Goal: Task Accomplishment & Management: Use online tool/utility

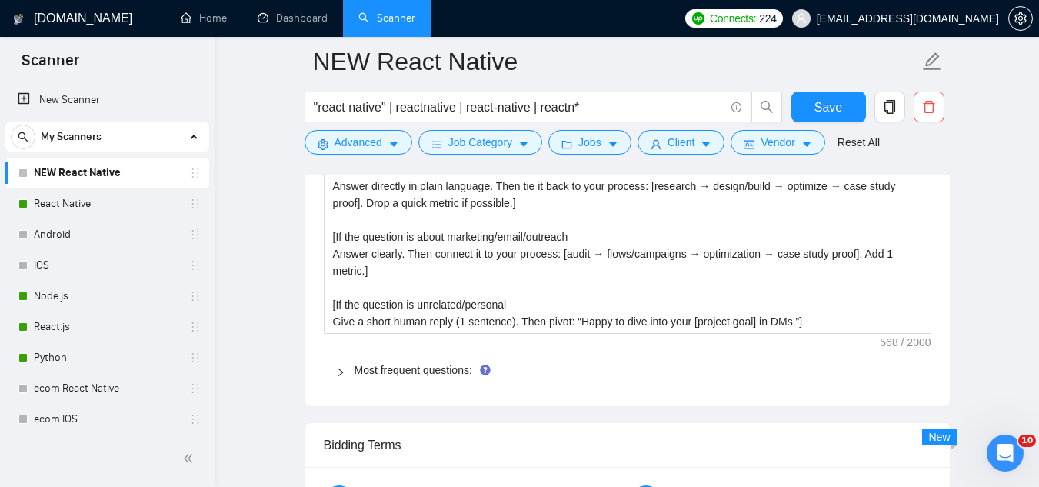
scroll to position [2307, 0]
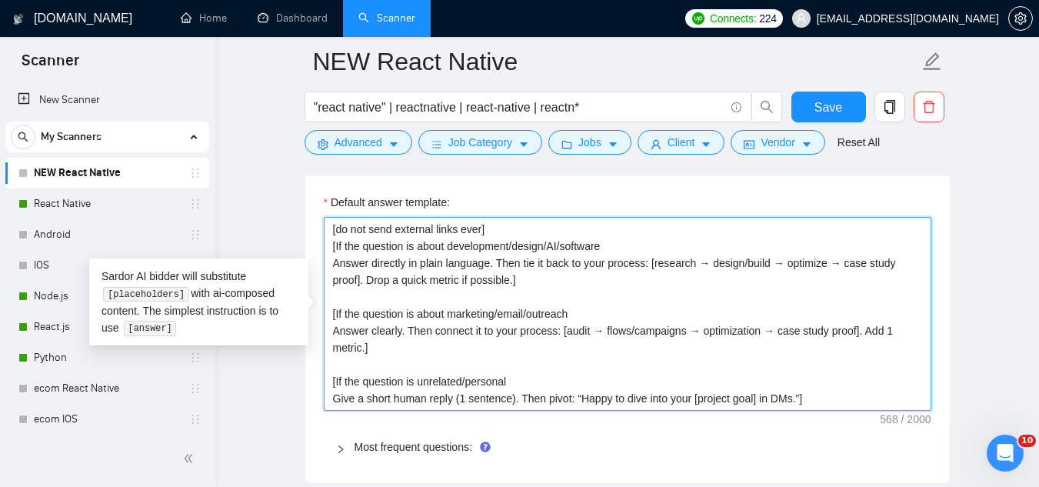
drag, startPoint x: 327, startPoint y: 233, endPoint x: 808, endPoint y: 413, distance: 514.0
click at [808, 413] on div "Default answer template: [do not send external links ever] [If the question is …" at bounding box center [627, 329] width 645 height 308
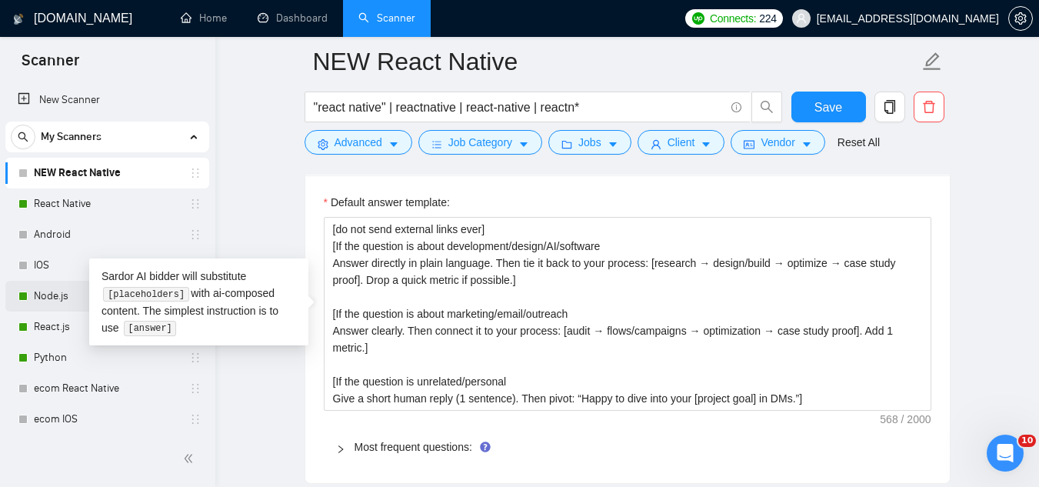
click at [65, 300] on link "Node.js" at bounding box center [107, 296] width 146 height 31
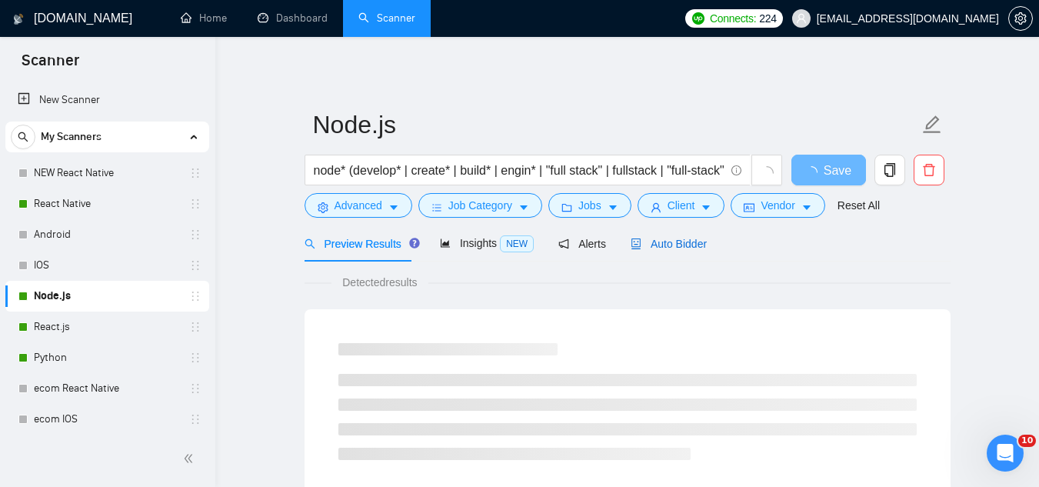
click at [661, 248] on span "Auto Bidder" at bounding box center [669, 244] width 76 height 12
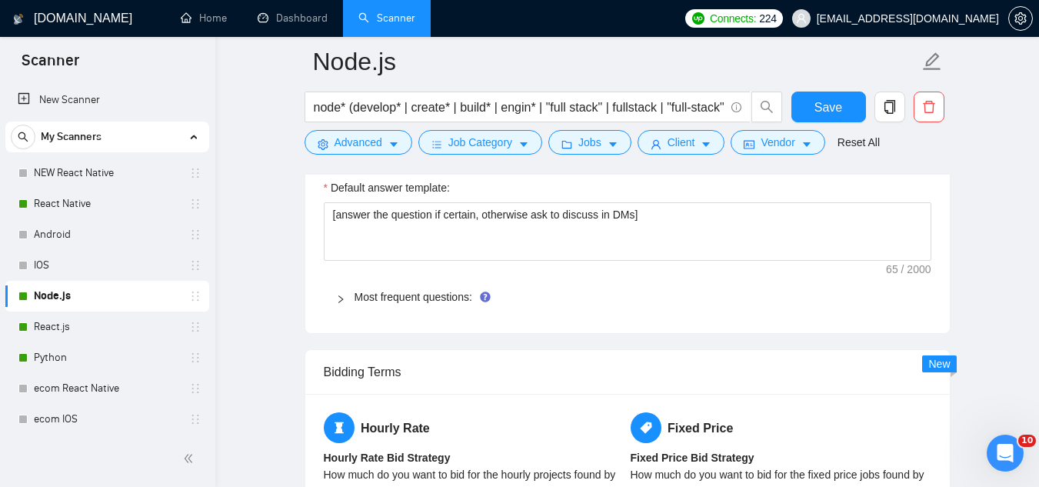
scroll to position [2307, 0]
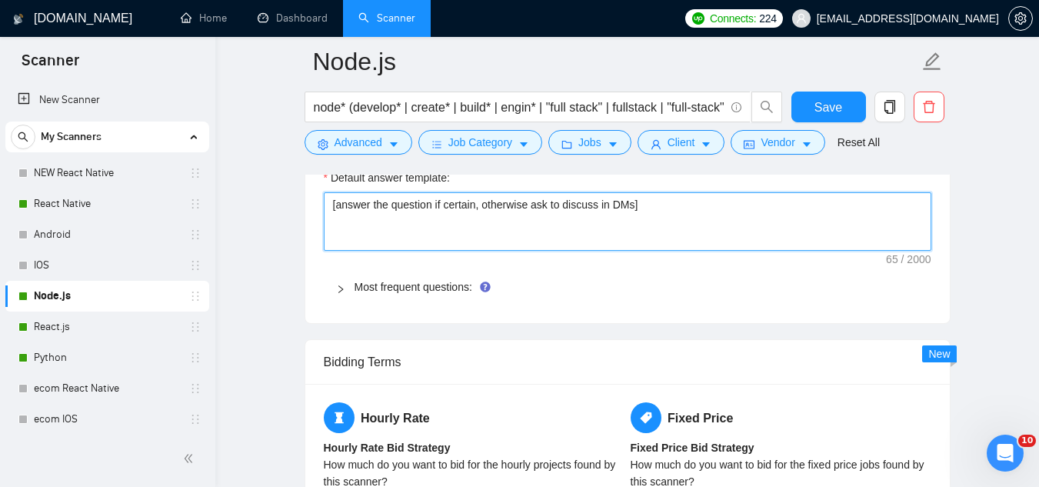
click at [409, 202] on textarea "[answer the question if certain, otherwise ask to discuss in DMs]" at bounding box center [628, 221] width 608 height 58
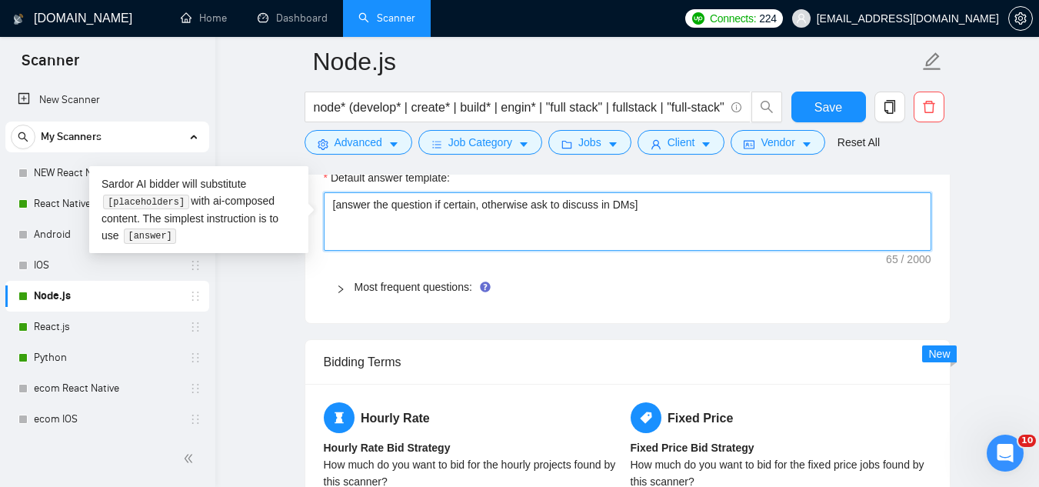
click at [409, 202] on textarea "[answer the question if certain, otherwise ask to discuss in DMs]" at bounding box center [628, 221] width 608 height 58
paste textarea "do not send external links ever] [If the question is about development/design/A…"
type textarea "[do not send external links ever] [If the question is about development/design/…"
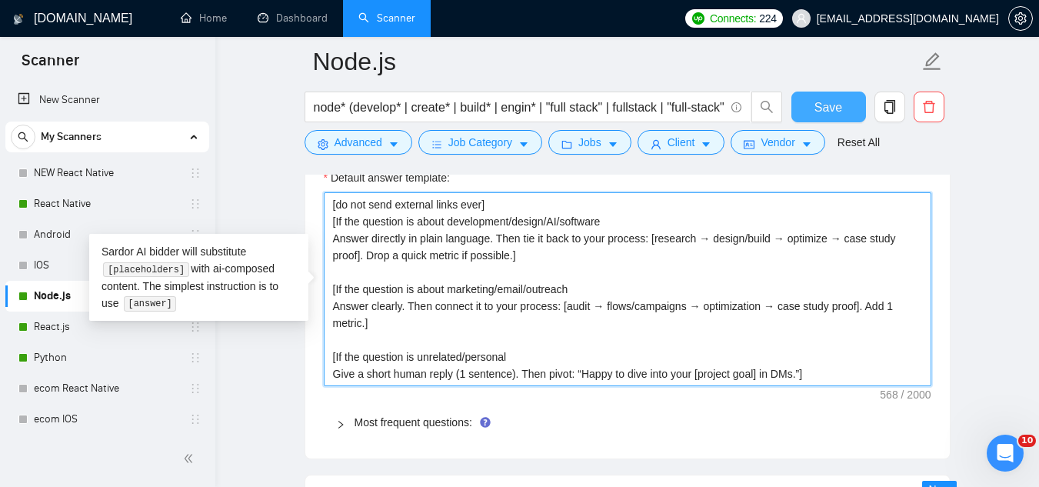
type textarea "[do not send external links ever] [If the question is about development/design/…"
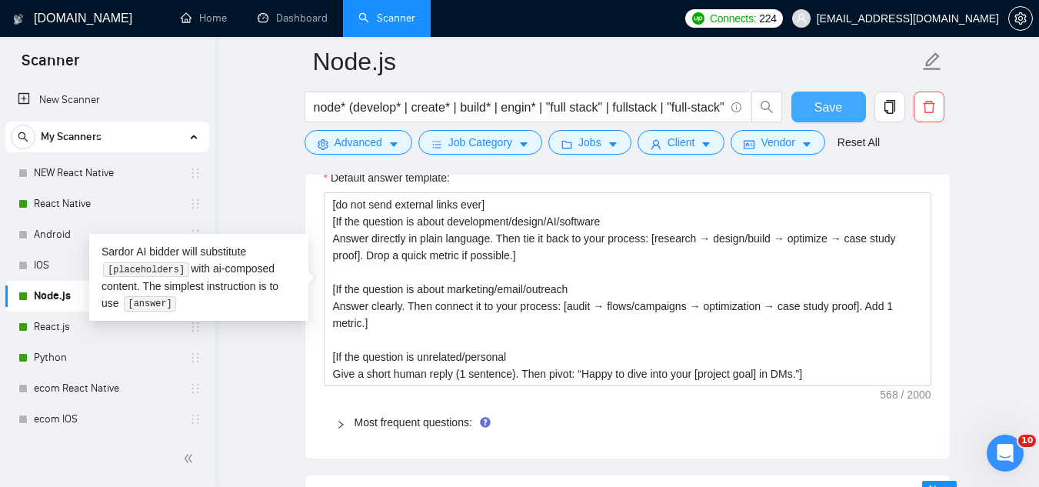
click at [811, 113] on button "Save" at bounding box center [828, 107] width 75 height 31
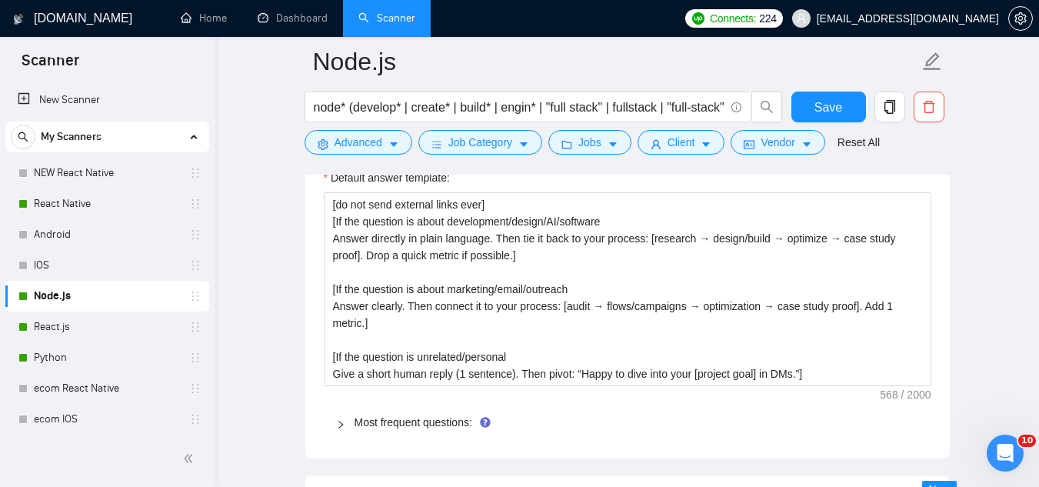
click at [60, 337] on link "React.js" at bounding box center [107, 327] width 146 height 31
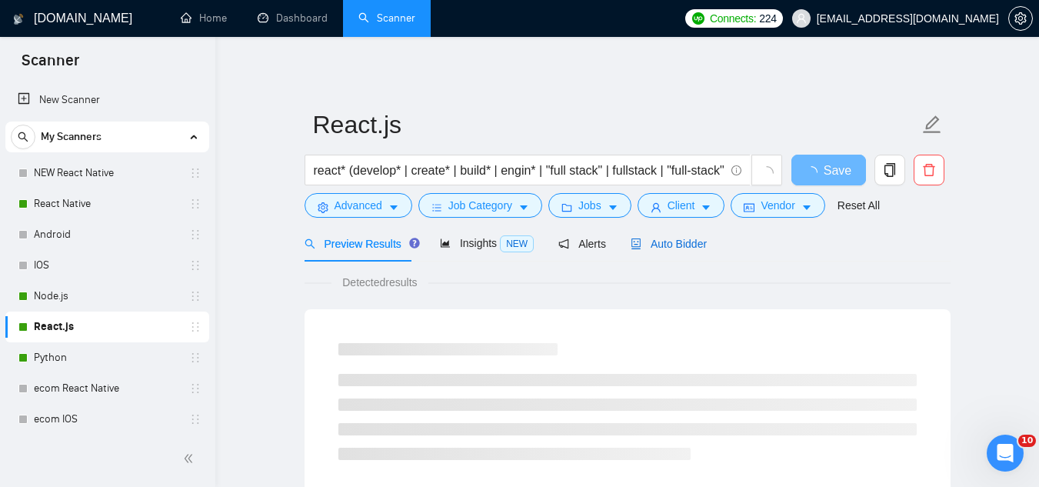
click at [672, 247] on span "Auto Bidder" at bounding box center [669, 244] width 76 height 12
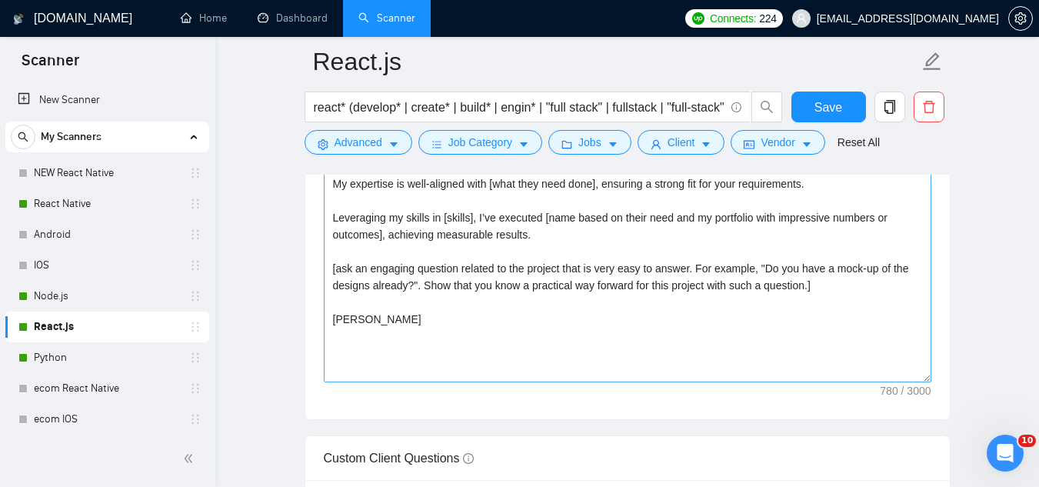
scroll to position [2154, 0]
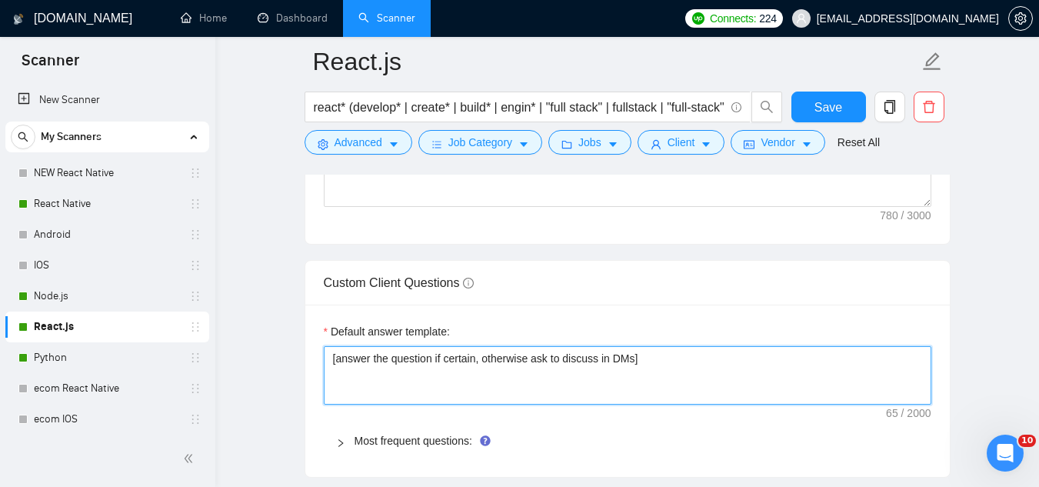
click at [372, 353] on textarea "[answer the question if certain, otherwise ask to discuss in DMs]" at bounding box center [628, 375] width 608 height 58
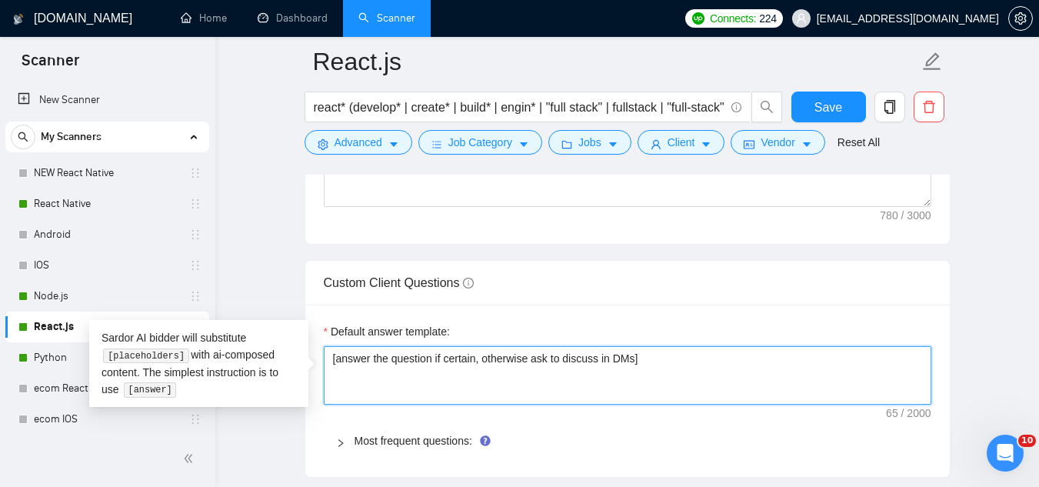
click at [372, 353] on textarea "[answer the question if certain, otherwise ask to discuss in DMs]" at bounding box center [628, 375] width 608 height 58
paste textarea "do not send external links ever] [If the question is about development/design/A…"
type textarea "[do not send external links ever] [If the question is about development/design/…"
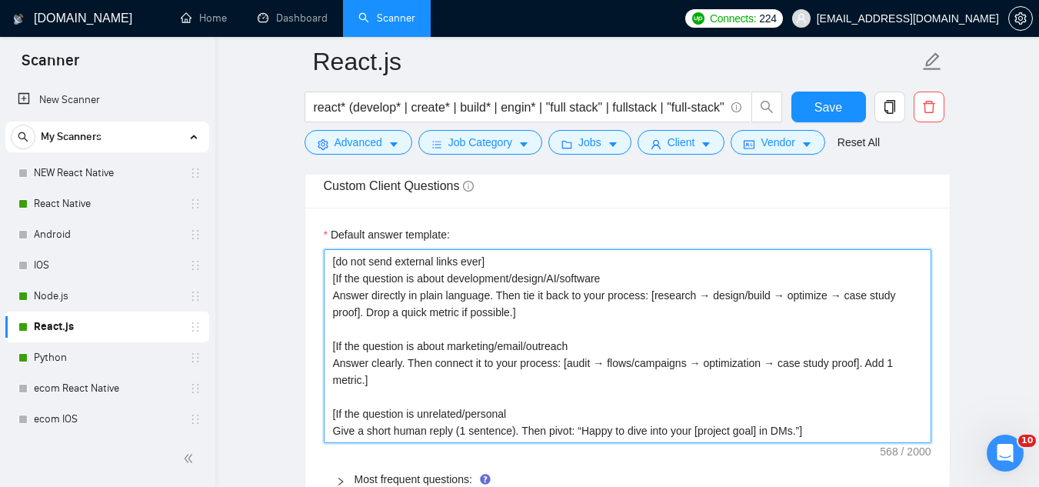
scroll to position [2278, 0]
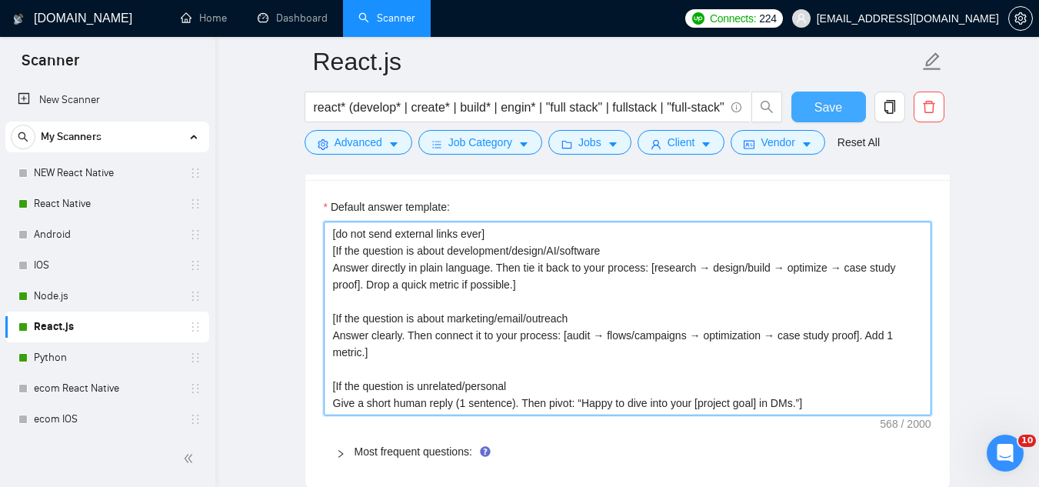
type textarea "[do not send external links ever] [If the question is about development/design/…"
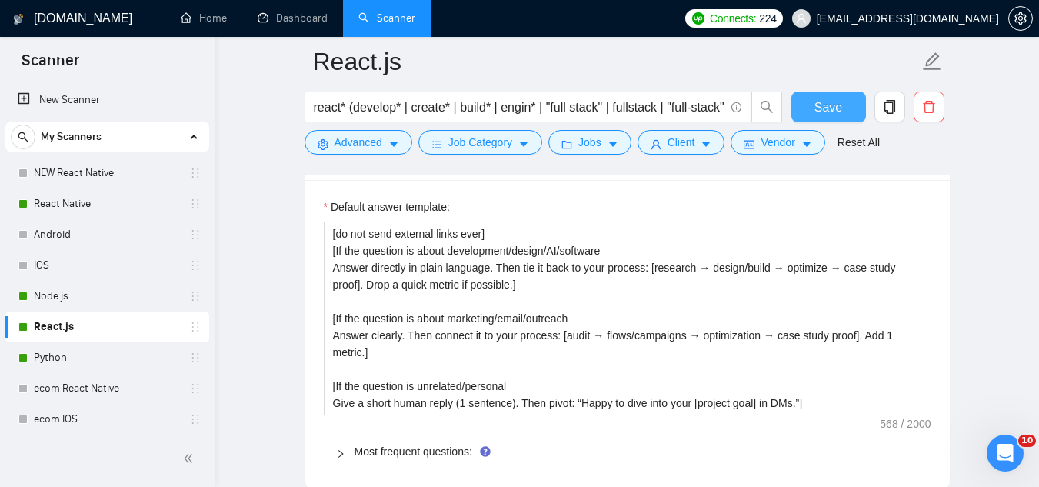
click at [828, 112] on span "Save" at bounding box center [829, 107] width 28 height 19
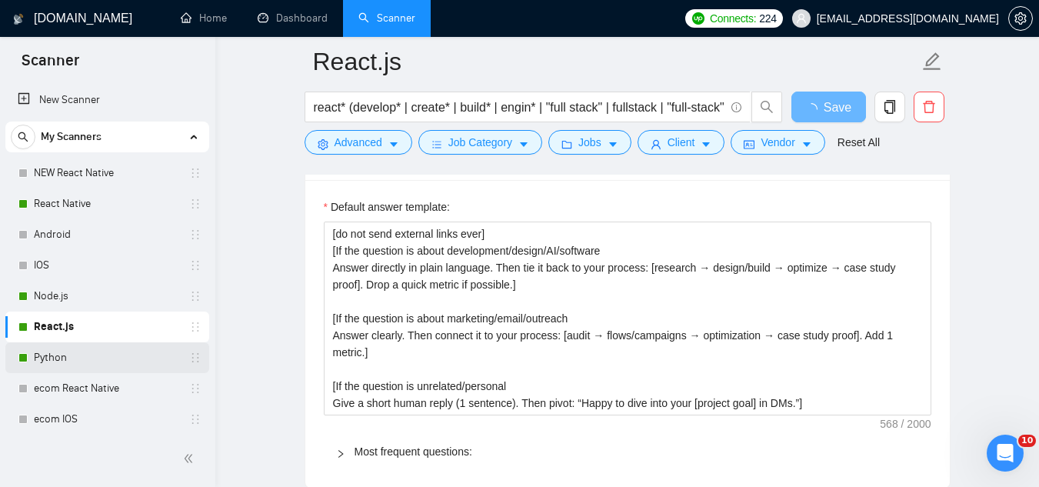
click at [128, 357] on link "Python" at bounding box center [107, 357] width 146 height 31
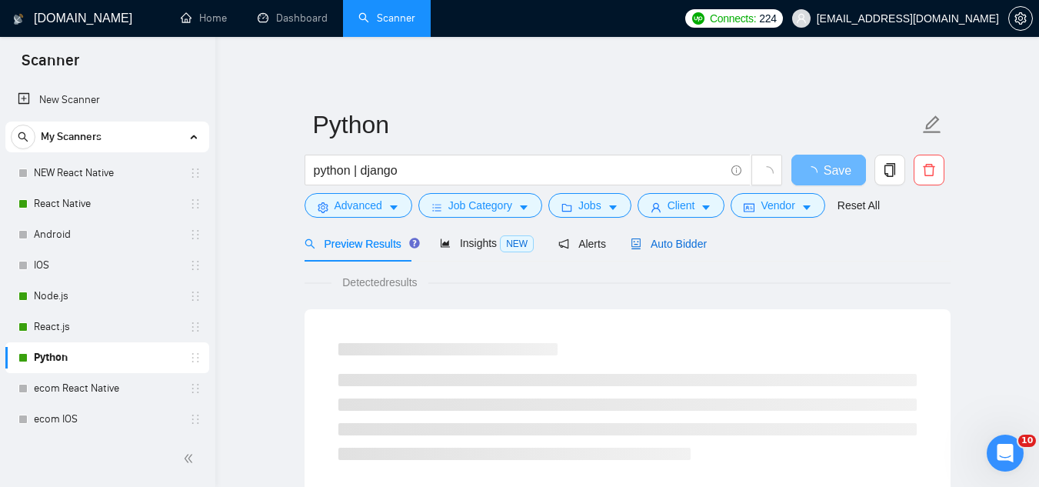
click at [665, 249] on span "Auto Bidder" at bounding box center [669, 244] width 76 height 12
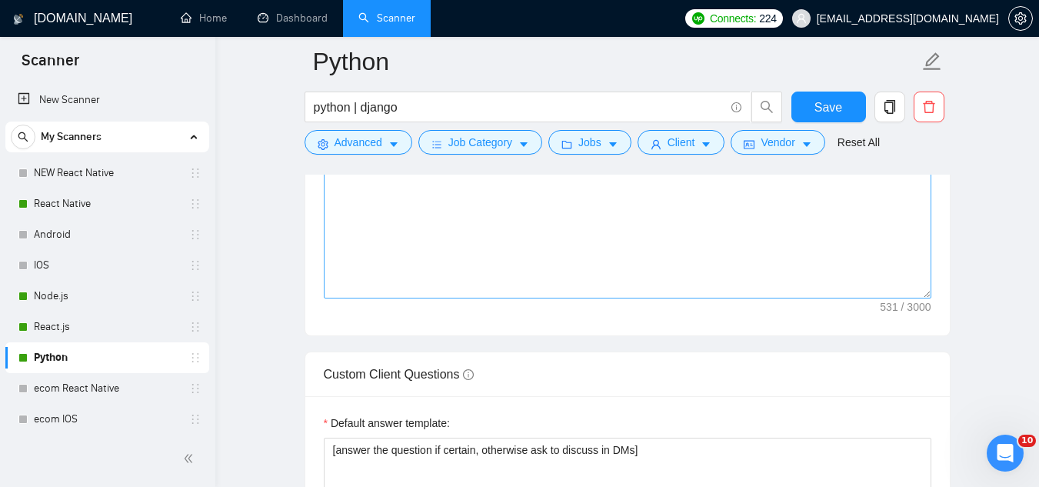
scroll to position [2154, 0]
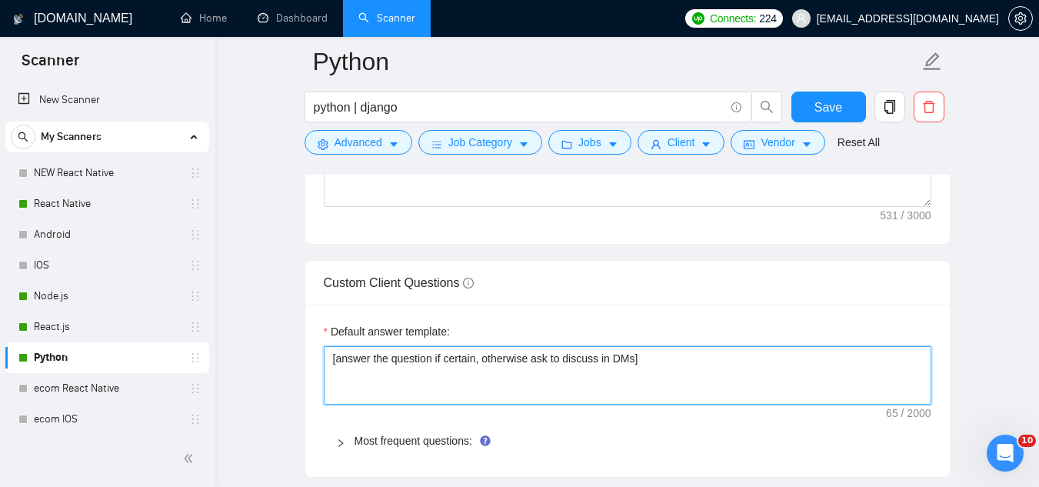
click at [421, 357] on textarea "[answer the question if certain, otherwise ask to discuss in DMs]" at bounding box center [628, 375] width 608 height 58
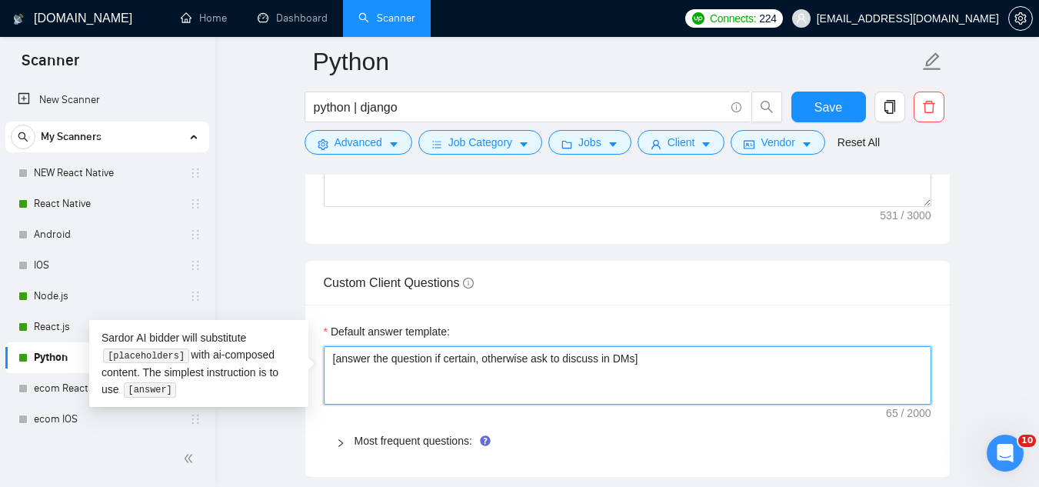
click at [421, 357] on textarea "[answer the question if certain, otherwise ask to discuss in DMs]" at bounding box center [628, 375] width 608 height 58
paste textarea "do not send external links ever] [If the question is about development/design/A…"
type textarea "[do not send external links ever] [If the question is about development/design/…"
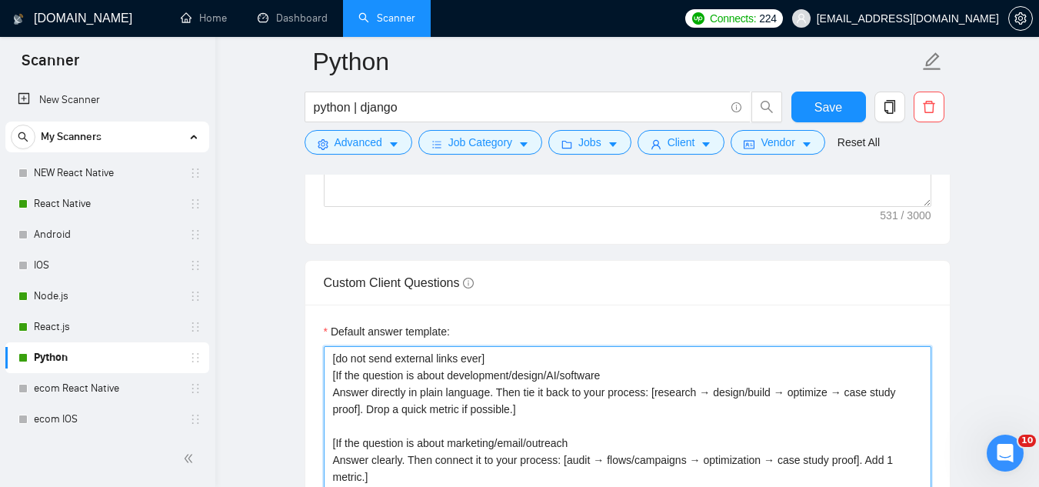
scroll to position [2201, 0]
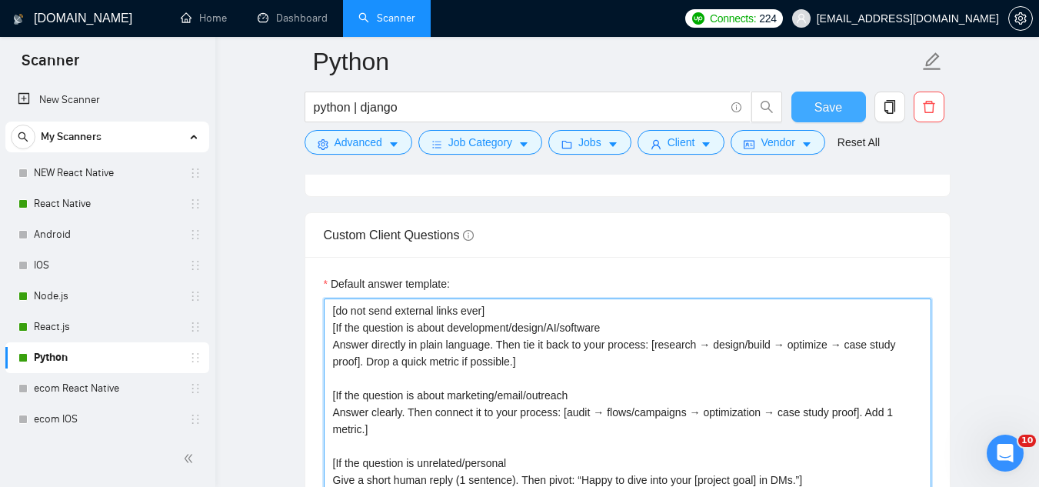
type textarea "[do not send external links ever] [If the question is about development/design/…"
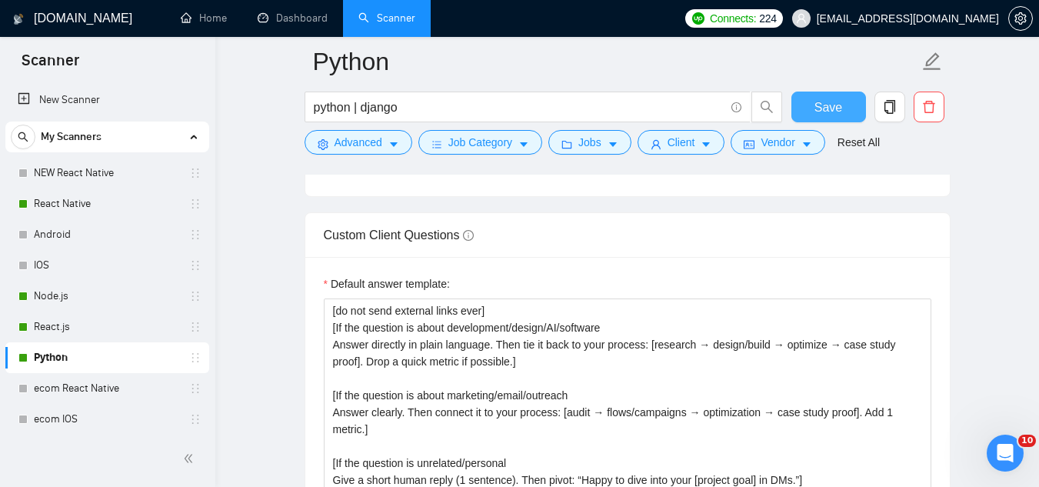
click at [841, 113] on span "Save" at bounding box center [829, 107] width 28 height 19
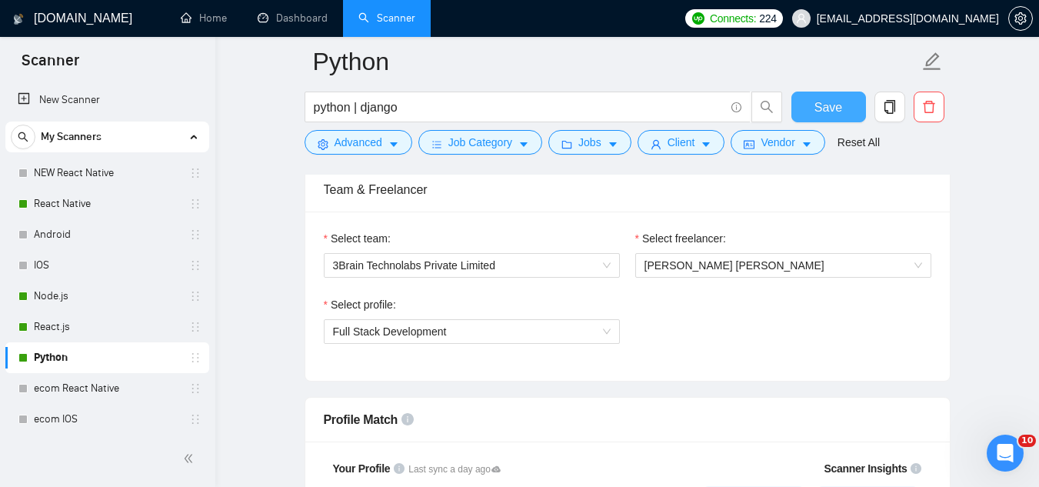
scroll to position [663, 0]
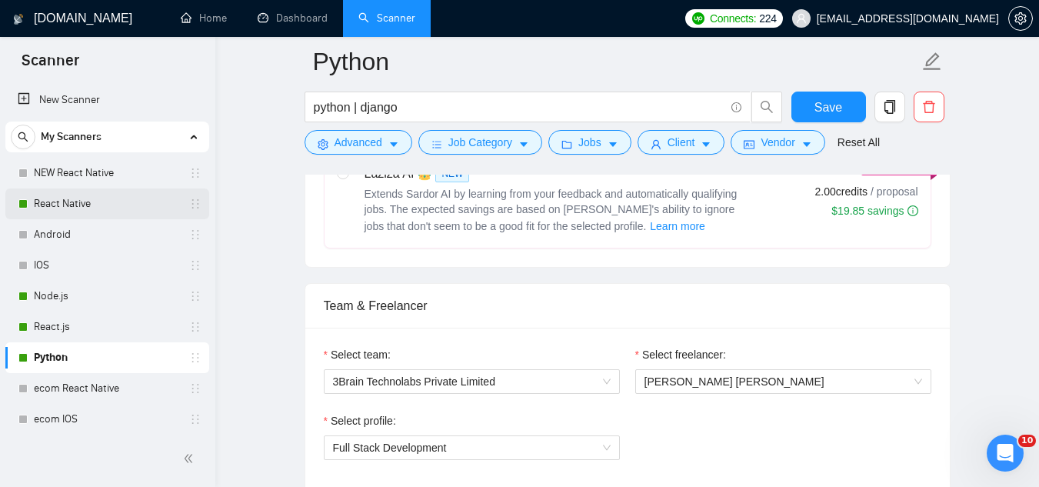
drag, startPoint x: 90, startPoint y: 197, endPoint x: 122, endPoint y: 189, distance: 33.2
click at [90, 197] on link "React Native" at bounding box center [107, 203] width 146 height 31
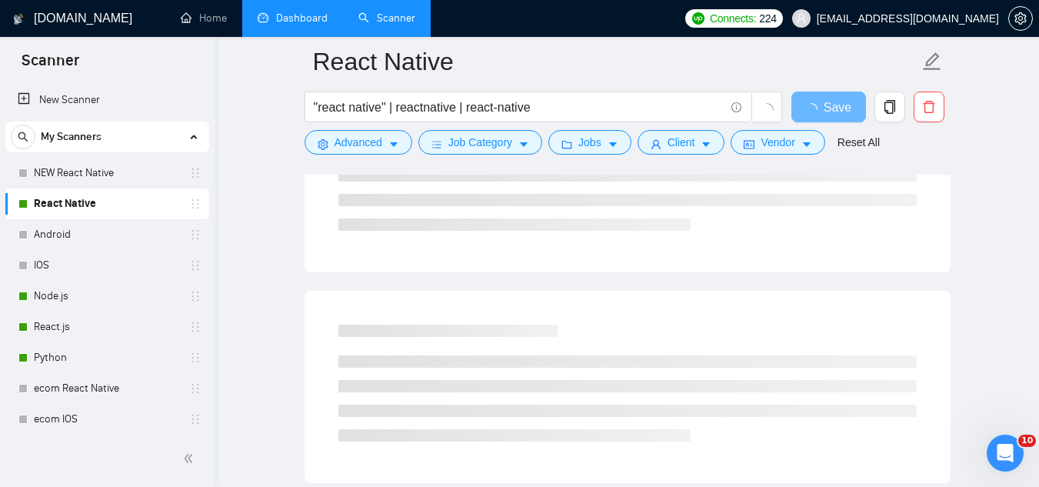
click at [294, 16] on link "Dashboard" at bounding box center [293, 18] width 70 height 13
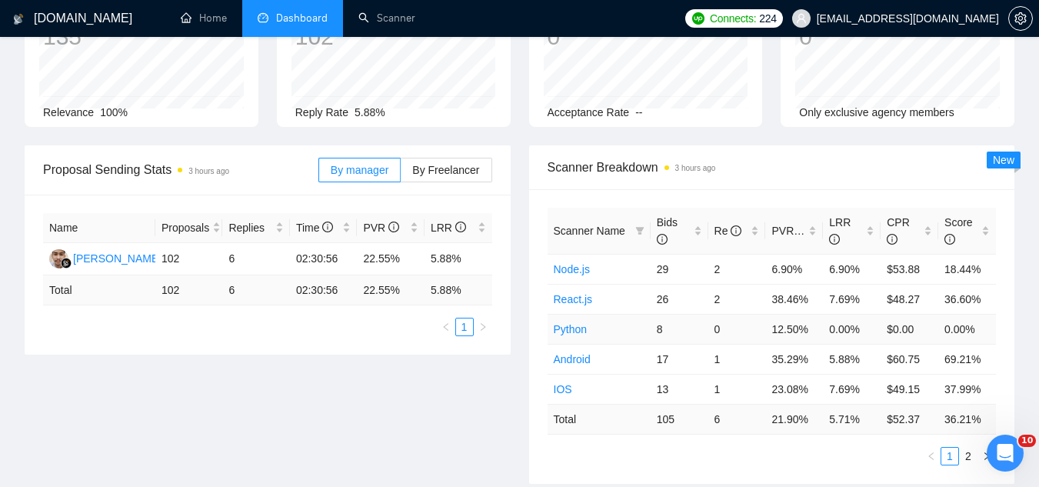
scroll to position [154, 0]
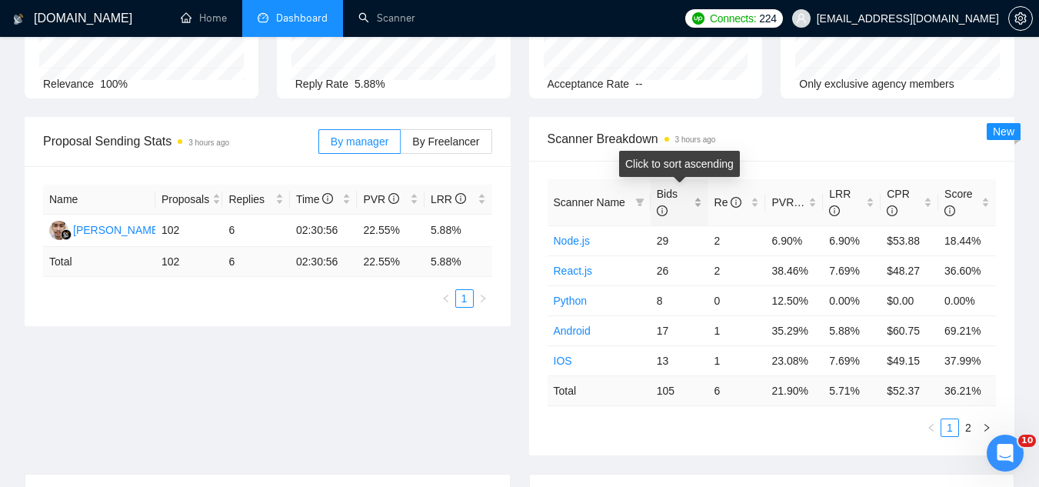
click at [697, 198] on div "Bids" at bounding box center [679, 202] width 45 height 34
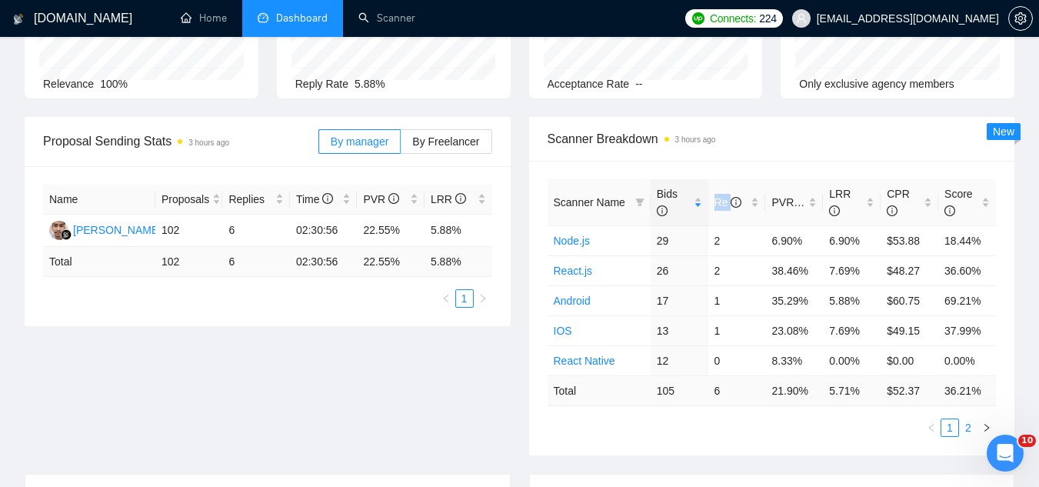
click at [969, 431] on link "2" at bounding box center [968, 427] width 17 height 17
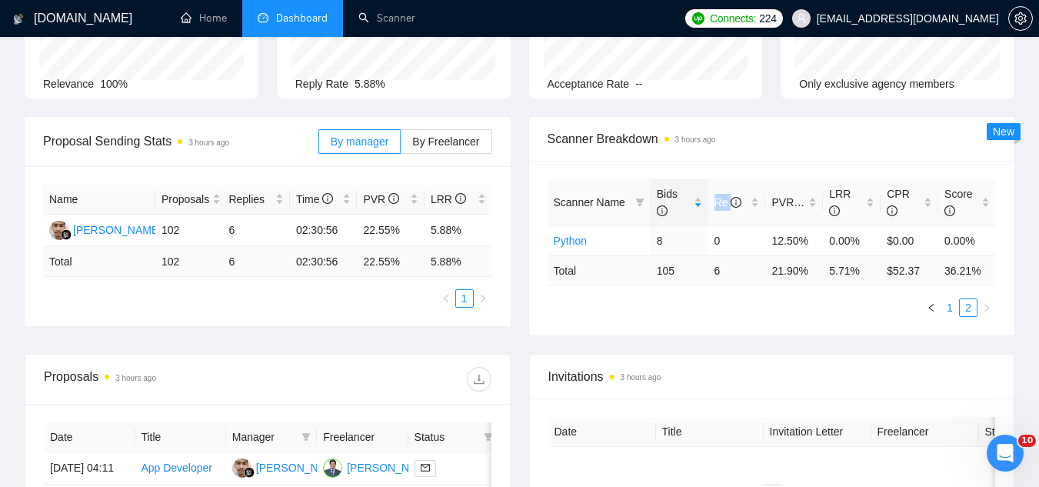
click at [948, 307] on link "1" at bounding box center [949, 307] width 17 height 17
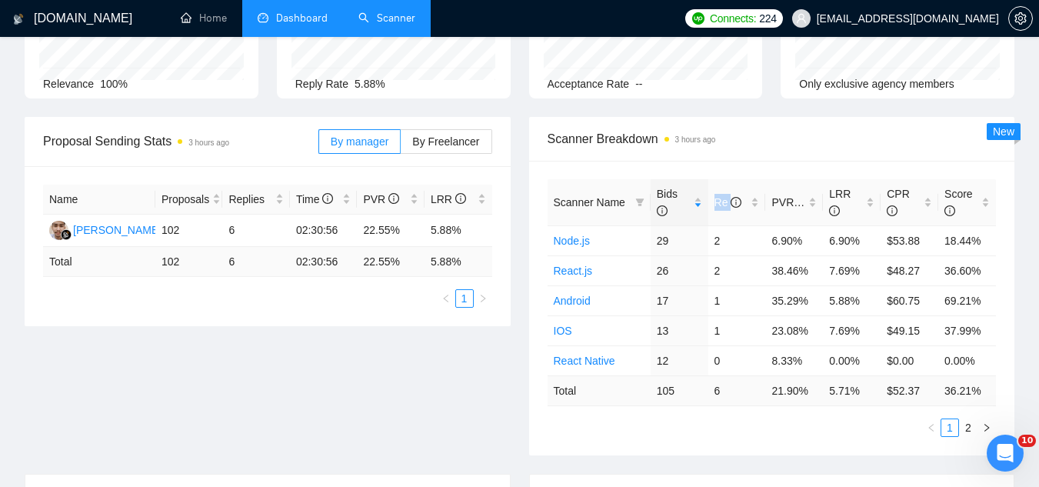
click at [385, 17] on link "Scanner" at bounding box center [386, 18] width 57 height 13
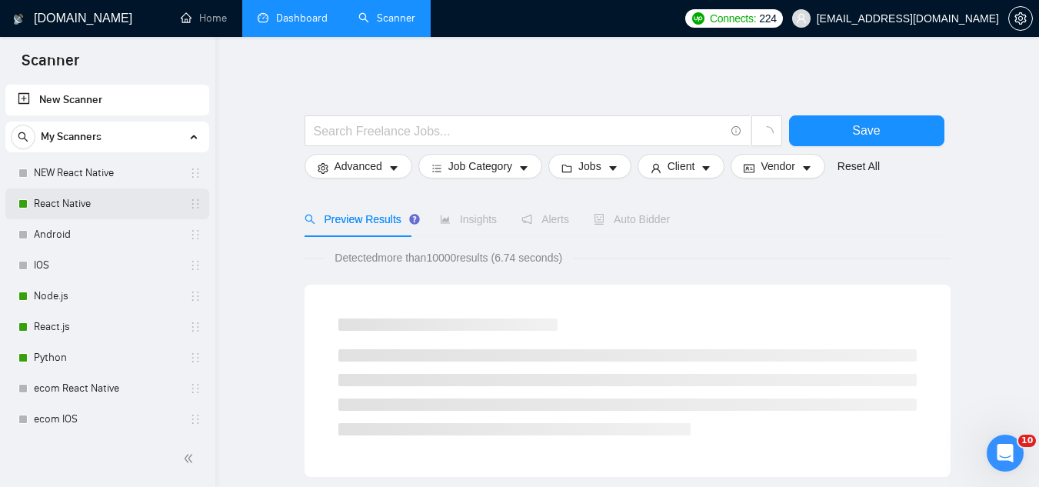
click at [100, 197] on link "React Native" at bounding box center [107, 203] width 146 height 31
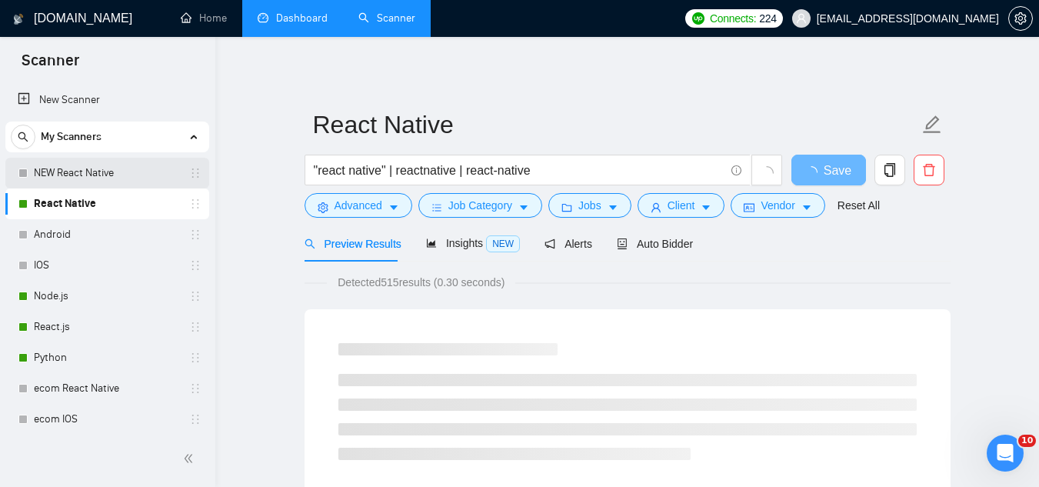
click at [127, 169] on link "NEW React Native" at bounding box center [107, 173] width 146 height 31
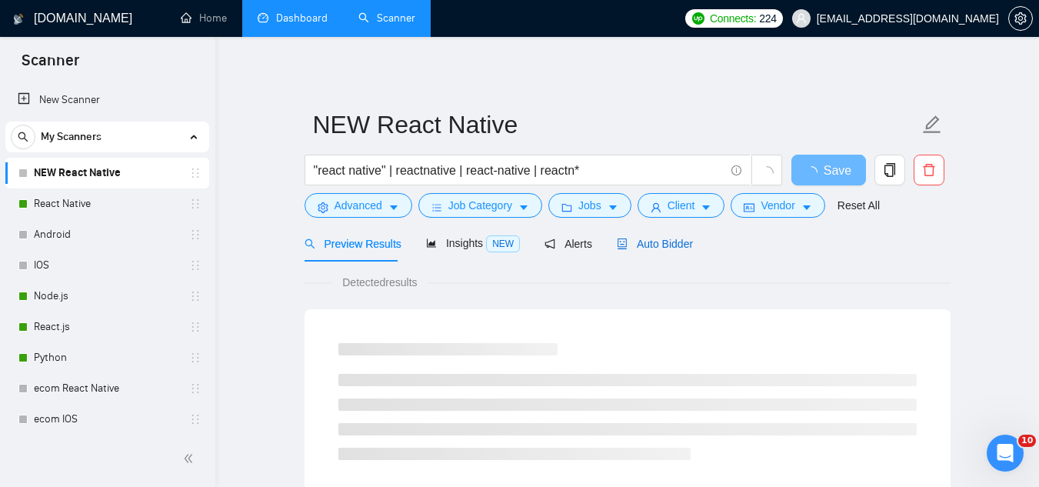
click at [659, 238] on span "Auto Bidder" at bounding box center [655, 244] width 76 height 12
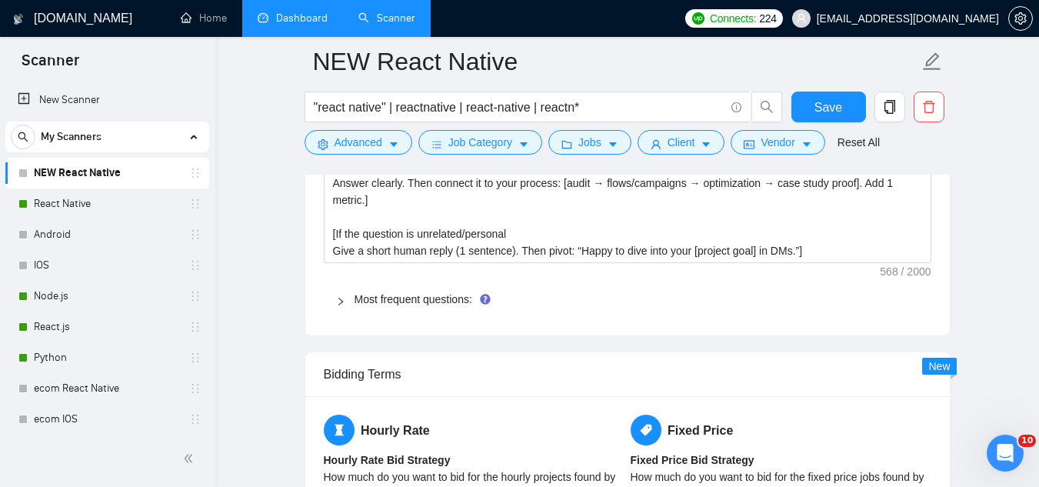
scroll to position [2384, 0]
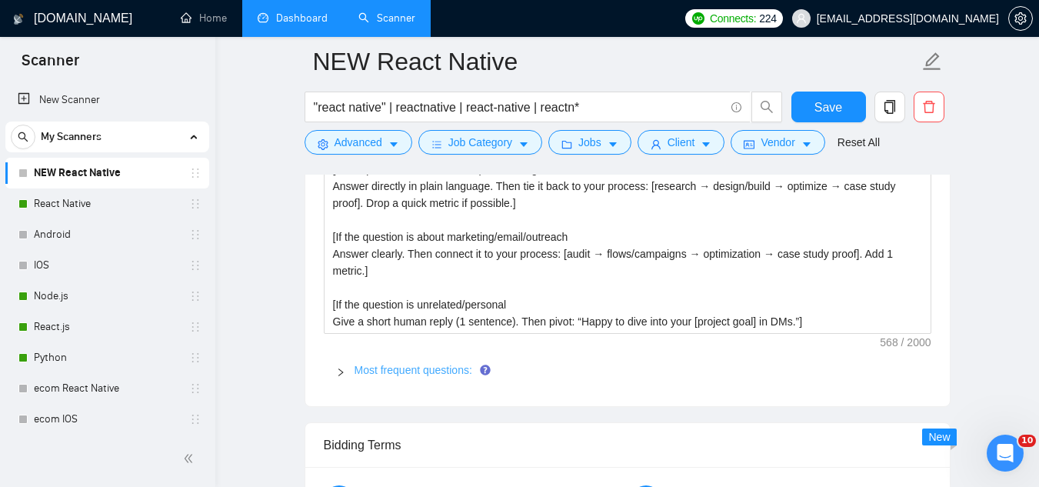
click at [431, 367] on link "Most frequent questions:" at bounding box center [414, 370] width 118 height 12
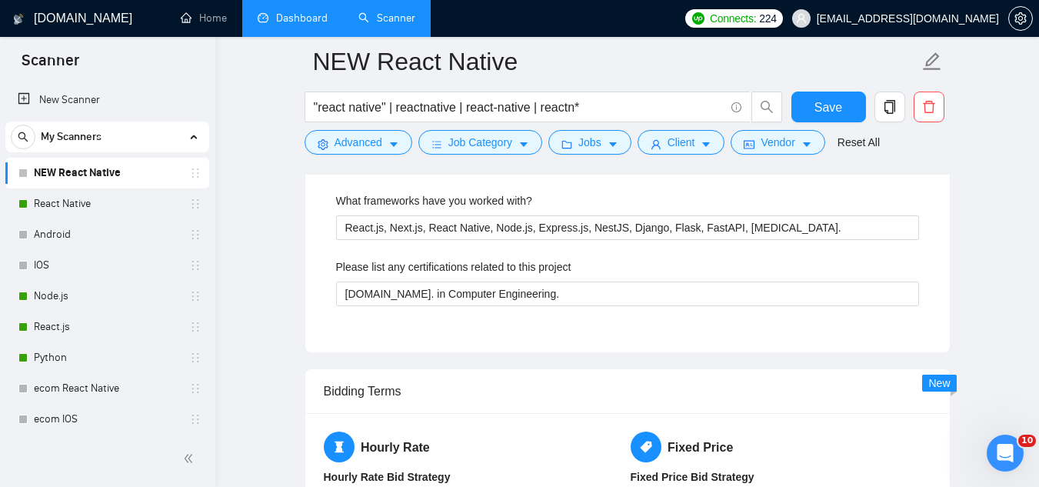
scroll to position [2846, 0]
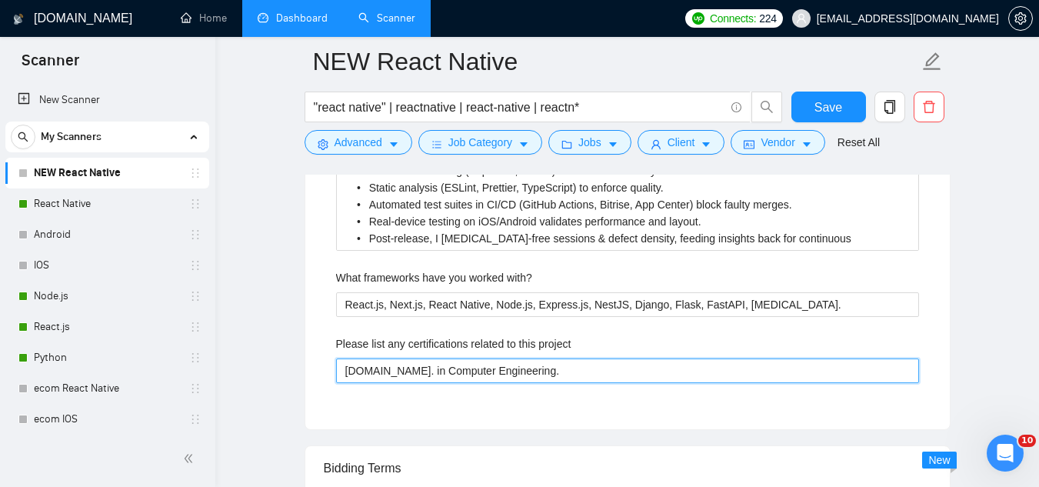
click at [423, 371] on project "[DOMAIN_NAME]. in Computer Engineering." at bounding box center [627, 370] width 583 height 25
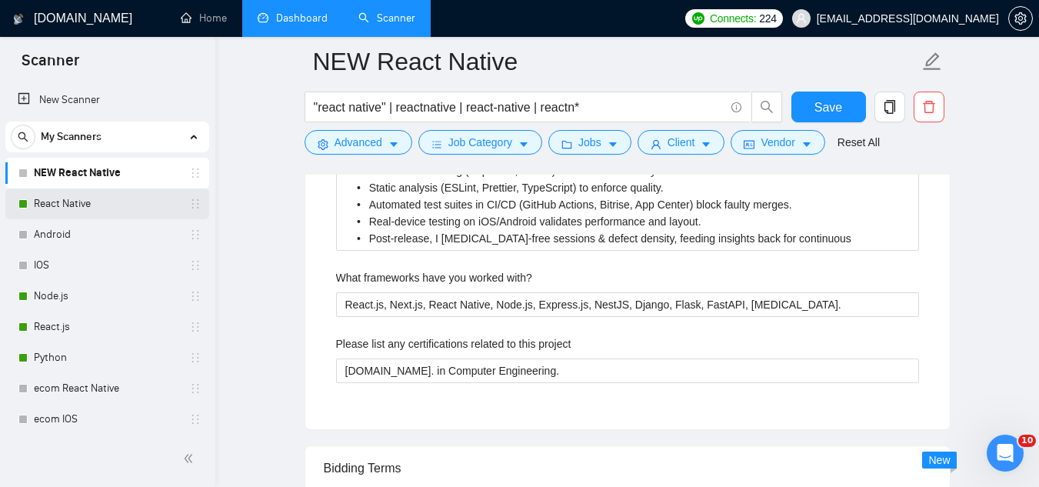
click at [60, 202] on link "React Native" at bounding box center [107, 203] width 146 height 31
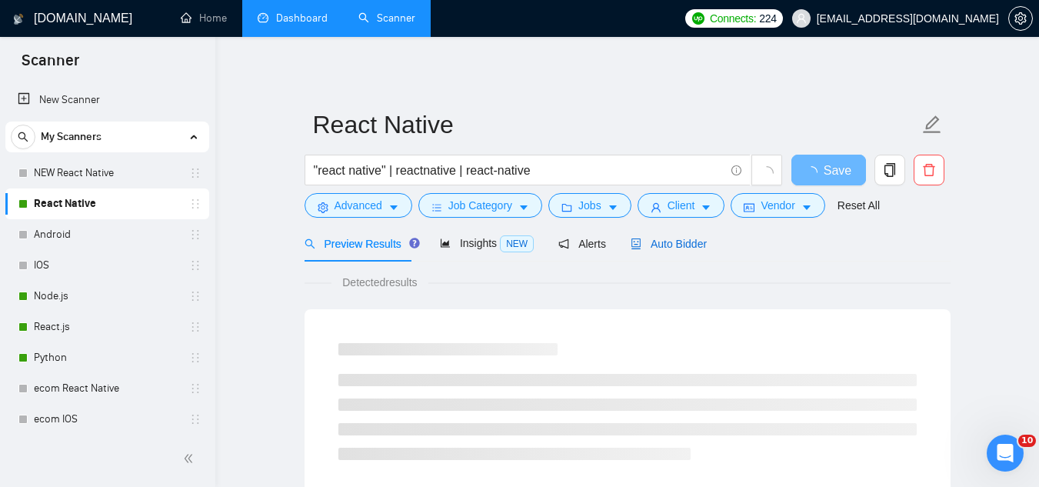
click at [693, 240] on span "Auto Bidder" at bounding box center [669, 244] width 76 height 12
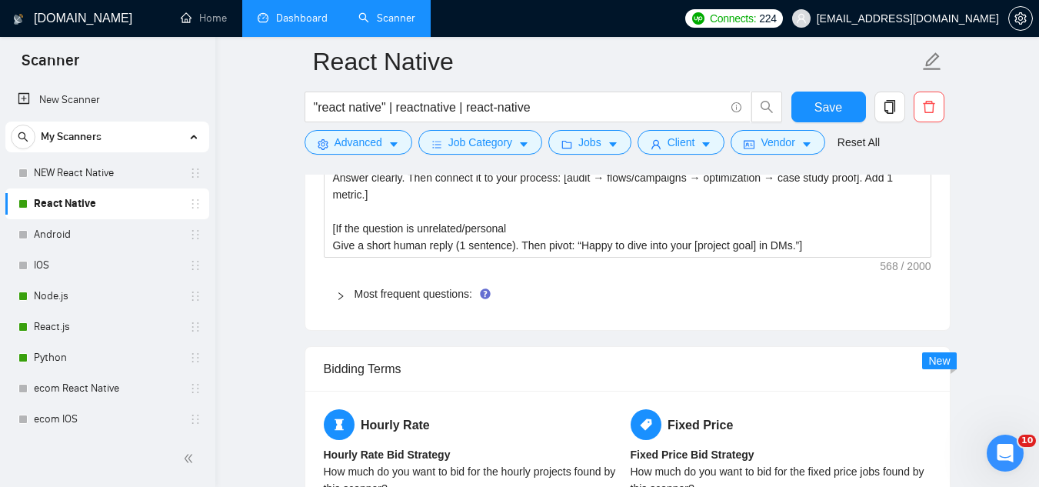
scroll to position [2461, 0]
click at [453, 294] on link "Most frequent questions:" at bounding box center [414, 293] width 118 height 12
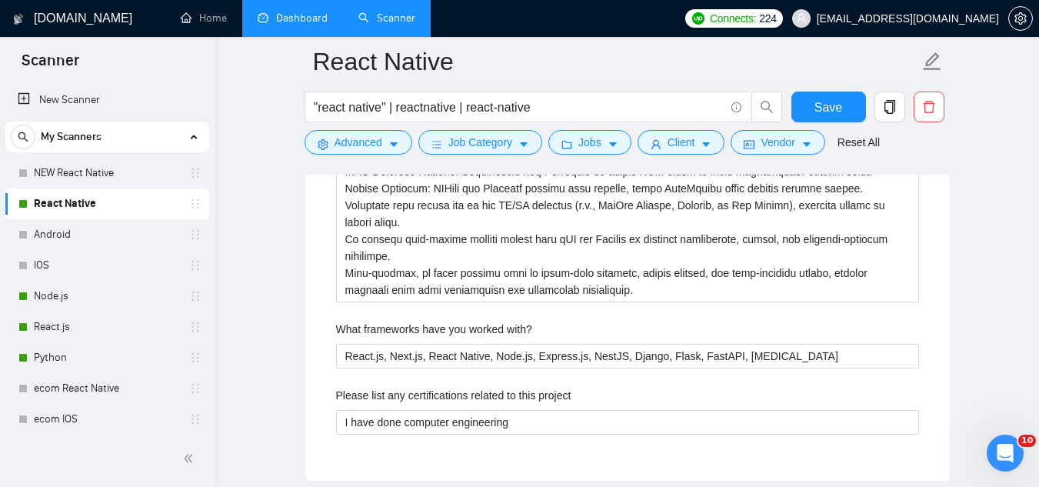
scroll to position [2923, 0]
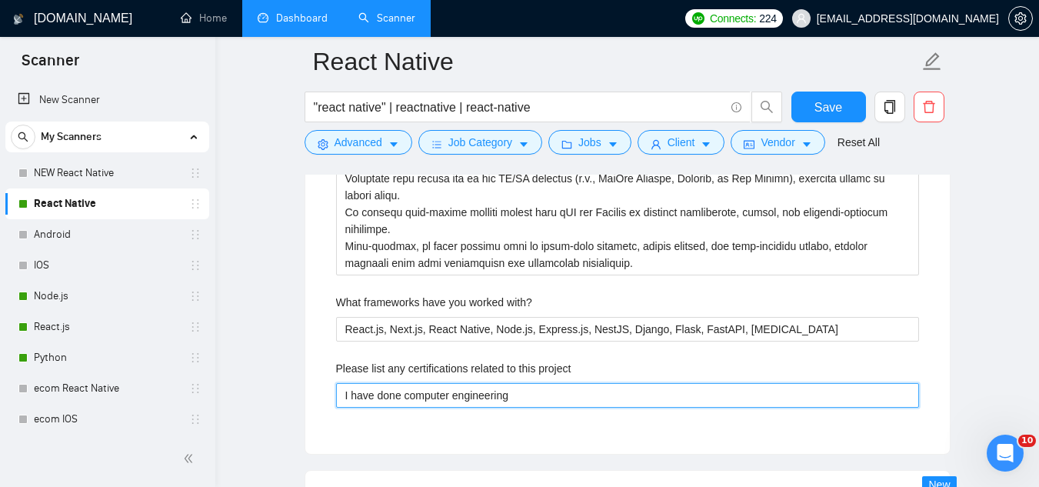
click at [478, 395] on project "I have done computer engineering" at bounding box center [627, 395] width 583 height 25
paste project "[DOMAIN_NAME]. in Computer Engineering."
type project "[DOMAIN_NAME]. in Computer Engineering."
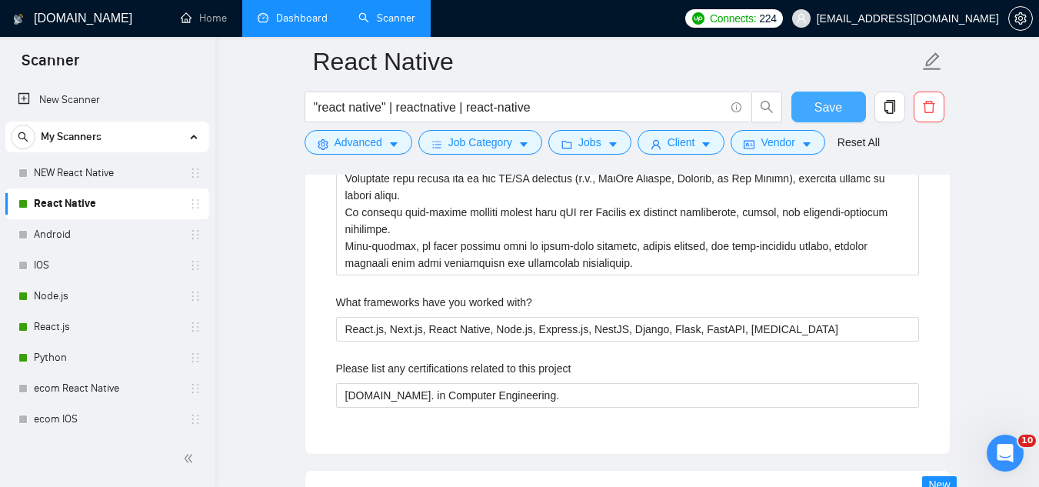
click at [814, 105] on button "Save" at bounding box center [828, 107] width 75 height 31
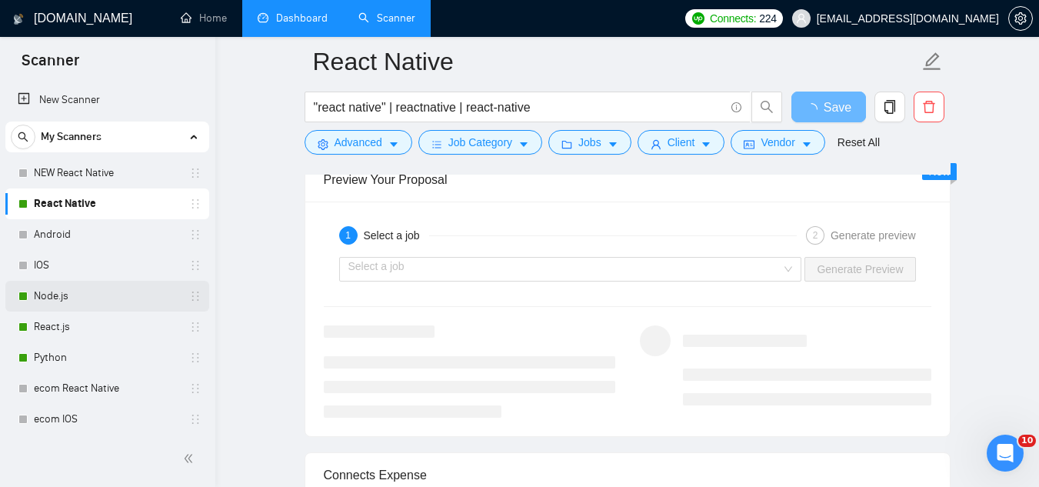
click at [102, 290] on link "Node.js" at bounding box center [107, 296] width 146 height 31
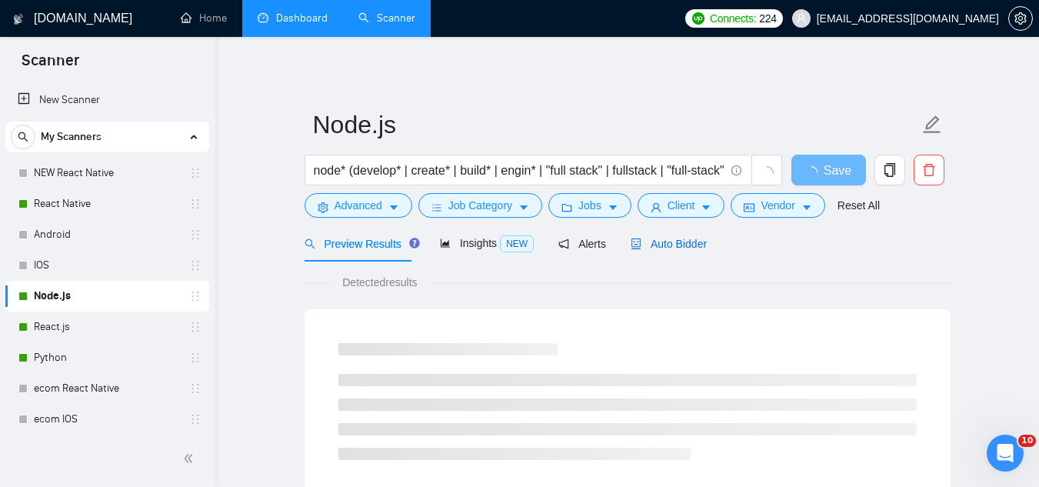
click at [667, 242] on span "Auto Bidder" at bounding box center [669, 244] width 76 height 12
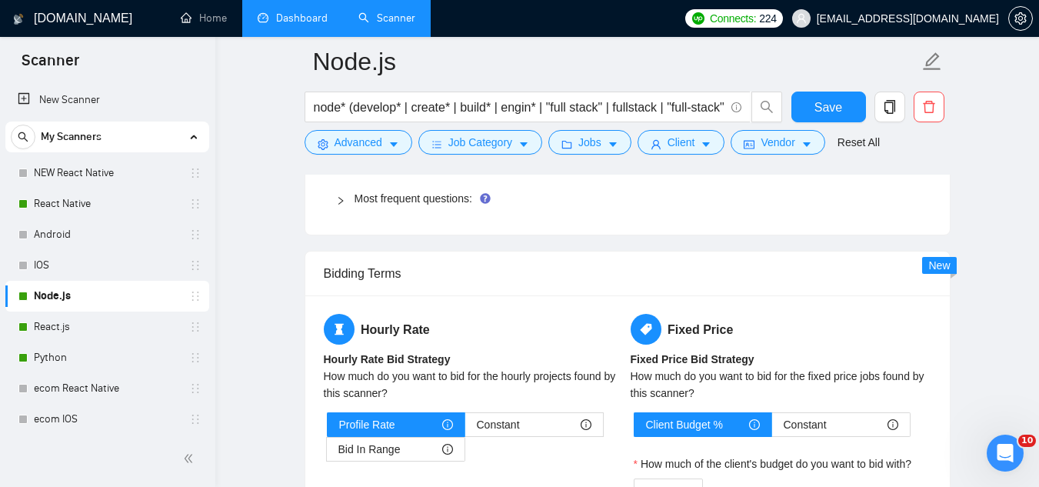
scroll to position [2538, 0]
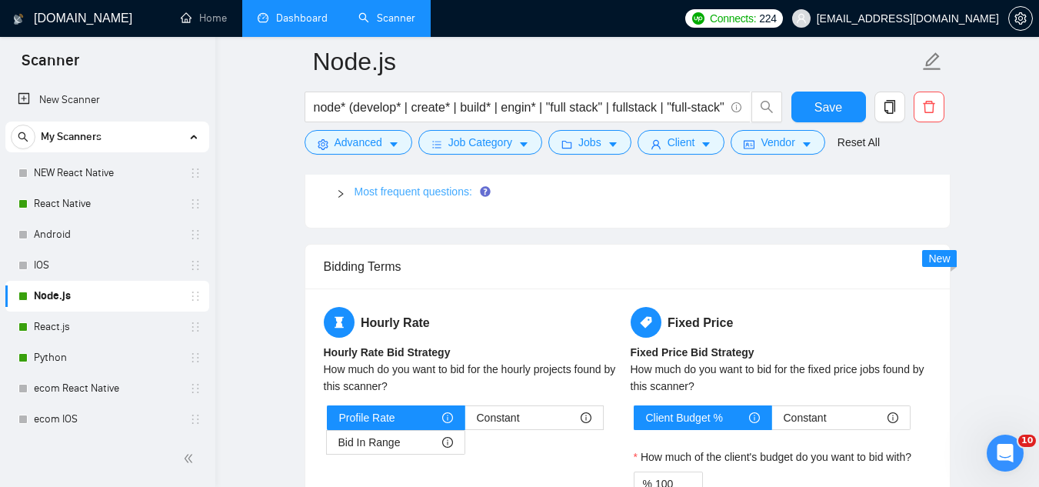
click at [405, 198] on span "Most frequent questions:" at bounding box center [637, 191] width 565 height 17
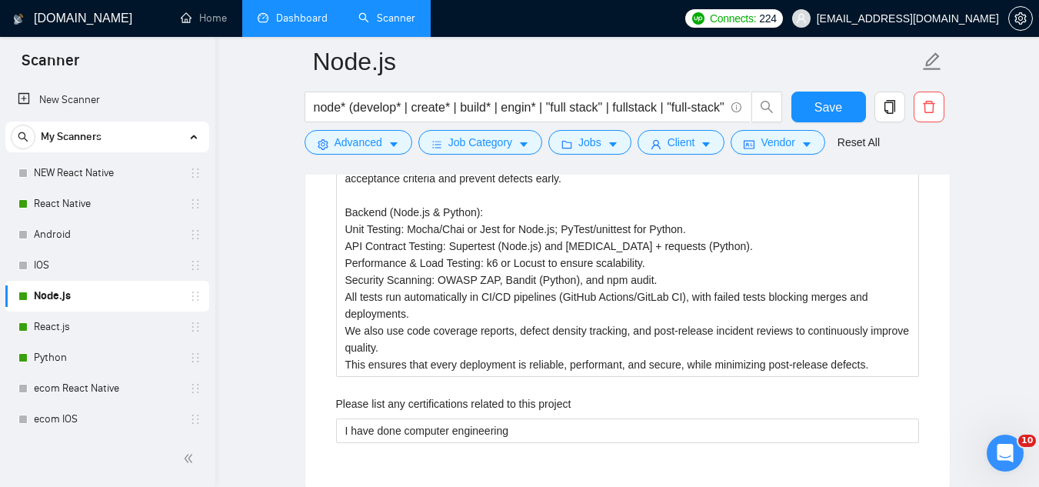
scroll to position [2923, 0]
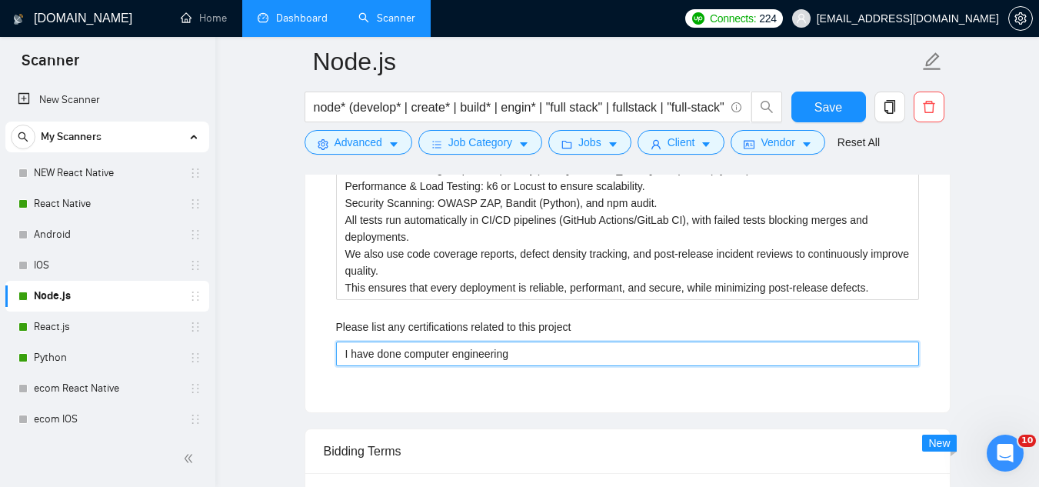
click at [471, 356] on project "I have done computer engineering" at bounding box center [627, 353] width 583 height 25
paste project "[DOMAIN_NAME]. in Computer Engineering."
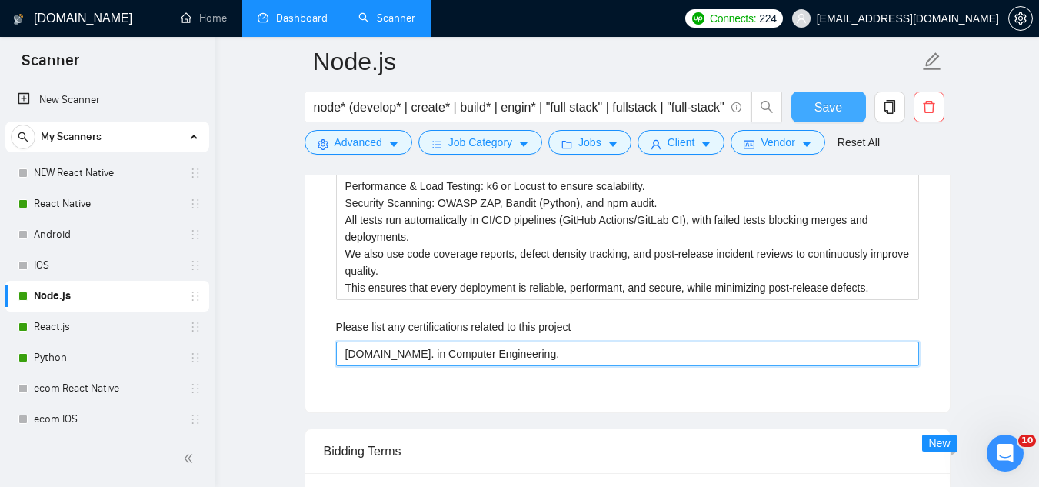
type project "[DOMAIN_NAME]. in Computer Engineering."
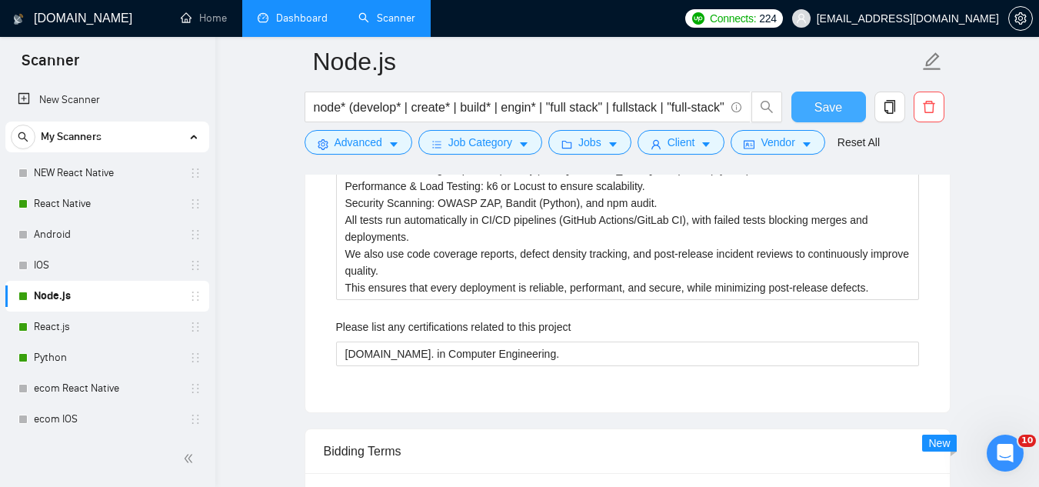
click at [833, 113] on span "Save" at bounding box center [829, 107] width 28 height 19
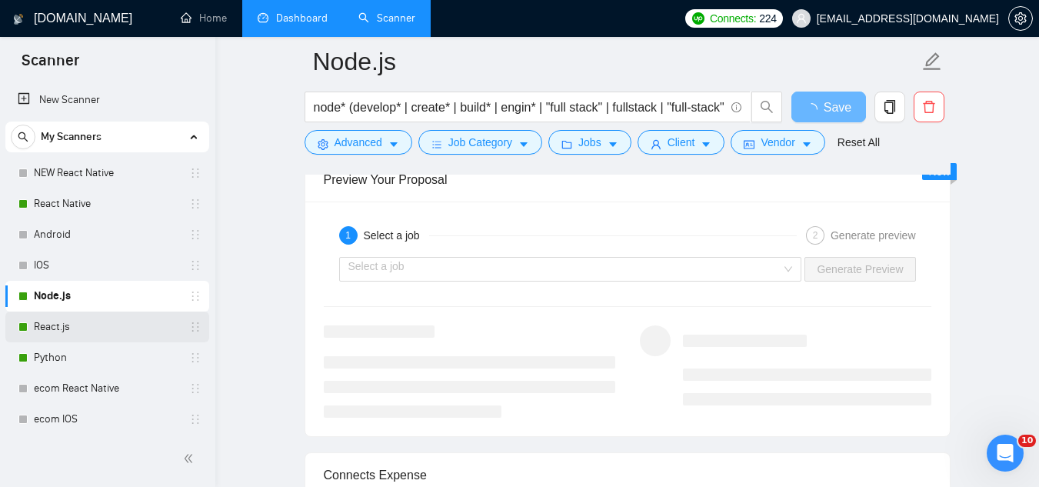
click at [128, 328] on link "React.js" at bounding box center [107, 327] width 146 height 31
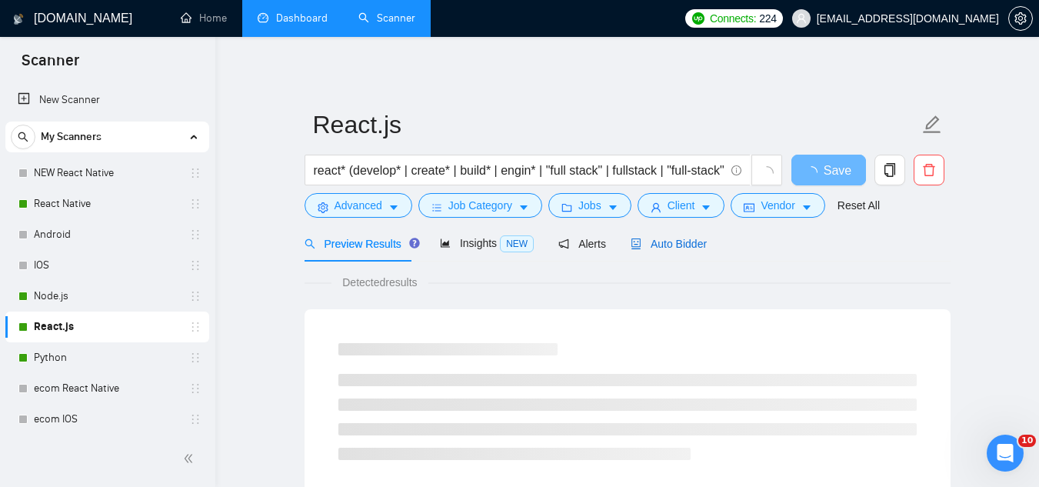
click at [664, 245] on span "Auto Bidder" at bounding box center [669, 244] width 76 height 12
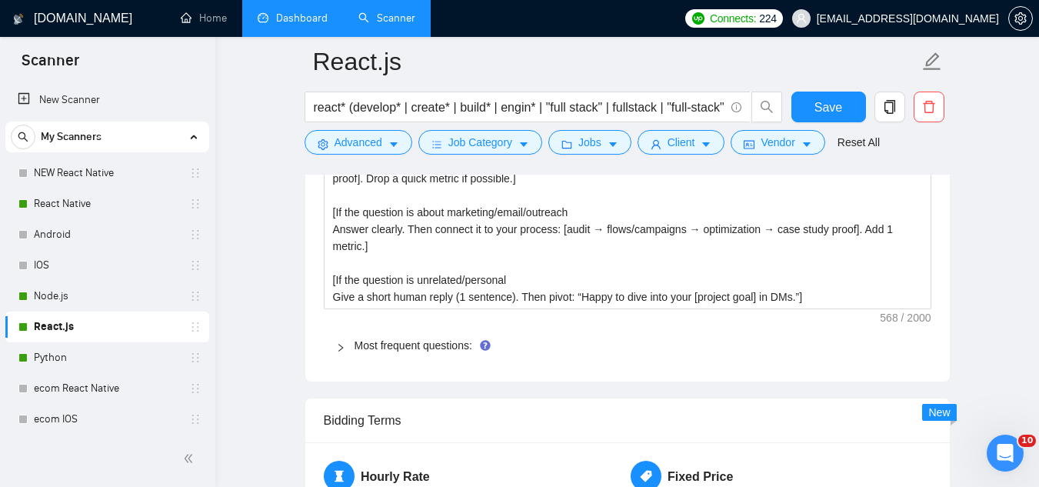
scroll to position [2538, 0]
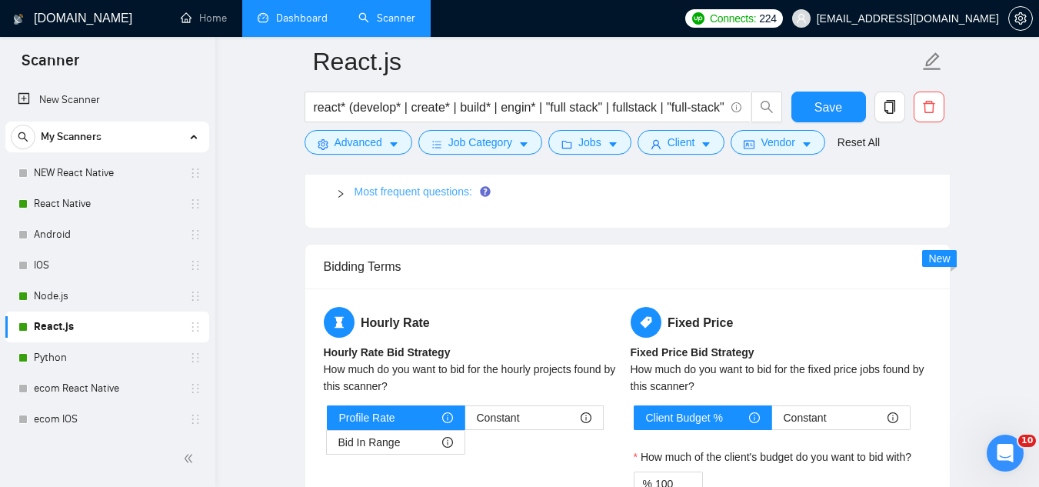
click at [396, 186] on link "Most frequent questions:" at bounding box center [414, 191] width 118 height 12
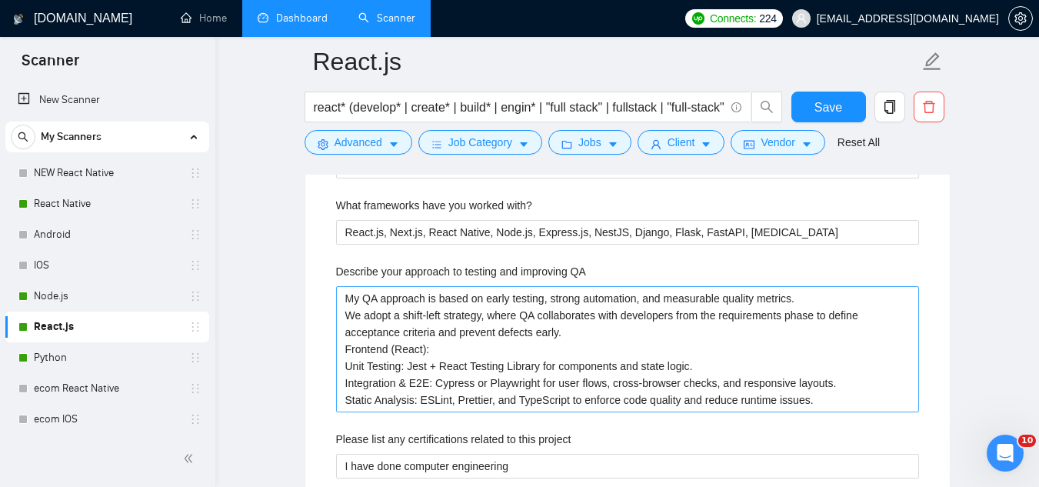
scroll to position [2769, 0]
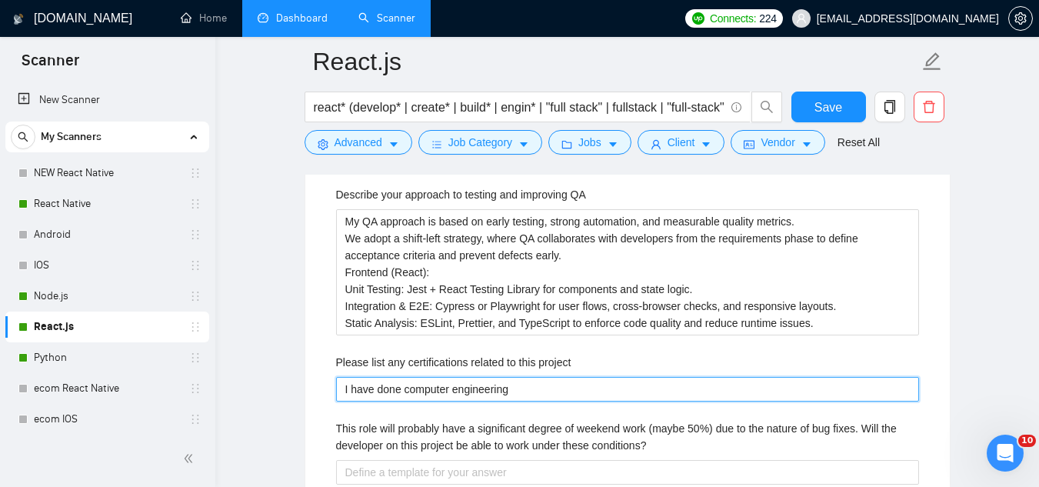
click at [459, 385] on project "I have done computer engineering" at bounding box center [627, 389] width 583 height 25
paste project "[DOMAIN_NAME]. in Computer Engineering."
type project "[DOMAIN_NAME]. in Computer Engineering."
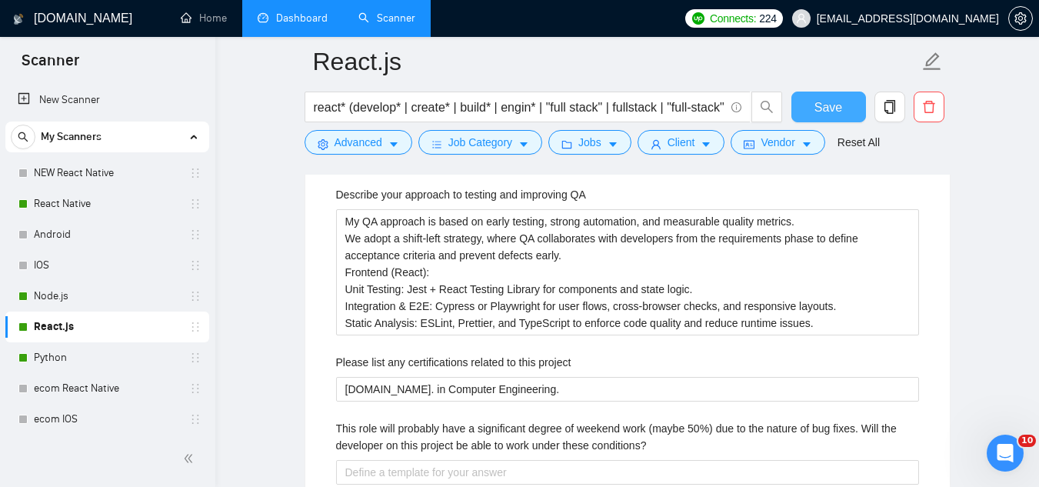
click at [811, 118] on button "Save" at bounding box center [828, 107] width 75 height 31
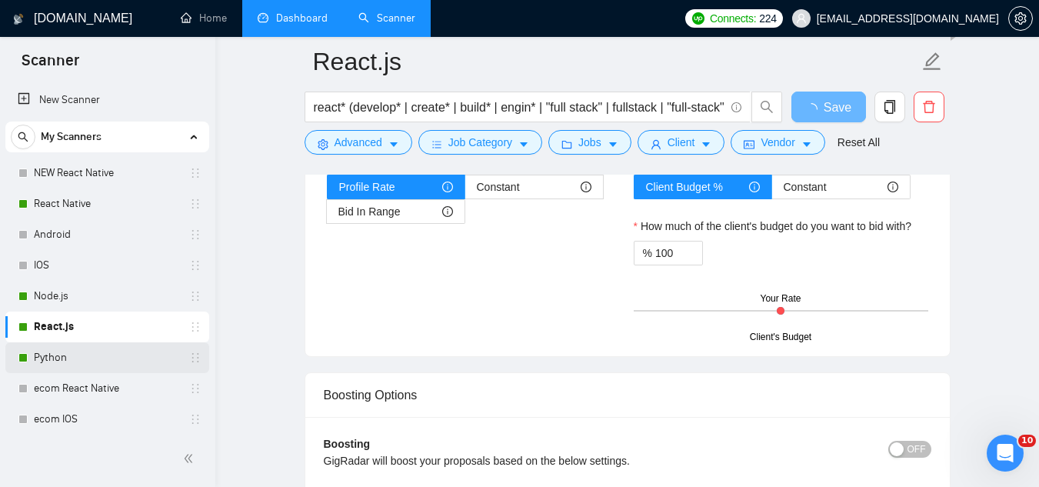
drag, startPoint x: 110, startPoint y: 358, endPoint x: 122, endPoint y: 356, distance: 12.5
click at [110, 358] on link "Python" at bounding box center [107, 357] width 146 height 31
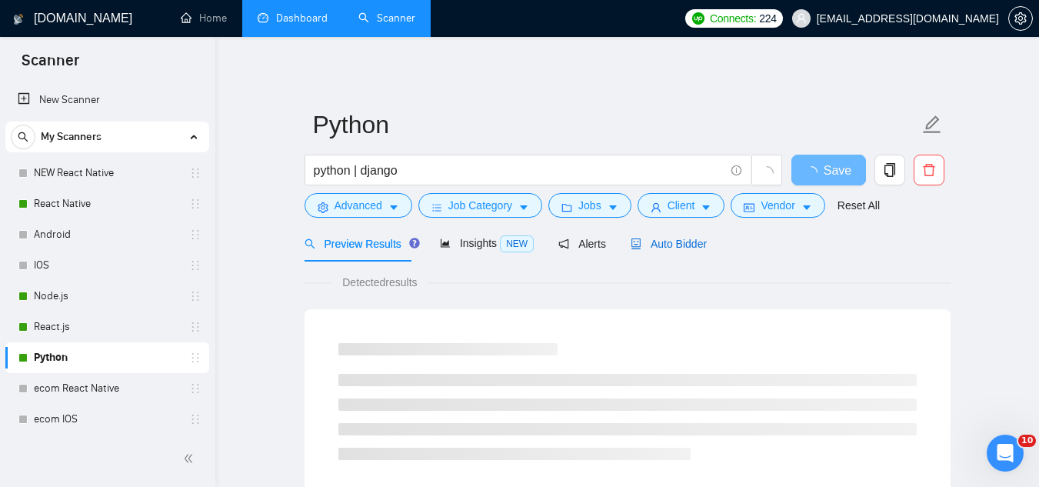
click at [680, 238] on span "Auto Bidder" at bounding box center [669, 244] width 76 height 12
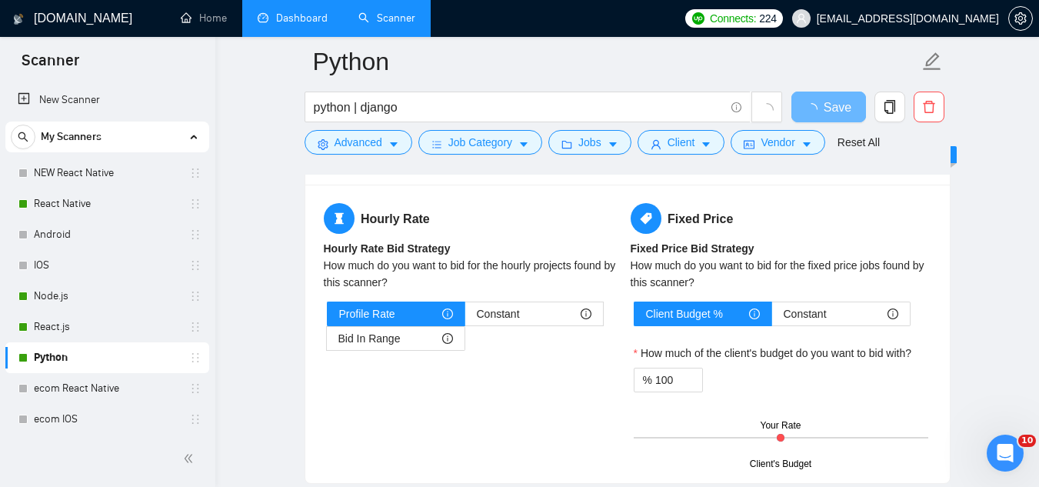
scroll to position [2461, 0]
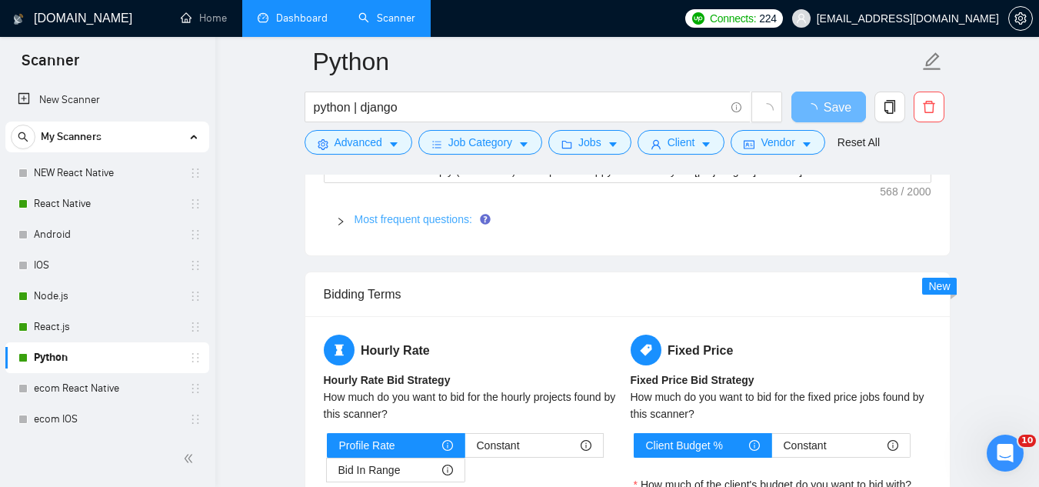
click at [394, 222] on link "Most frequent questions:" at bounding box center [414, 219] width 118 height 12
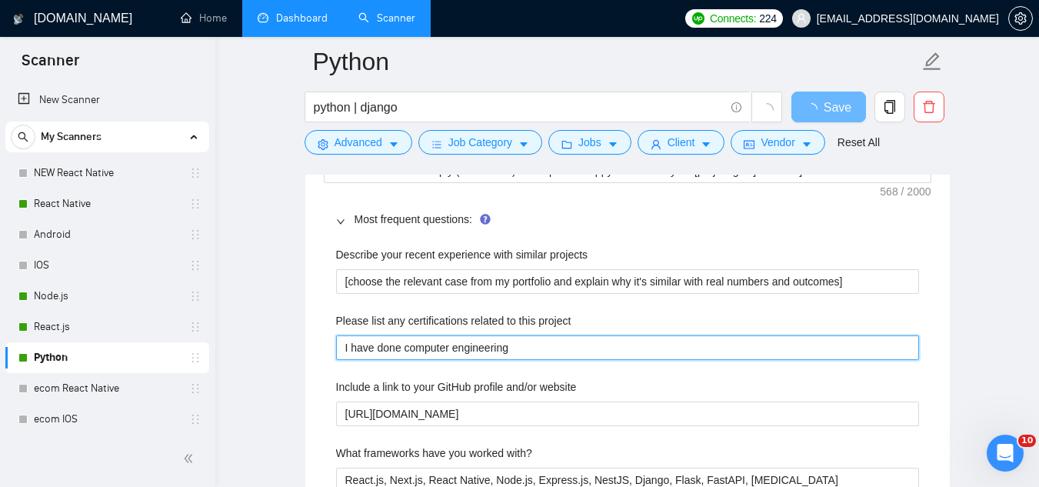
click at [435, 338] on project "I have done computer engineering" at bounding box center [627, 347] width 583 height 25
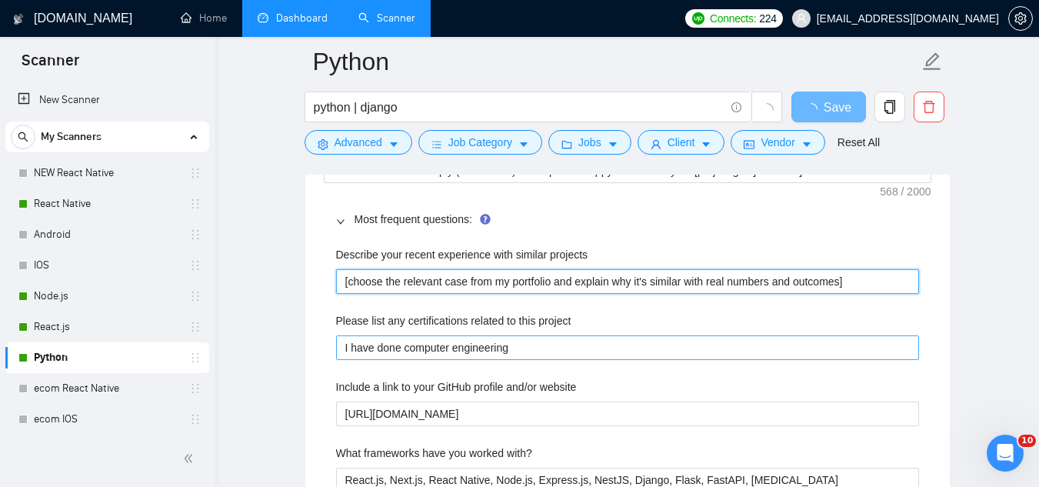
click at [435, 294] on projects "[choose the relevant case from my portfolio and explain why it's similar with r…" at bounding box center [627, 281] width 583 height 25
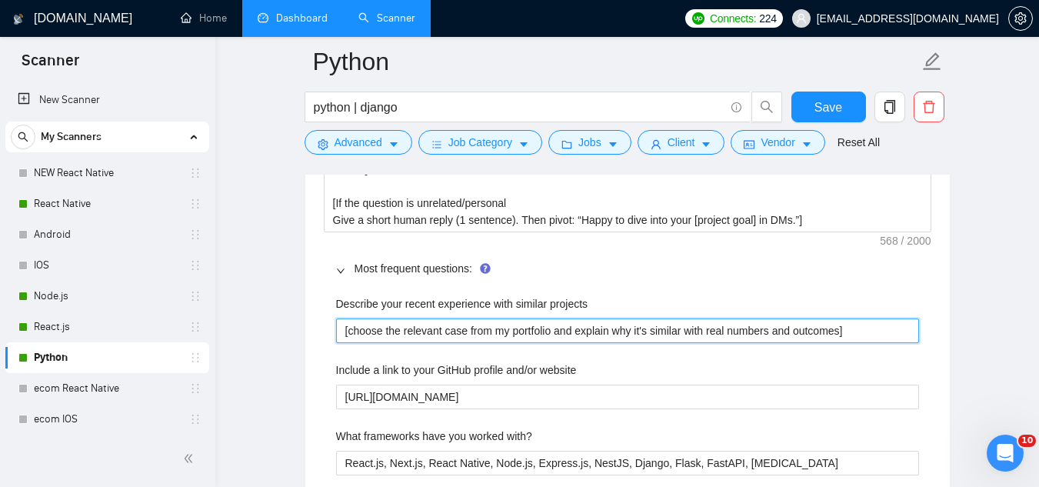
click at [435, 338] on projects "[choose the relevant case from my portfolio and explain why it's similar with r…" at bounding box center [627, 330] width 583 height 25
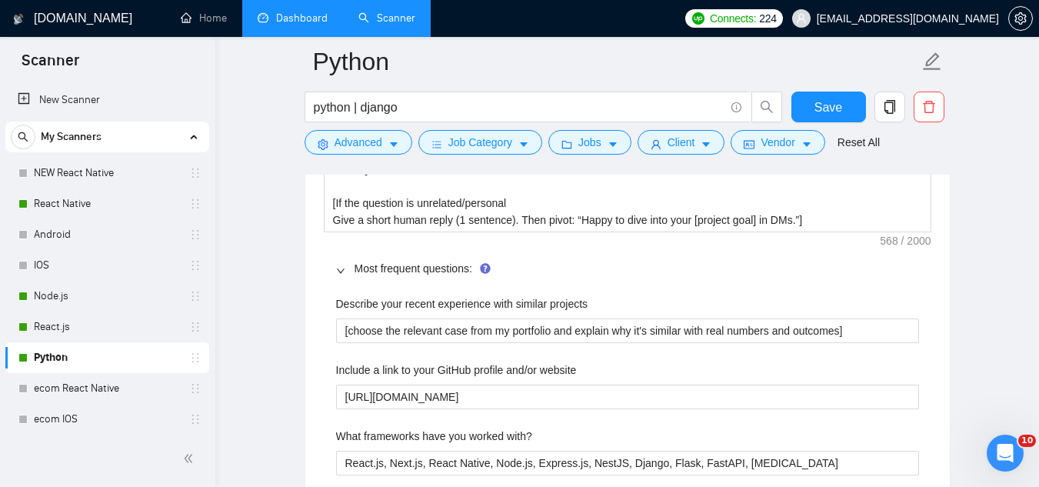
click at [608, 271] on span "Most frequent questions:" at bounding box center [637, 268] width 565 height 17
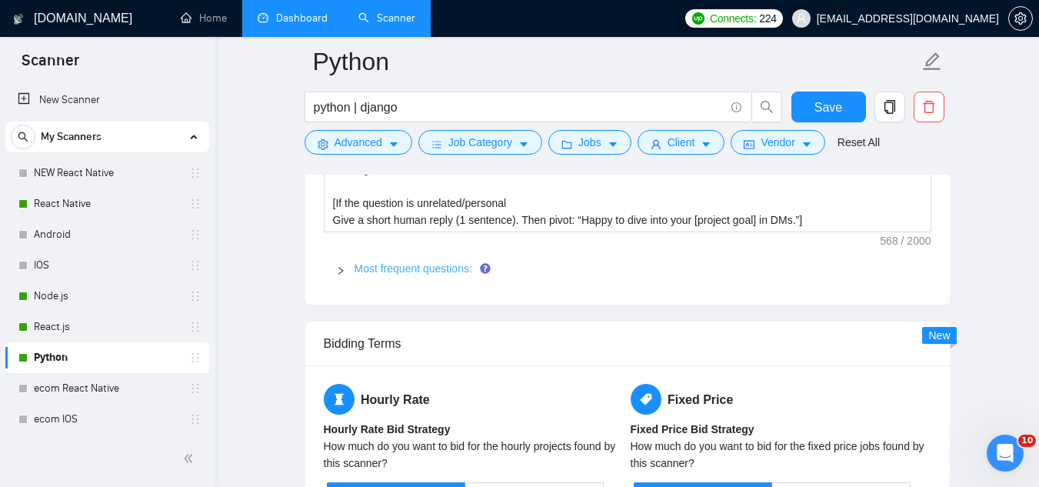
click at [428, 269] on link "Most frequent questions:" at bounding box center [414, 268] width 118 height 12
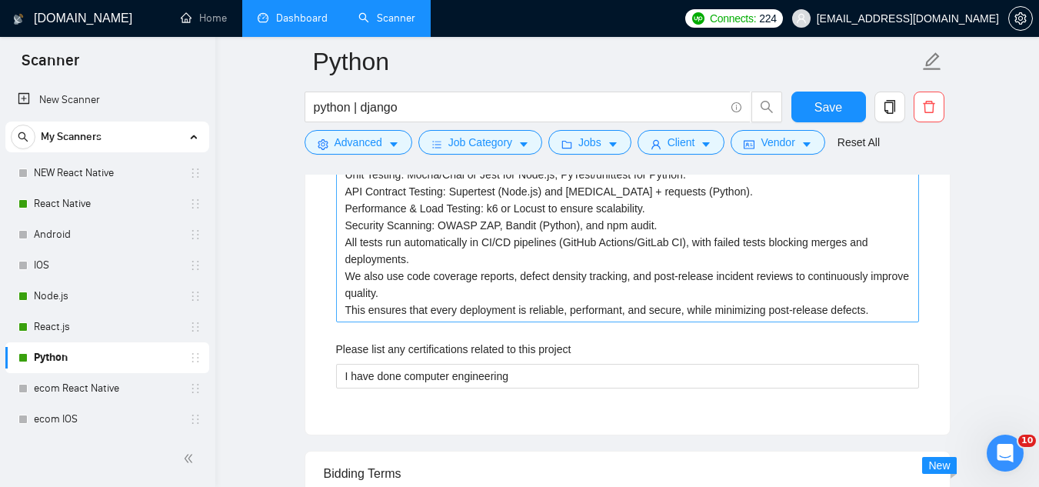
scroll to position [2923, 0]
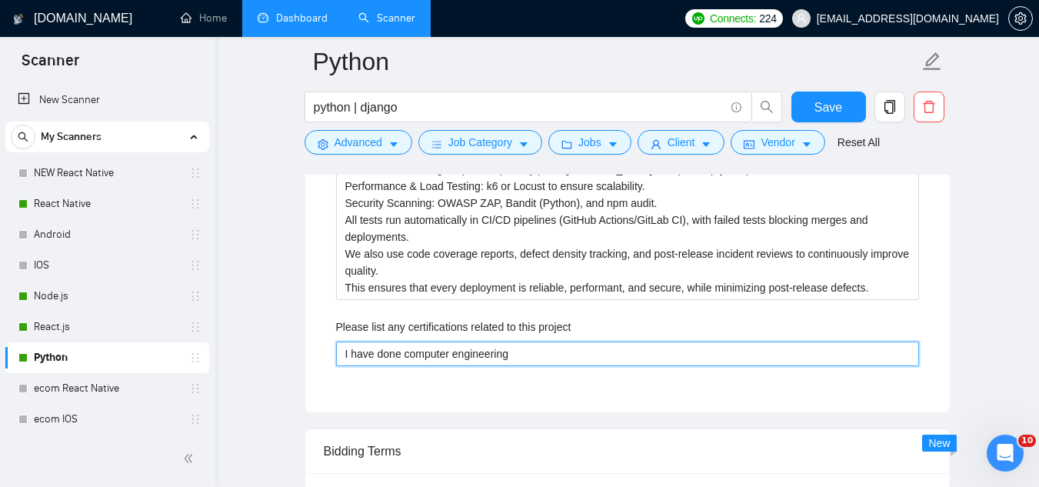
click at [458, 358] on project "I have done computer engineering" at bounding box center [627, 353] width 583 height 25
paste project "[DOMAIN_NAME]. in Computer Engineering."
type project "[DOMAIN_NAME]. in Computer Engineering."
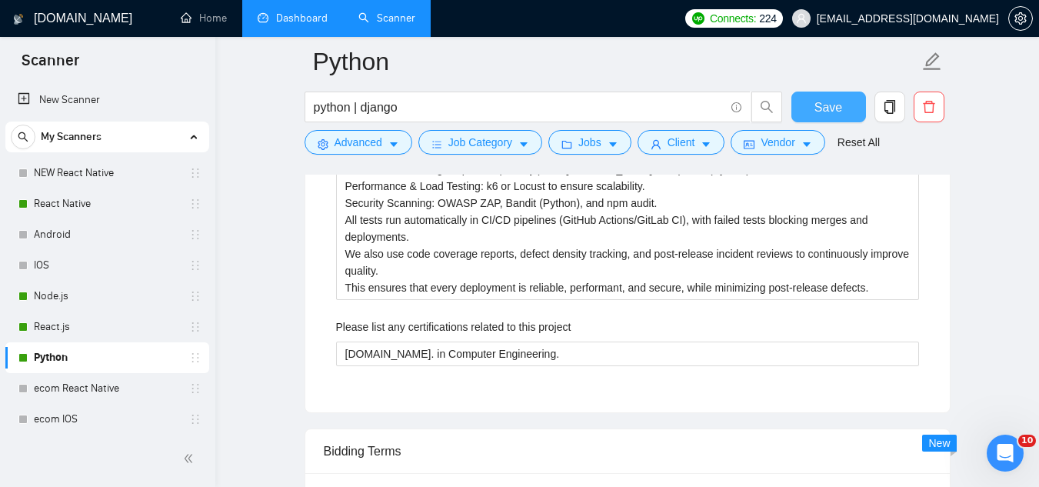
click at [818, 116] on span "Save" at bounding box center [829, 107] width 28 height 19
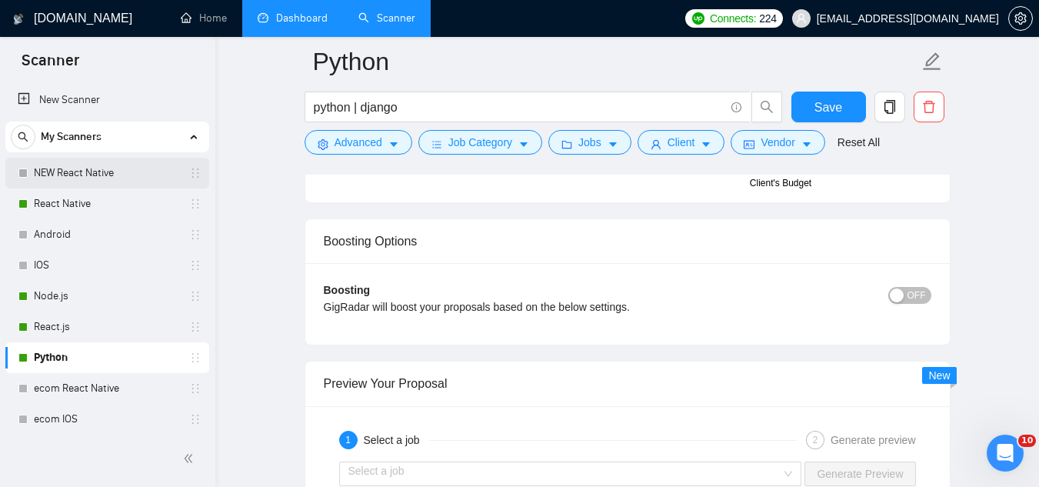
click at [131, 178] on link "NEW React Native" at bounding box center [107, 173] width 146 height 31
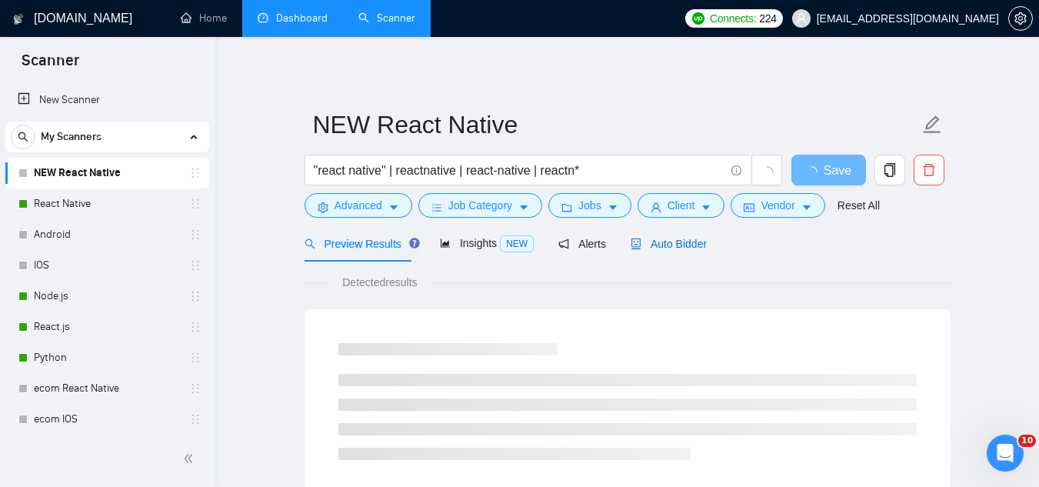
click at [654, 239] on span "Auto Bidder" at bounding box center [669, 244] width 76 height 12
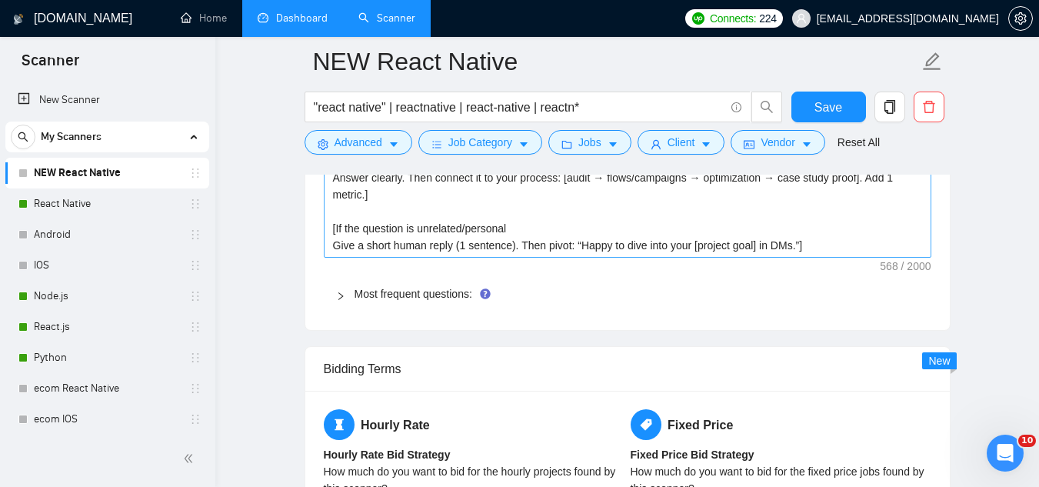
scroll to position [2461, 0]
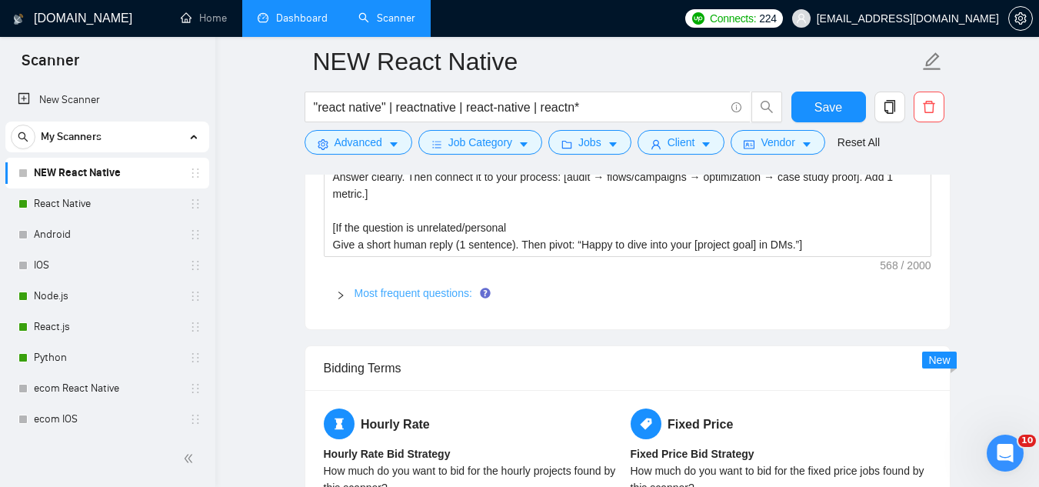
click at [435, 293] on link "Most frequent questions:" at bounding box center [414, 293] width 118 height 12
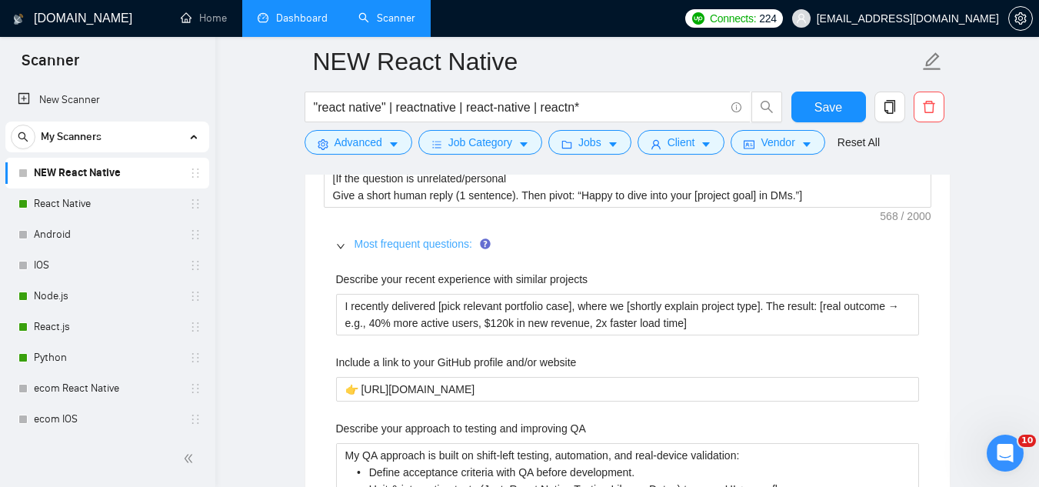
scroll to position [2538, 0]
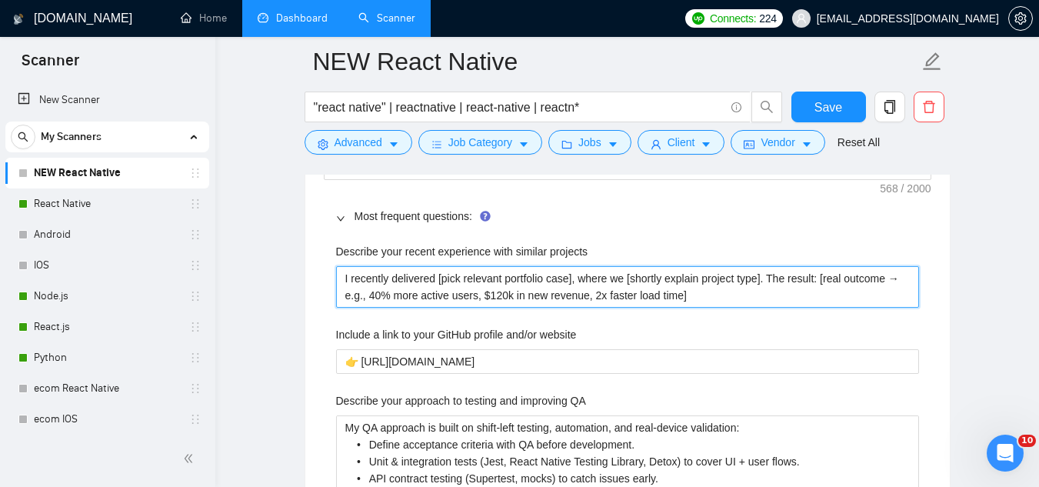
click at [424, 282] on projects "I recently delivered [pick relevant portfolio case], where we [shortly explain …" at bounding box center [627, 287] width 583 height 42
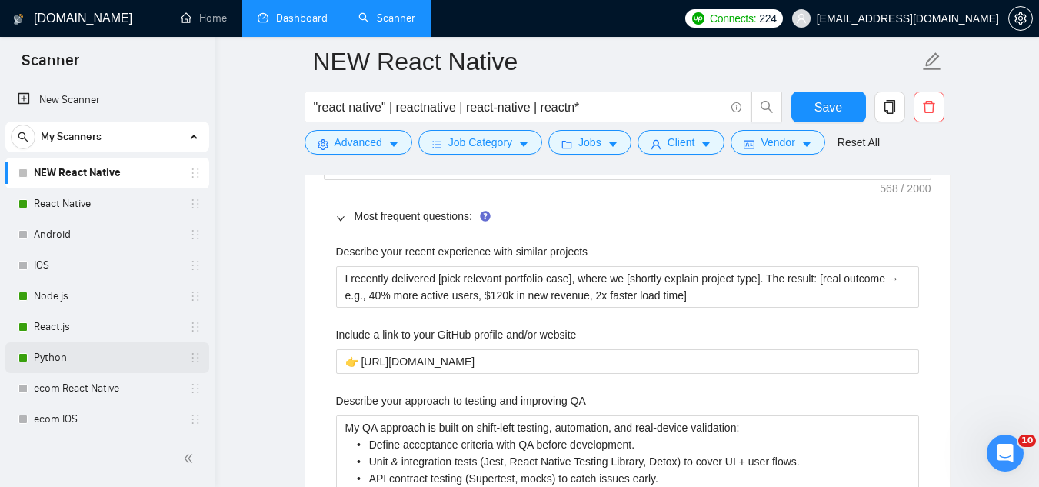
click at [92, 362] on link "Python" at bounding box center [107, 357] width 146 height 31
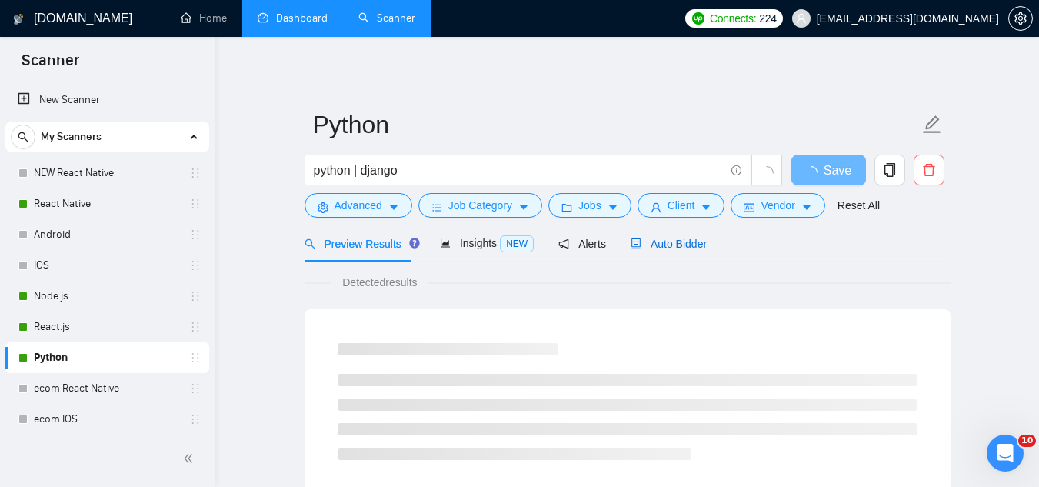
click at [677, 242] on span "Auto Bidder" at bounding box center [669, 244] width 76 height 12
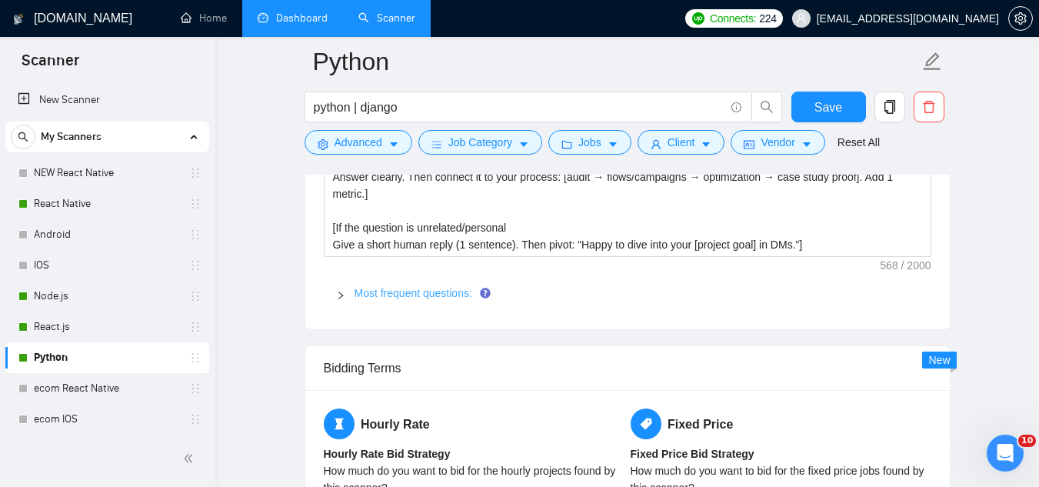
scroll to position [2461, 0]
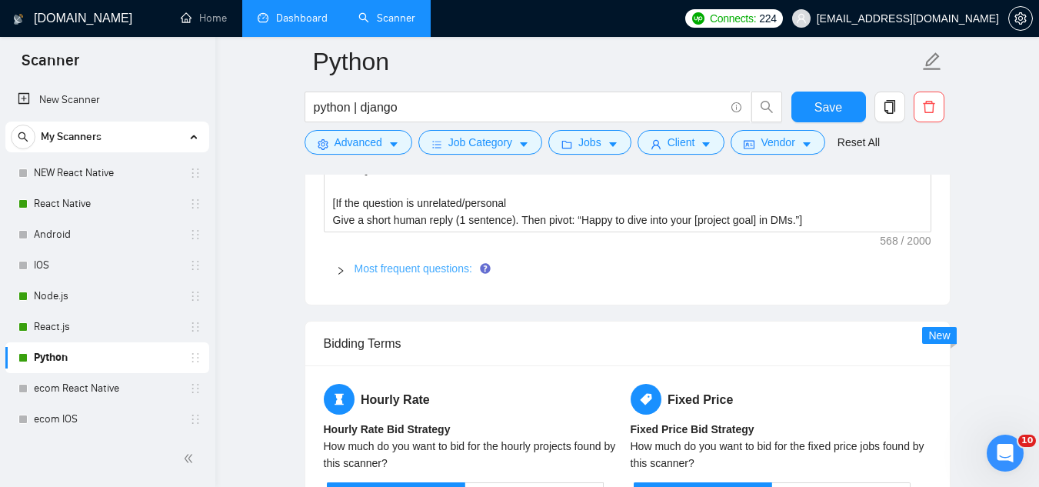
click at [401, 262] on link "Most frequent questions:" at bounding box center [414, 268] width 118 height 12
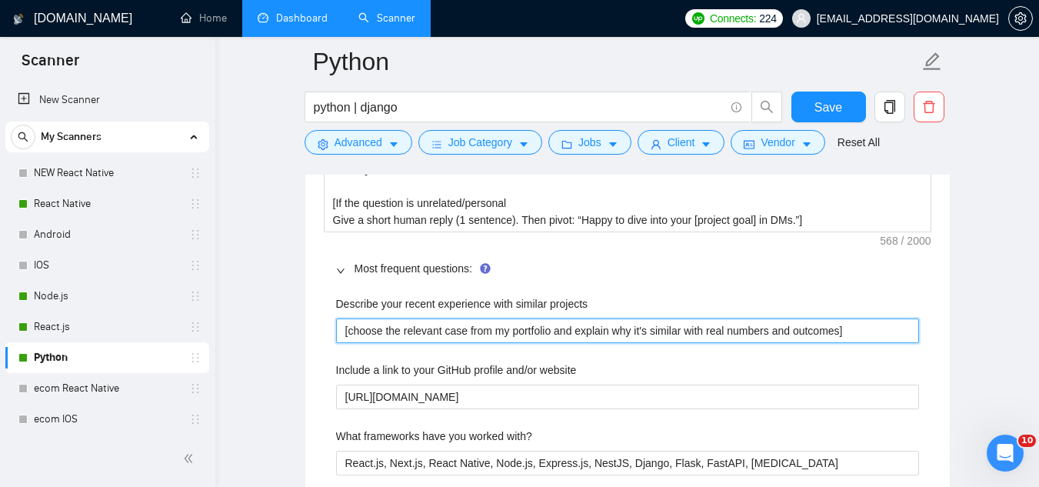
click at [423, 335] on projects "[choose the relevant case from my portfolio and explain why it's similar with r…" at bounding box center [627, 330] width 583 height 25
paste projects "I recently delivered [pick relevant portfolio case], where we [shortly explain …"
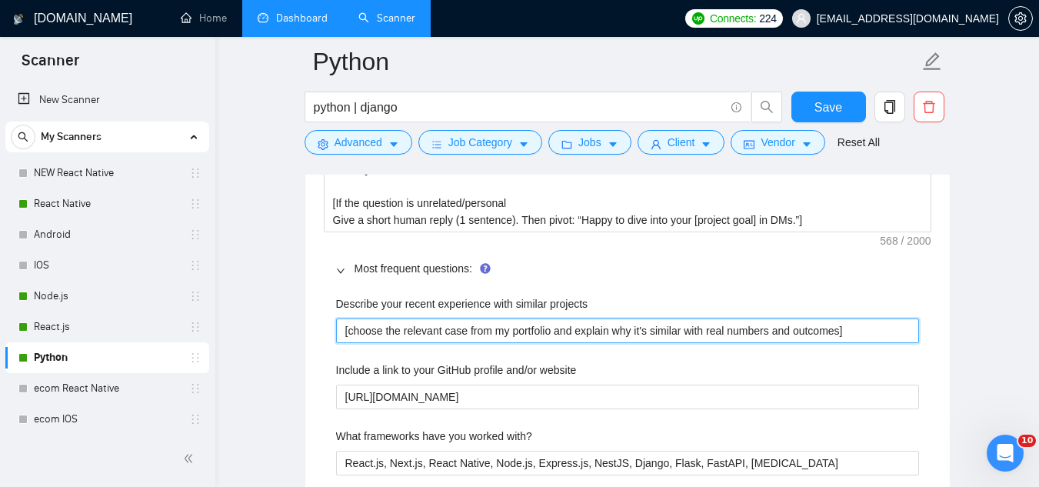
type projects "I recently delivered [pick relevant portfolio case], where we [shortly explain …"
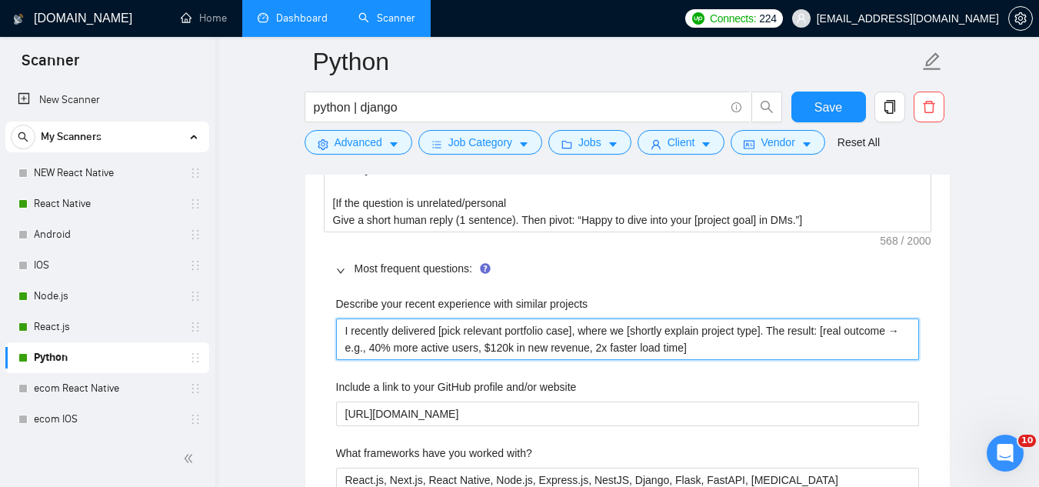
type projects "I recently delivered [pick relevant portfolio case], where we [shortly explain …"
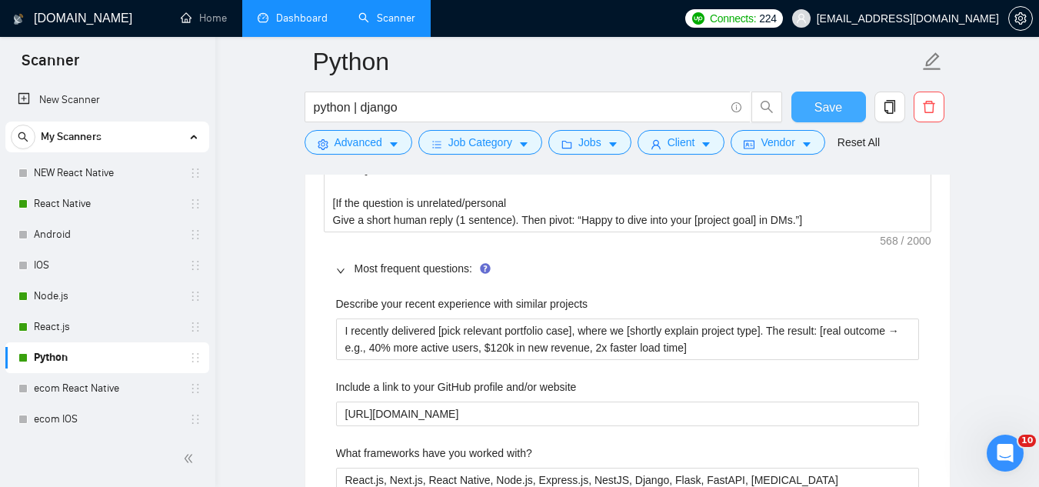
click at [821, 104] on span "Save" at bounding box center [829, 107] width 28 height 19
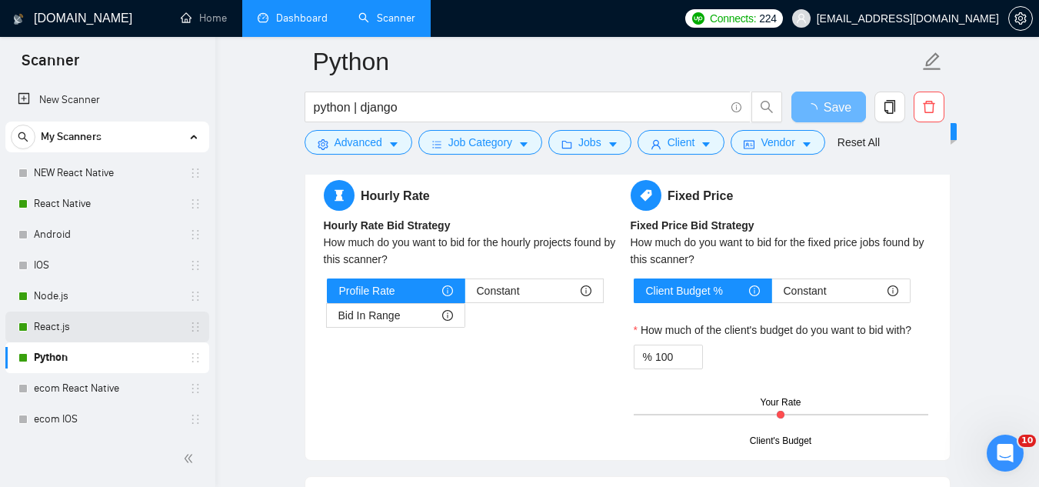
click at [89, 335] on link "React.js" at bounding box center [107, 327] width 146 height 31
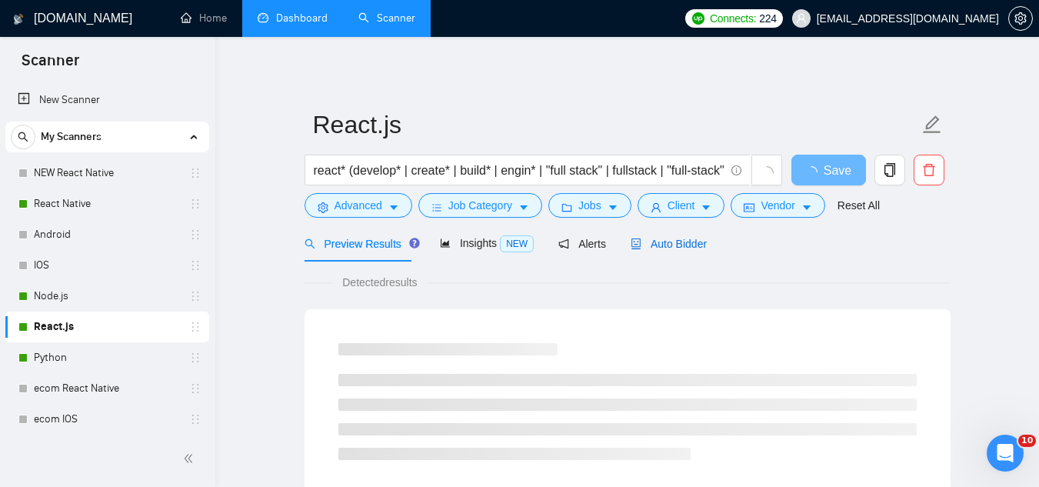
click at [655, 244] on span "Auto Bidder" at bounding box center [669, 244] width 76 height 12
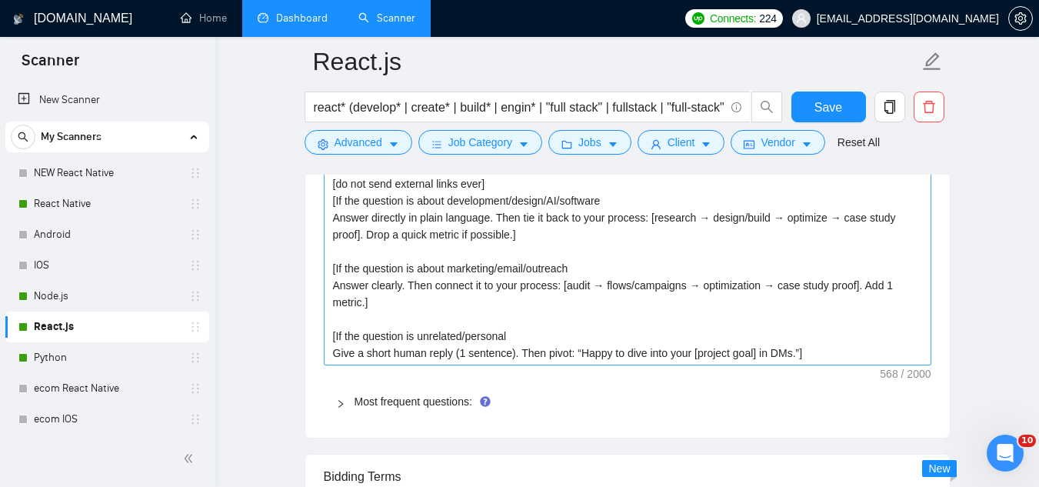
scroll to position [2461, 0]
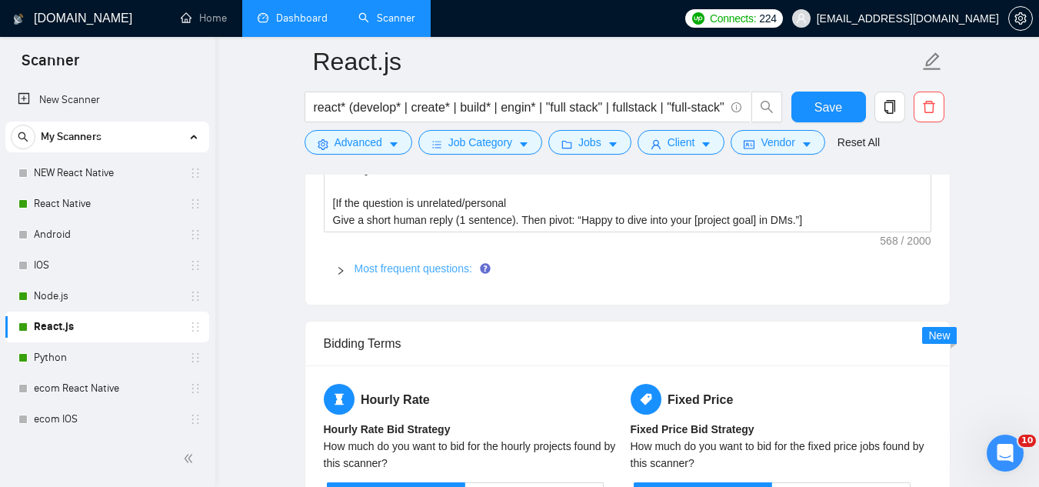
click at [391, 267] on link "Most frequent questions:" at bounding box center [414, 268] width 118 height 12
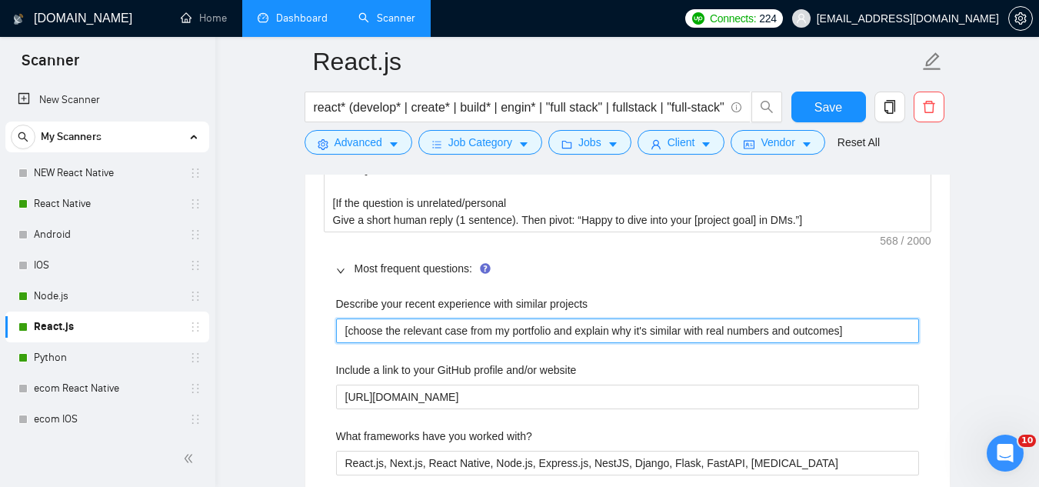
click at [434, 329] on projects "[choose the relevant case from my portfolio and explain why it's similar with r…" at bounding box center [627, 330] width 583 height 25
paste projects "I recently delivered [pick relevant portfolio case], where we [shortly explain …"
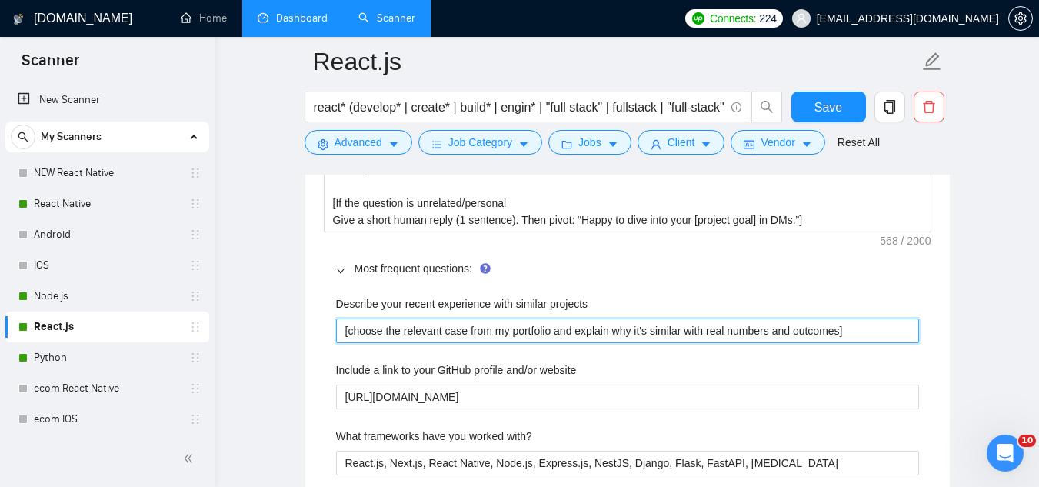
type projects "I recently delivered [pick relevant portfolio case], where we [shortly explain …"
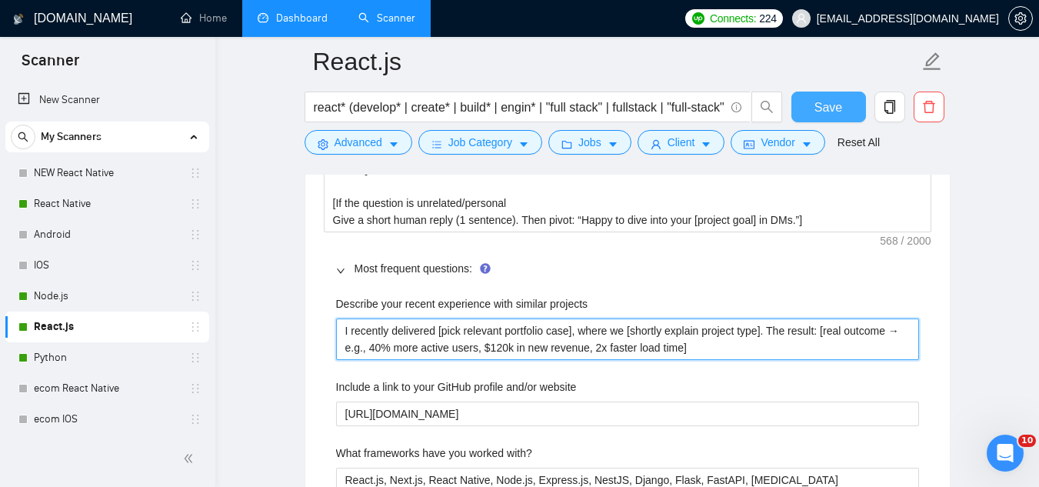
type projects "I recently delivered [pick relevant portfolio case], where we [shortly explain …"
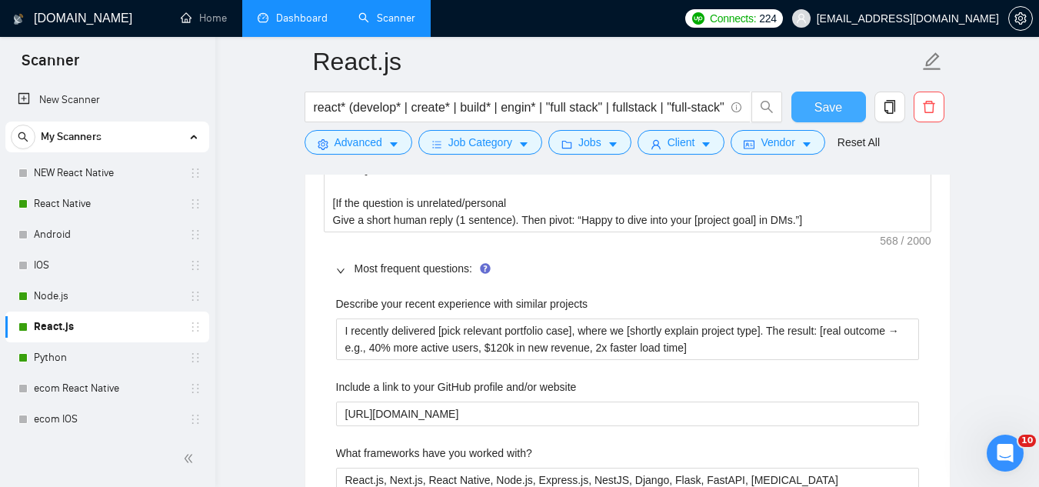
click at [805, 110] on button "Save" at bounding box center [828, 107] width 75 height 31
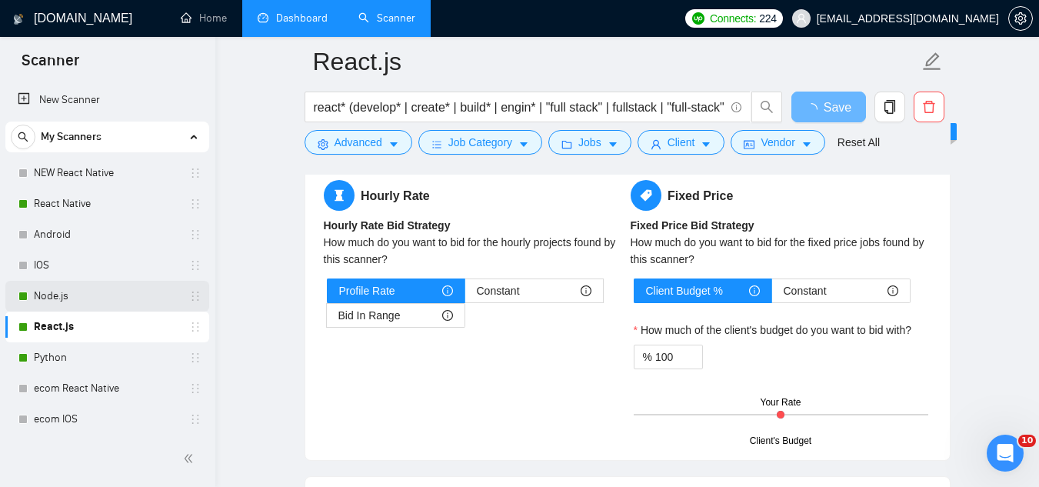
click at [91, 305] on link "Node.js" at bounding box center [107, 296] width 146 height 31
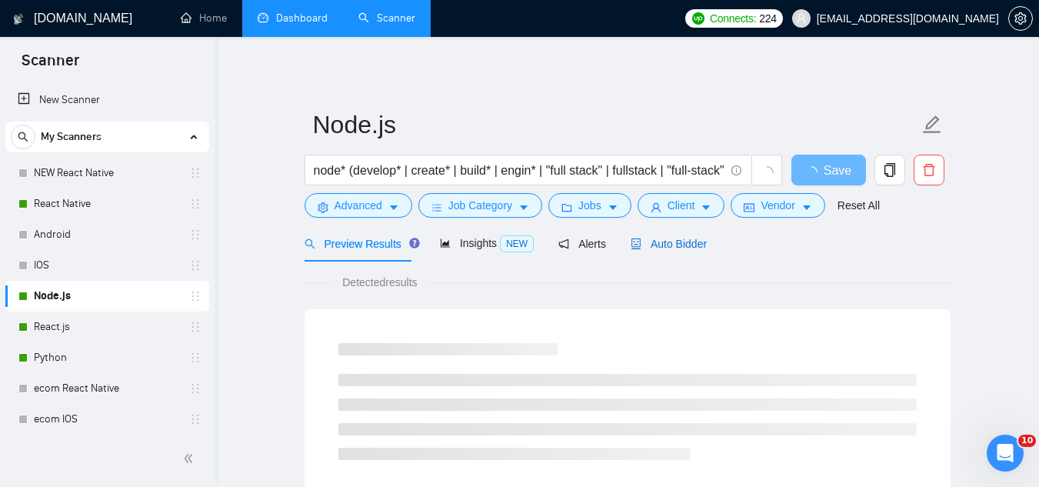
click at [652, 248] on span "Auto Bidder" at bounding box center [669, 244] width 76 height 12
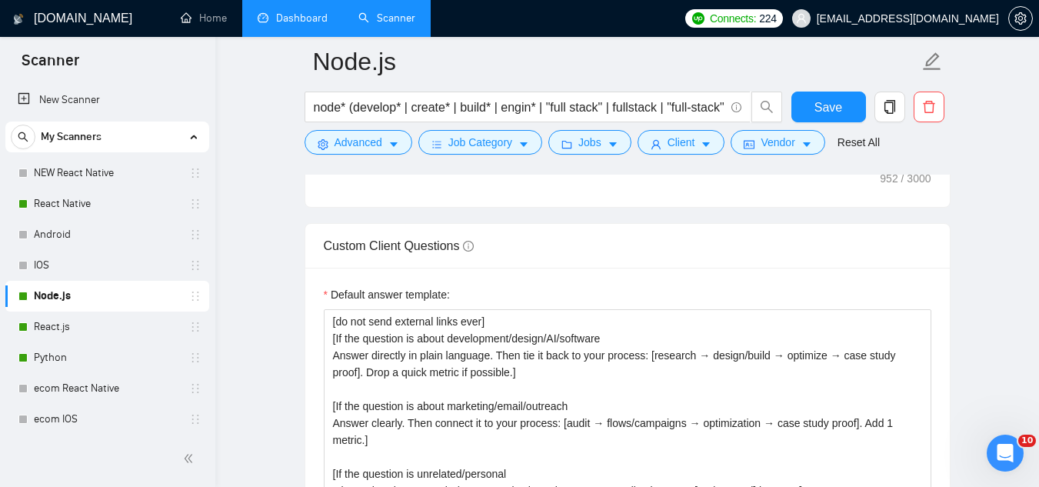
scroll to position [2307, 0]
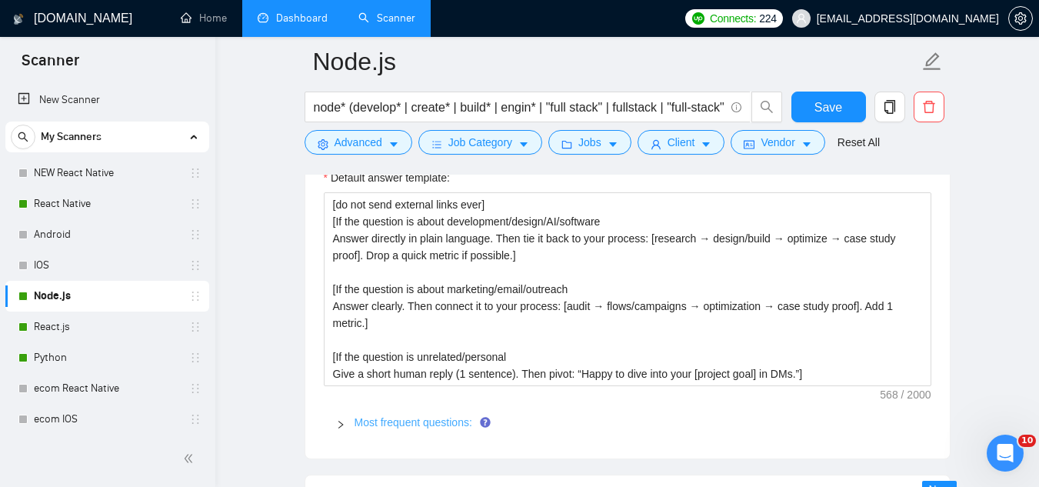
click at [421, 422] on link "Most frequent questions:" at bounding box center [414, 422] width 118 height 12
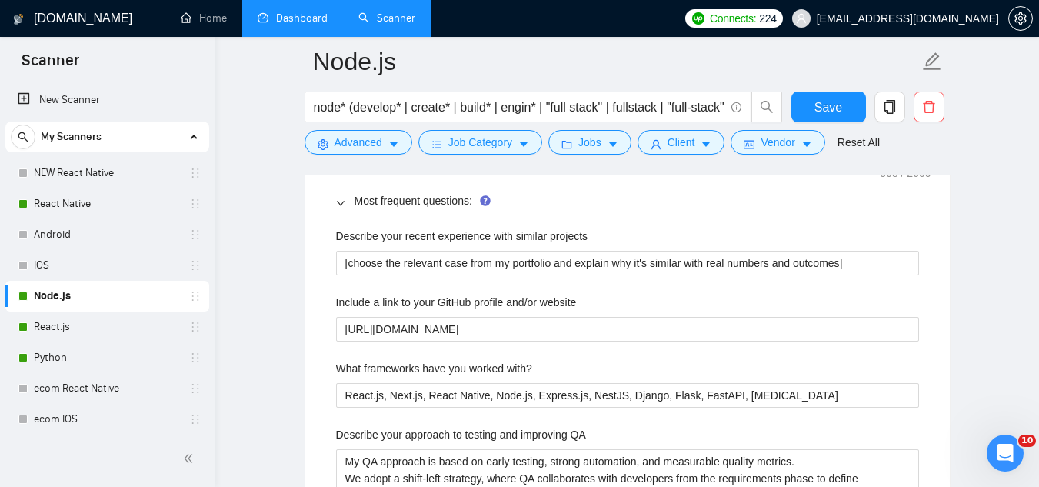
scroll to position [2538, 0]
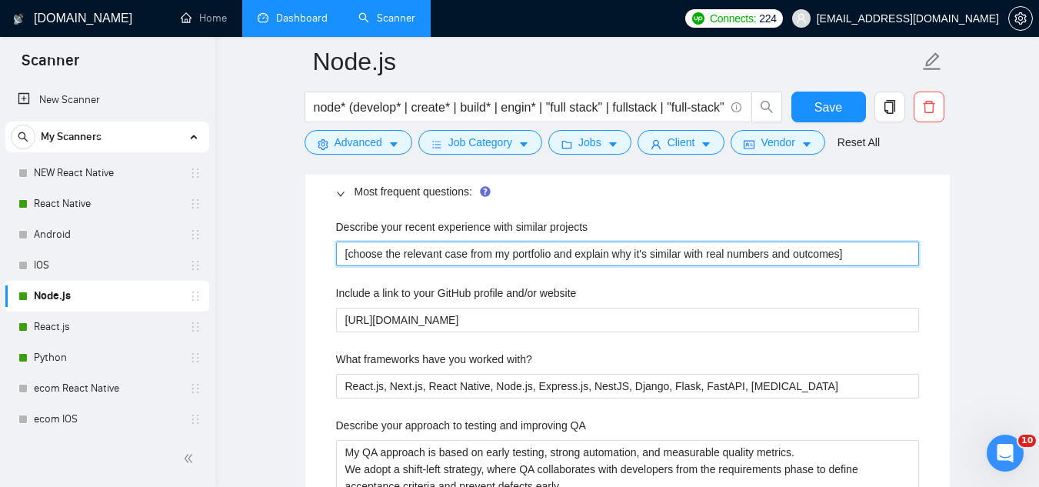
click at [375, 254] on projects "[choose the relevant case from my portfolio and explain why it's similar with r…" at bounding box center [627, 254] width 583 height 25
paste projects "I recently delivered [pick relevant portfolio case], where we [shortly explain …"
type projects "I recently delivered [pick relevant portfolio case], where we [shortly explain …"
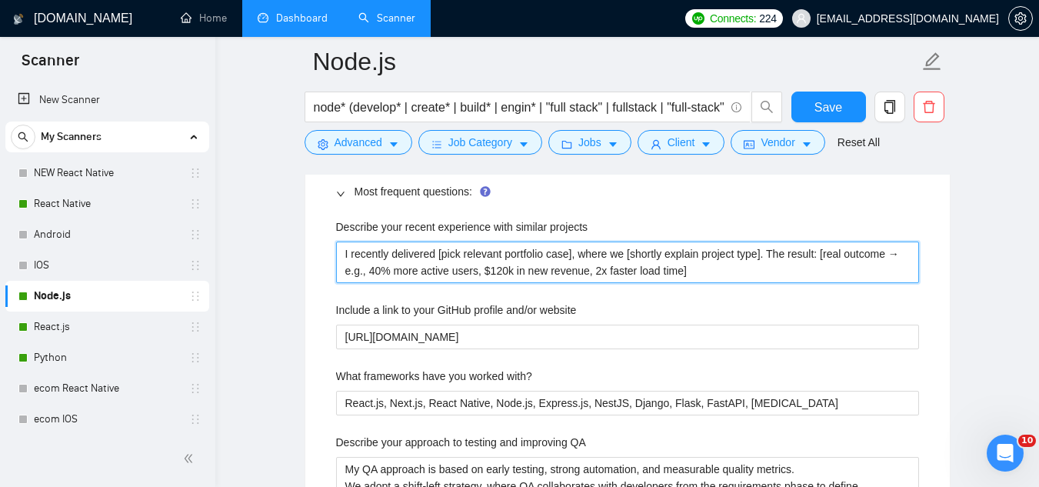
type projects "I recently delivered [pick relevant portfolio case], where we [shortly explain …"
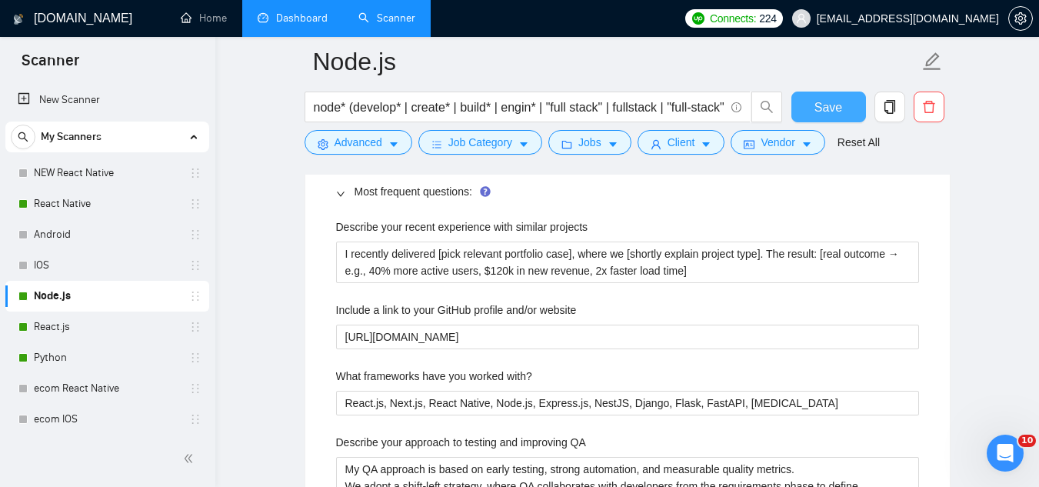
click at [829, 110] on span "Save" at bounding box center [829, 107] width 28 height 19
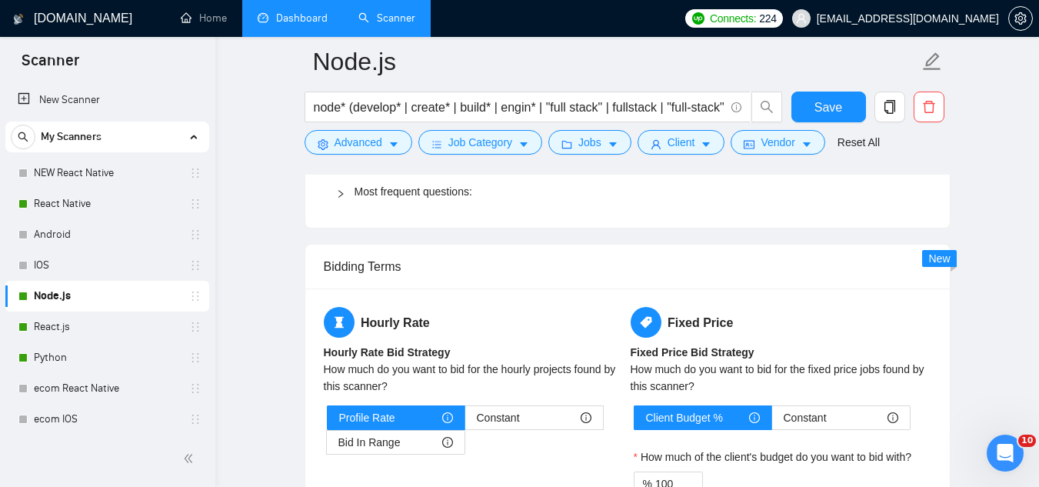
click at [308, 25] on link "Dashboard" at bounding box center [293, 18] width 70 height 13
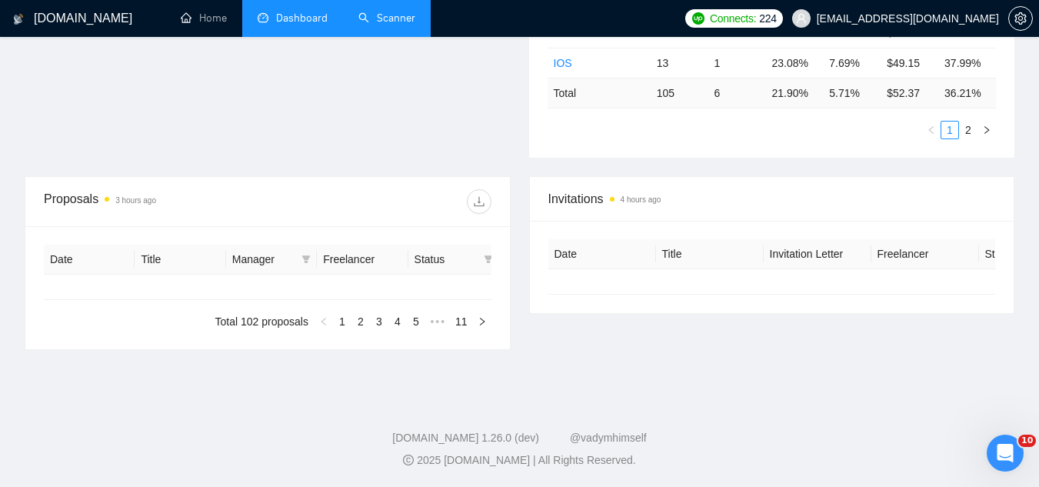
type input "[DATE]"
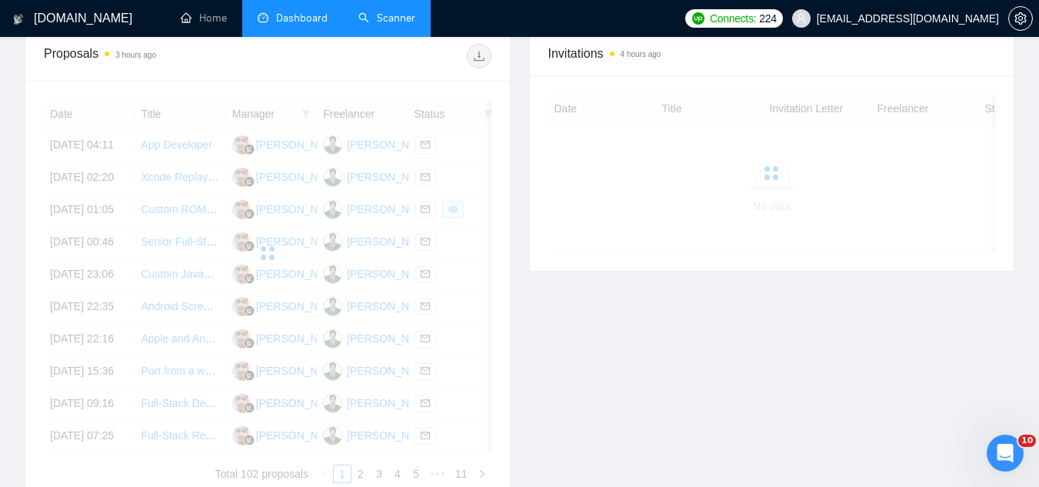
scroll to position [463, 0]
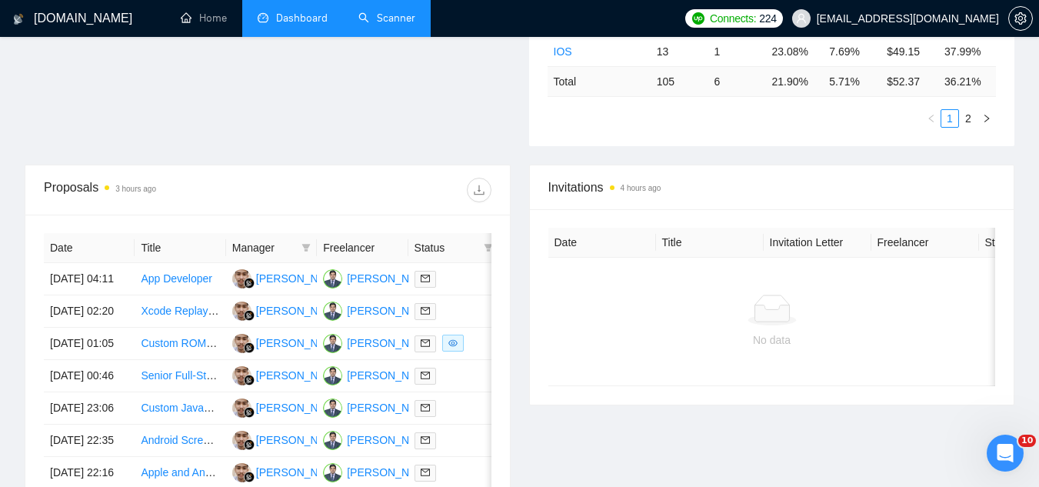
click at [405, 25] on link "Scanner" at bounding box center [386, 18] width 57 height 13
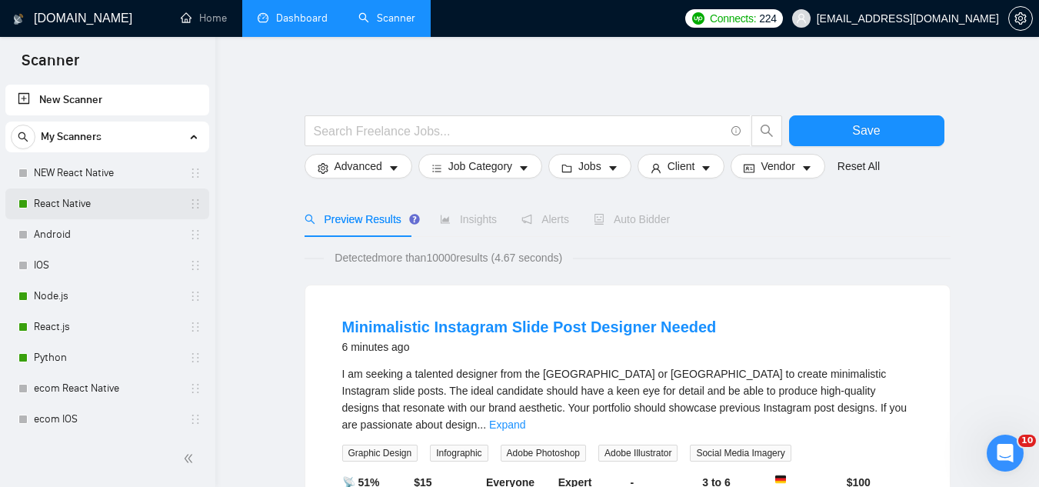
click at [101, 205] on link "React Native" at bounding box center [107, 203] width 146 height 31
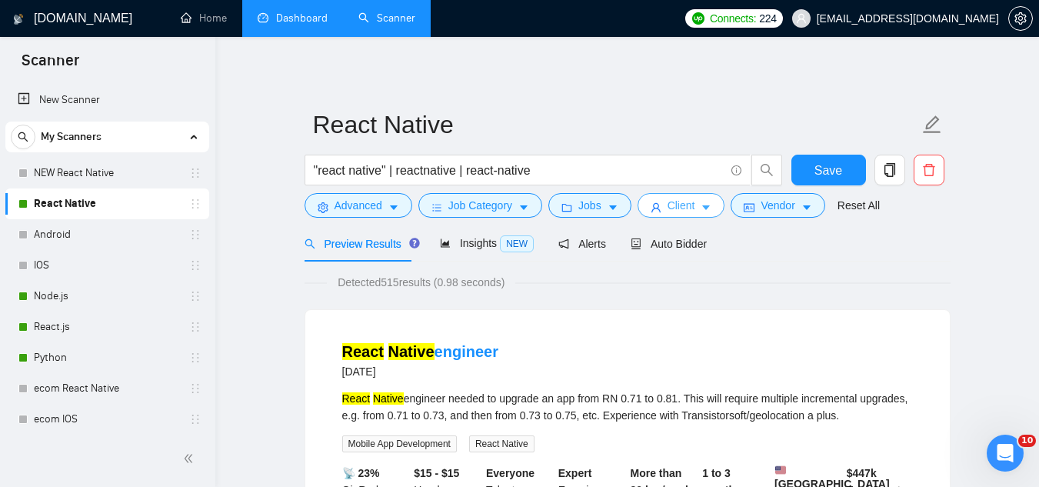
click at [668, 211] on span "Client" at bounding box center [682, 205] width 28 height 17
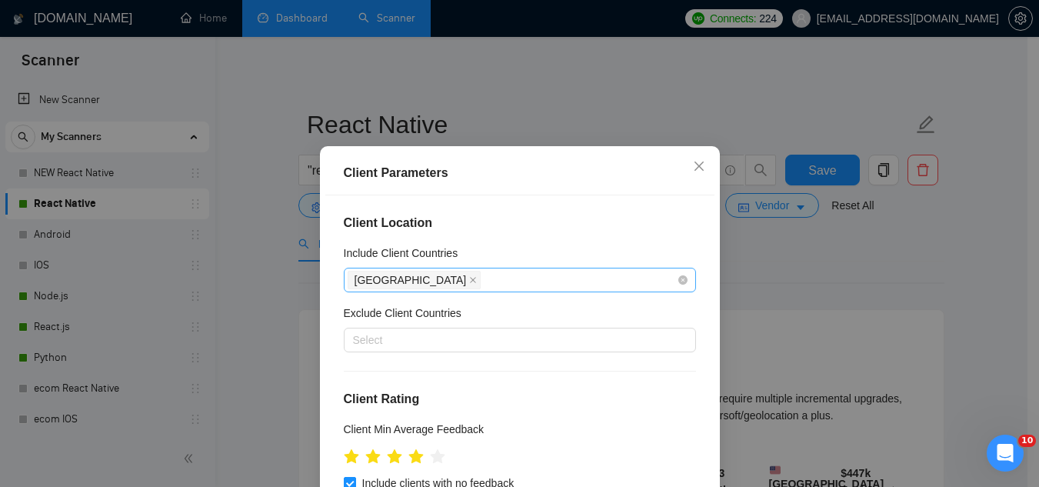
click at [512, 275] on div "[GEOGRAPHIC_DATA]" at bounding box center [512, 280] width 329 height 22
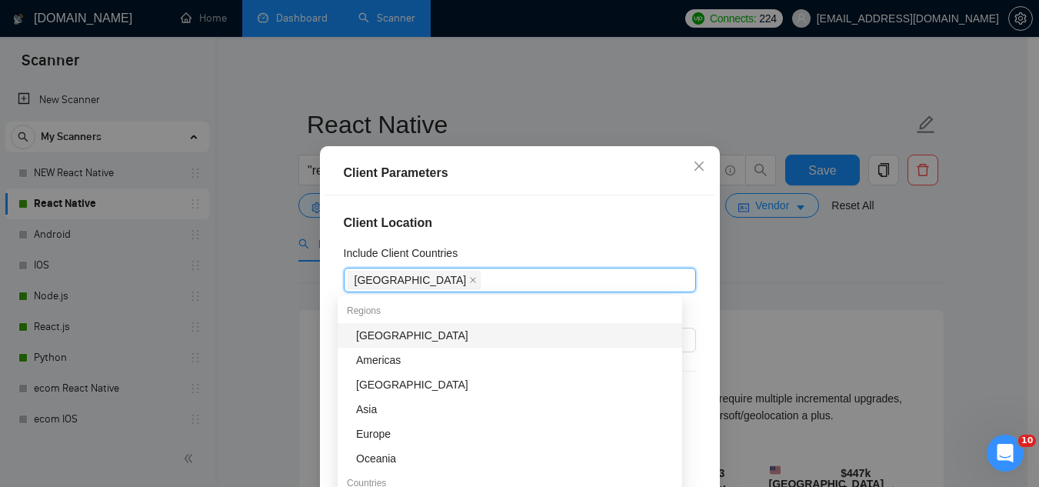
click at [575, 90] on div "Client Parameters Client Location Include Client Countries [GEOGRAPHIC_DATA] Ex…" at bounding box center [519, 243] width 1039 height 487
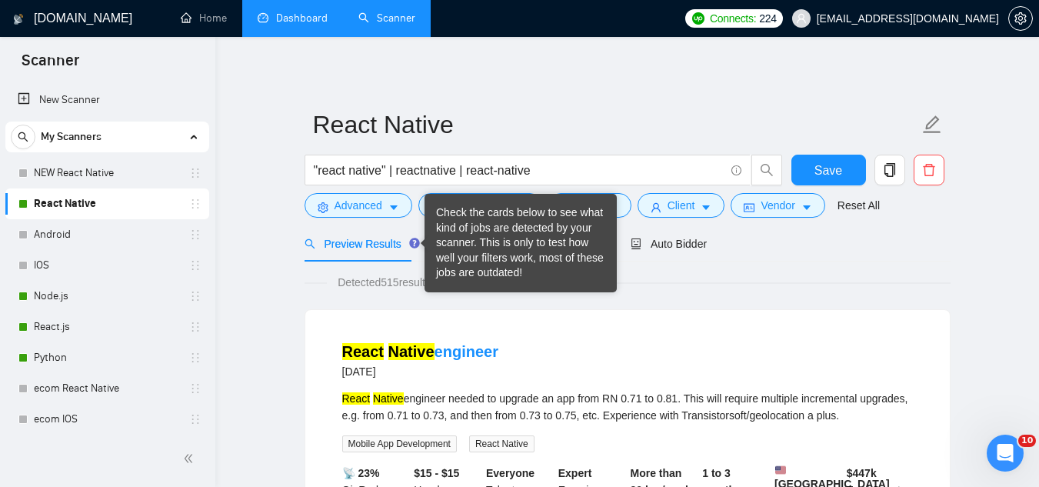
click at [590, 326] on div "React Native engineer [DATE] React Native engineer needed to upgrade an app fro…" at bounding box center [627, 456] width 645 height 293
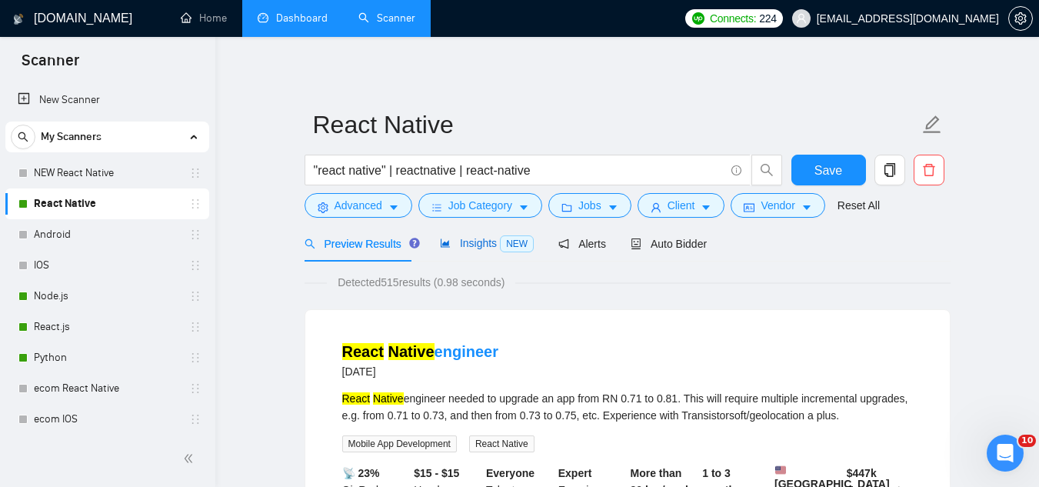
click at [468, 239] on span "Insights NEW" at bounding box center [487, 243] width 94 height 12
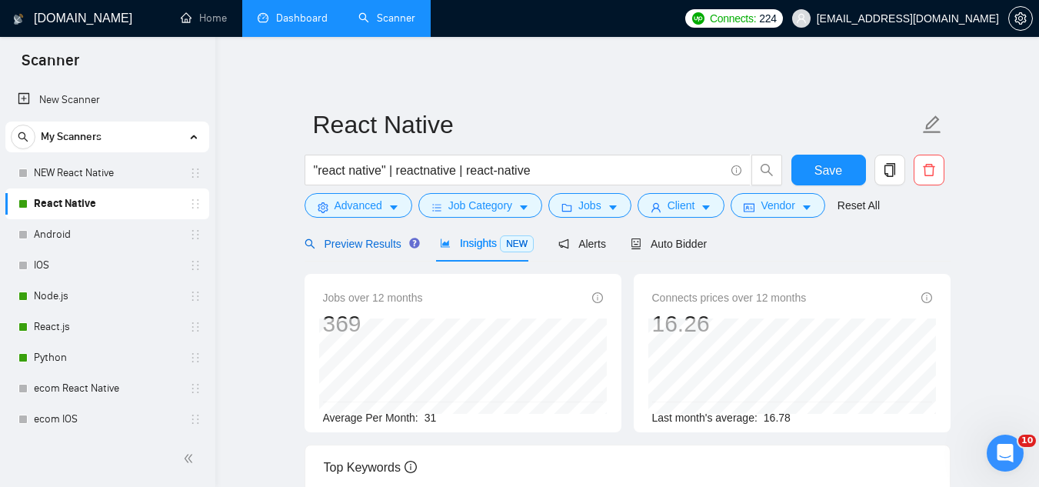
click at [375, 242] on span "Preview Results" at bounding box center [360, 244] width 111 height 12
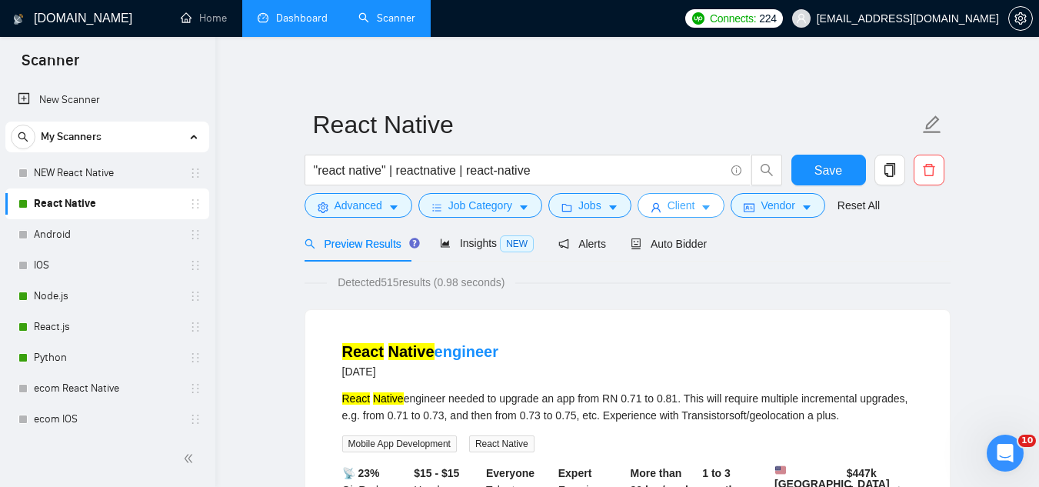
click at [668, 206] on span "Client" at bounding box center [682, 205] width 28 height 17
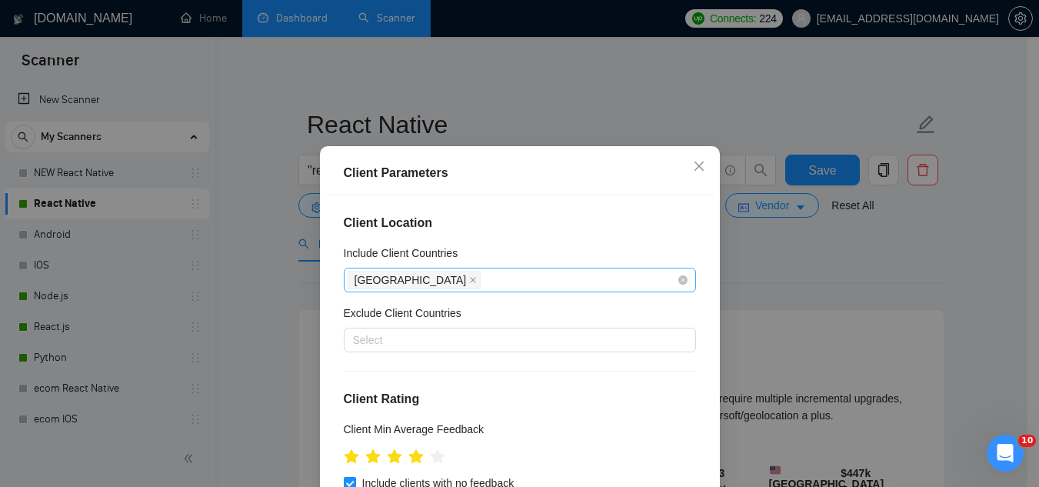
click at [501, 282] on div "[GEOGRAPHIC_DATA]" at bounding box center [512, 280] width 329 height 22
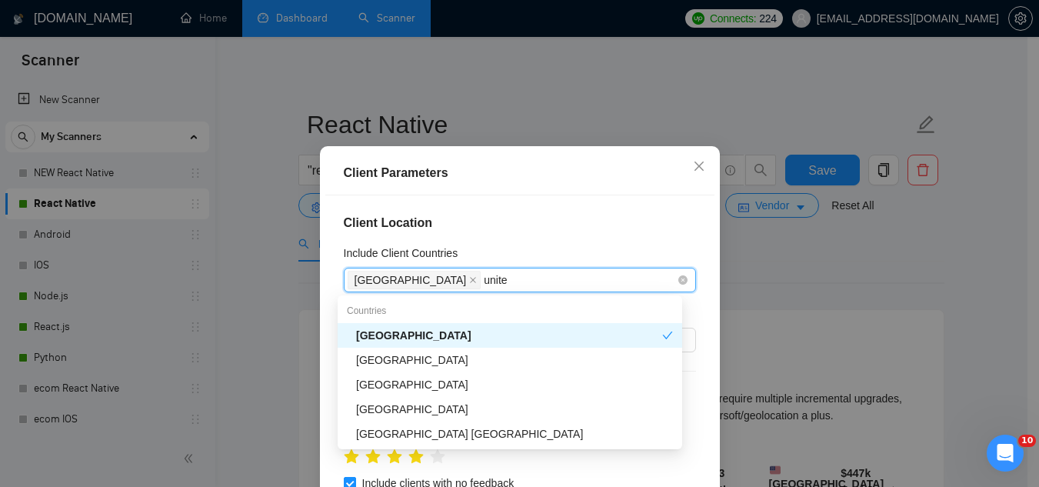
type input "united"
click at [515, 361] on div "[GEOGRAPHIC_DATA]" at bounding box center [514, 359] width 317 height 17
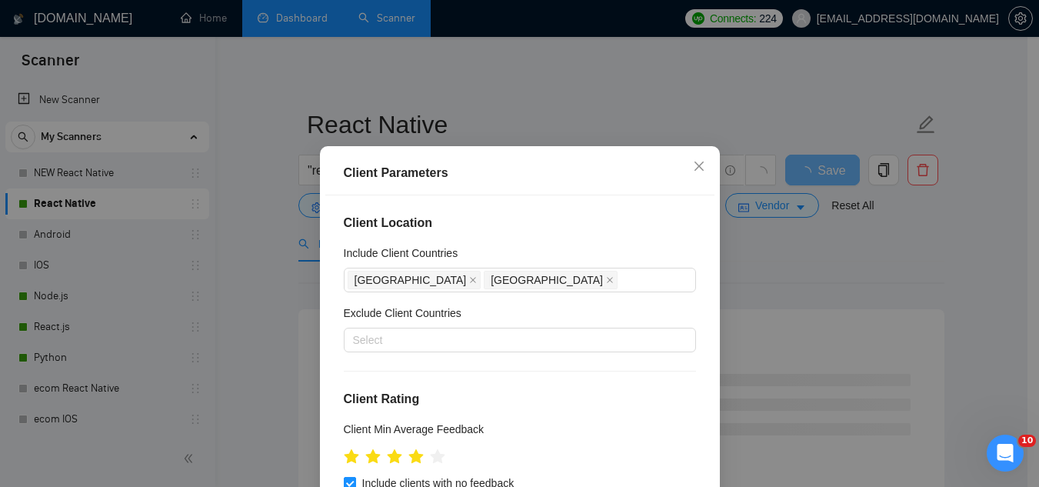
drag, startPoint x: 587, startPoint y: 155, endPoint x: 588, endPoint y: 142, distance: 12.4
click at [588, 142] on div "Client Parameters Client Location Include Client Countries [GEOGRAPHIC_DATA] [G…" at bounding box center [519, 243] width 1039 height 487
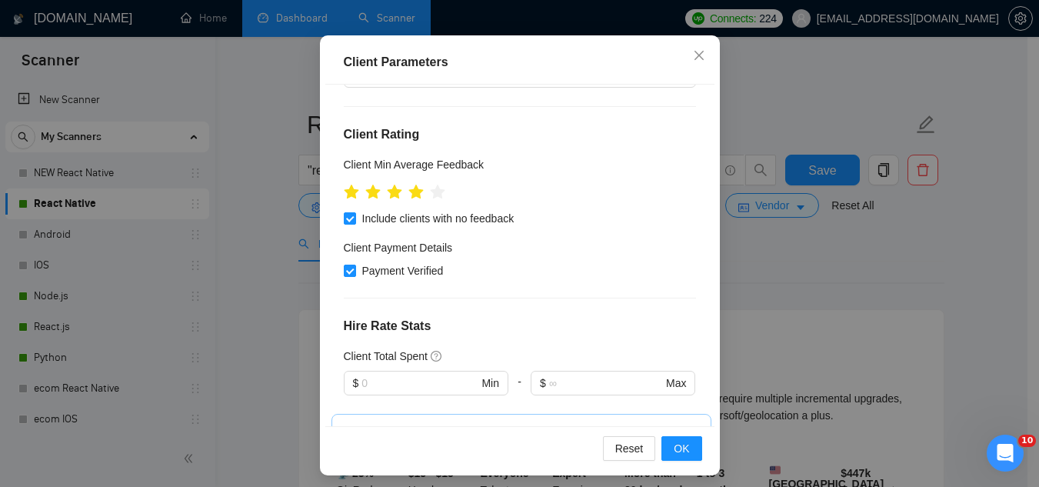
scroll to position [118, 0]
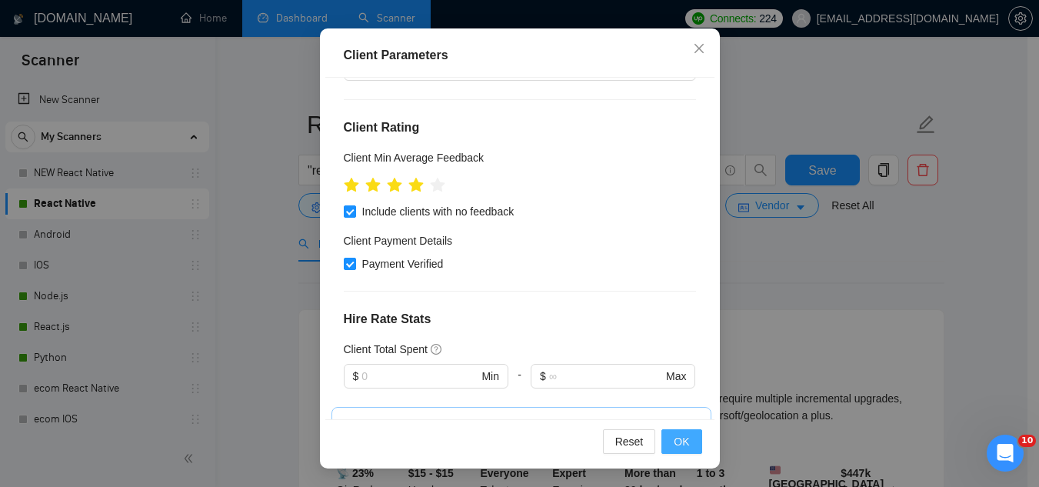
click at [665, 438] on button "OK" at bounding box center [681, 441] width 40 height 25
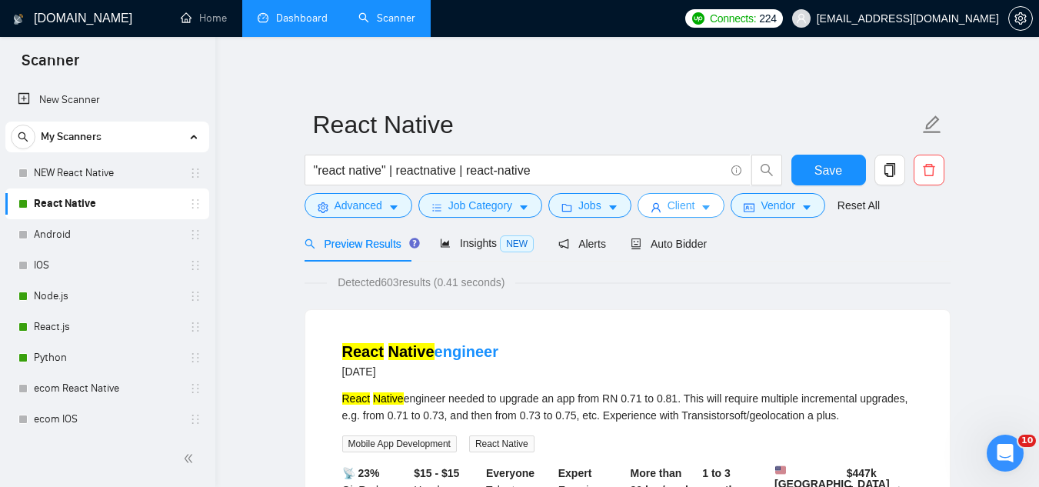
click at [678, 214] on span "Client" at bounding box center [682, 205] width 28 height 17
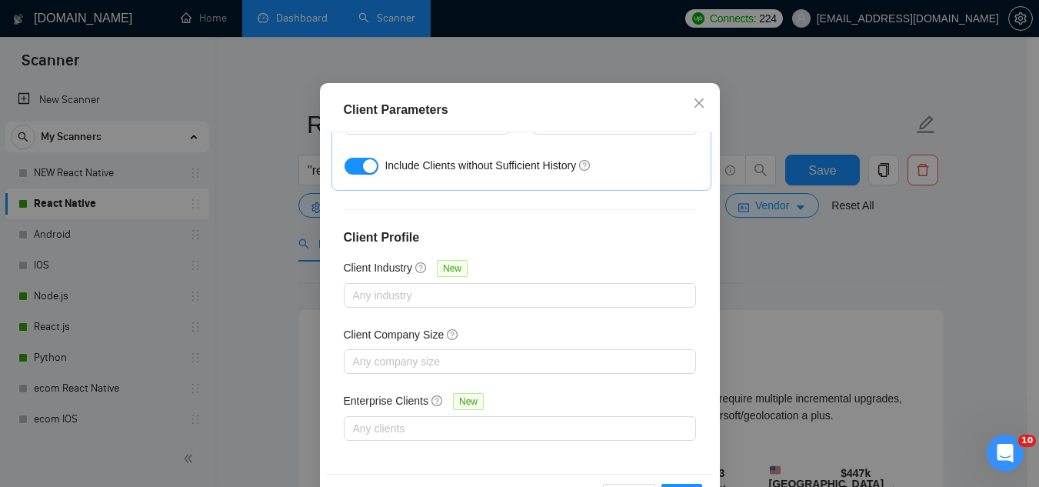
scroll to position [616, 0]
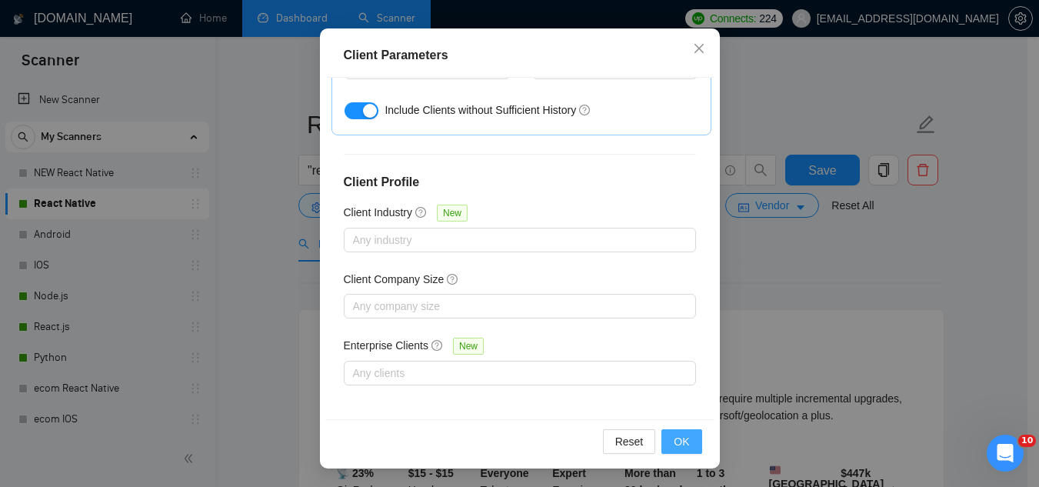
click at [681, 441] on span "OK" at bounding box center [681, 441] width 15 height 17
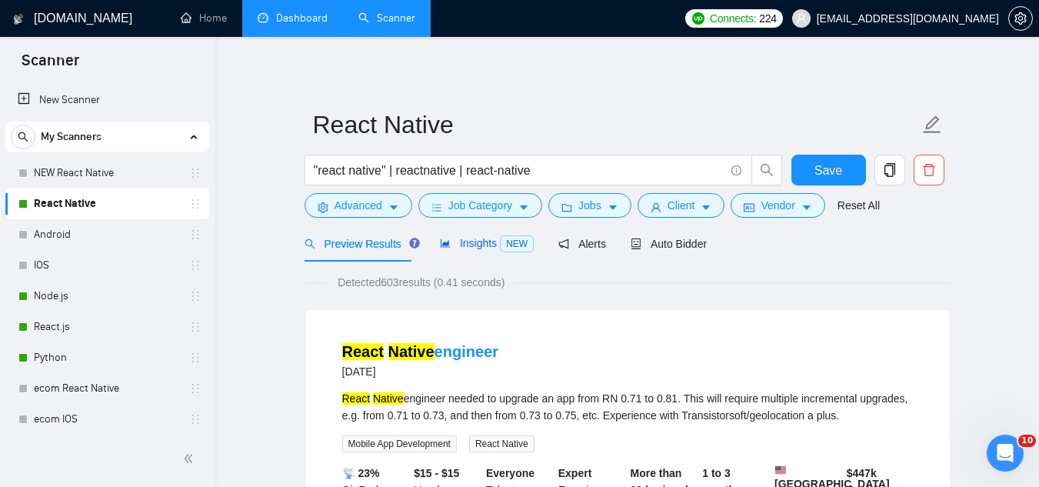
click at [468, 248] on span "Insights NEW" at bounding box center [487, 243] width 94 height 12
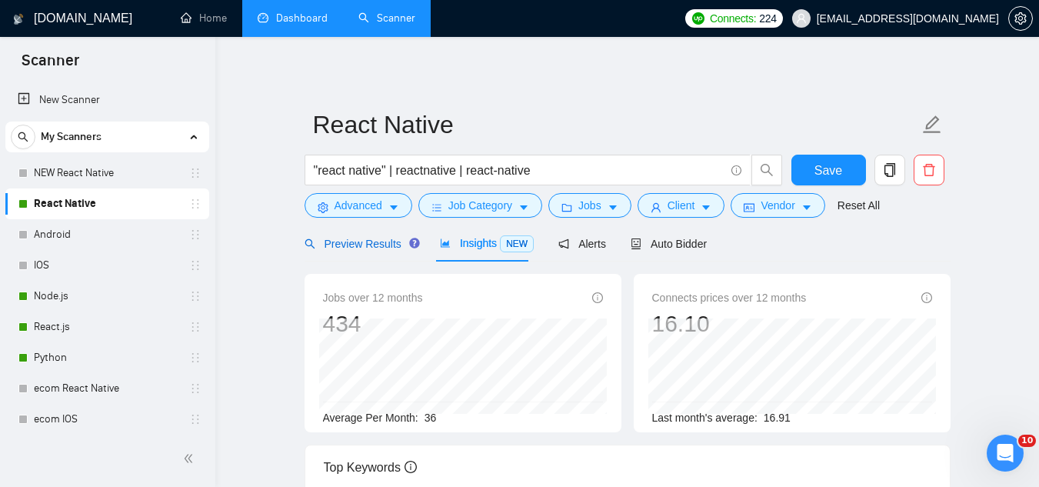
click at [345, 250] on span "Preview Results" at bounding box center [360, 244] width 111 height 12
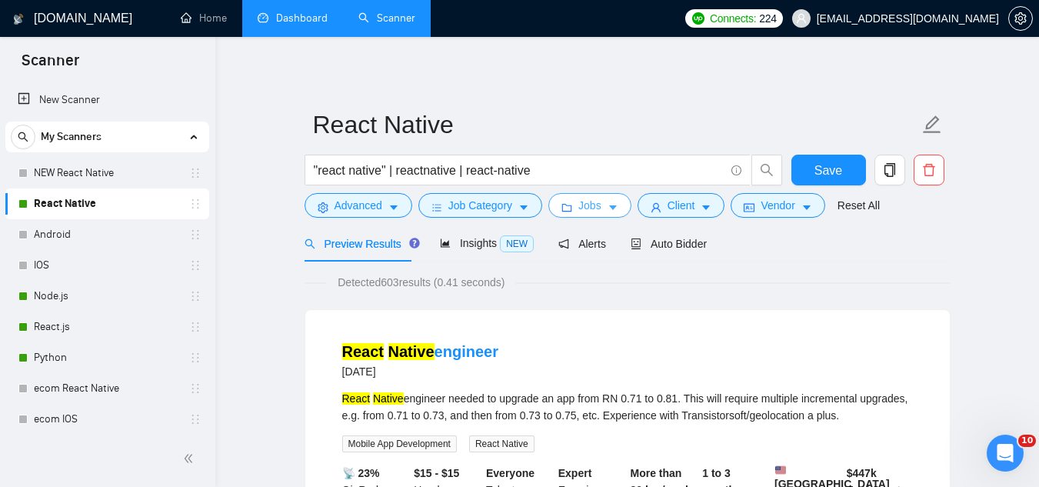
click at [582, 213] on span "Jobs" at bounding box center [589, 205] width 23 height 17
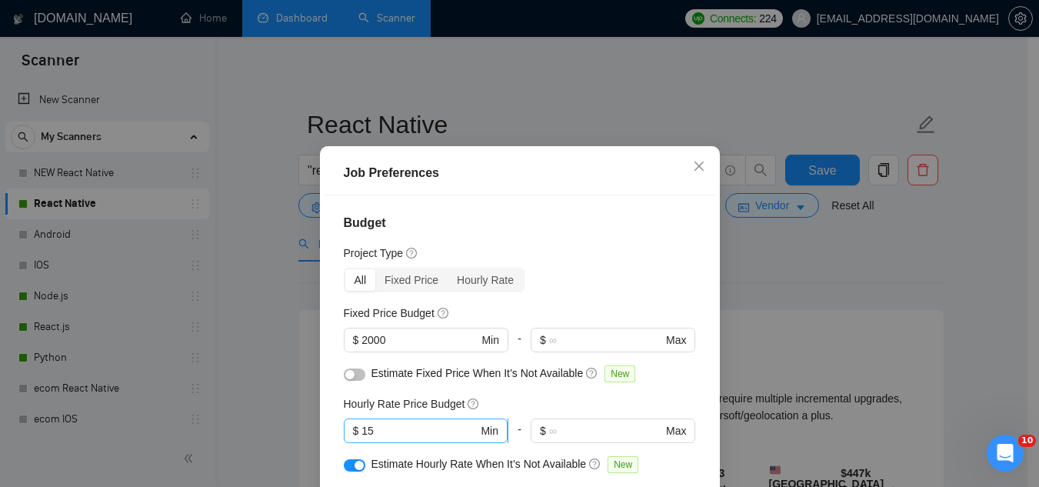
click at [405, 431] on input "15" at bounding box center [419, 430] width 116 height 17
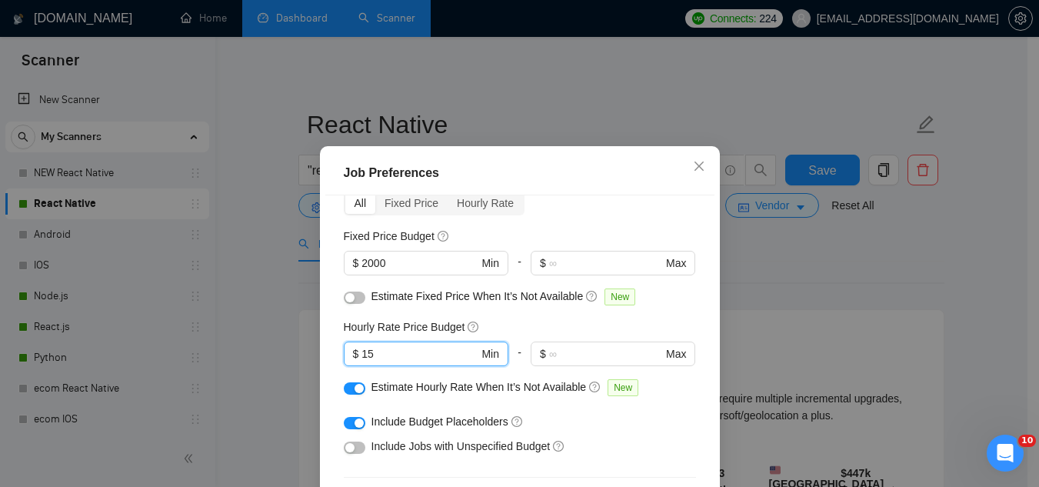
scroll to position [154, 0]
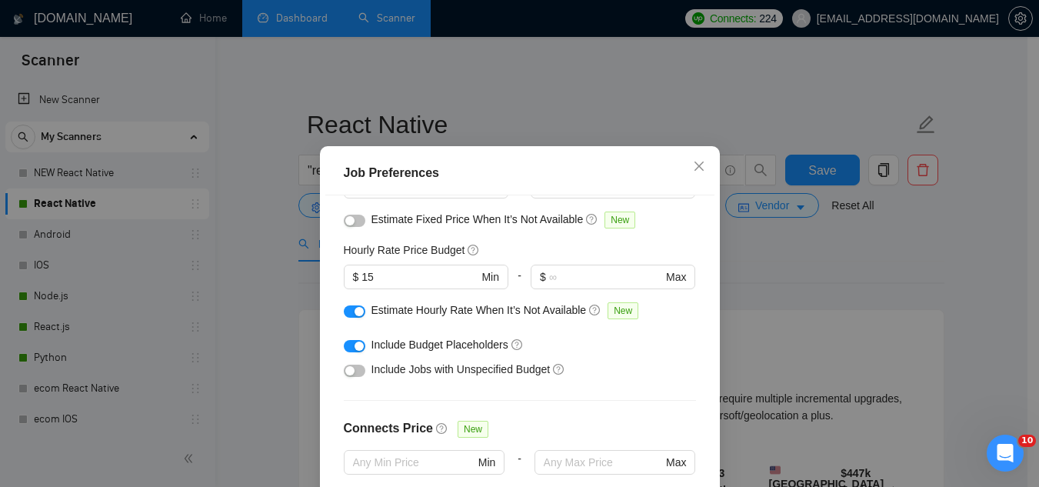
click at [356, 375] on button "button" at bounding box center [355, 371] width 22 height 12
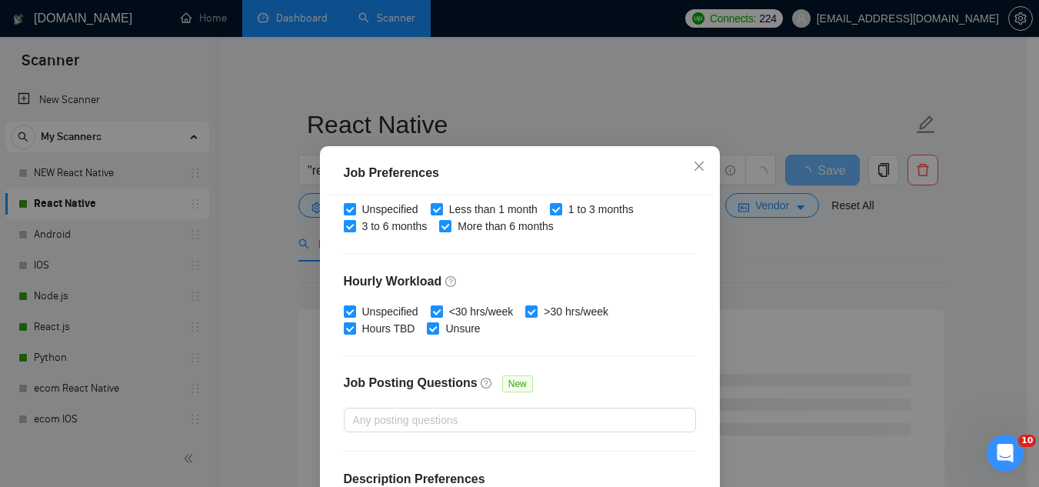
scroll to position [525, 0]
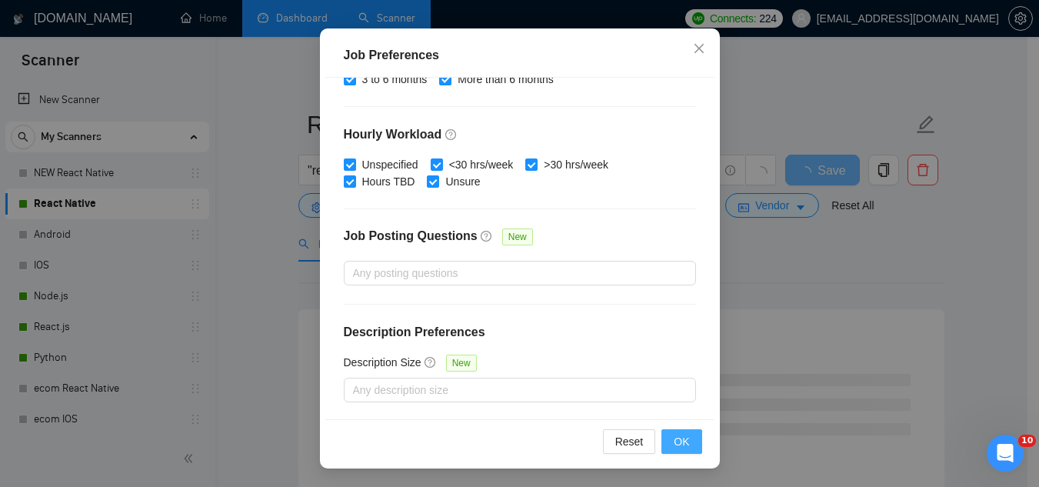
click at [674, 445] on span "OK" at bounding box center [681, 441] width 15 height 17
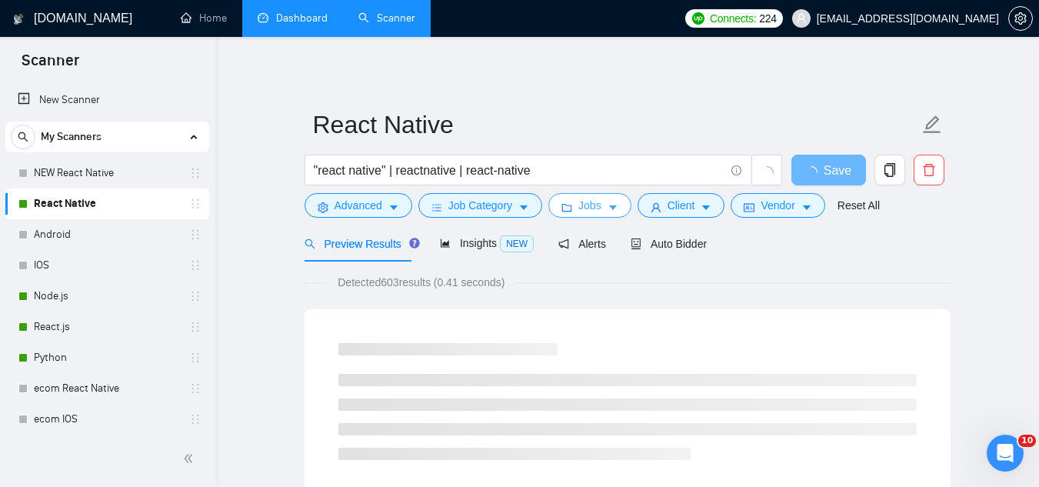
scroll to position [0, 0]
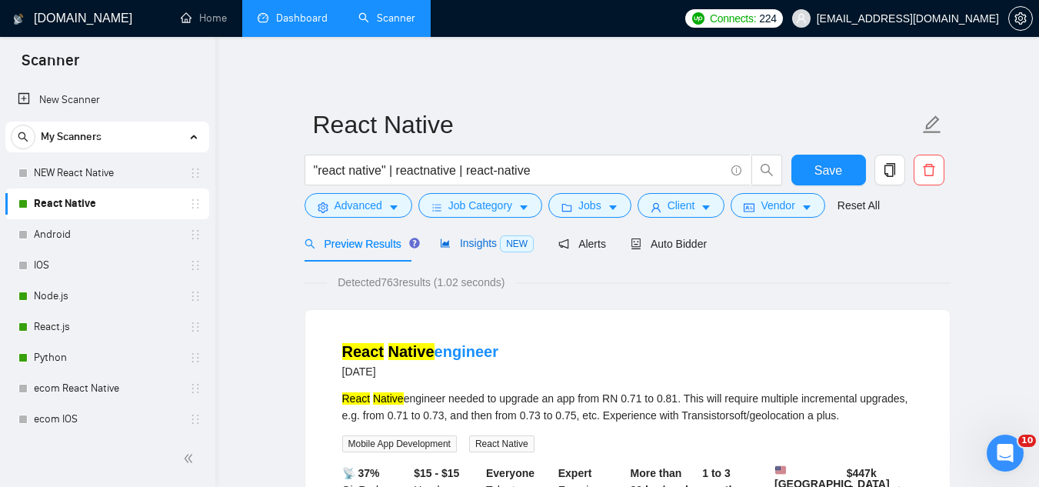
click at [460, 247] on span "Insights NEW" at bounding box center [487, 243] width 94 height 12
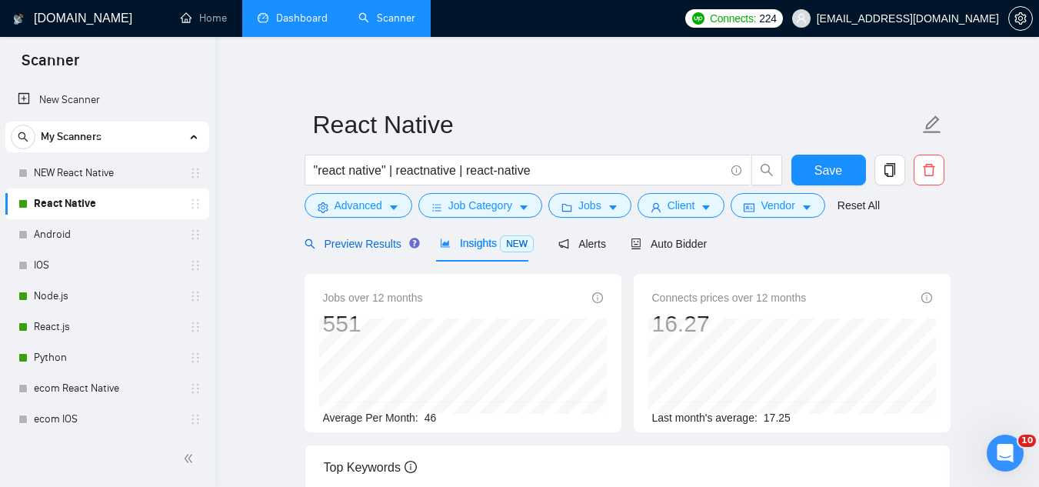
click at [374, 248] on span "Preview Results" at bounding box center [360, 244] width 111 height 12
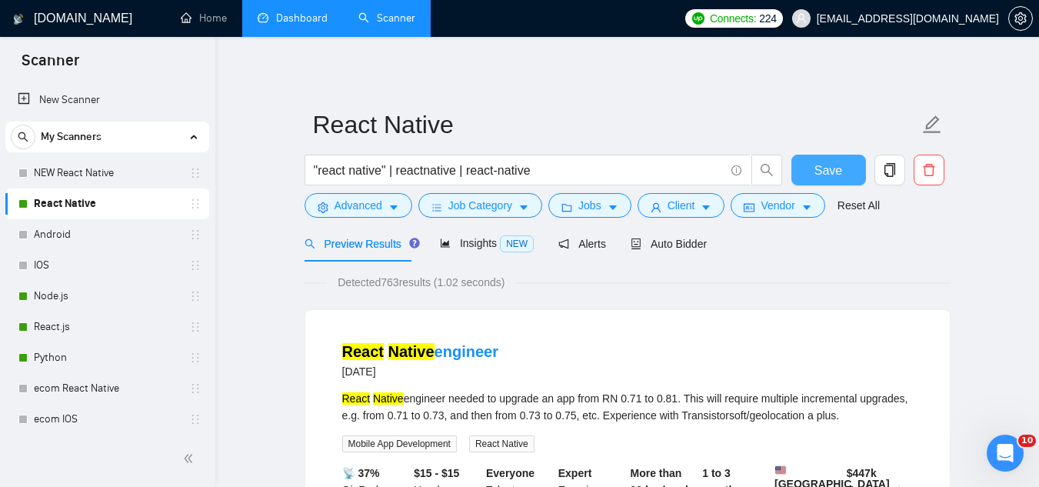
click at [840, 169] on span "Save" at bounding box center [829, 170] width 28 height 19
click at [832, 165] on span "Save" at bounding box center [829, 170] width 28 height 19
click at [47, 247] on link "Android" at bounding box center [107, 234] width 146 height 31
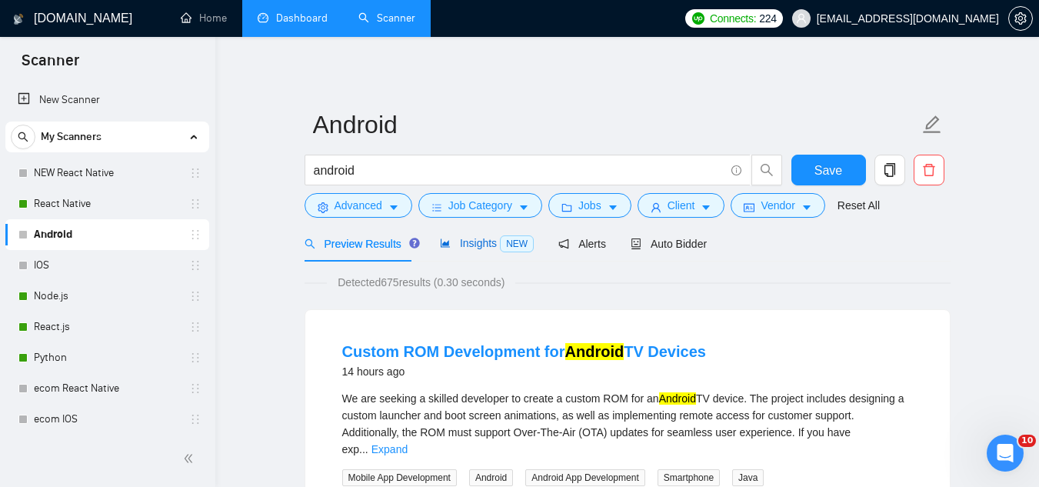
click at [482, 242] on span "Insights NEW" at bounding box center [487, 243] width 94 height 12
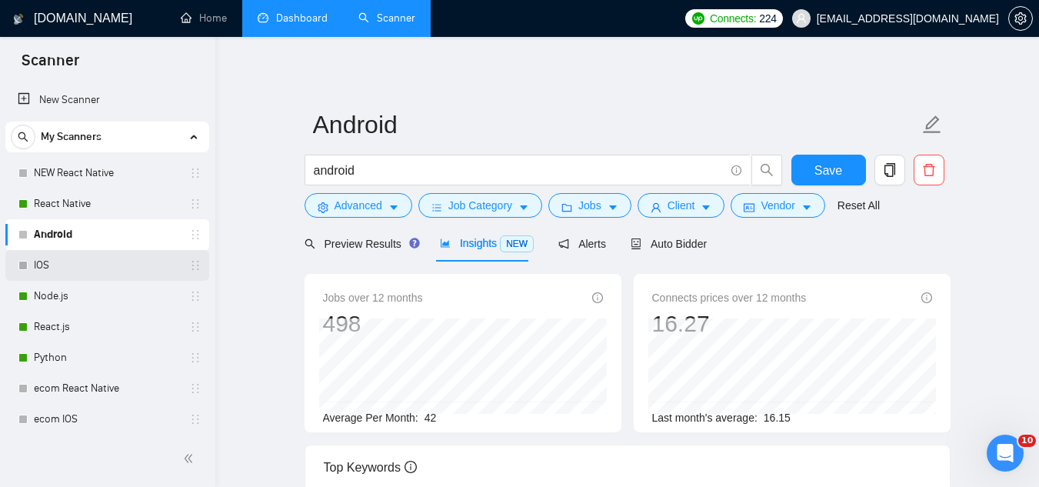
click at [93, 261] on link "IOS" at bounding box center [107, 265] width 146 height 31
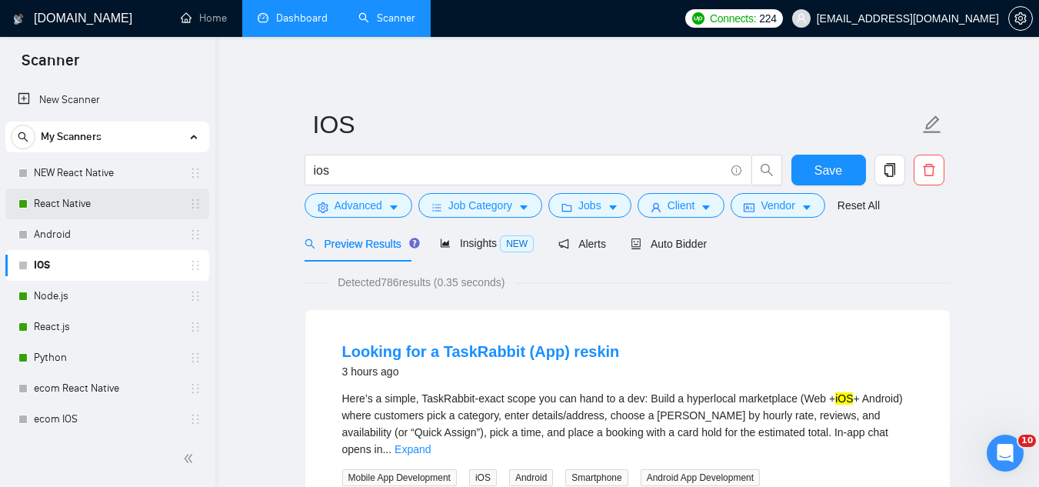
click at [112, 201] on link "React Native" at bounding box center [107, 203] width 146 height 31
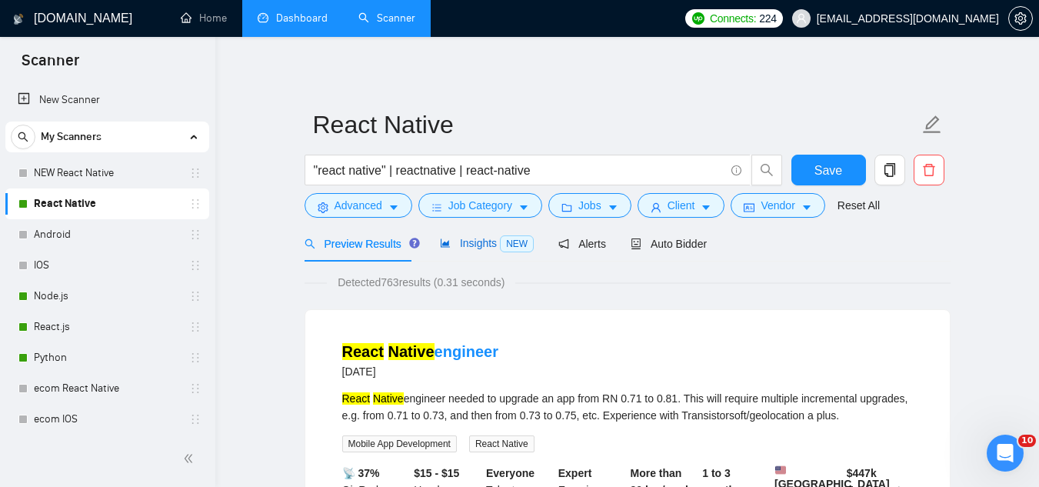
click at [473, 242] on span "Insights NEW" at bounding box center [487, 243] width 94 height 12
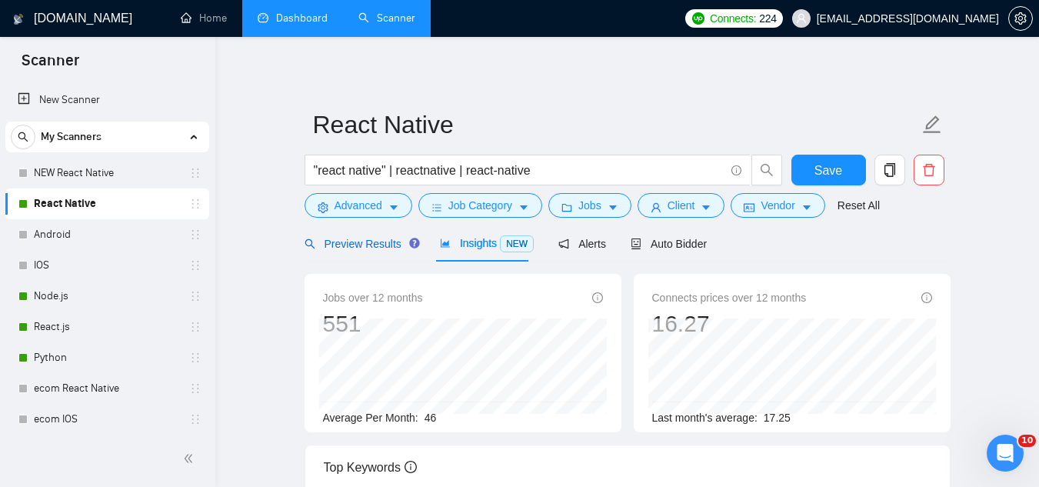
click at [375, 251] on div "Preview Results" at bounding box center [360, 243] width 111 height 17
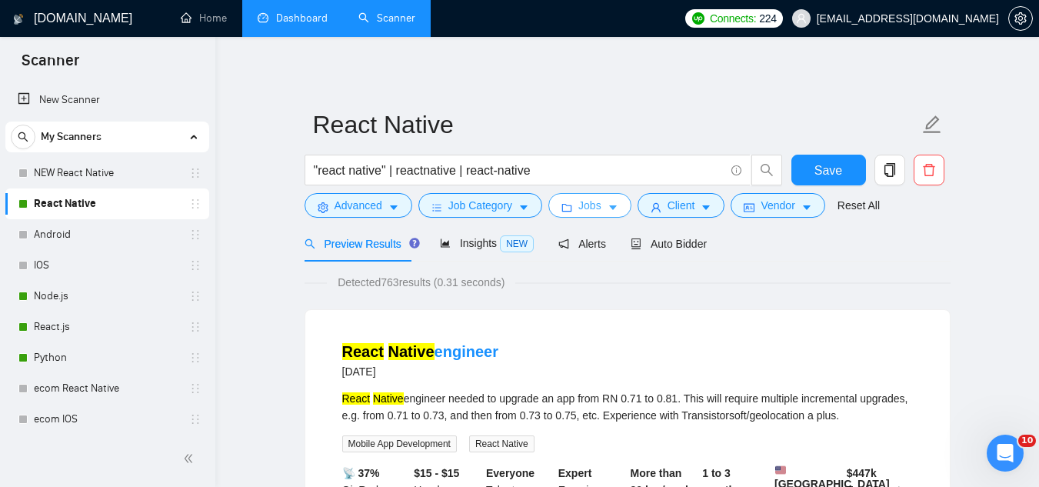
click at [573, 206] on button "Jobs" at bounding box center [589, 205] width 83 height 25
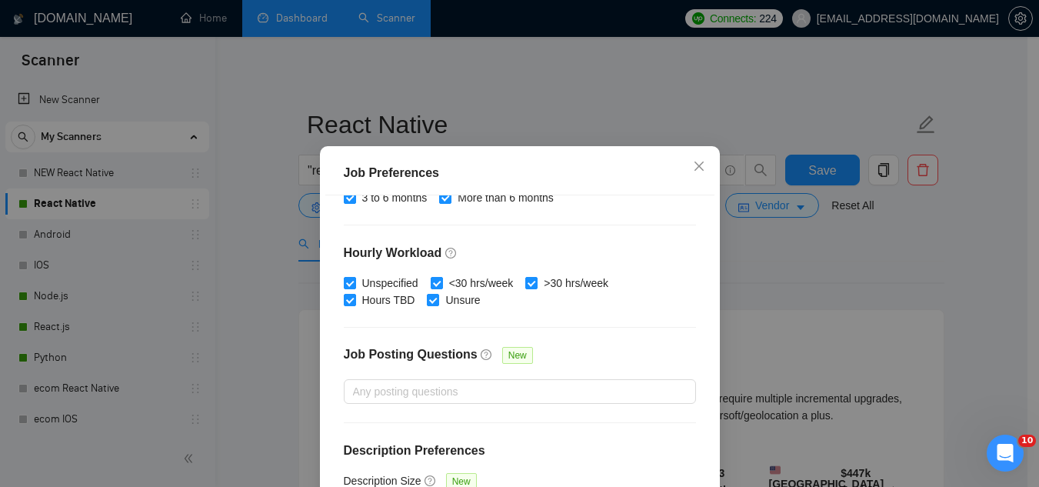
scroll to position [525, 0]
click at [699, 172] on span "Close" at bounding box center [699, 167] width 42 height 42
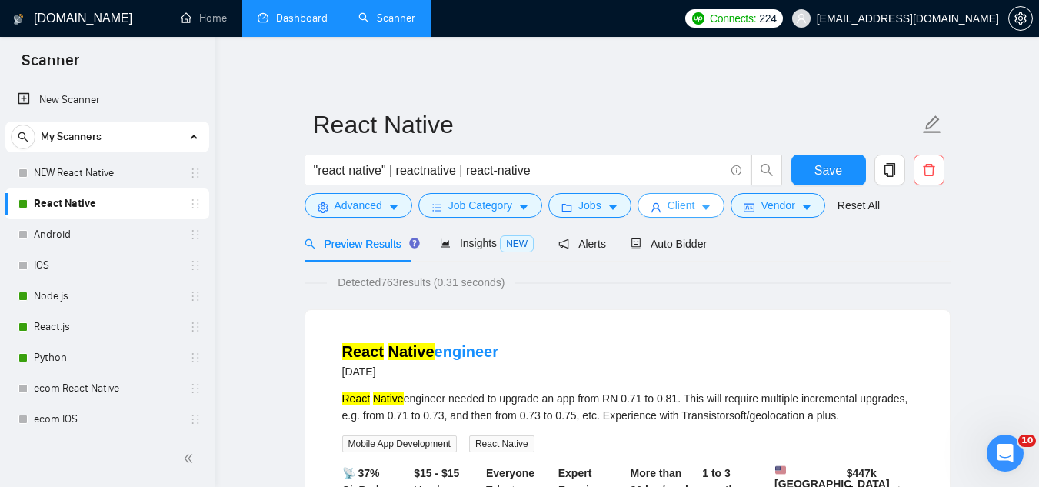
click at [668, 211] on span "Client" at bounding box center [682, 205] width 28 height 17
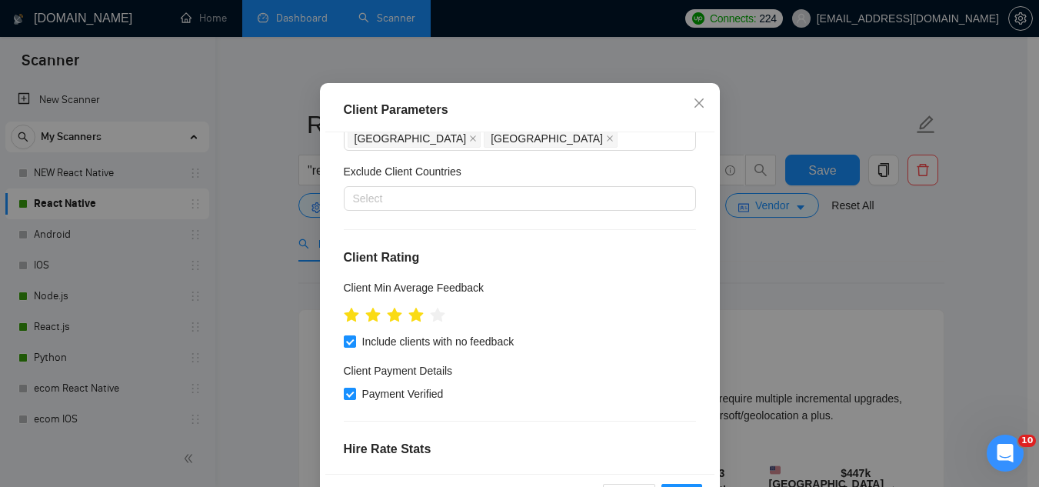
scroll to position [0, 0]
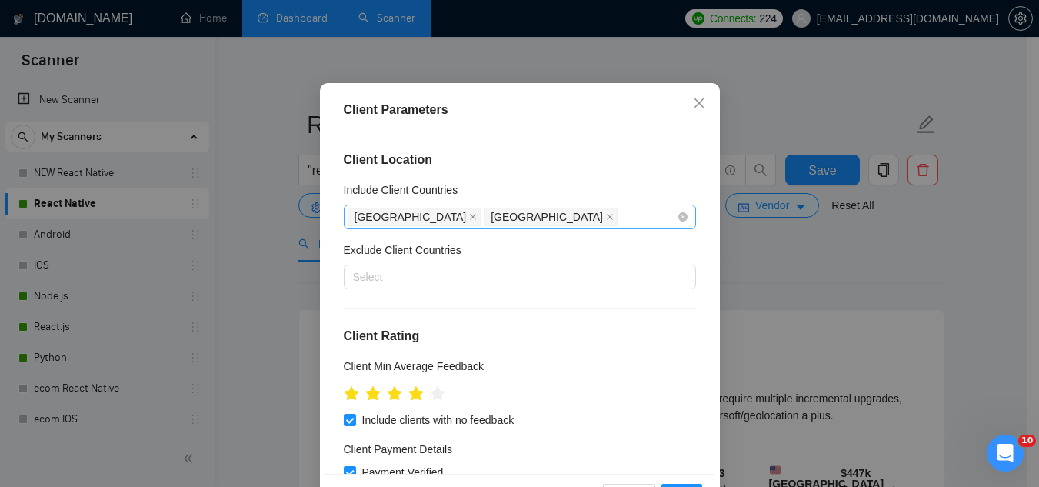
click at [574, 228] on div "[GEOGRAPHIC_DATA] [GEOGRAPHIC_DATA]" at bounding box center [512, 217] width 329 height 22
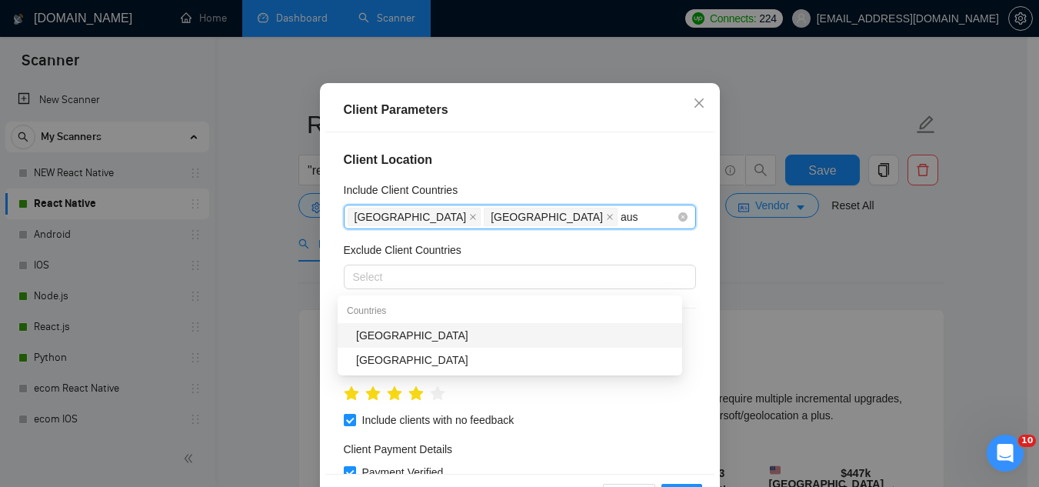
type input "aust"
click at [482, 339] on div "[GEOGRAPHIC_DATA]" at bounding box center [514, 335] width 317 height 17
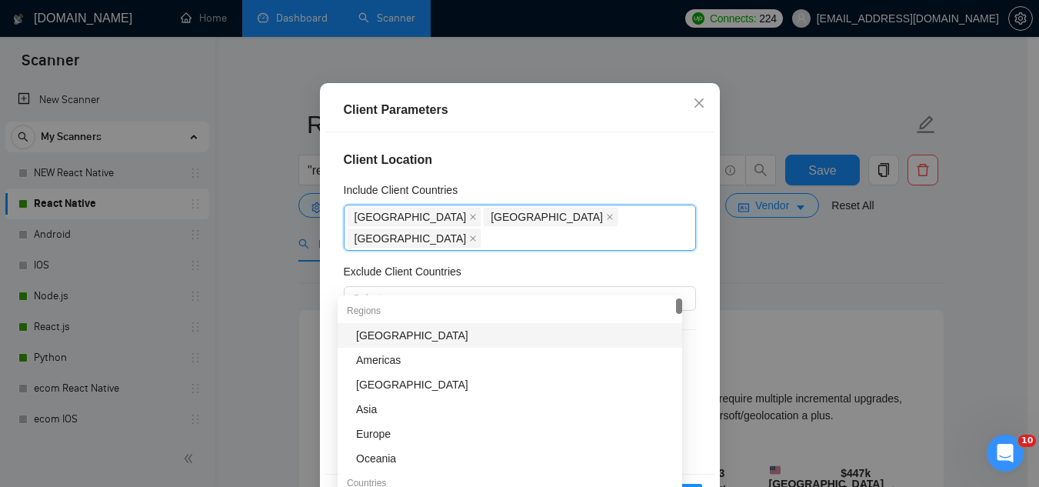
click at [573, 210] on div "Client Location Include Client Countries [GEOGRAPHIC_DATA] [GEOGRAPHIC_DATA] [G…" at bounding box center [519, 302] width 389 height 341
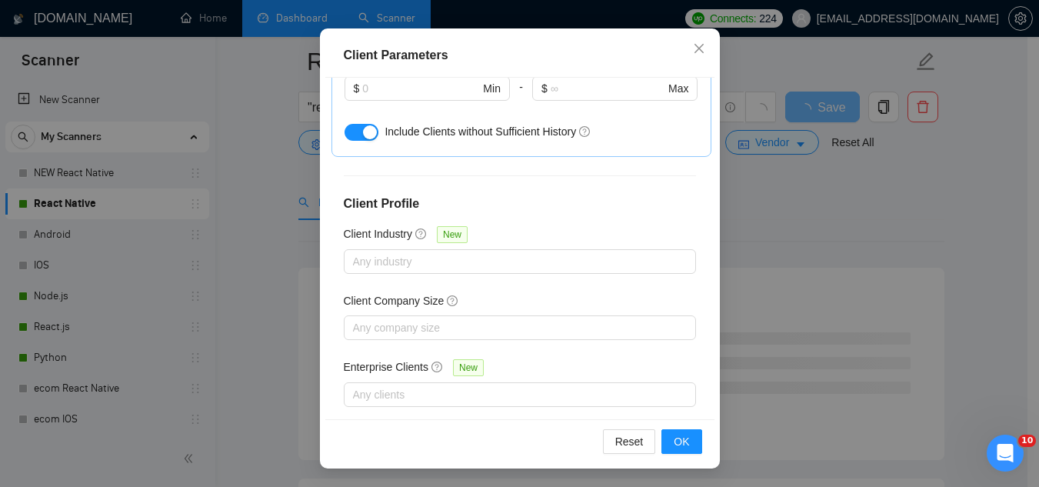
scroll to position [231, 0]
click at [689, 444] on button "OK" at bounding box center [681, 441] width 40 height 25
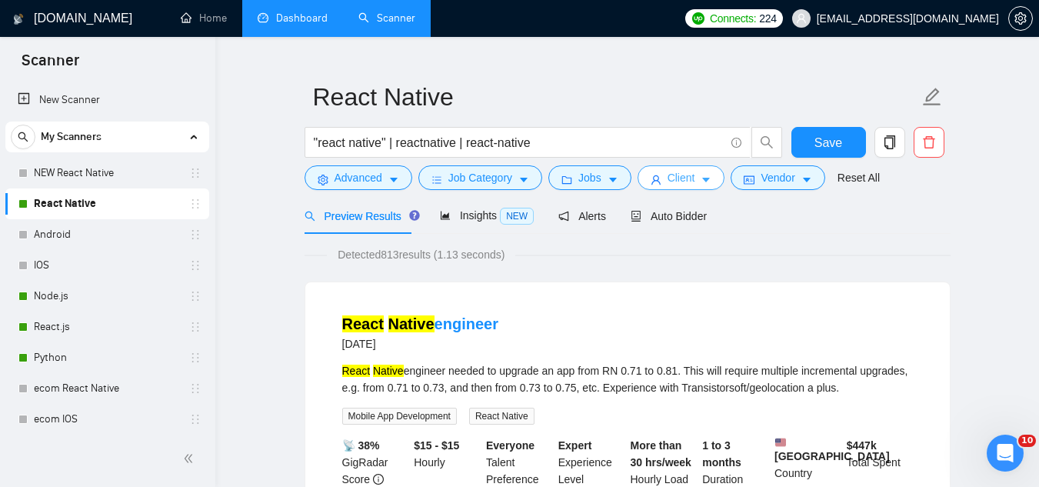
scroll to position [0, 0]
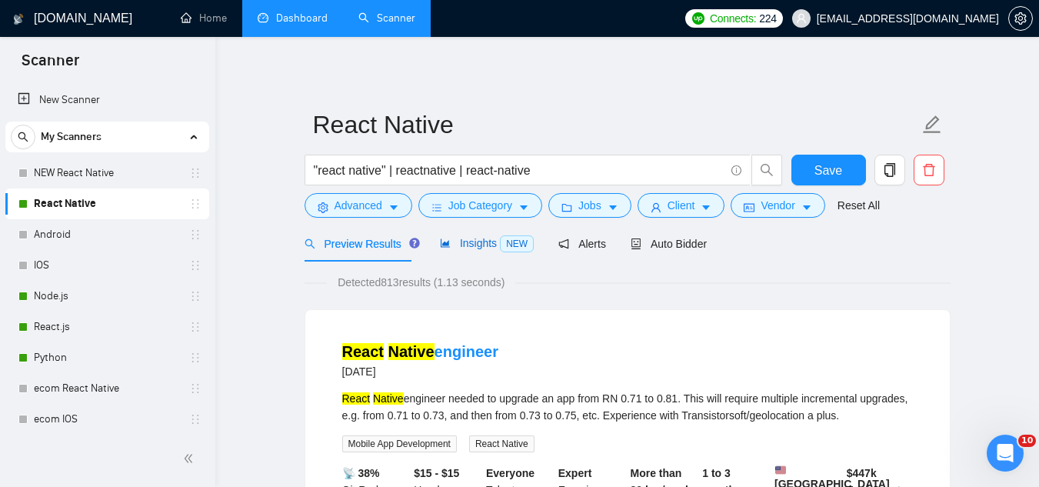
click at [473, 239] on span "Insights NEW" at bounding box center [487, 243] width 94 height 12
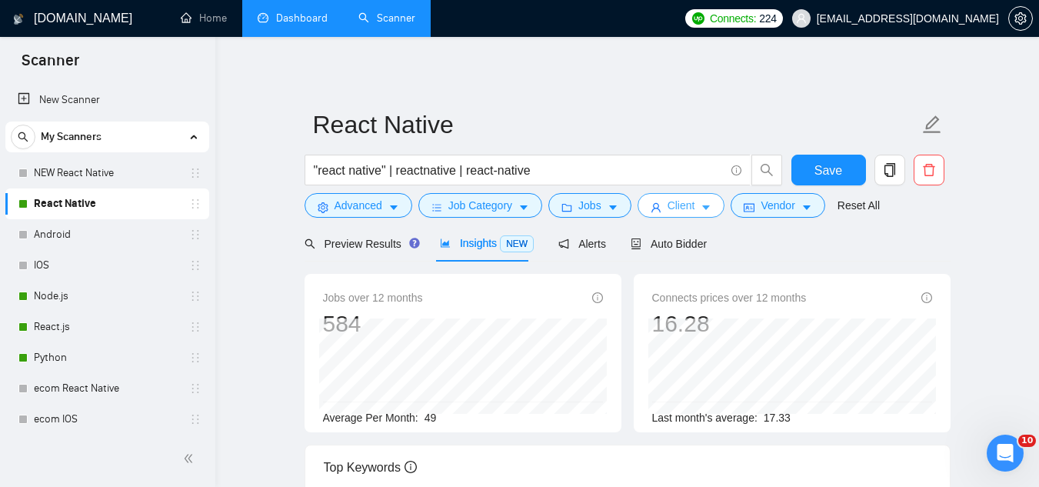
click at [675, 201] on span "Client" at bounding box center [682, 205] width 28 height 17
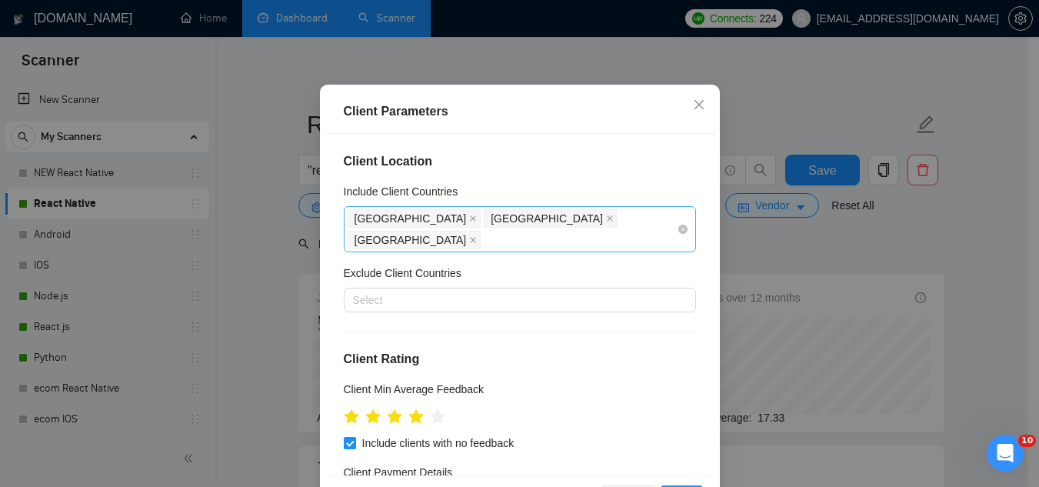
click at [618, 251] on div "[GEOGRAPHIC_DATA] [GEOGRAPHIC_DATA] [GEOGRAPHIC_DATA]" at bounding box center [512, 229] width 329 height 43
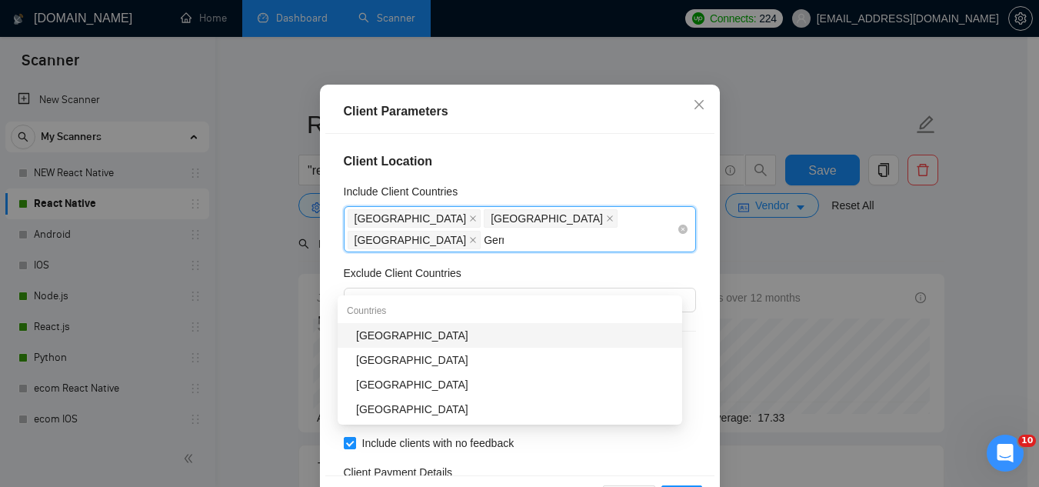
type input "Germa"
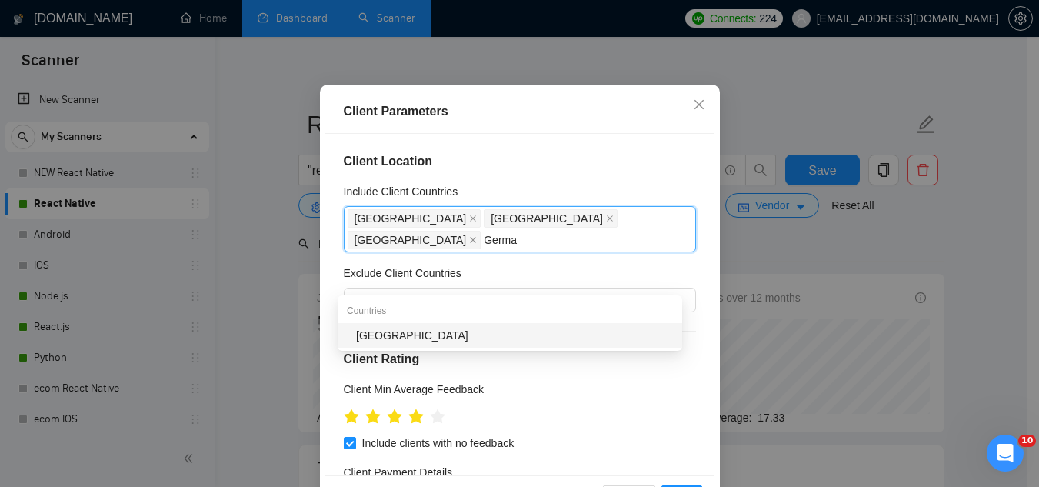
click at [425, 330] on div "[GEOGRAPHIC_DATA]" at bounding box center [514, 335] width 317 height 17
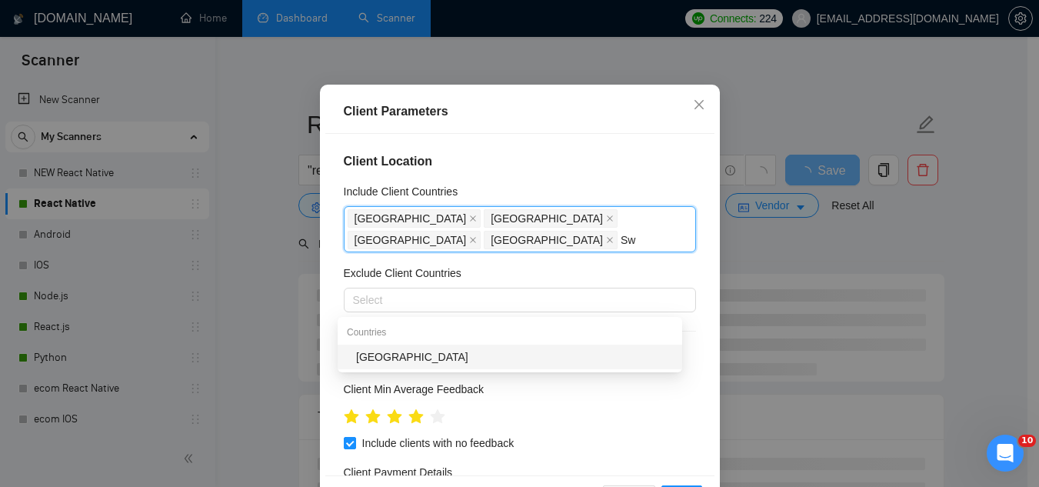
type input "Swi"
click at [420, 359] on div "[GEOGRAPHIC_DATA]" at bounding box center [514, 356] width 317 height 17
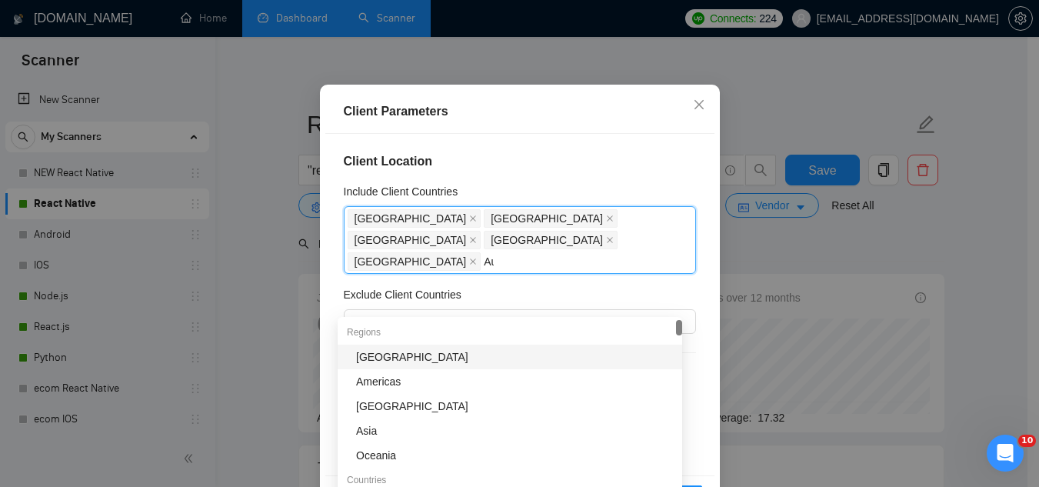
type input "Aus"
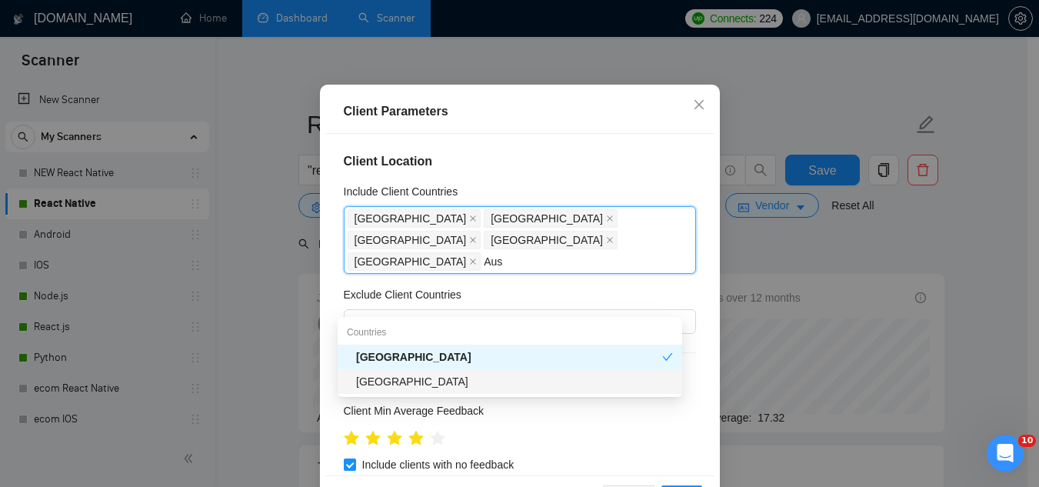
click at [402, 386] on div "[GEOGRAPHIC_DATA]" at bounding box center [514, 381] width 317 height 17
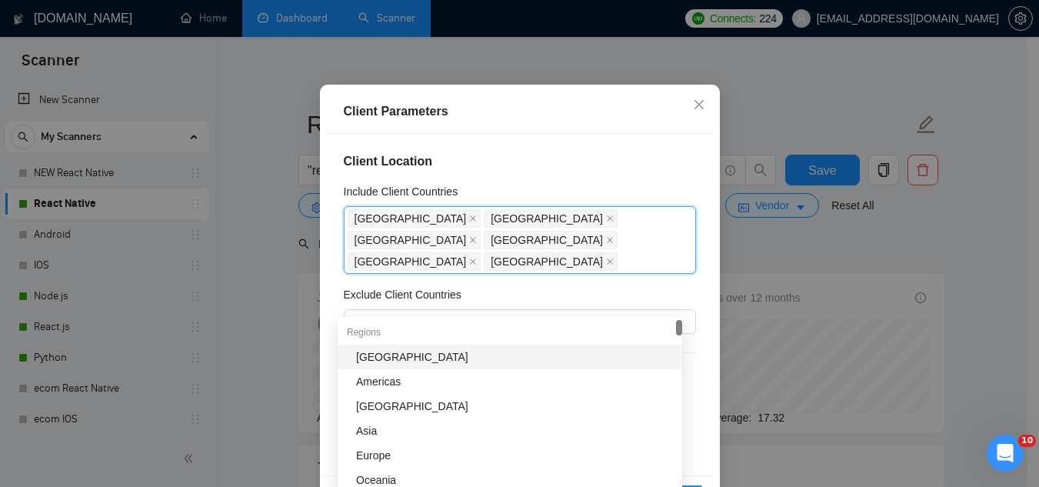
click at [542, 171] on h4 "Client Location" at bounding box center [520, 161] width 352 height 18
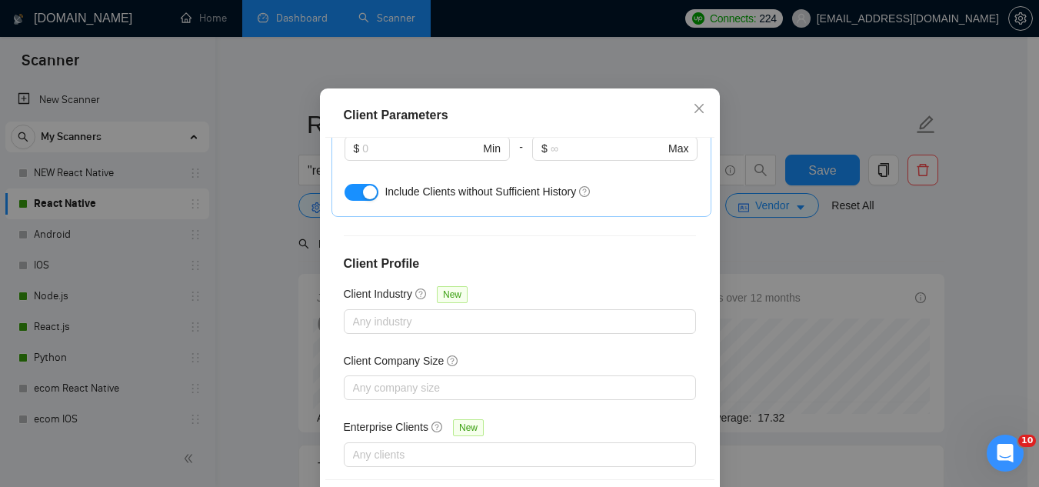
scroll to position [118, 0]
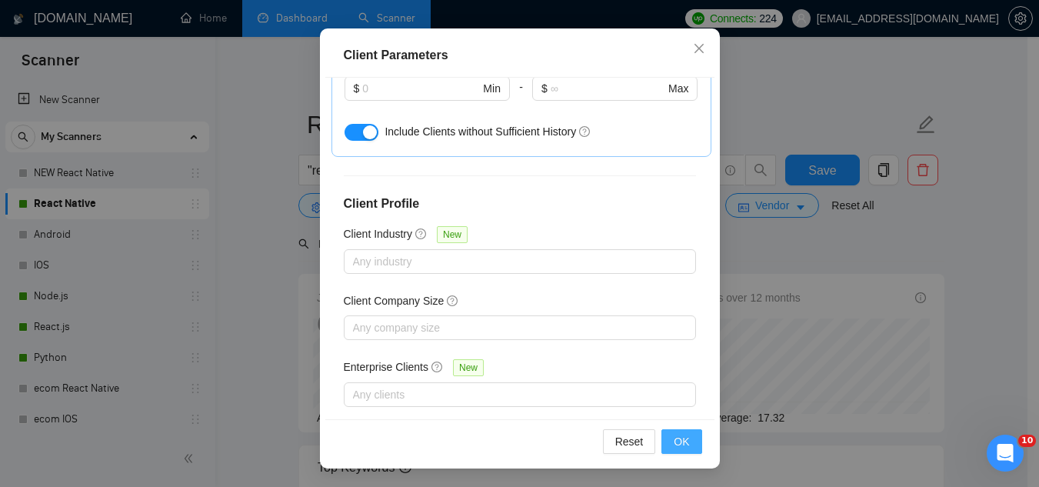
click at [674, 442] on span "OK" at bounding box center [681, 441] width 15 height 17
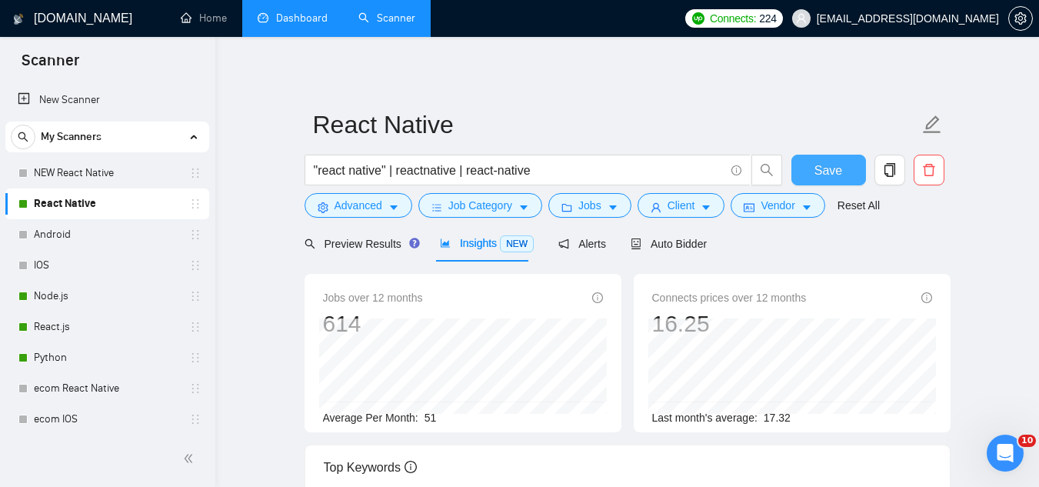
click at [826, 171] on span "Save" at bounding box center [829, 170] width 28 height 19
click at [341, 209] on span "Advanced" at bounding box center [359, 205] width 48 height 17
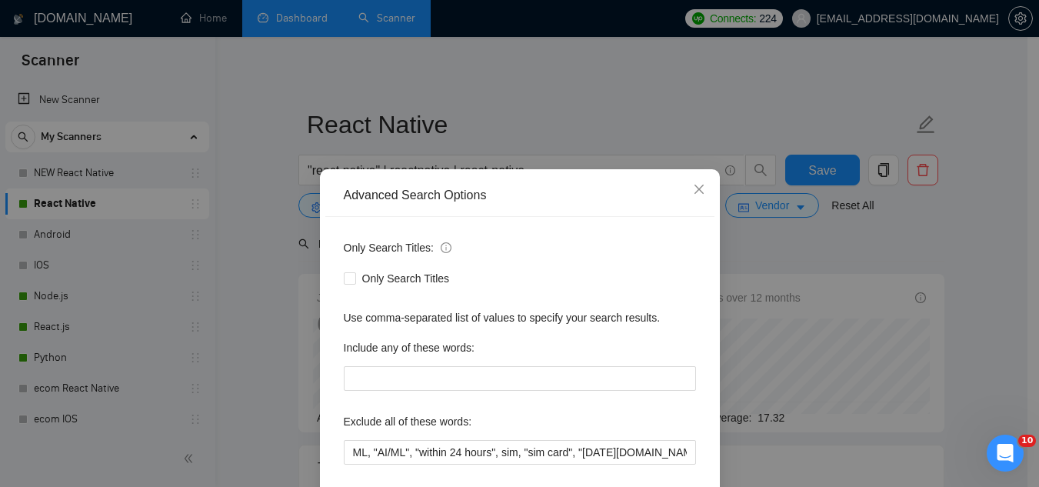
click at [295, 285] on div "Advanced Search Options Only Search Titles: Only Search Titles Use comma-separa…" at bounding box center [519, 243] width 1039 height 487
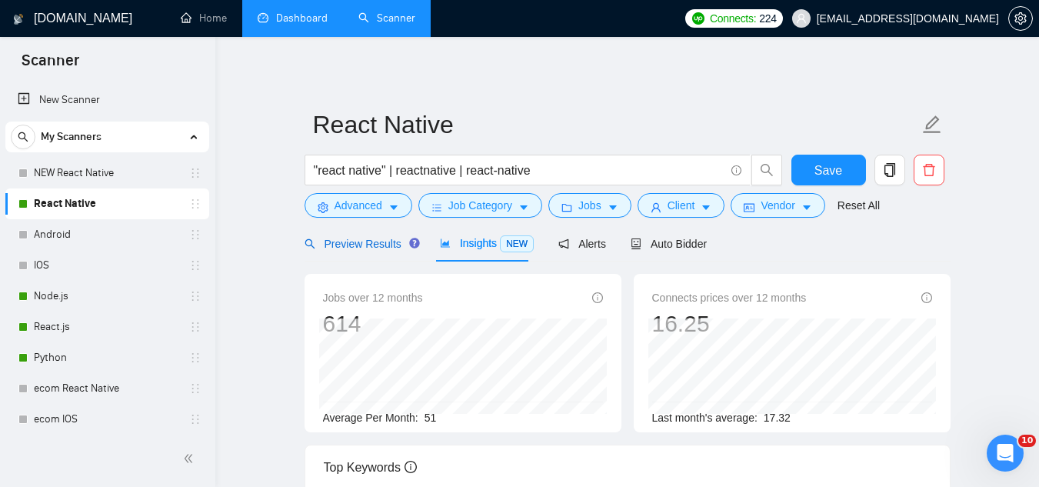
click at [368, 248] on span "Preview Results" at bounding box center [360, 244] width 111 height 12
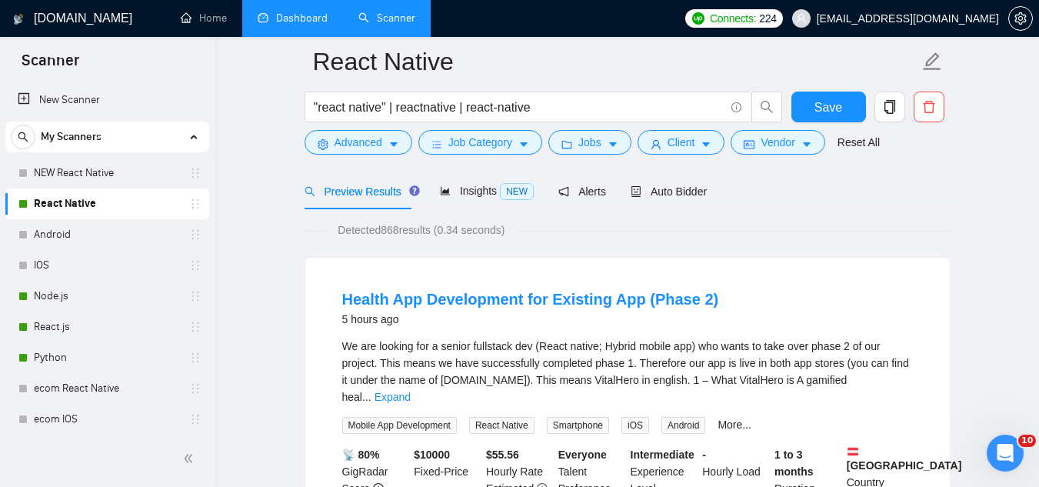
scroll to position [154, 0]
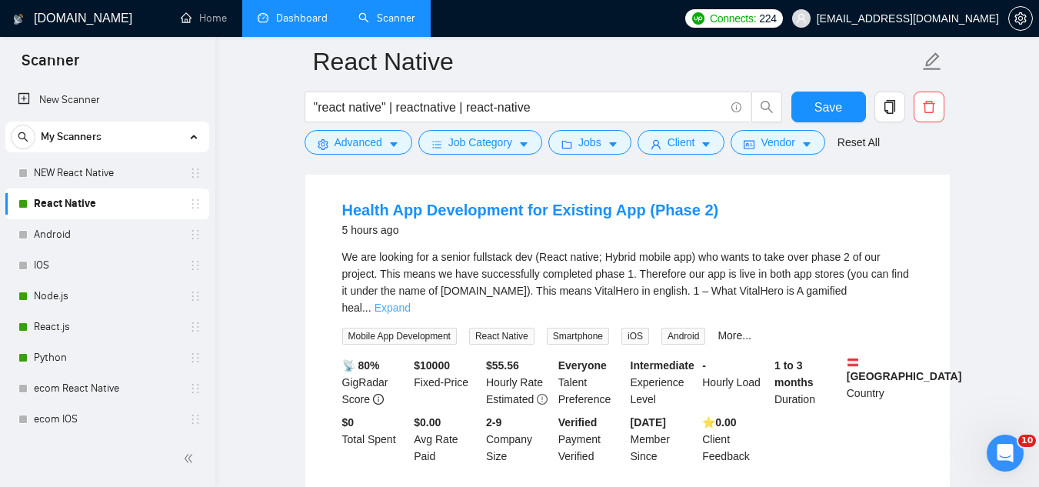
click at [411, 302] on link "Expand" at bounding box center [393, 308] width 36 height 12
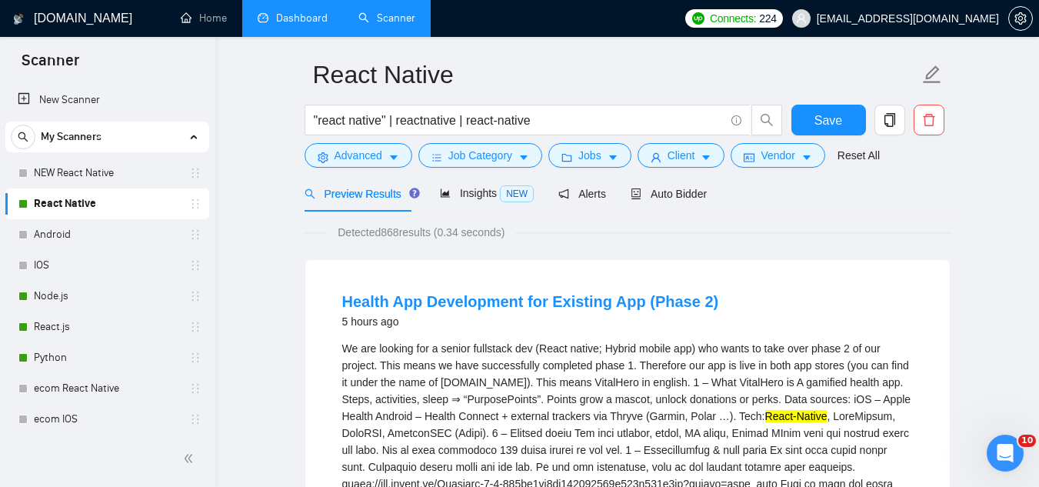
scroll to position [0, 0]
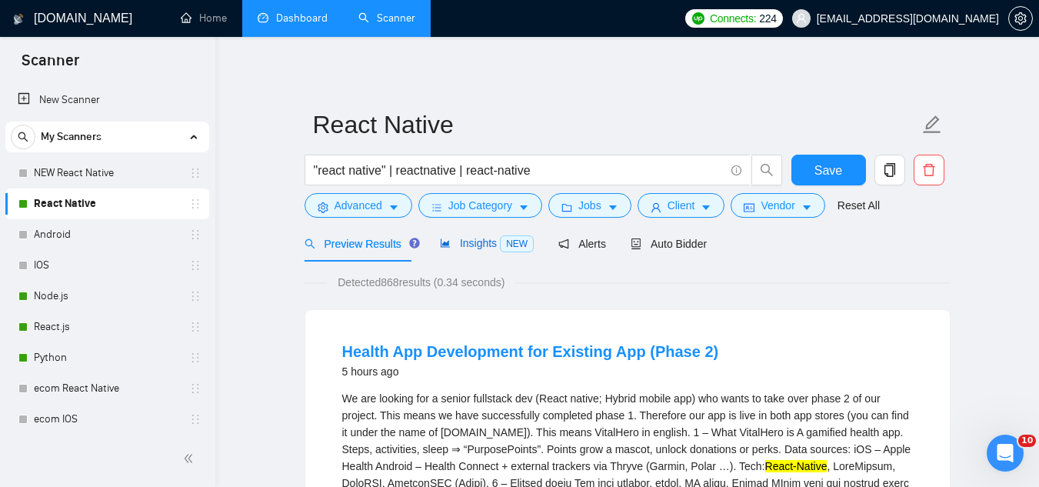
click at [473, 246] on span "Insights NEW" at bounding box center [487, 243] width 94 height 12
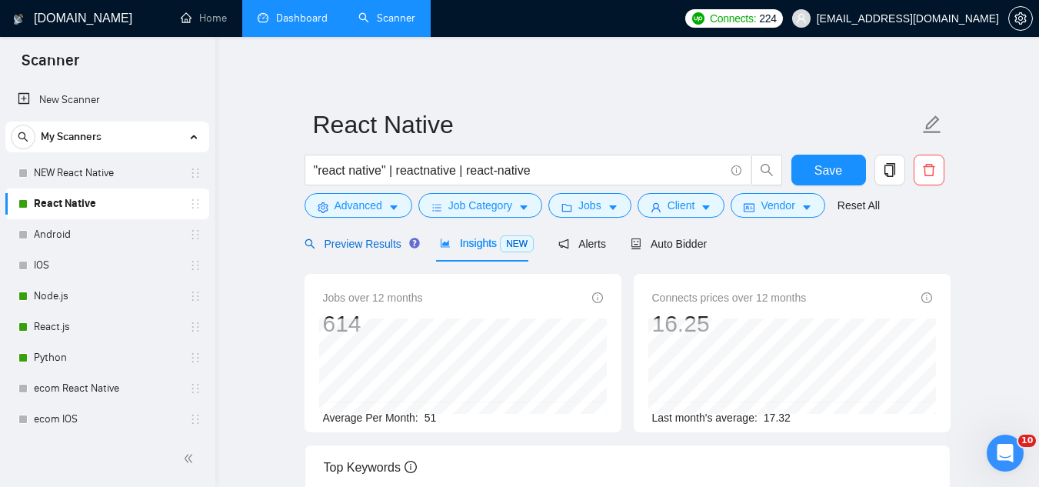
click at [341, 235] on div "Preview Results" at bounding box center [360, 243] width 111 height 17
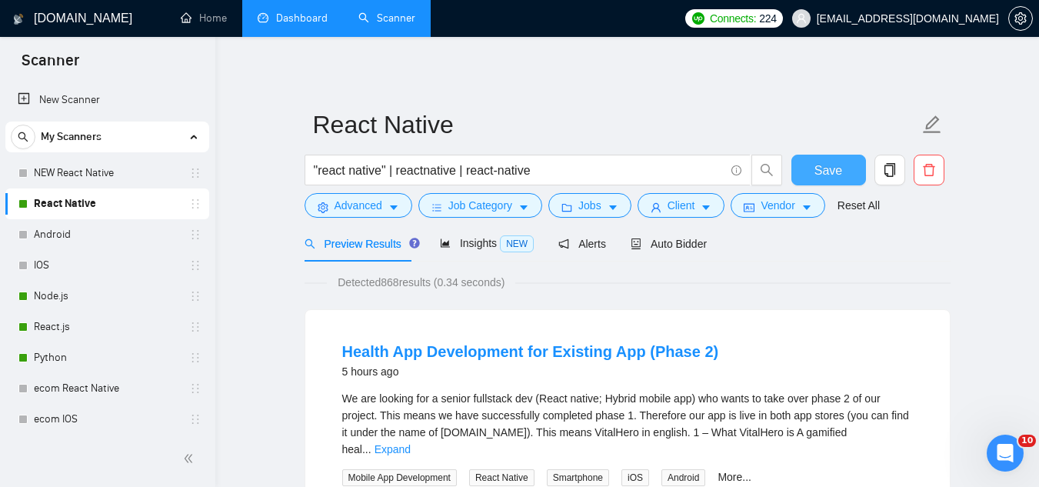
click at [844, 165] on button "Save" at bounding box center [828, 170] width 75 height 31
click at [681, 211] on span "Client" at bounding box center [682, 205] width 28 height 17
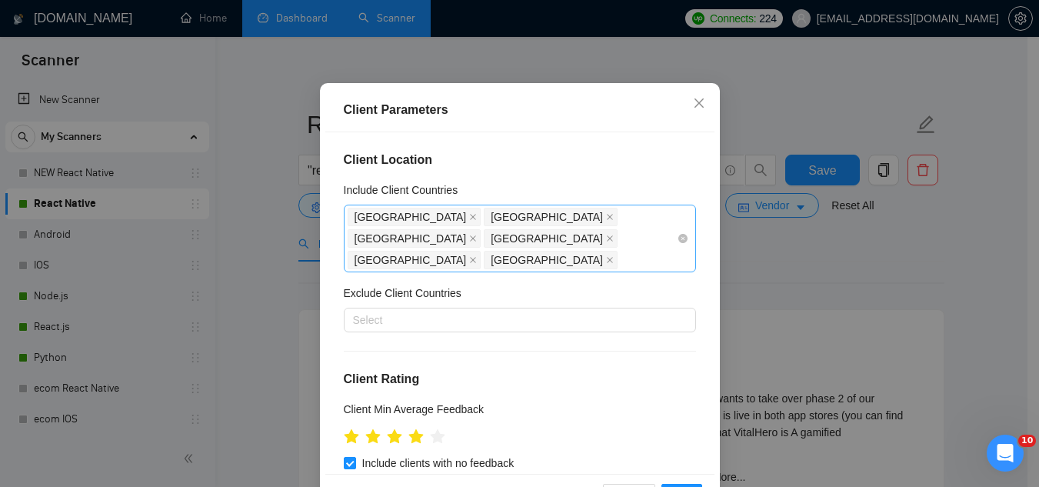
click at [589, 271] on div "[GEOGRAPHIC_DATA] [GEOGRAPHIC_DATA] [GEOGRAPHIC_DATA] [GEOGRAPHIC_DATA] [GEOGRA…" at bounding box center [512, 238] width 329 height 65
type input "can"
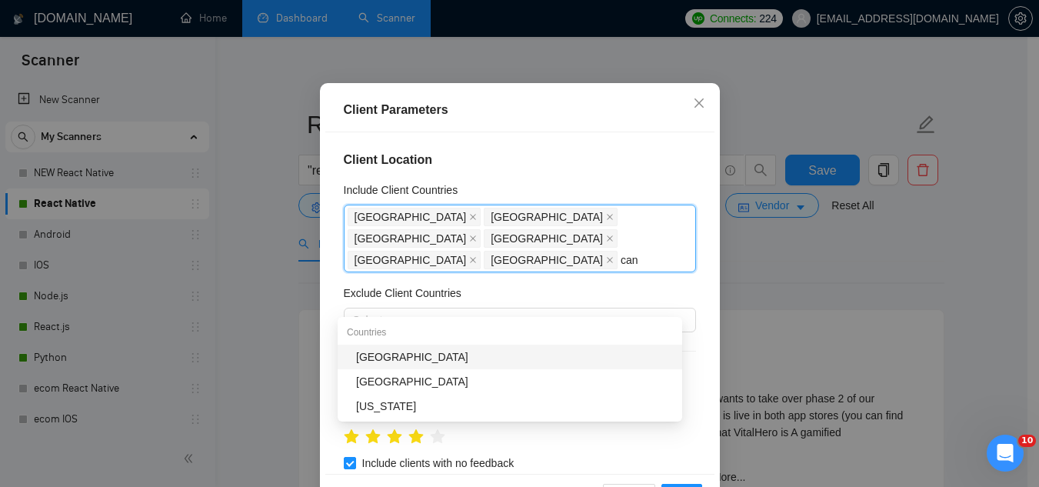
click at [441, 360] on div "[GEOGRAPHIC_DATA]" at bounding box center [514, 356] width 317 height 17
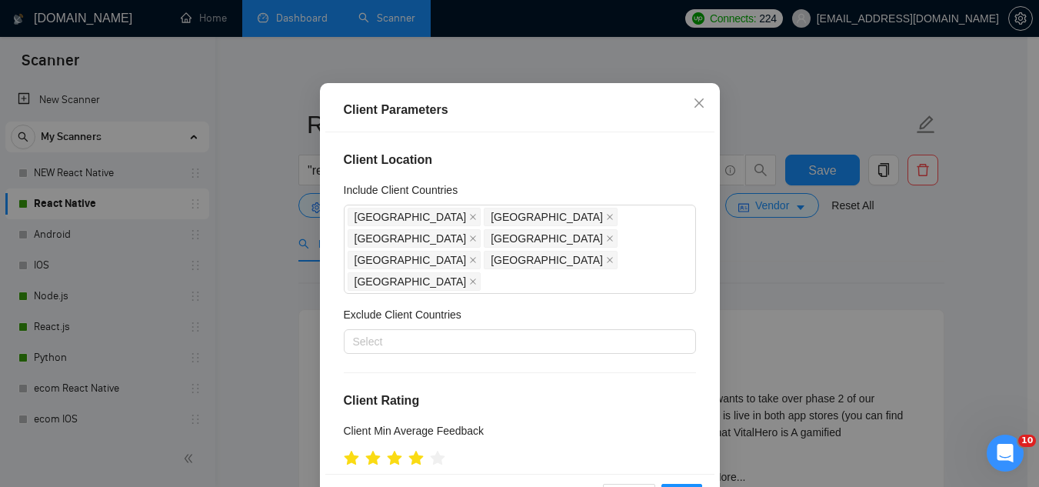
click at [551, 235] on div "Client Location Include Client Countries [GEOGRAPHIC_DATA] [GEOGRAPHIC_DATA] [G…" at bounding box center [519, 302] width 389 height 341
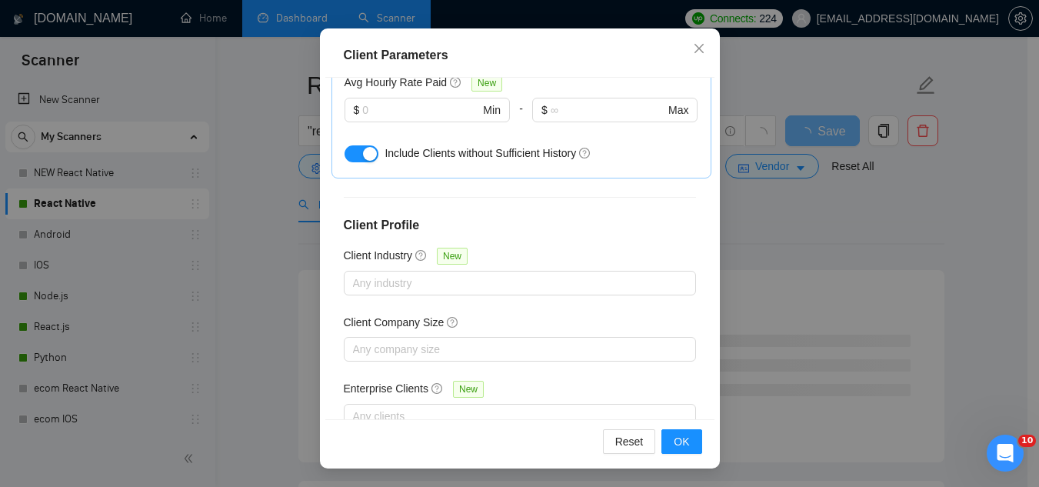
scroll to position [231, 0]
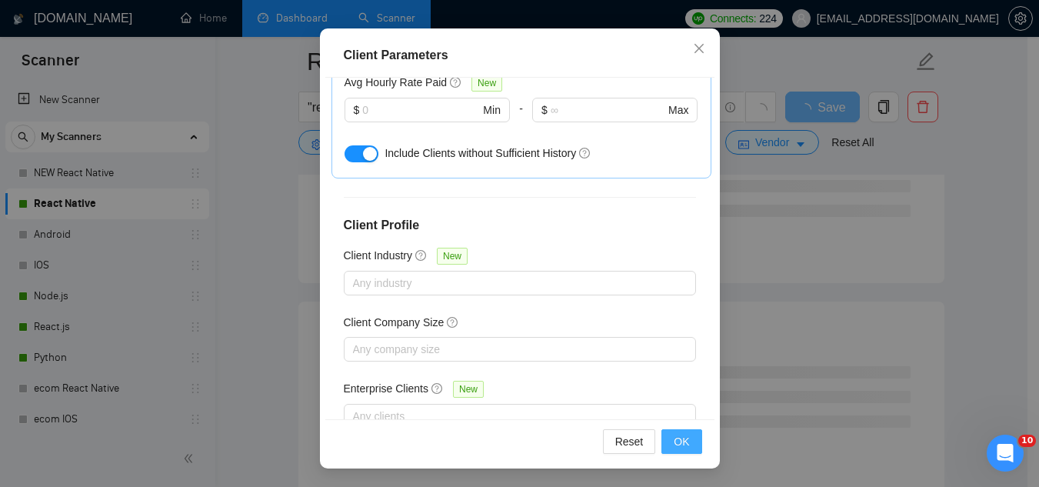
click at [687, 447] on button "OK" at bounding box center [681, 441] width 40 height 25
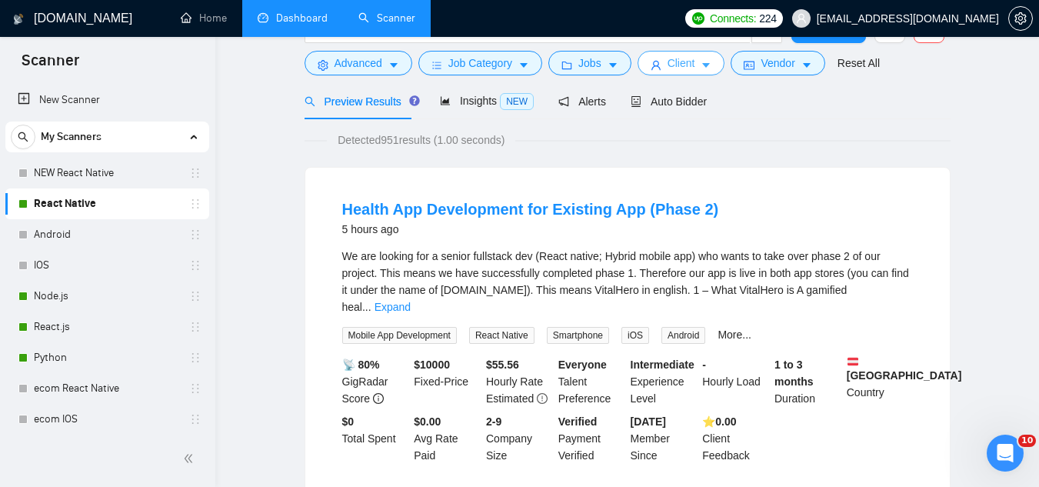
scroll to position [0, 0]
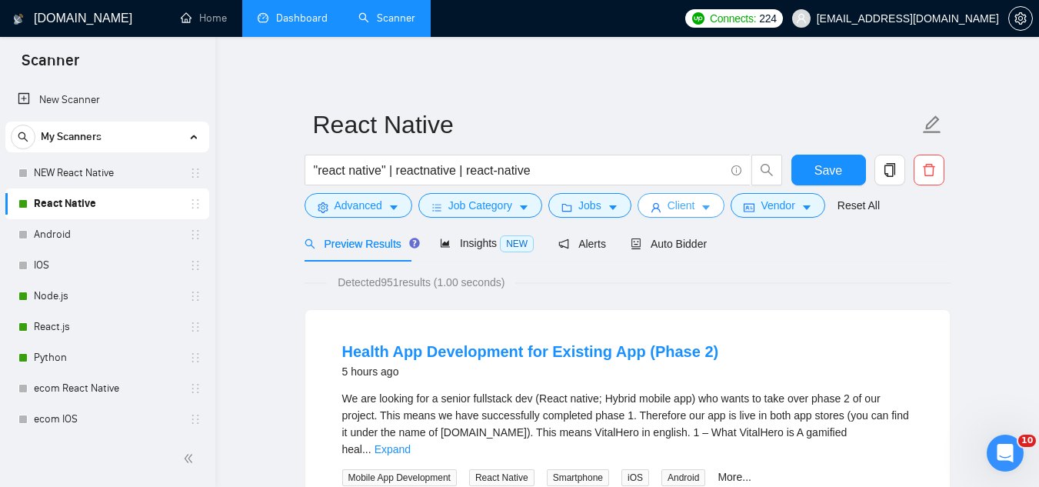
click at [668, 212] on span "Client" at bounding box center [682, 205] width 28 height 17
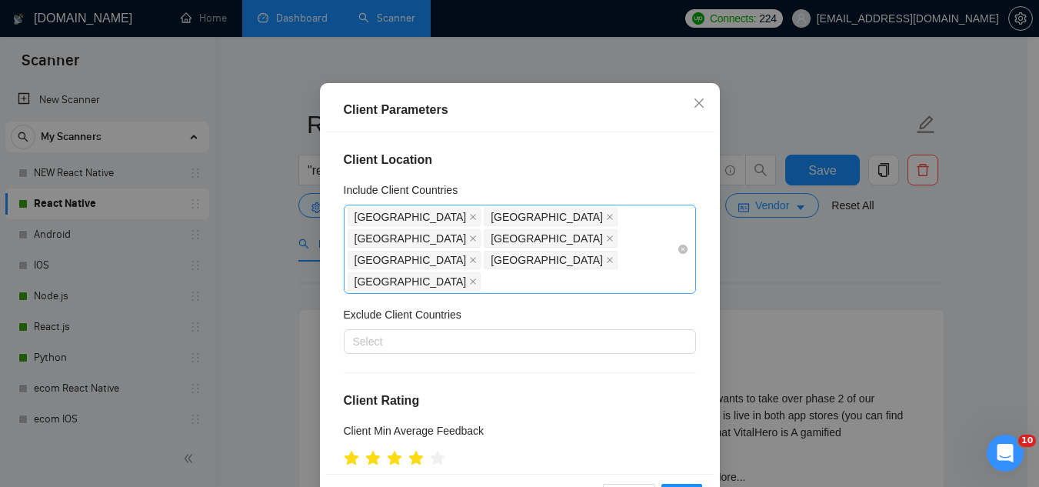
click at [624, 292] on div "[GEOGRAPHIC_DATA] [GEOGRAPHIC_DATA] [GEOGRAPHIC_DATA] [GEOGRAPHIC_DATA] [GEOGRA…" at bounding box center [512, 249] width 329 height 86
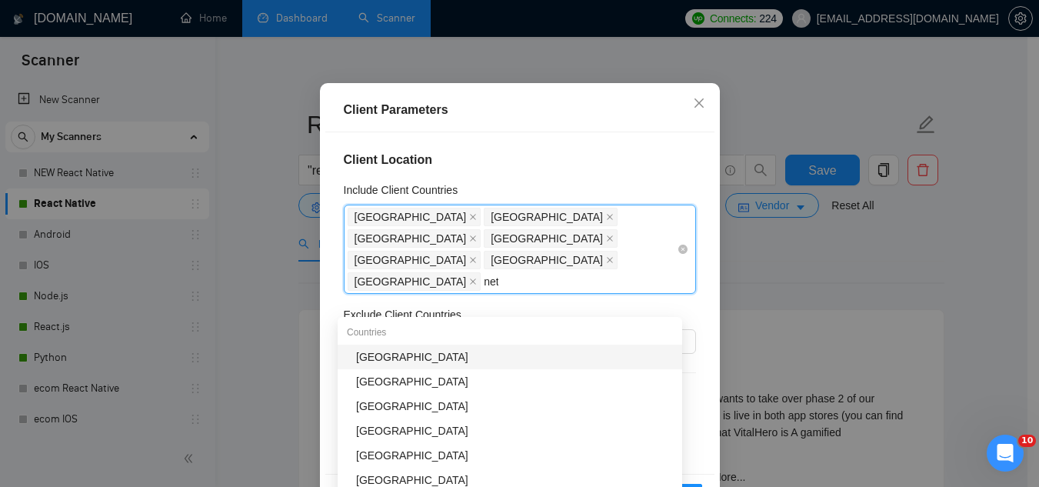
type input "neth"
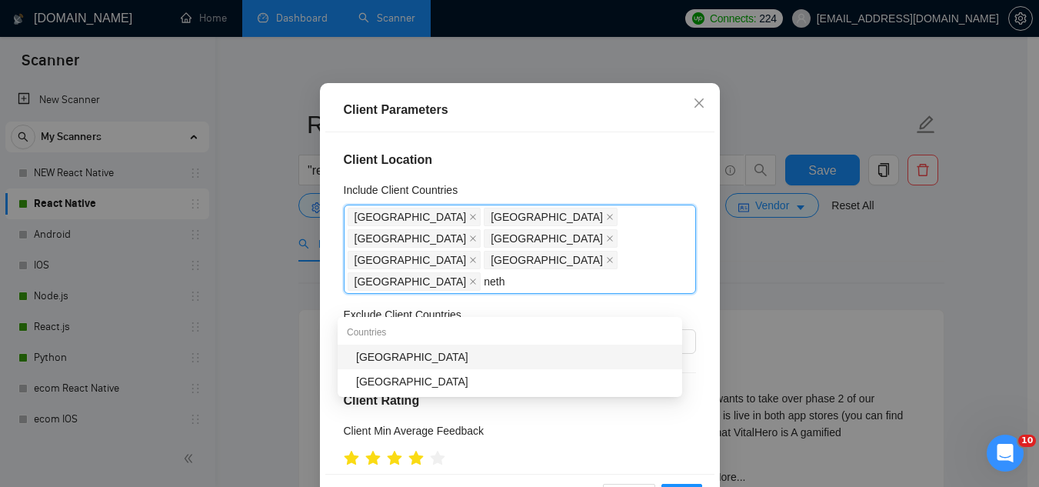
click at [525, 352] on div "[GEOGRAPHIC_DATA]" at bounding box center [514, 356] width 317 height 17
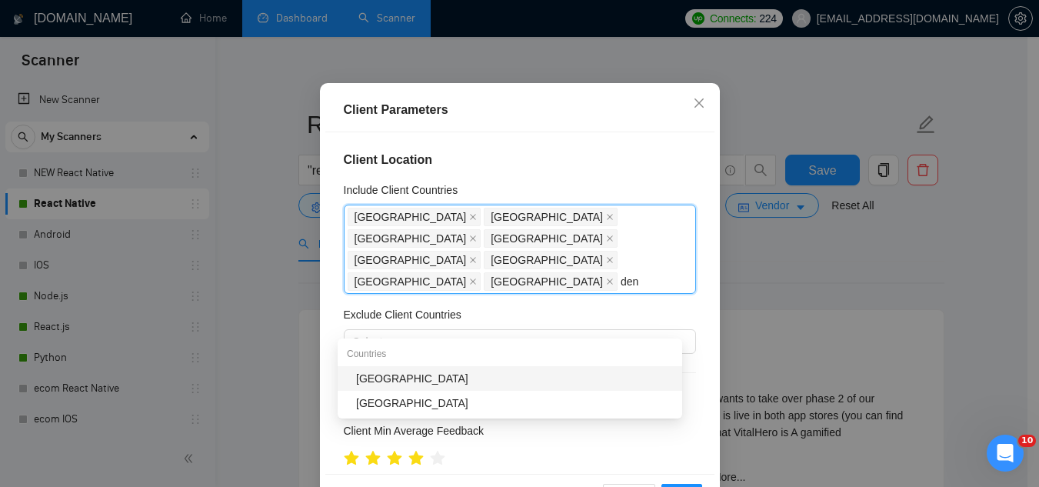
type input "denm"
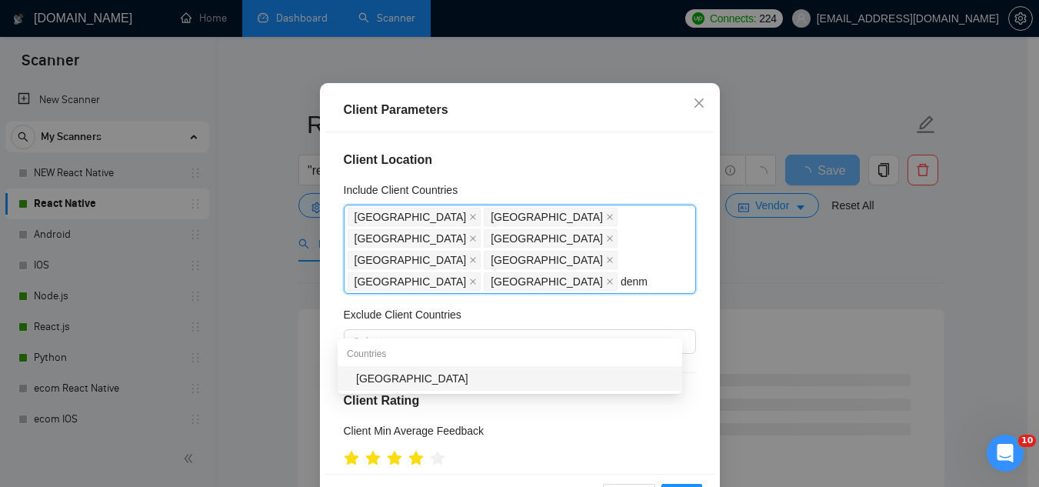
click at [457, 384] on div "[GEOGRAPHIC_DATA]" at bounding box center [514, 378] width 317 height 17
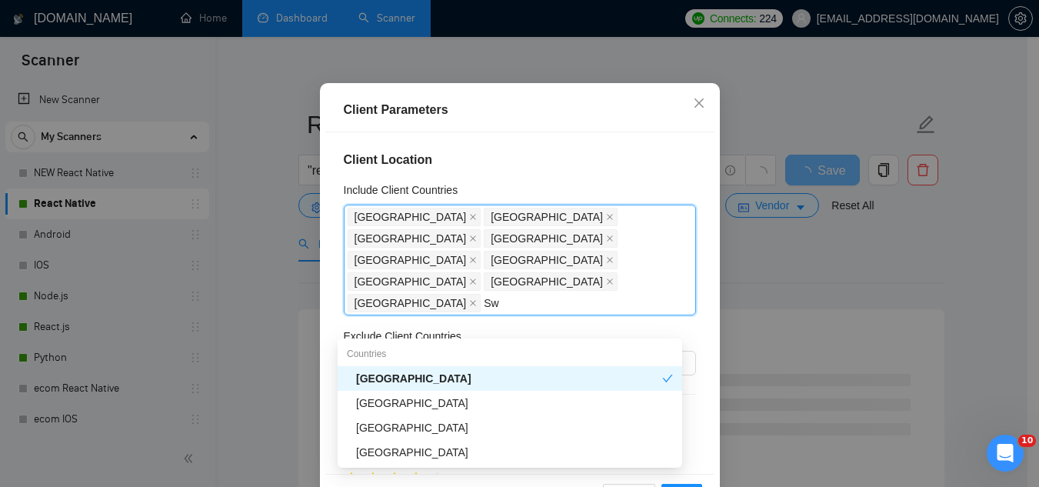
type input "Swe"
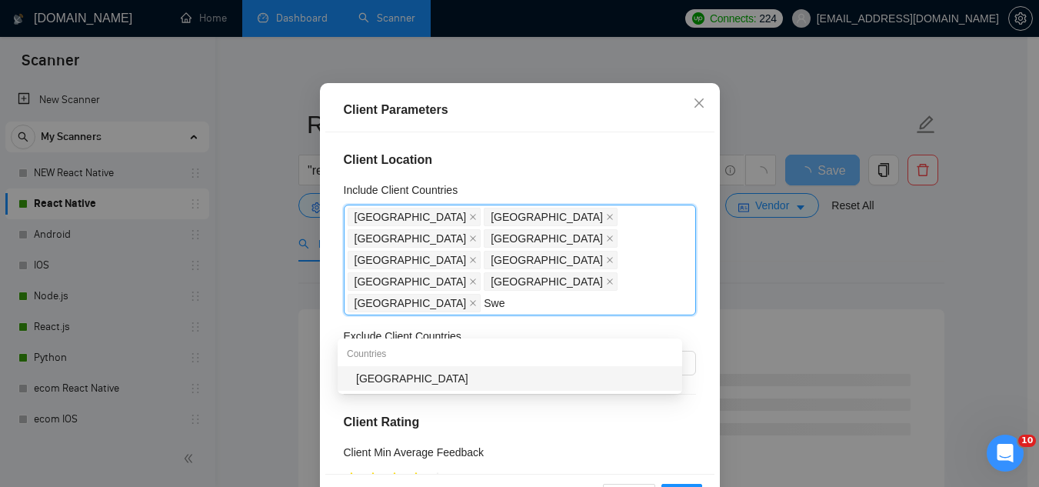
click at [457, 384] on div "[GEOGRAPHIC_DATA]" at bounding box center [514, 378] width 317 height 17
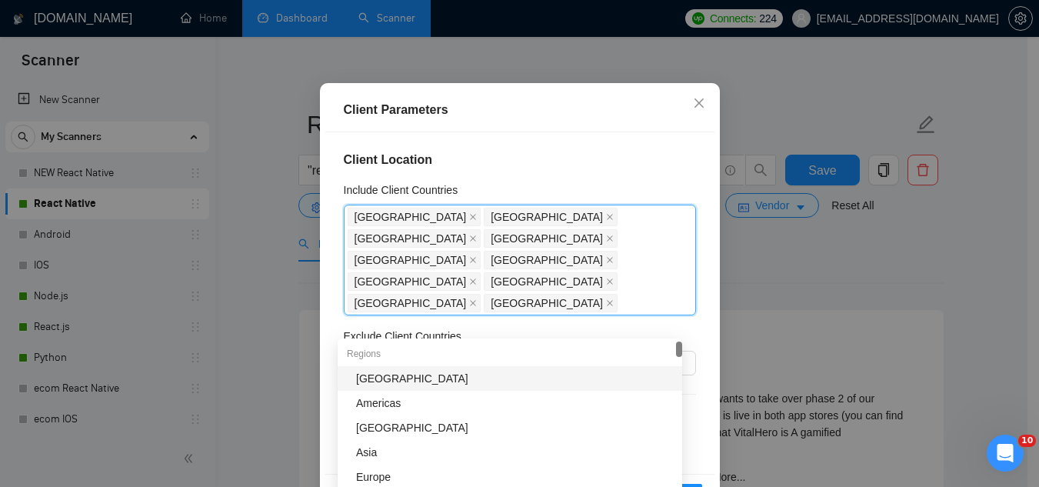
click at [642, 169] on h4 "Client Location" at bounding box center [520, 160] width 352 height 18
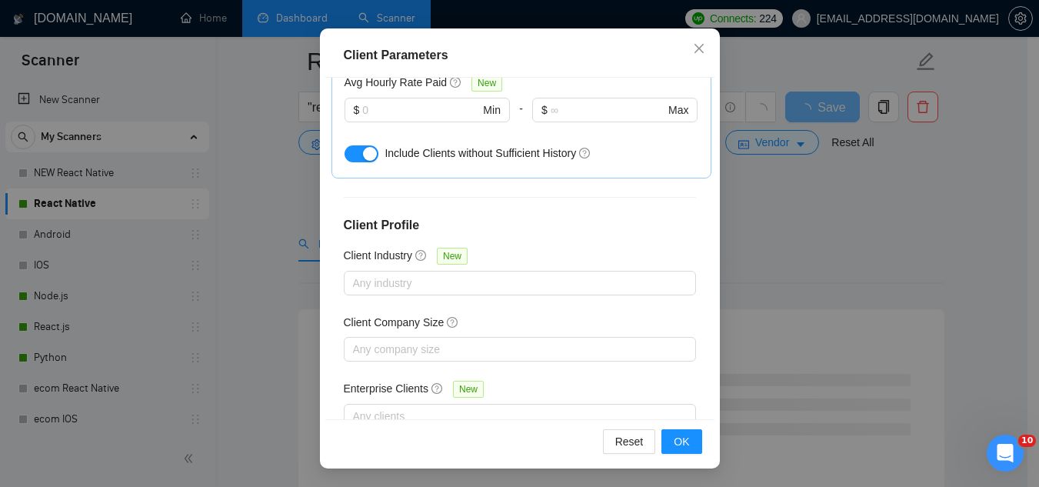
scroll to position [308, 0]
click at [682, 445] on span "OK" at bounding box center [681, 441] width 15 height 17
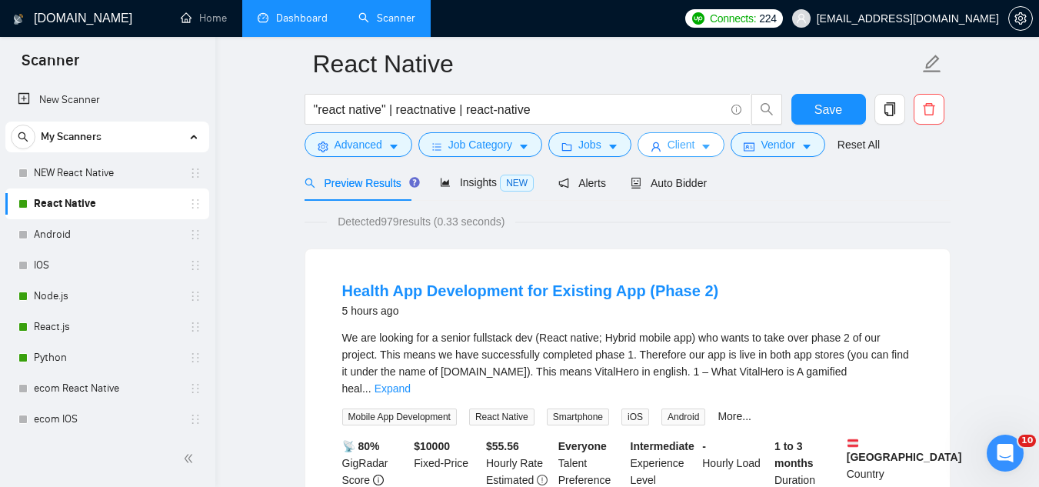
scroll to position [0, 0]
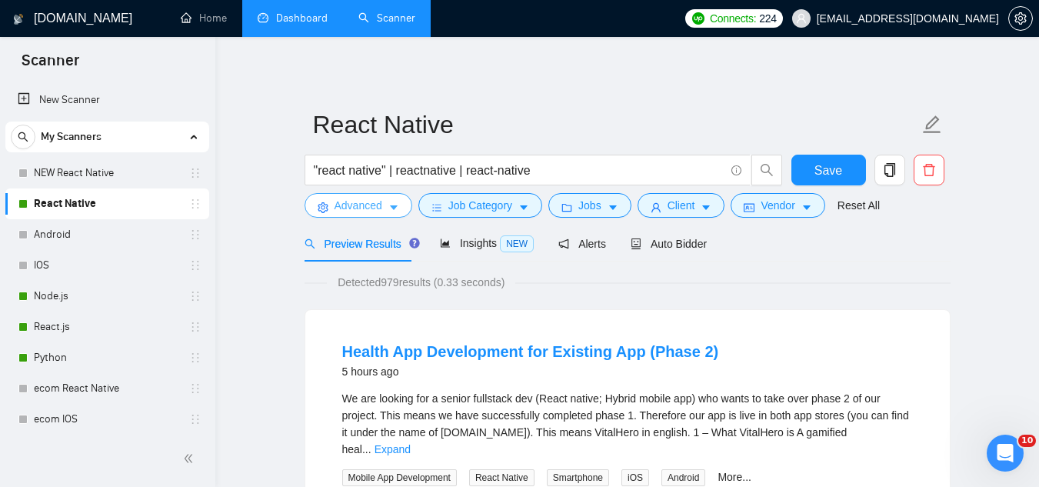
click at [354, 202] on span "Advanced" at bounding box center [359, 205] width 48 height 17
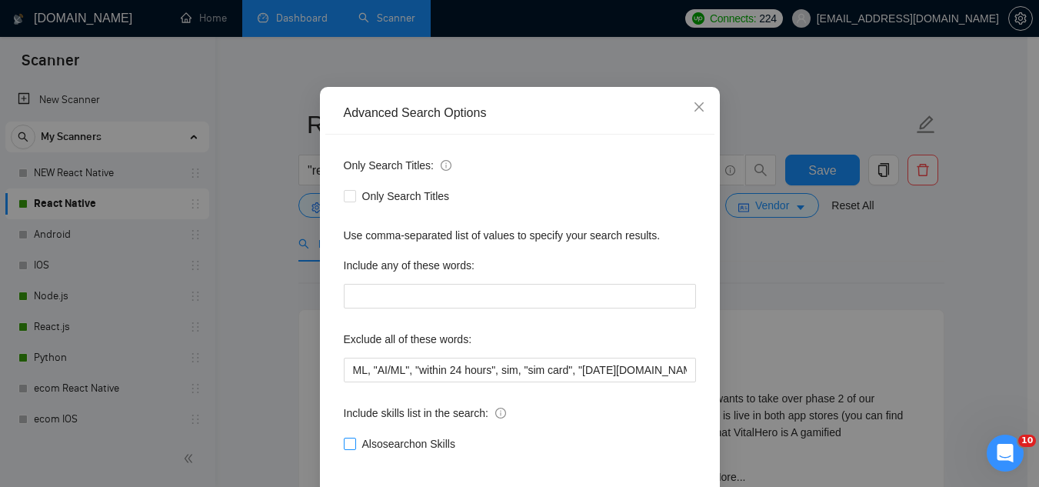
scroll to position [153, 0]
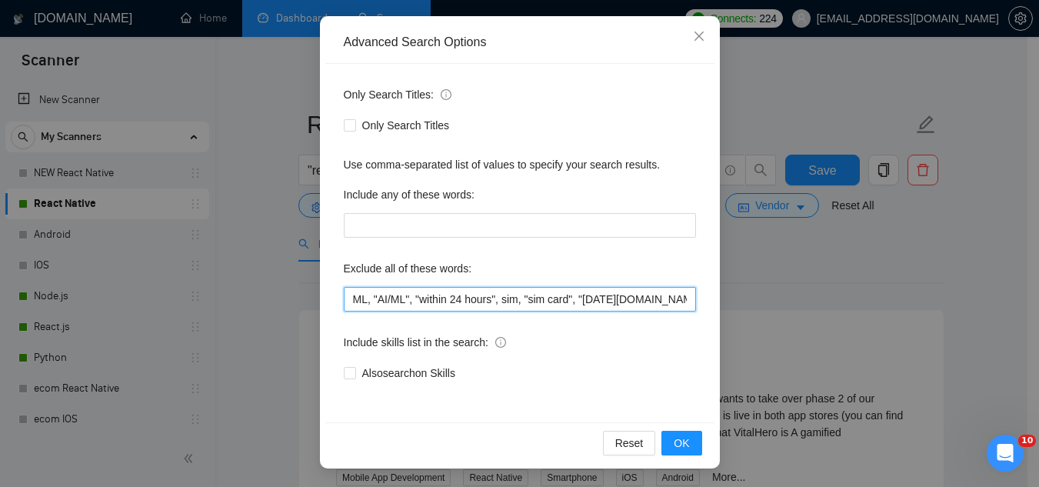
click at [345, 298] on input "ML, "AI/ML", "within 24 hours", sim, "sim card", "[DATE][DOMAIN_NAME]", "/Telny…" at bounding box center [520, 299] width 352 height 25
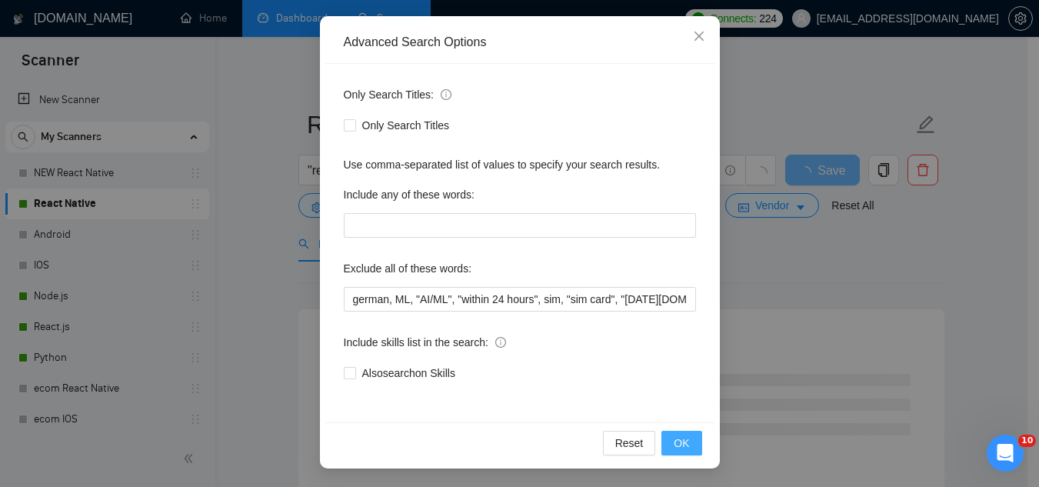
click at [681, 444] on span "OK" at bounding box center [681, 443] width 15 height 17
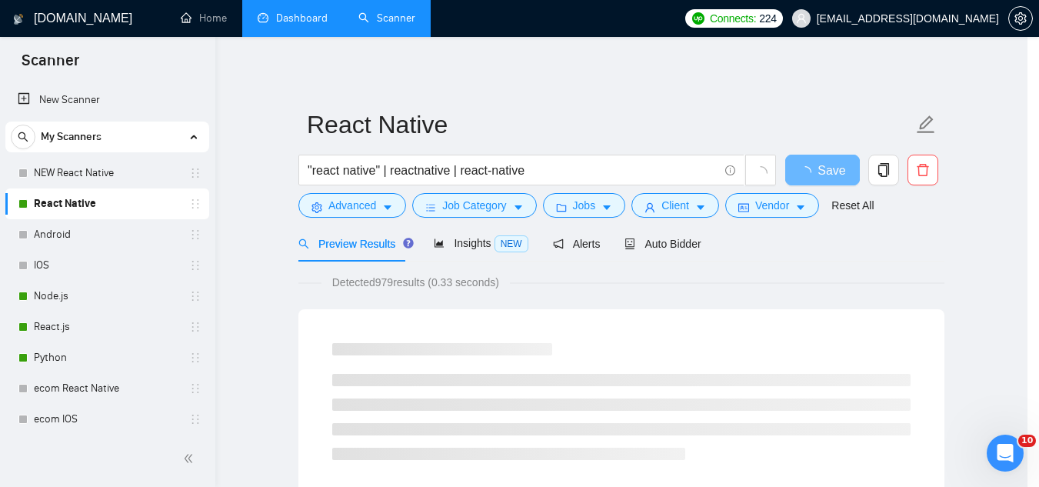
scroll to position [76, 0]
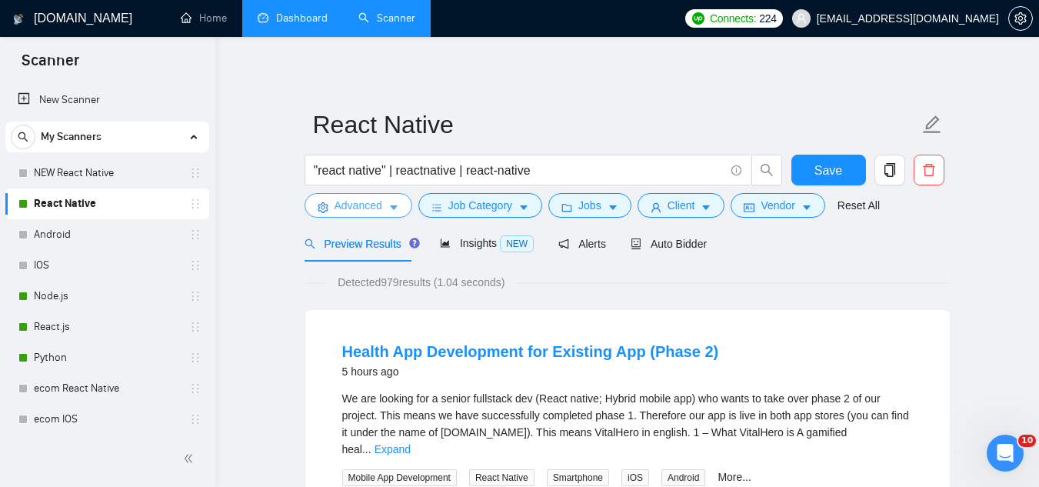
click at [348, 204] on span "Advanced" at bounding box center [359, 205] width 48 height 17
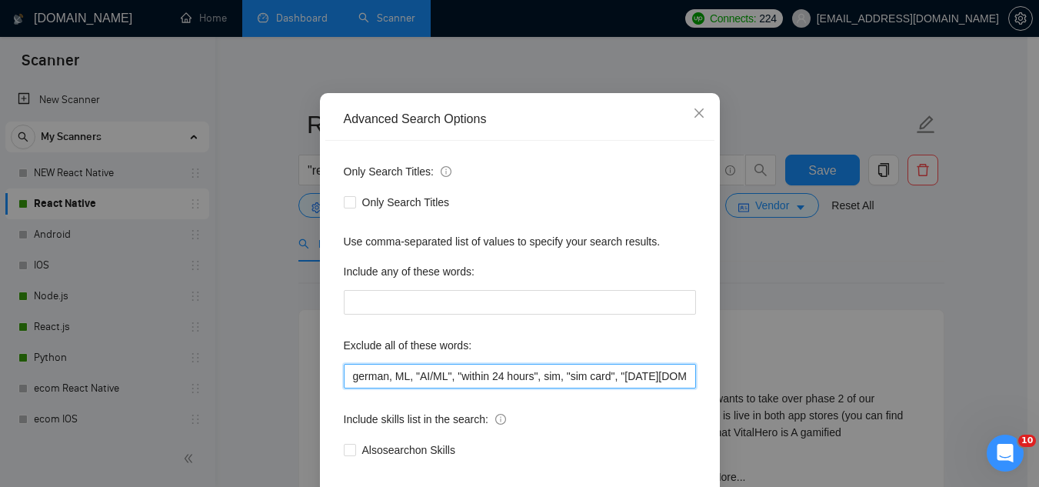
click at [348, 388] on input "german, ML, "AI/ML", "within 24 hours", sim, "sim card", "[DATE][DOMAIN_NAME]",…" at bounding box center [520, 376] width 352 height 25
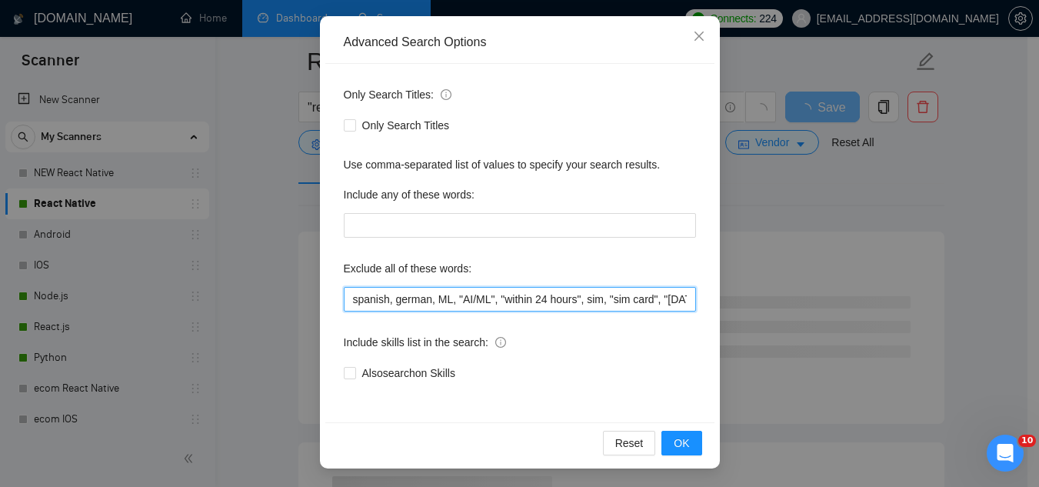
scroll to position [231, 0]
type input "spanish, german, ML, "AI/ML", "within 24 hours", sim, "sim card", "[DATE][DOMAI…"
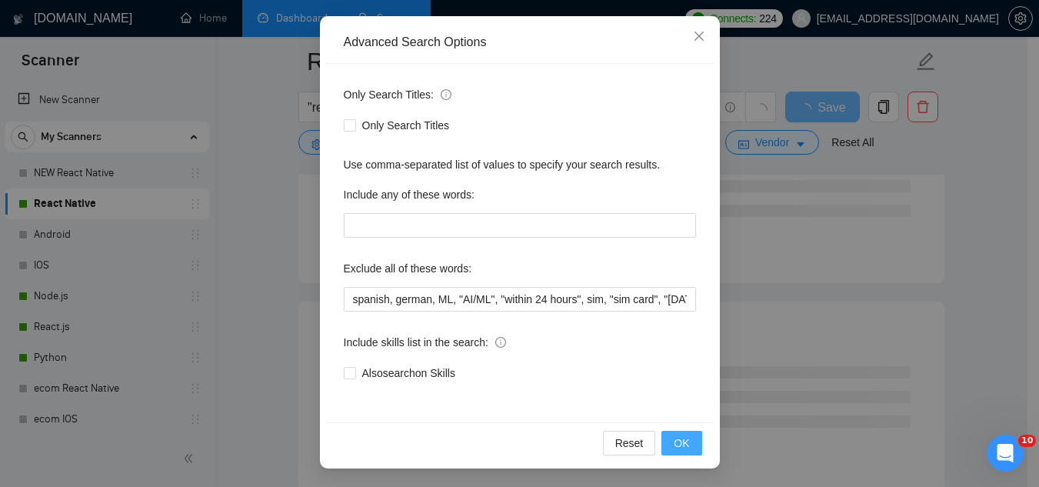
click at [682, 448] on span "OK" at bounding box center [681, 443] width 15 height 17
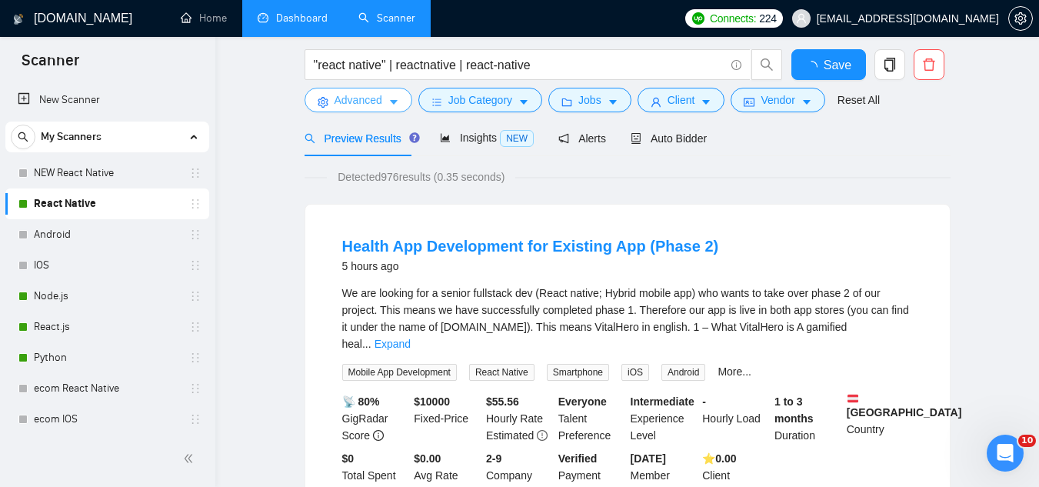
scroll to position [0, 0]
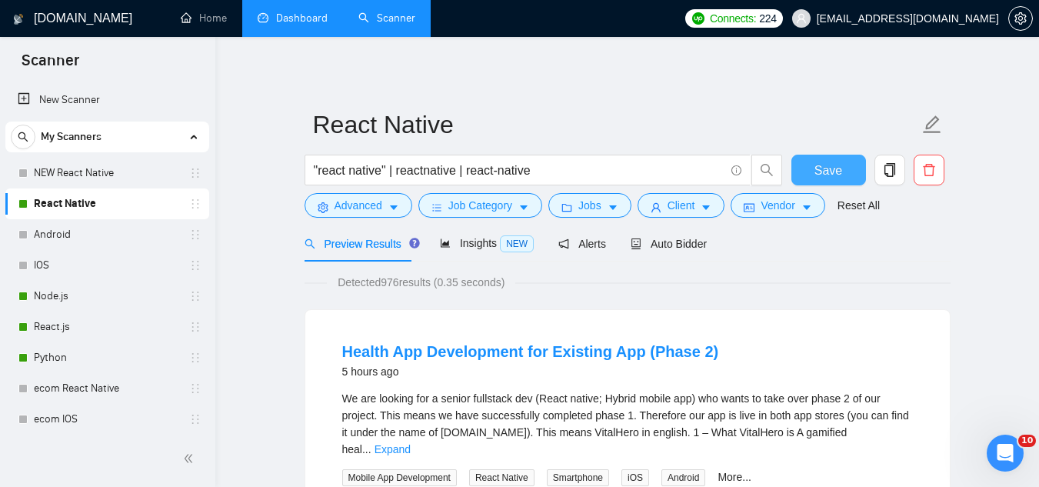
click at [842, 172] on button "Save" at bounding box center [828, 170] width 75 height 31
click at [460, 203] on span "Job Category" at bounding box center [480, 205] width 64 height 17
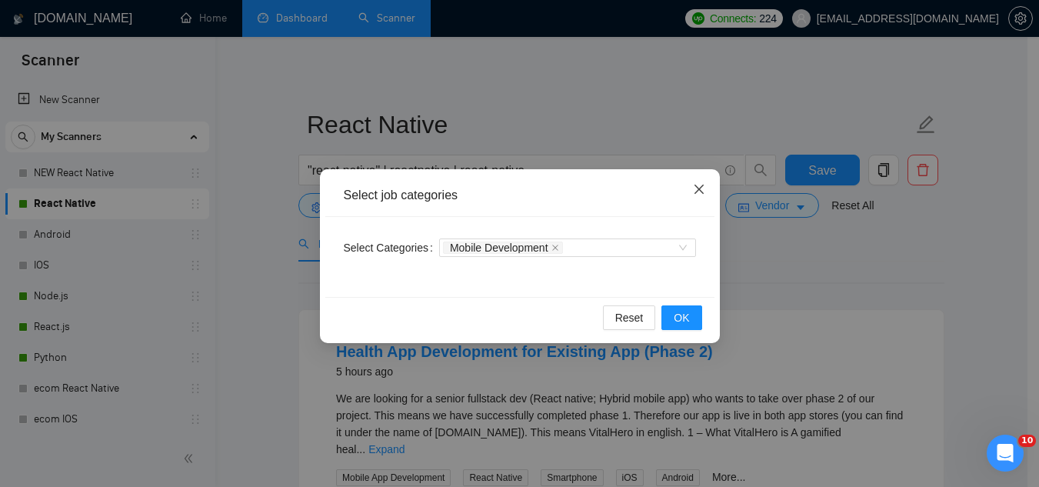
click at [700, 185] on icon "close" at bounding box center [699, 189] width 12 height 12
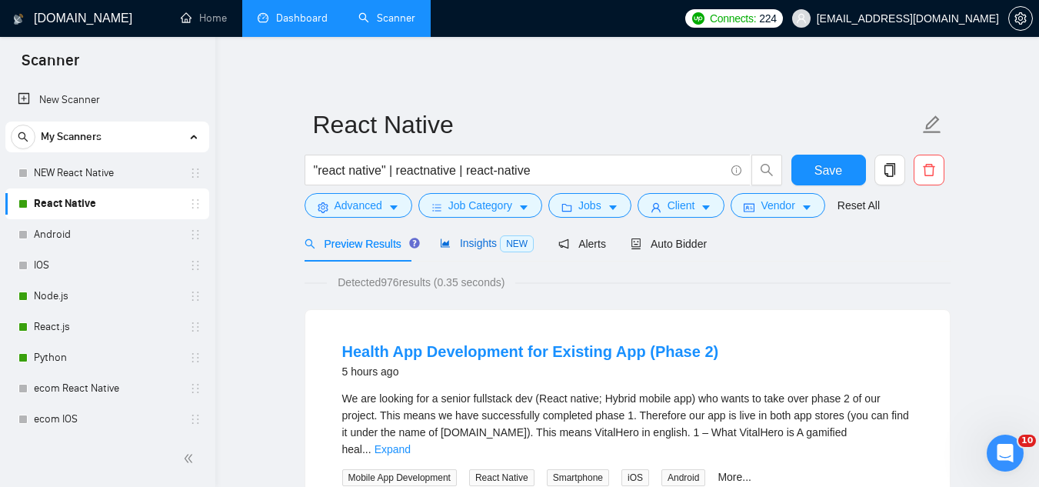
click at [478, 244] on span "Insights NEW" at bounding box center [487, 243] width 94 height 12
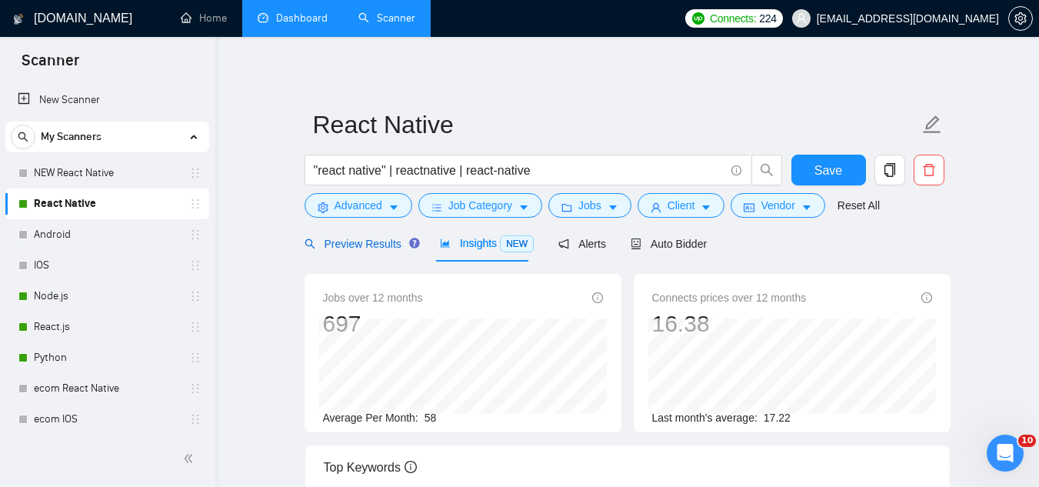
click at [348, 245] on span "Preview Results" at bounding box center [360, 244] width 111 height 12
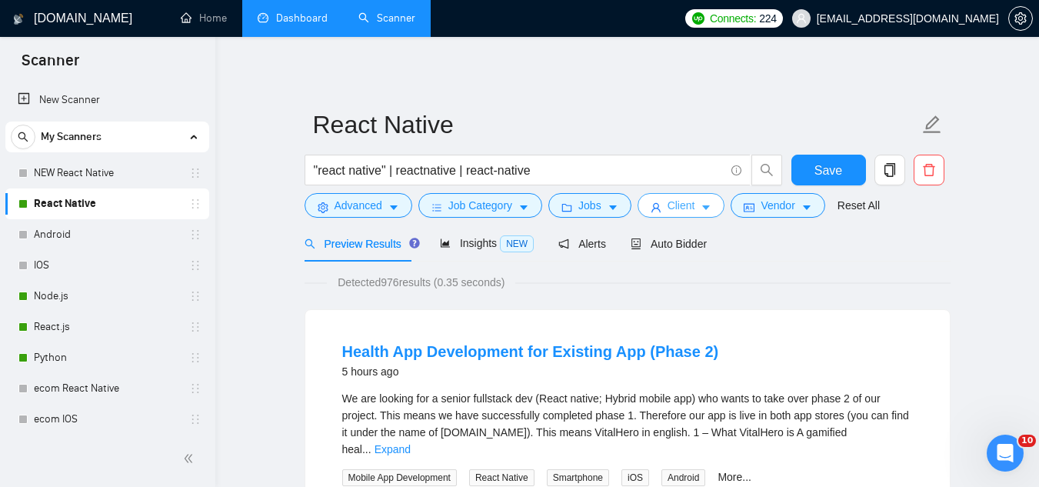
click at [675, 205] on span "Client" at bounding box center [682, 205] width 28 height 17
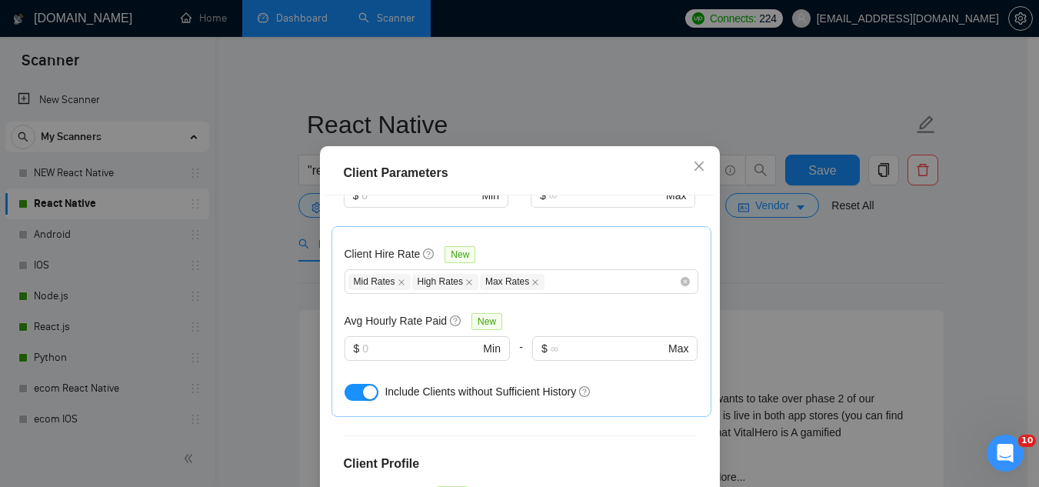
scroll to position [615, 0]
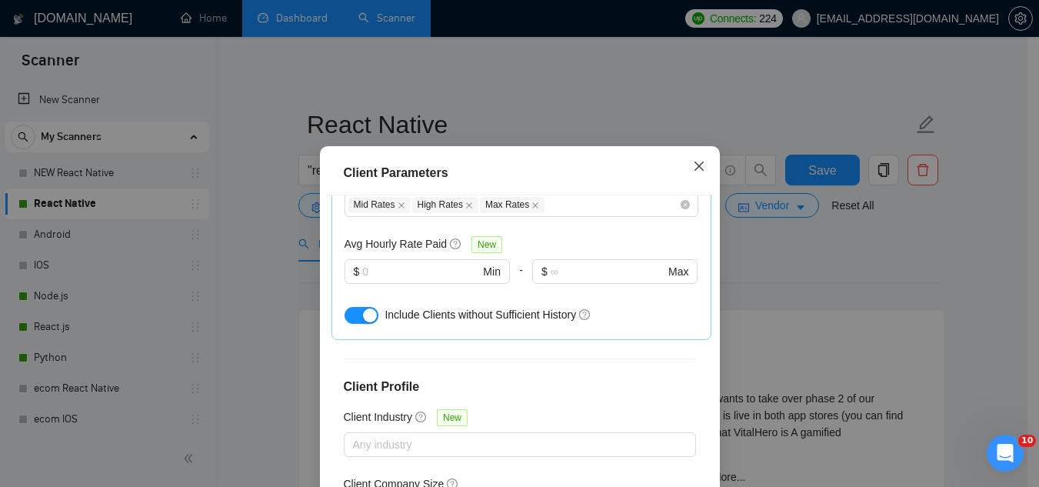
click at [698, 171] on icon "close" at bounding box center [699, 166] width 12 height 12
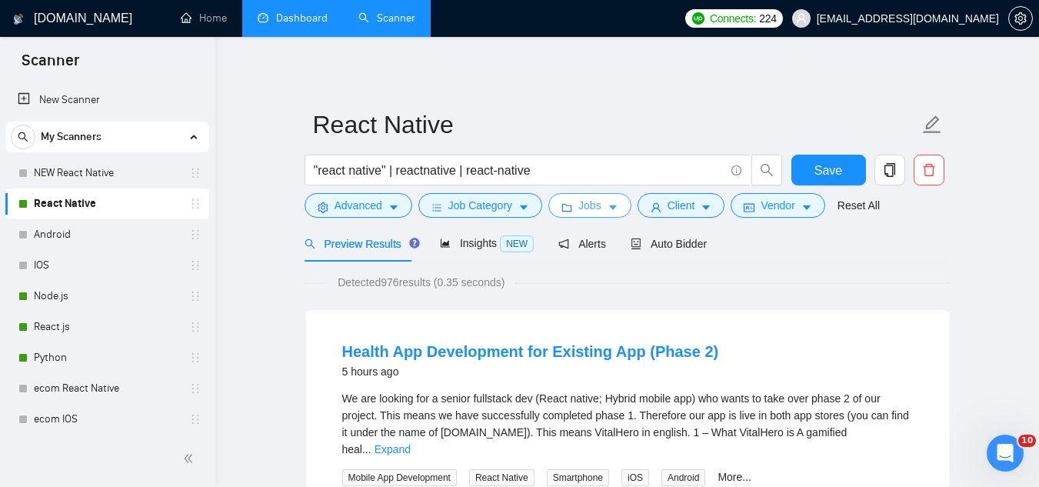
click at [588, 207] on span "Jobs" at bounding box center [589, 205] width 23 height 17
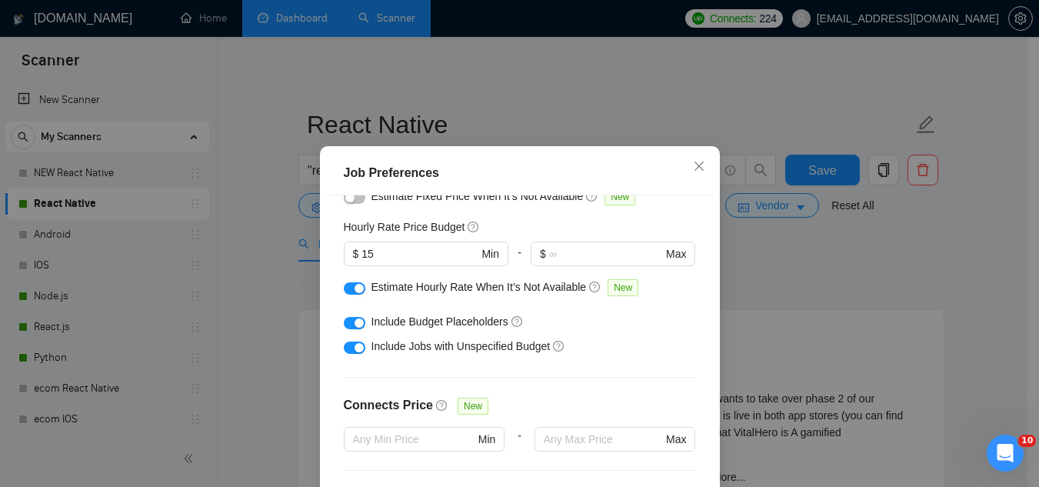
scroll to position [0, 0]
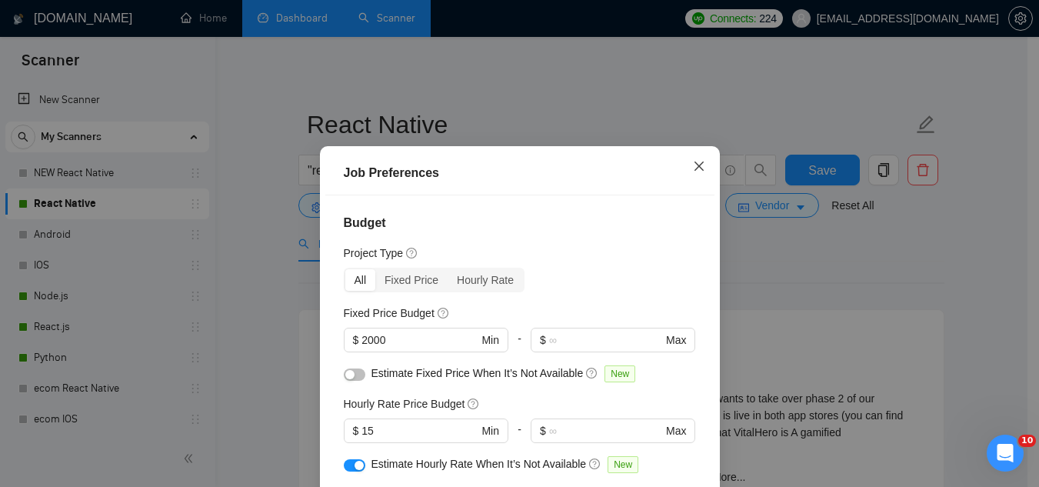
click at [695, 172] on icon "close" at bounding box center [699, 166] width 12 height 12
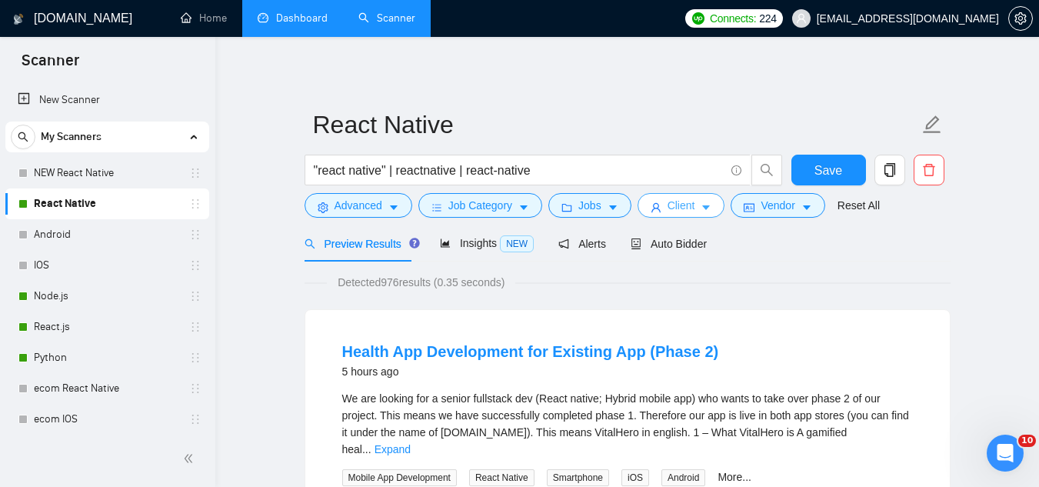
click at [671, 208] on span "Client" at bounding box center [682, 205] width 28 height 17
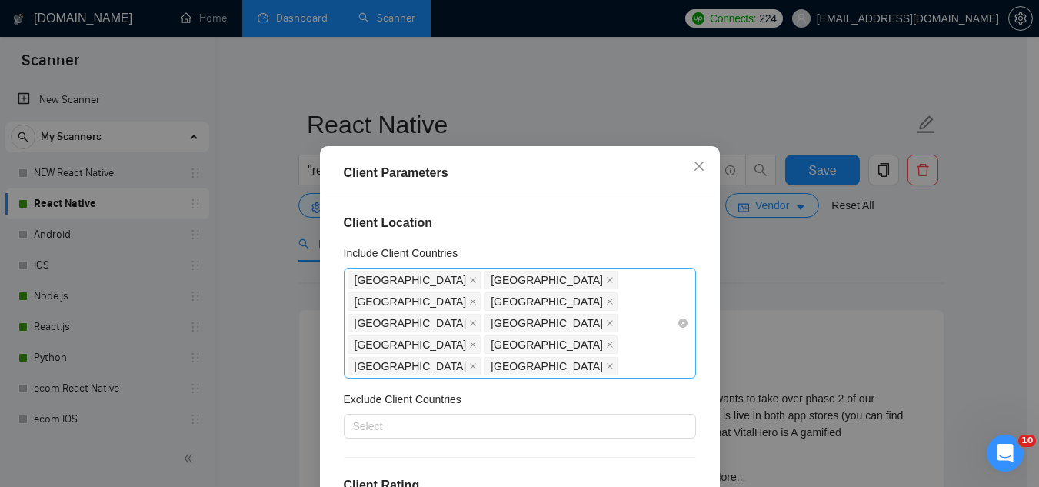
click at [610, 319] on div "[GEOGRAPHIC_DATA] [GEOGRAPHIC_DATA] [GEOGRAPHIC_DATA] [GEOGRAPHIC_DATA] [GEOGRA…" at bounding box center [512, 323] width 329 height 108
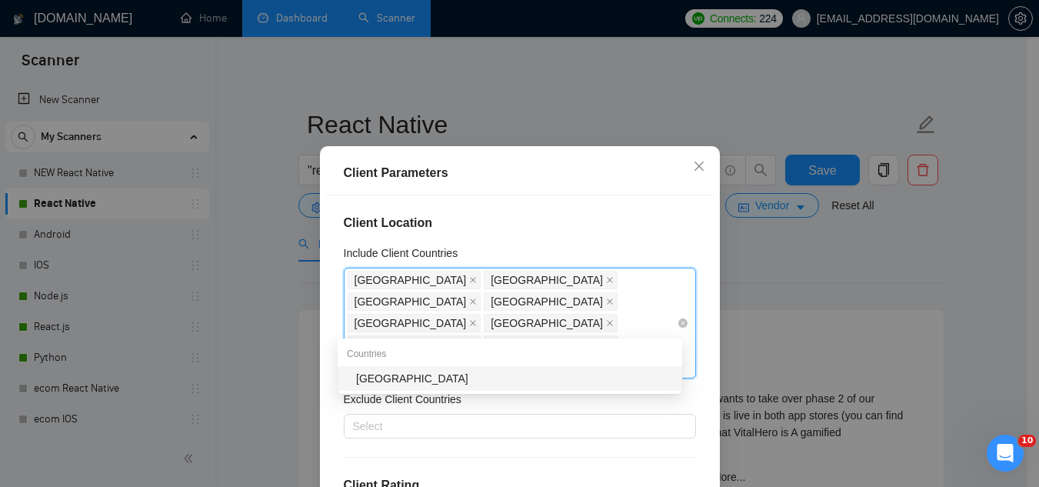
type input "Qata"
click at [431, 383] on div "[GEOGRAPHIC_DATA]" at bounding box center [514, 378] width 317 height 17
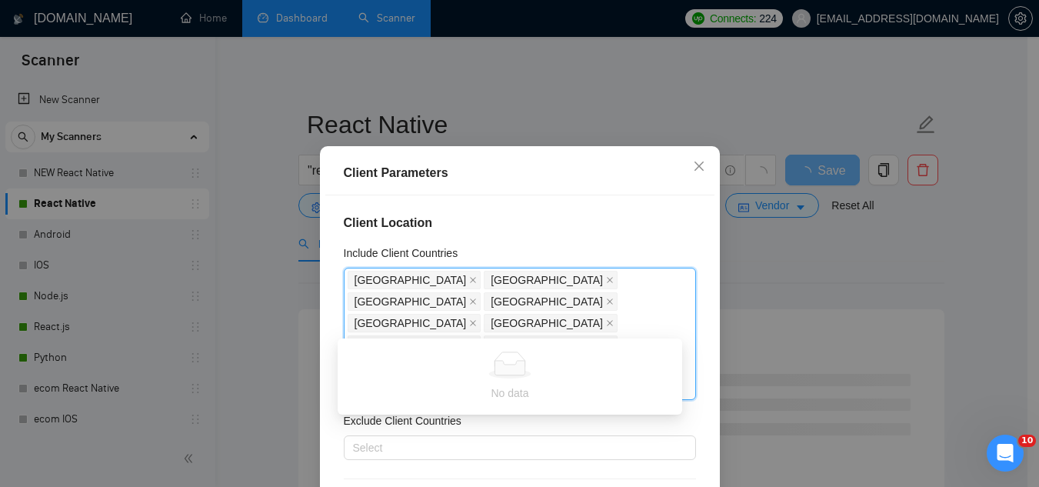
type input "Q"
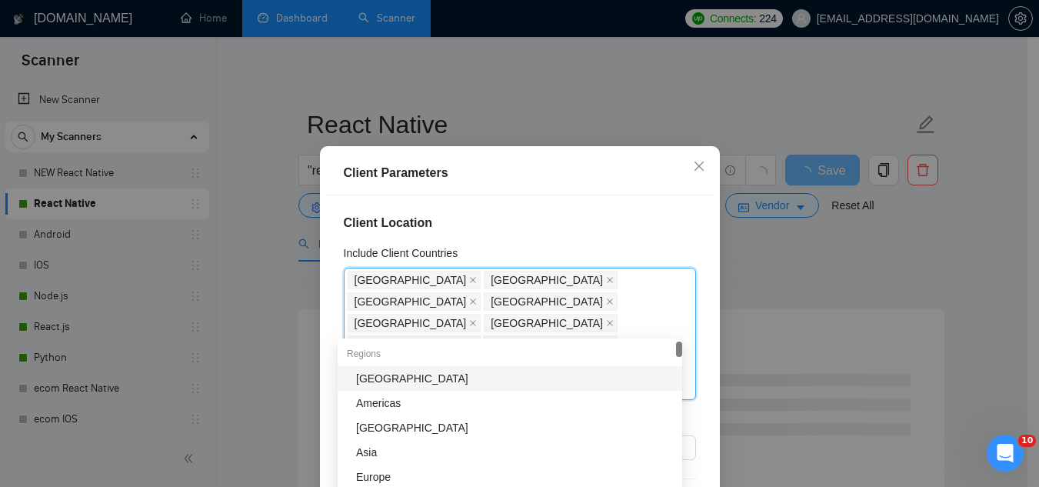
type input "L"
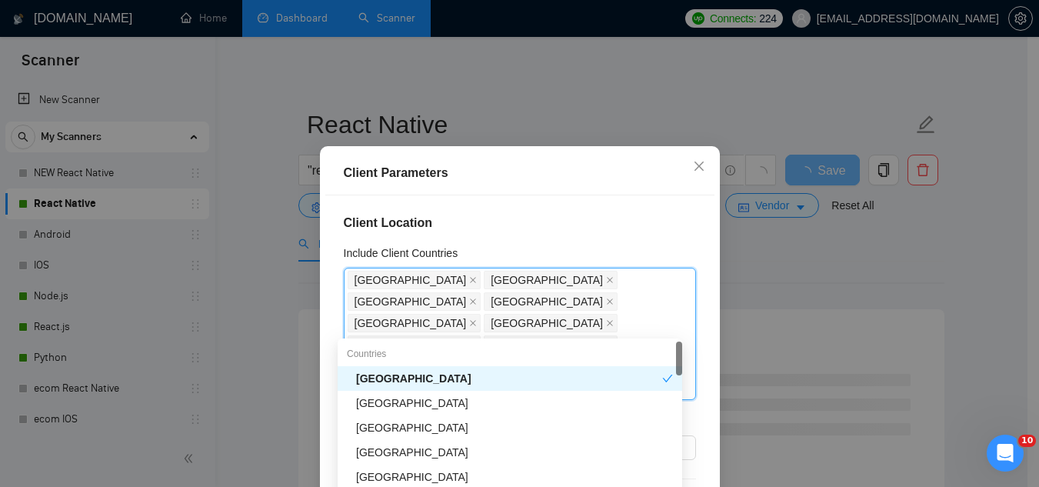
type input "Ku"
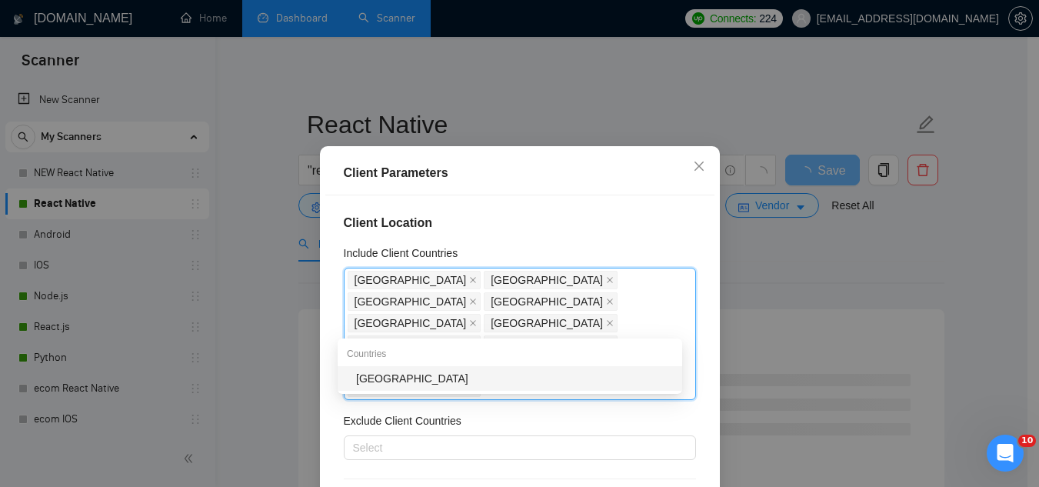
click at [431, 382] on div "[GEOGRAPHIC_DATA]" at bounding box center [514, 378] width 317 height 17
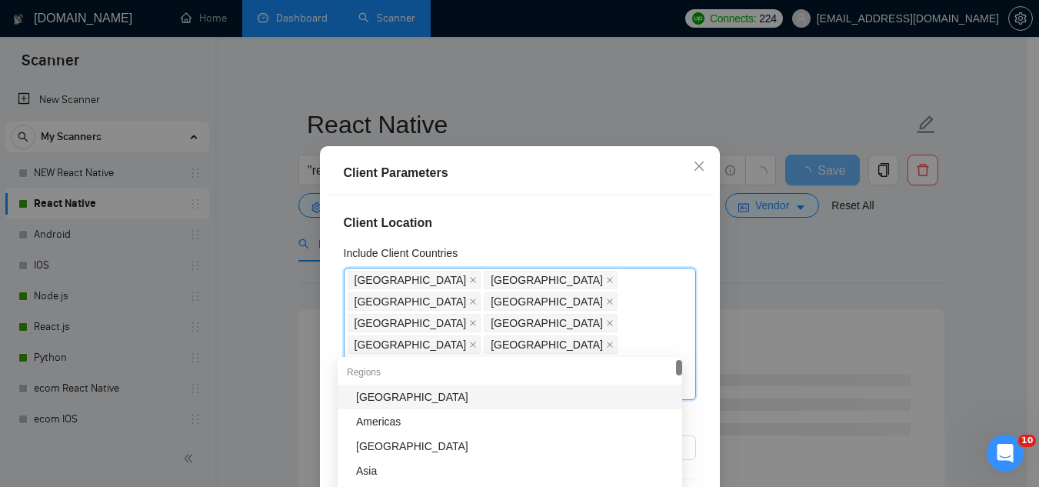
click at [628, 221] on h4 "Client Location" at bounding box center [520, 223] width 352 height 18
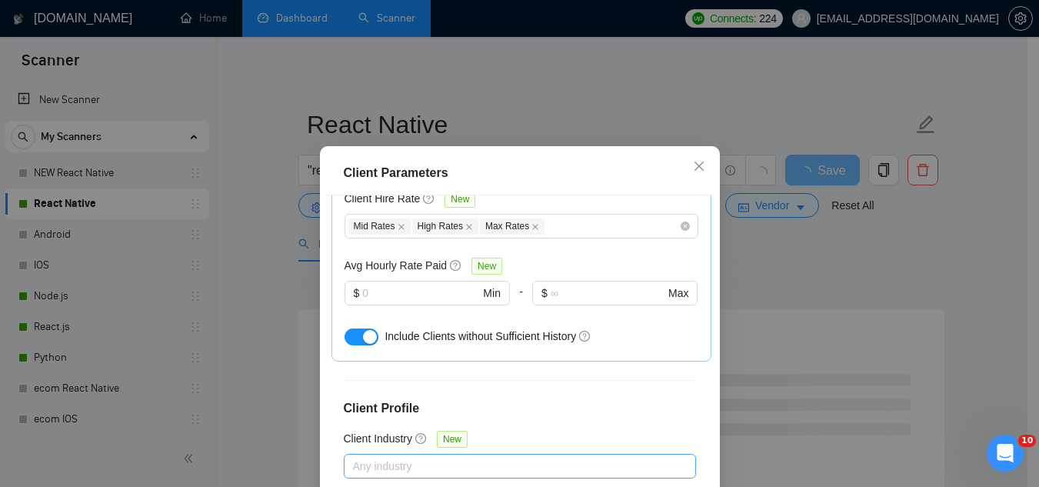
scroll to position [678, 0]
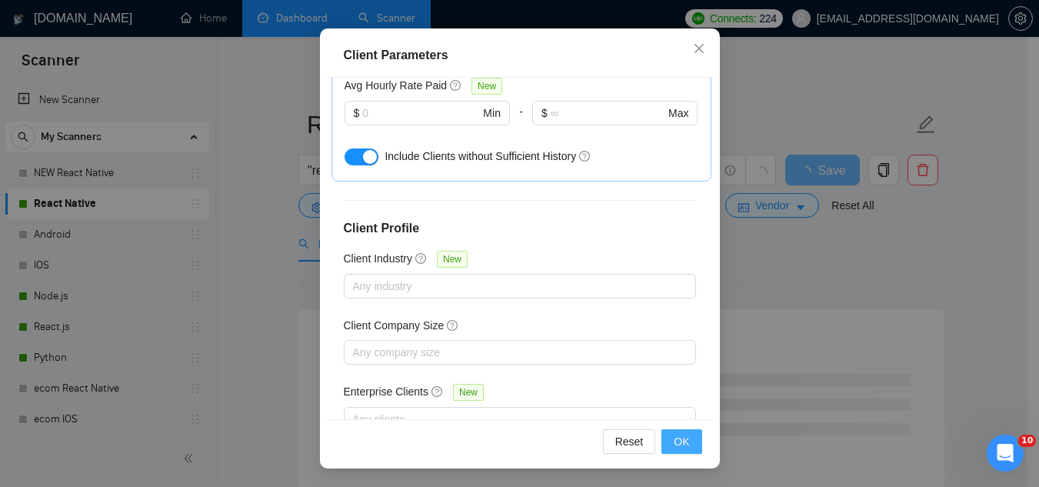
click at [685, 441] on button "OK" at bounding box center [681, 441] width 40 height 25
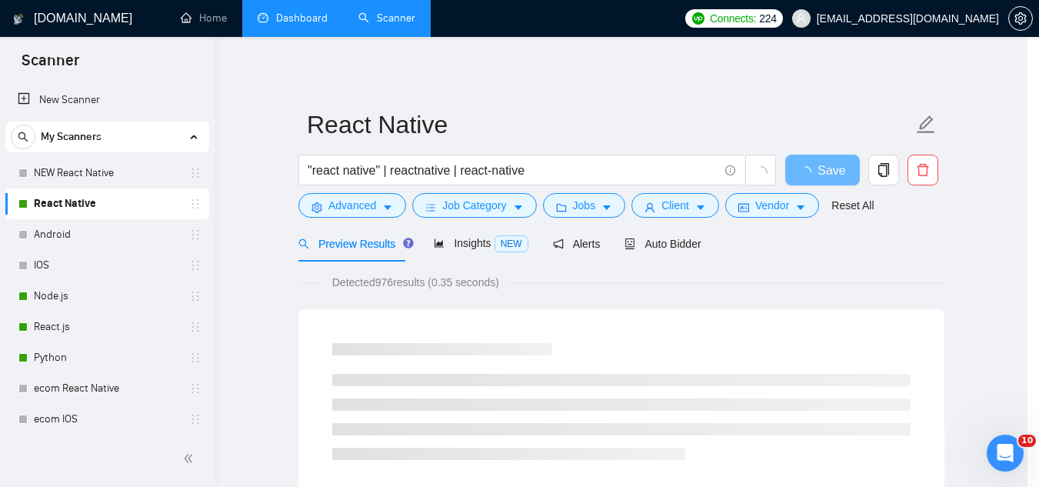
scroll to position [63, 0]
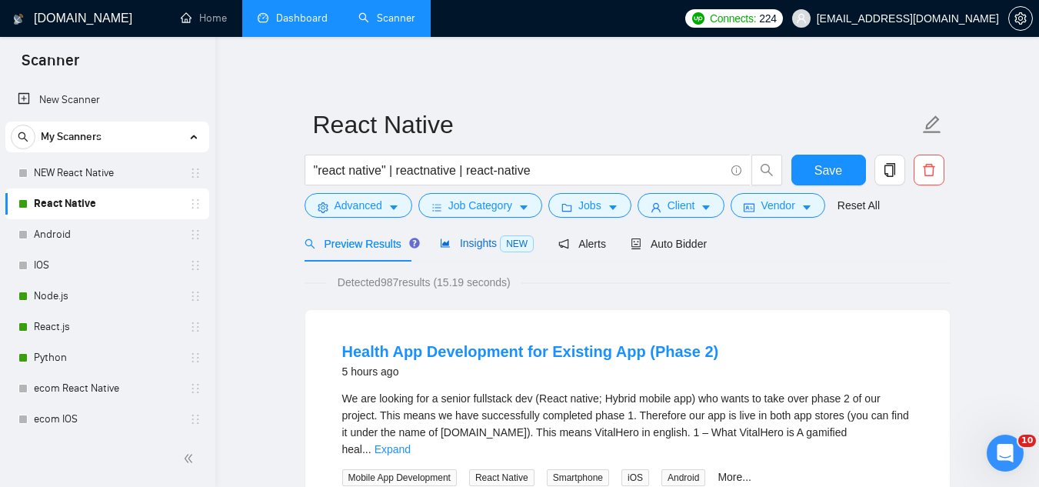
click at [471, 244] on span "Insights NEW" at bounding box center [487, 243] width 94 height 12
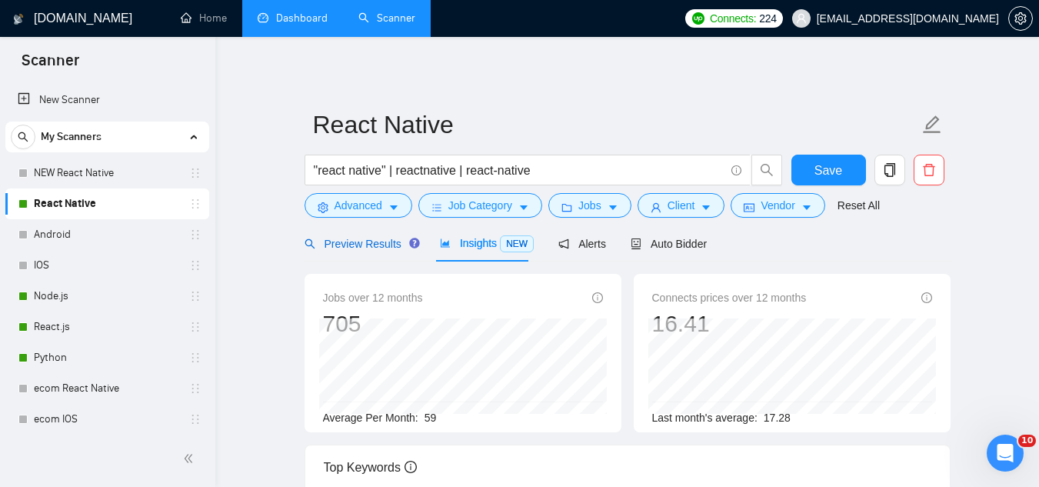
click at [341, 242] on span "Preview Results" at bounding box center [360, 244] width 111 height 12
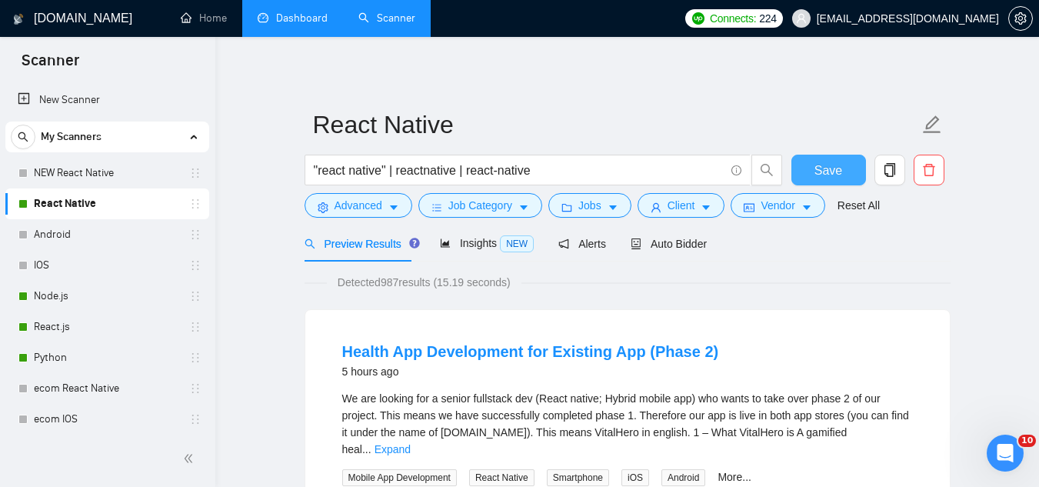
click at [835, 168] on span "Save" at bounding box center [829, 170] width 28 height 19
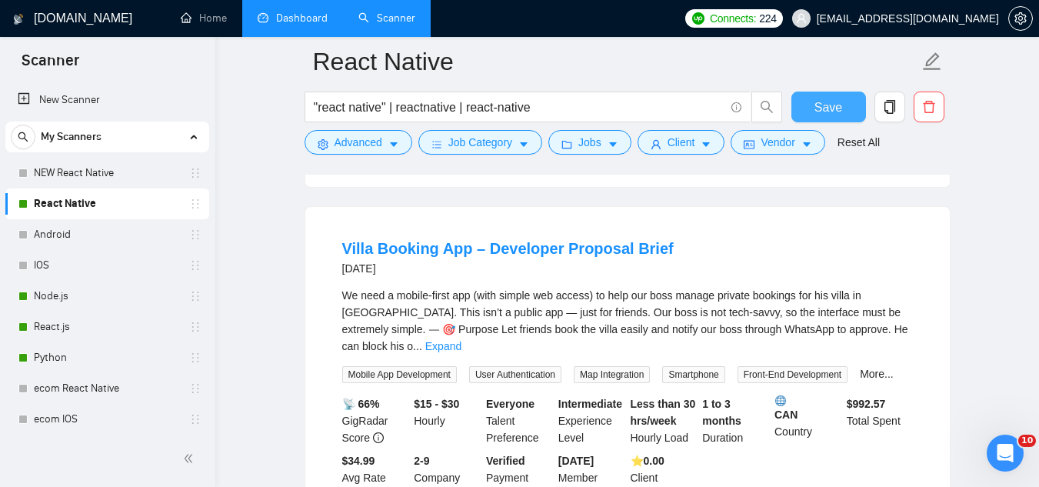
scroll to position [1154, 0]
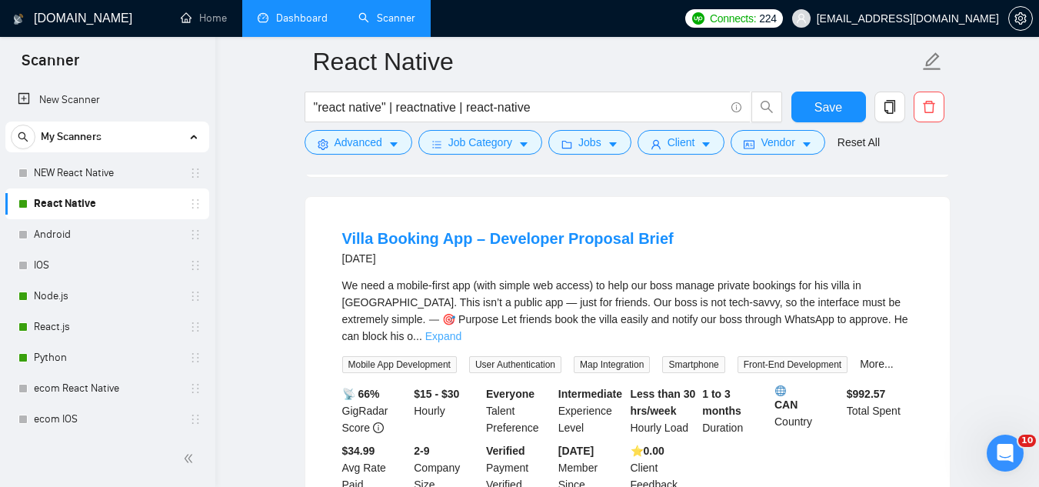
click at [461, 330] on link "Expand" at bounding box center [443, 336] width 36 height 12
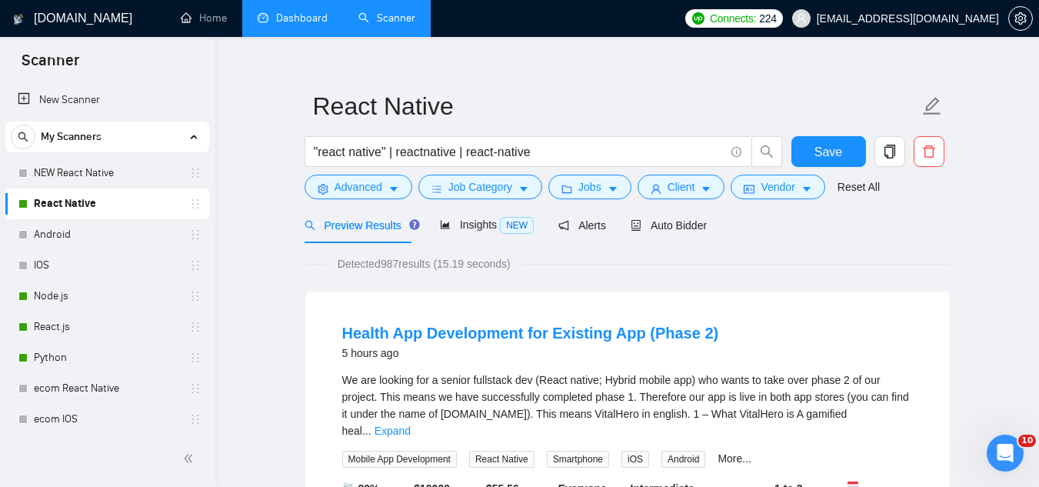
scroll to position [0, 0]
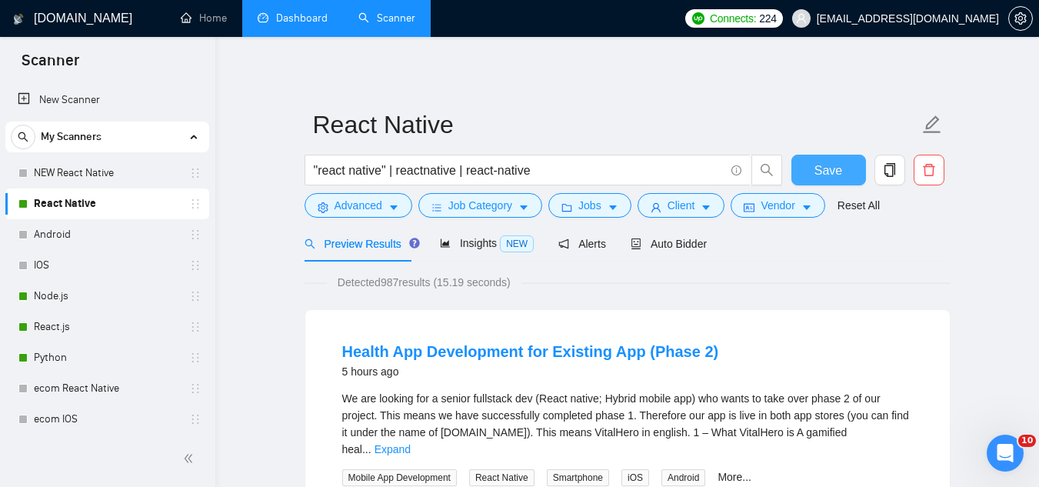
click at [818, 175] on span "Save" at bounding box center [829, 170] width 28 height 19
click at [80, 332] on link "React.js" at bounding box center [107, 327] width 146 height 31
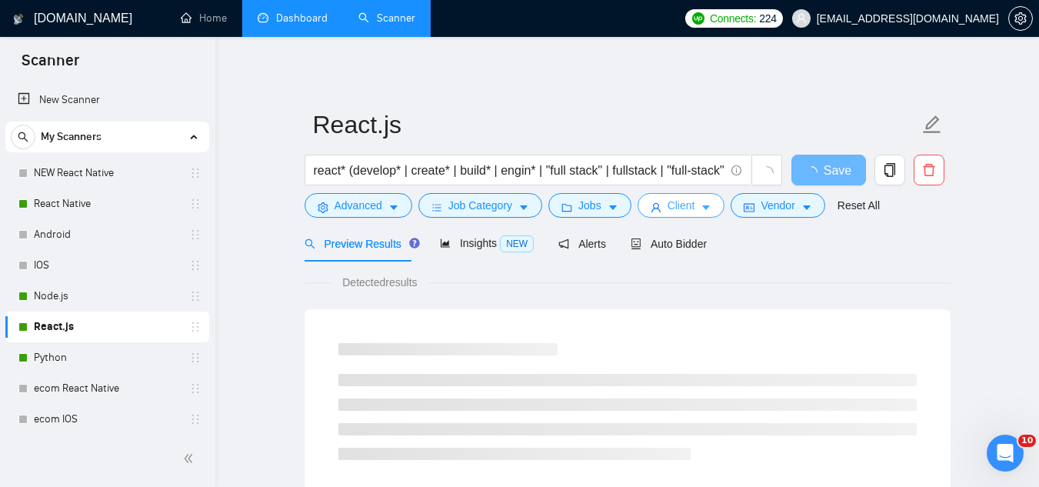
click at [668, 207] on span "Client" at bounding box center [682, 205] width 28 height 17
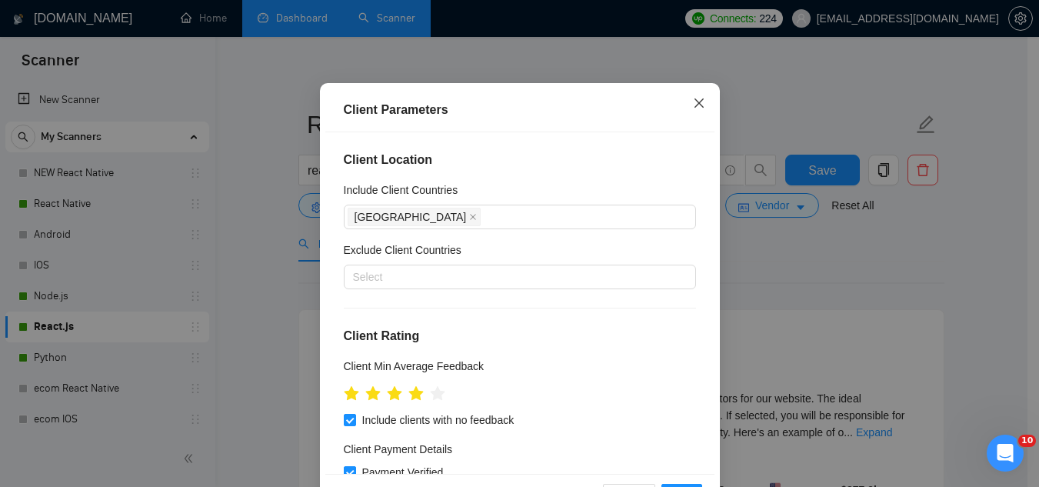
click at [695, 109] on icon "close" at bounding box center [699, 103] width 12 height 12
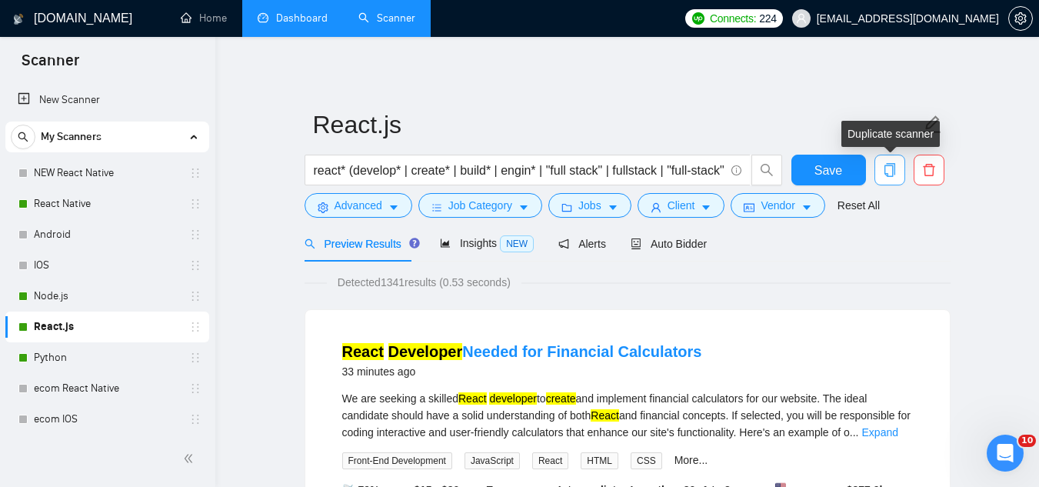
click at [891, 181] on button "button" at bounding box center [890, 170] width 31 height 31
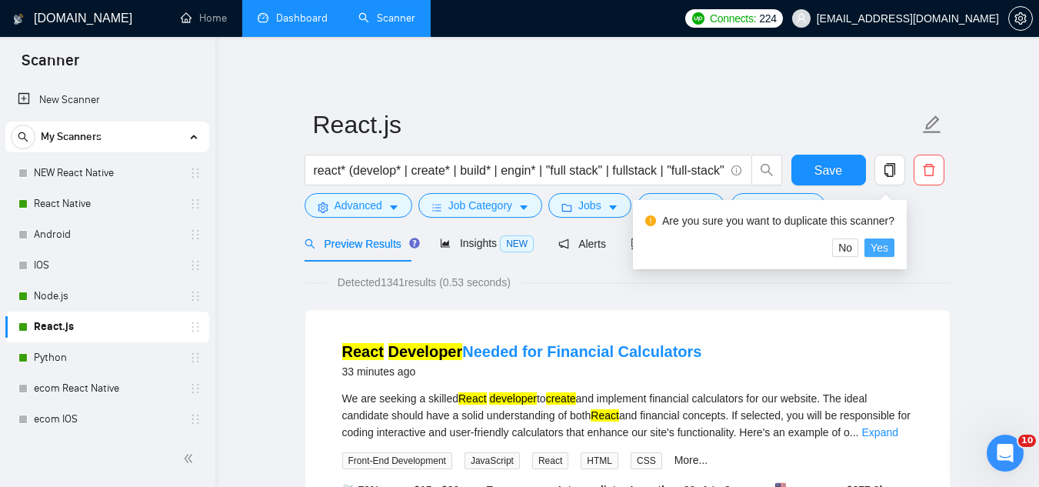
click at [878, 254] on span "Yes" at bounding box center [880, 247] width 18 height 17
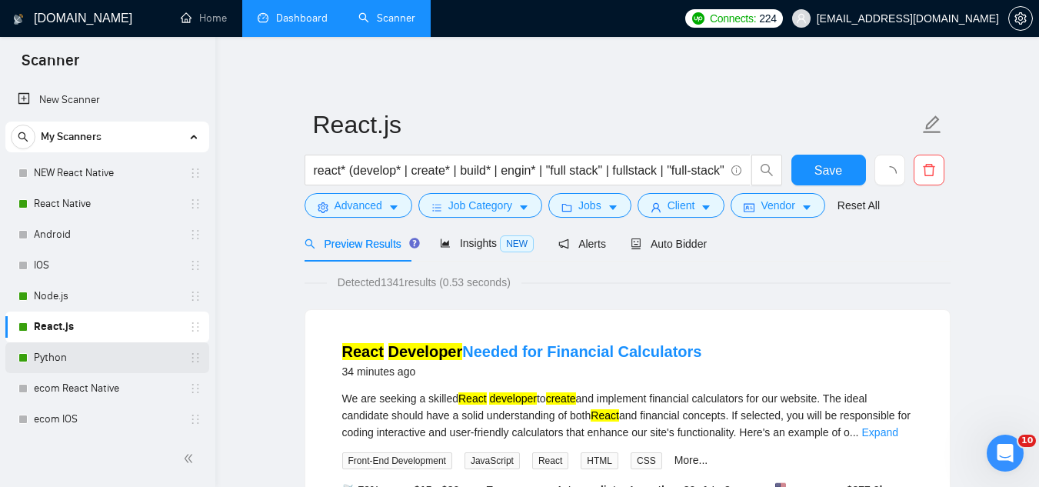
scroll to position [4, 0]
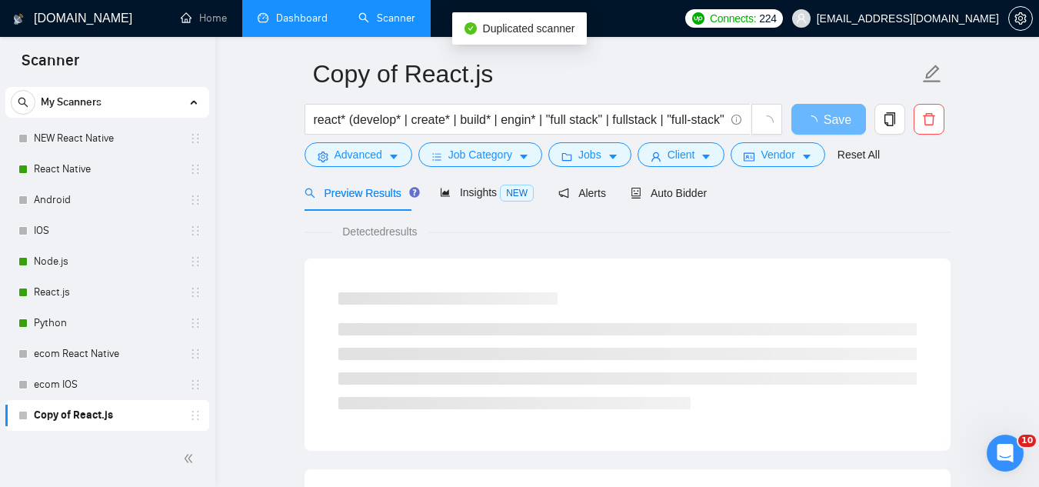
scroll to position [77, 0]
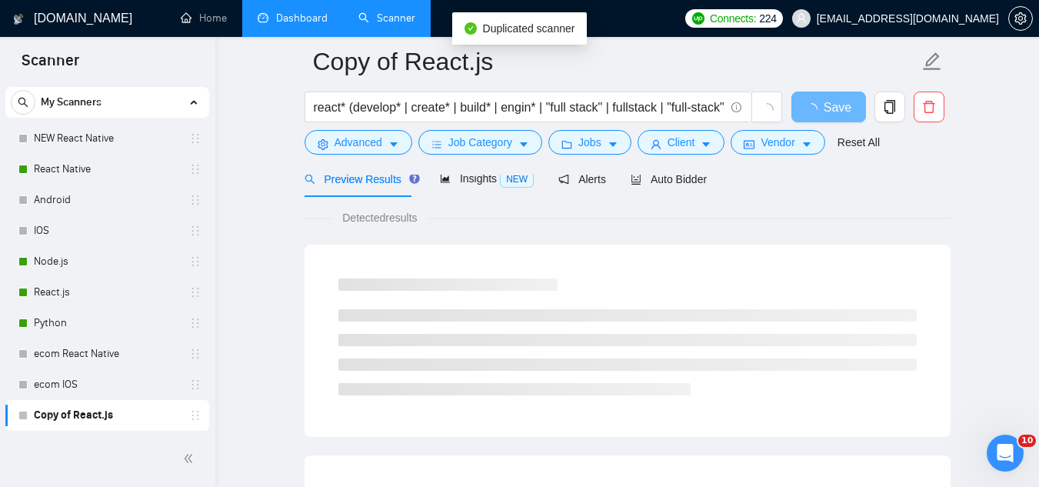
click at [113, 421] on link "Copy of React.js" at bounding box center [107, 415] width 146 height 31
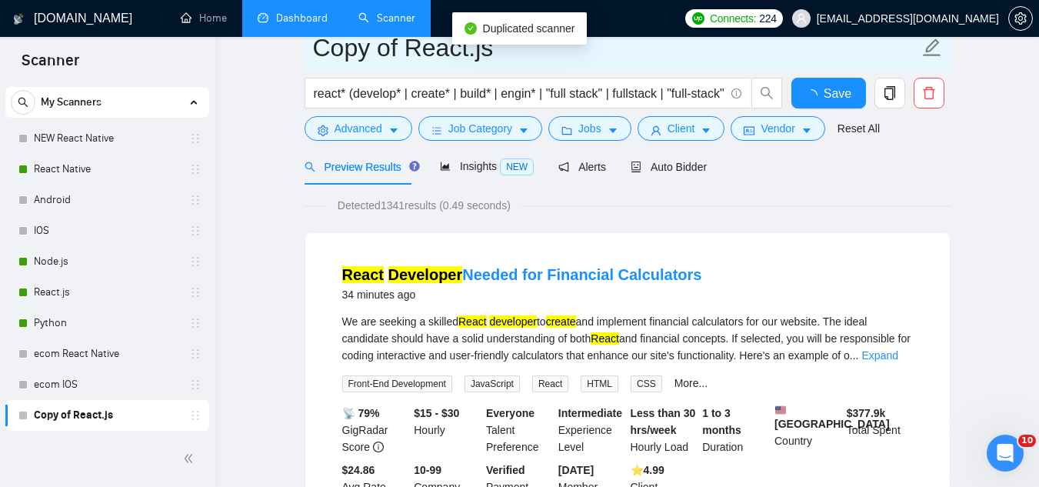
scroll to position [0, 0]
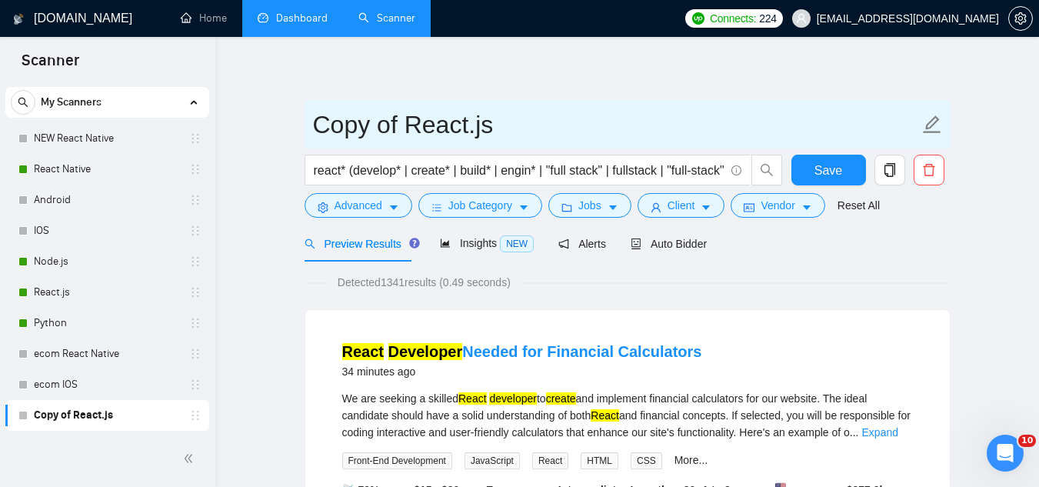
drag, startPoint x: 403, startPoint y: 123, endPoint x: 308, endPoint y: 116, distance: 95.6
click at [308, 116] on span "Copy of React.js" at bounding box center [628, 124] width 646 height 48
type input "Manual React.js"
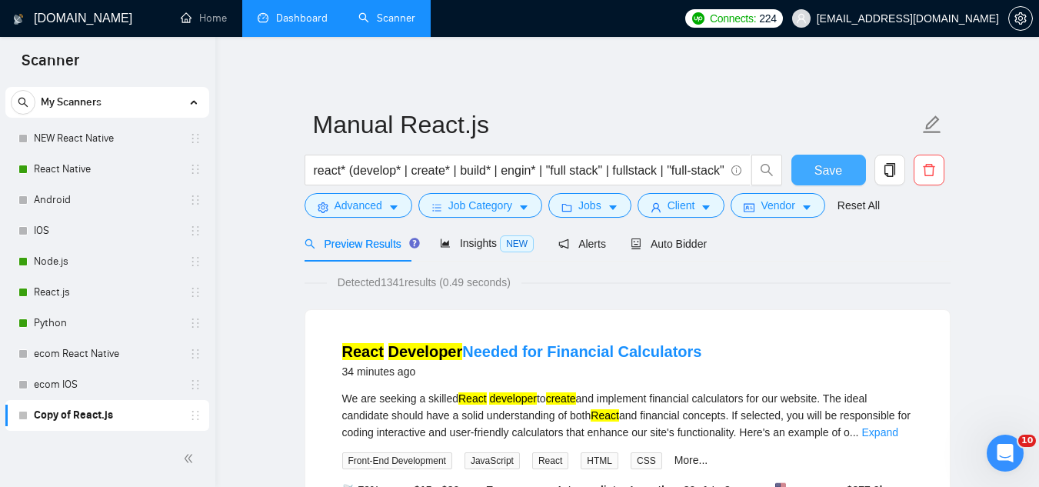
click at [820, 169] on span "Save" at bounding box center [829, 170] width 28 height 19
click at [684, 210] on span "Client" at bounding box center [682, 205] width 28 height 17
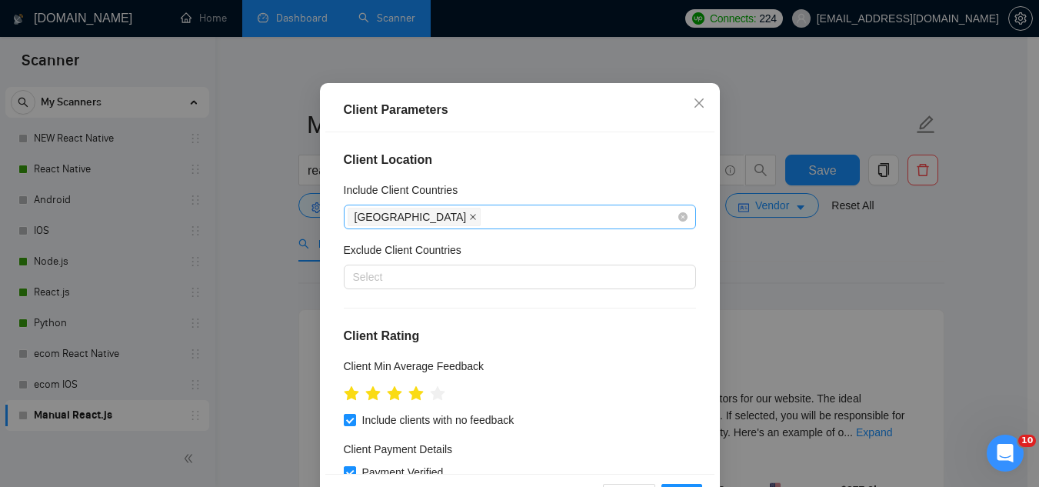
click at [469, 221] on icon "close" at bounding box center [473, 217] width 8 height 8
click at [419, 226] on div at bounding box center [512, 217] width 329 height 18
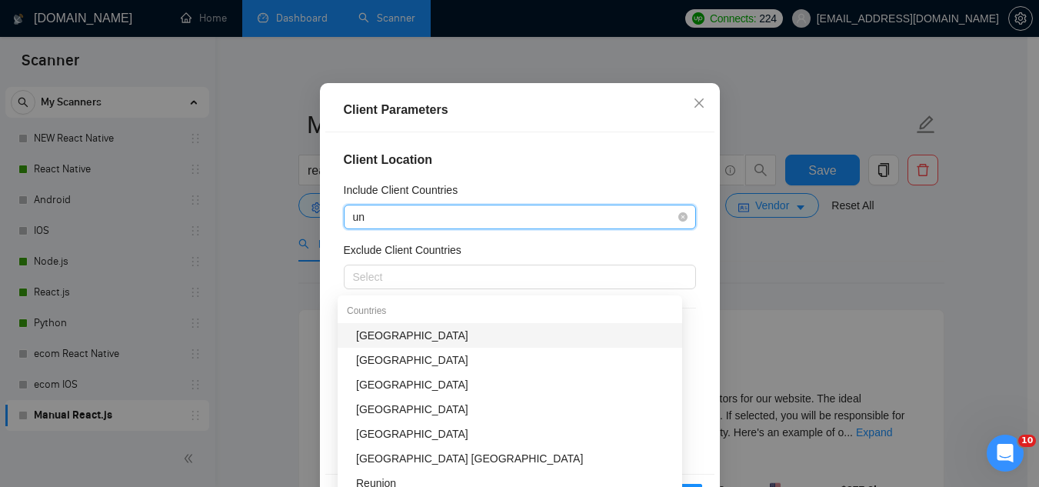
type input "u"
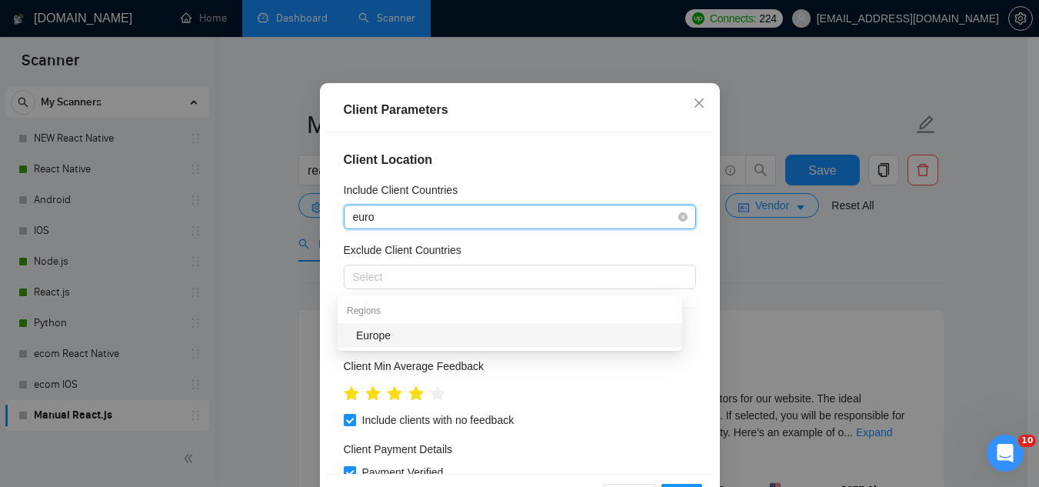
type input "europ"
click at [411, 338] on div "Europe" at bounding box center [514, 335] width 317 height 17
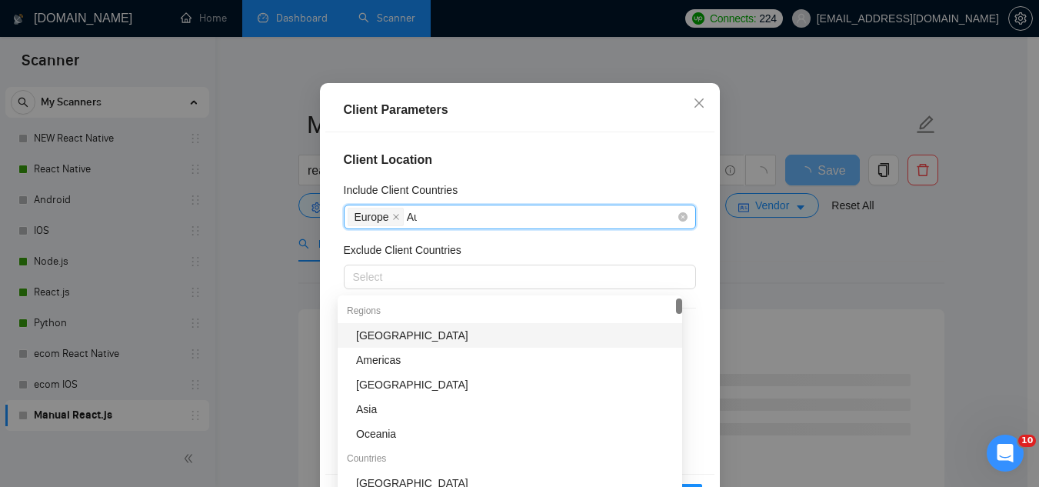
type input "Aus"
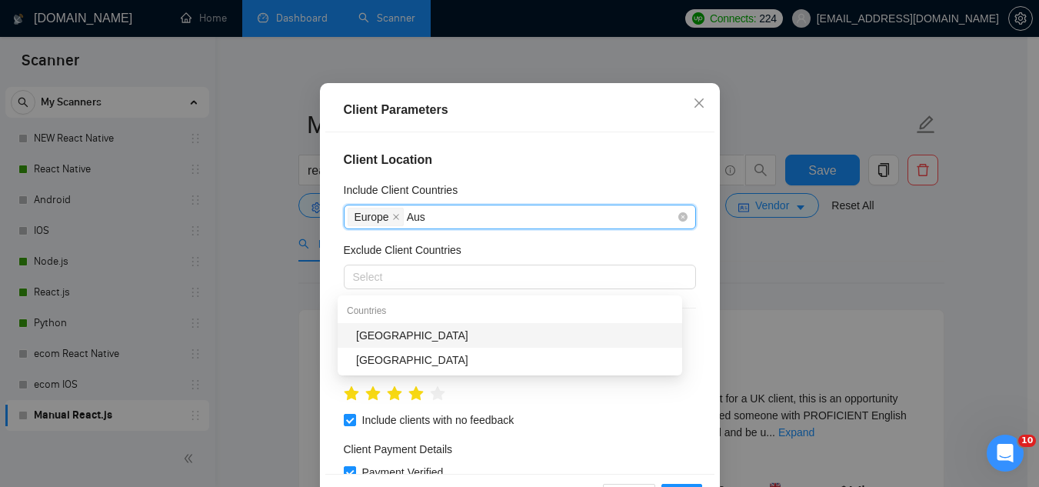
click at [430, 328] on div "[GEOGRAPHIC_DATA]" at bounding box center [514, 335] width 317 height 17
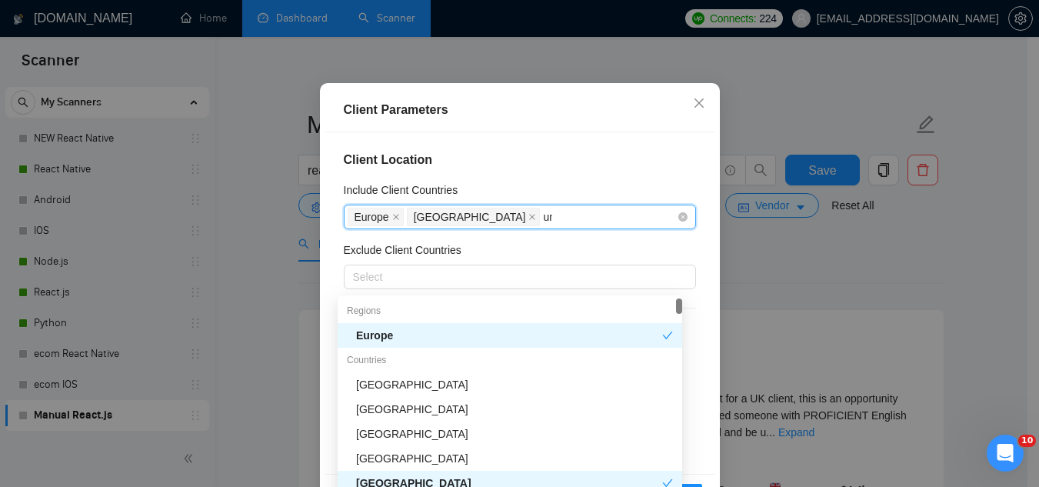
type input "uni"
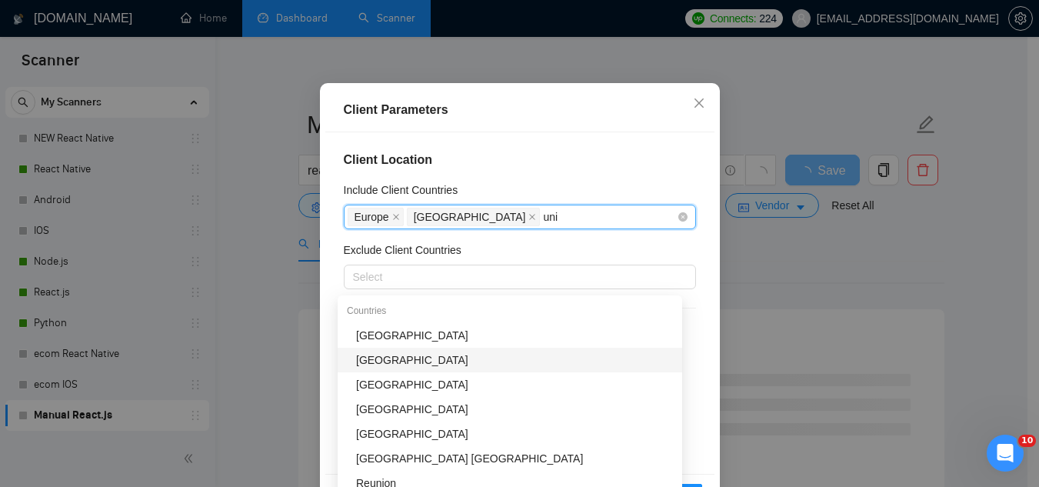
click at [450, 368] on div "[GEOGRAPHIC_DATA]" at bounding box center [514, 359] width 317 height 17
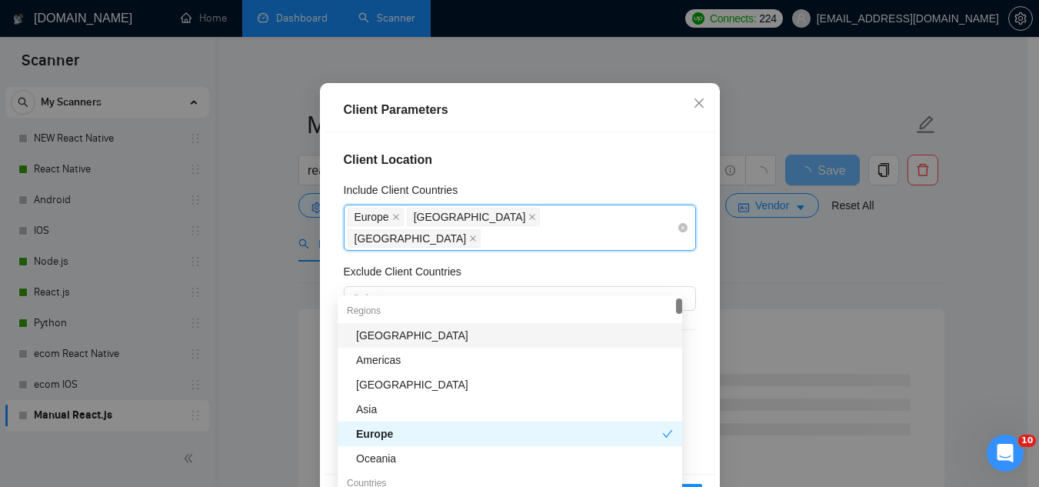
click at [559, 169] on h4 "Client Location" at bounding box center [520, 160] width 352 height 18
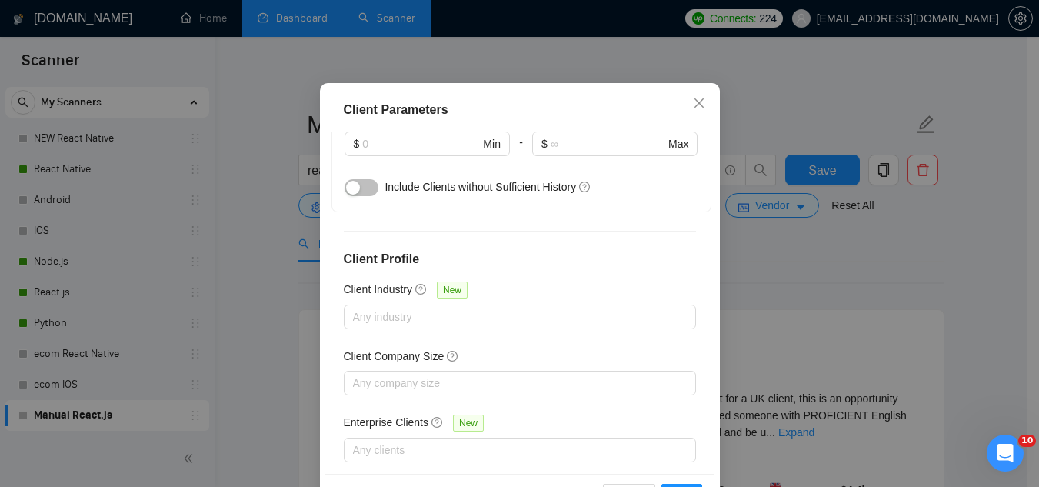
scroll to position [461, 0]
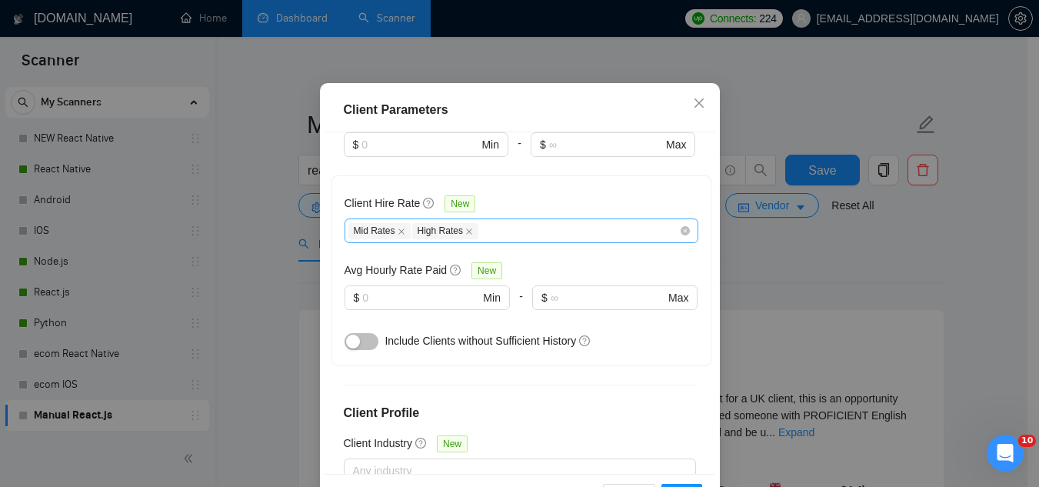
click at [544, 240] on div "Mid Rates High Rates" at bounding box center [513, 231] width 331 height 18
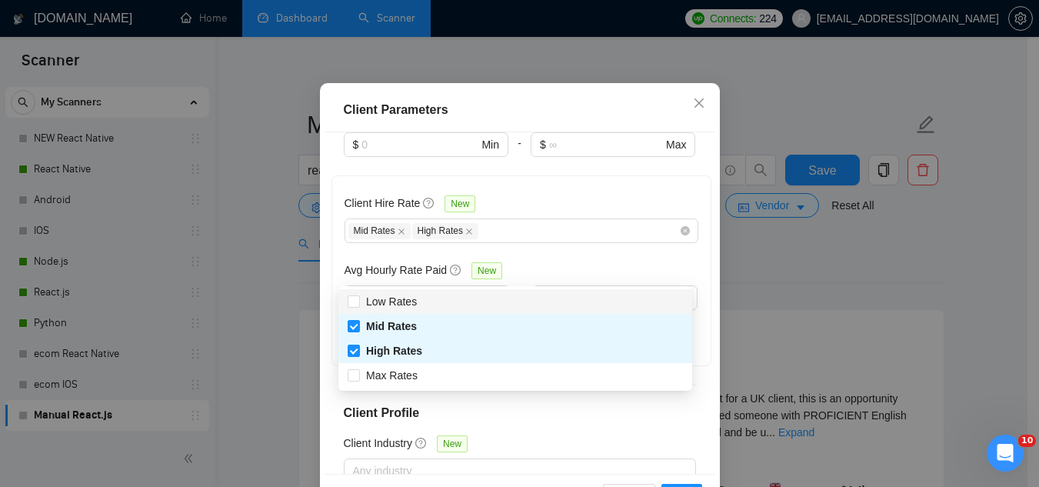
click at [536, 235] on div "Client Hire Rate New Mid Rates High Rates Avg Hourly Rate Paid New $ Min - $ Ma…" at bounding box center [522, 270] width 354 height 165
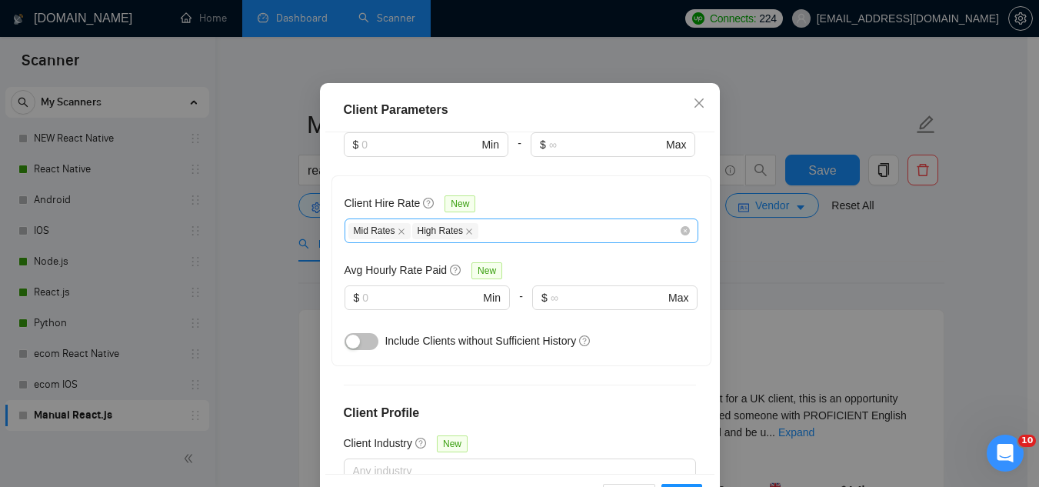
click at [543, 240] on div "Mid Rates High Rates" at bounding box center [513, 231] width 331 height 18
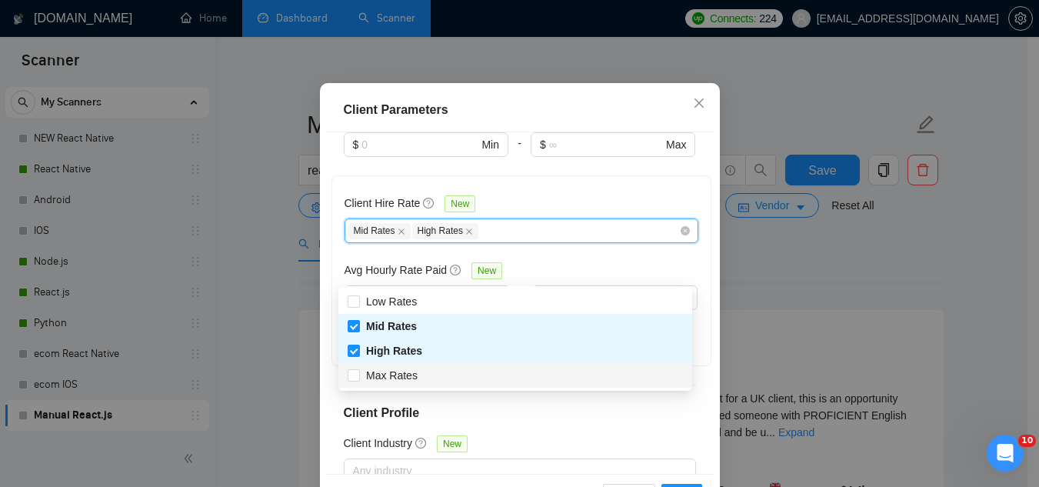
click at [378, 384] on div "Max Rates" at bounding box center [515, 375] width 354 height 25
click at [379, 380] on span "Max Rates" at bounding box center [392, 375] width 52 height 12
click at [358, 380] on input "Max Rates" at bounding box center [353, 374] width 11 height 11
click at [400, 377] on span "Max Rates" at bounding box center [392, 375] width 52 height 12
click at [358, 377] on input "Max Rates" at bounding box center [353, 374] width 11 height 11
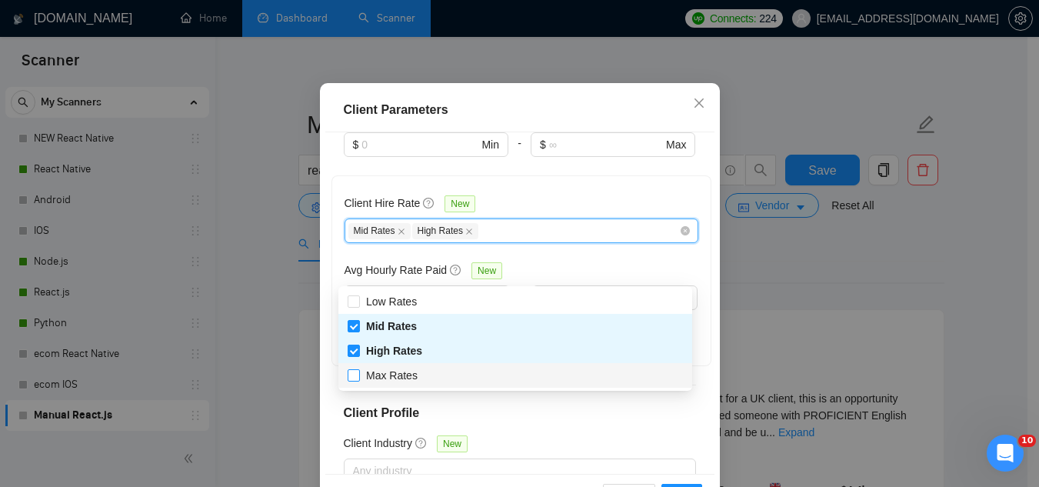
checkbox input "true"
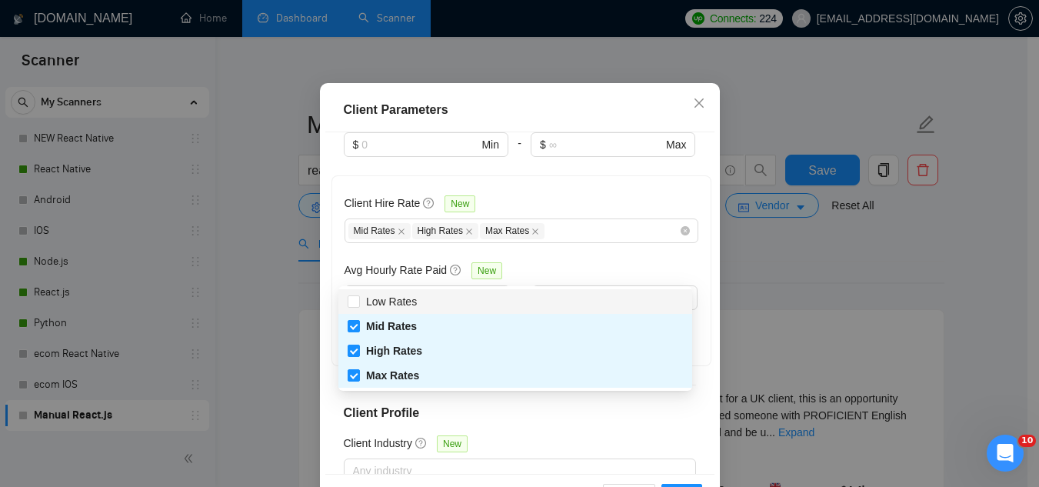
click at [579, 226] on div "Client Hire Rate New Mid Rates High Rates Max Rates Avg Hourly Rate Paid New $ …" at bounding box center [521, 270] width 380 height 191
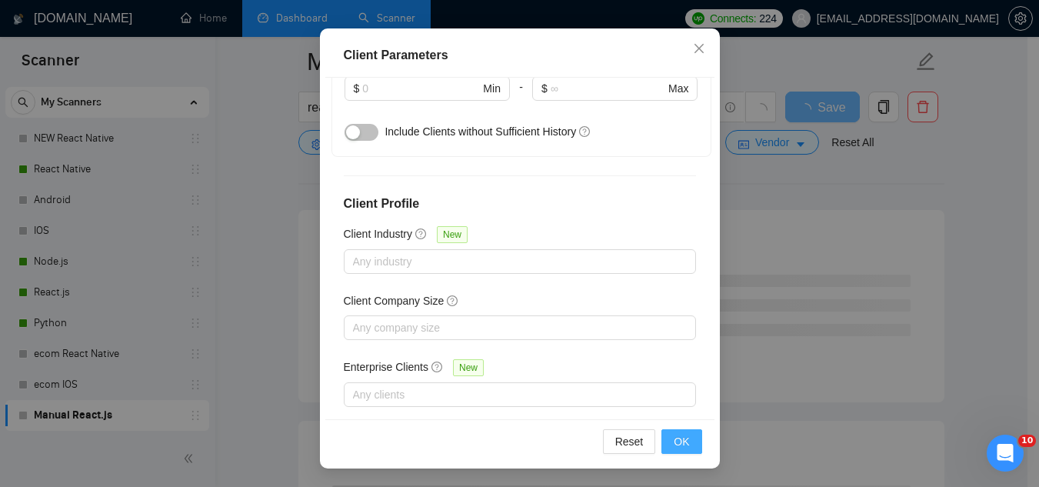
scroll to position [231, 0]
click at [674, 440] on span "OK" at bounding box center [681, 441] width 15 height 17
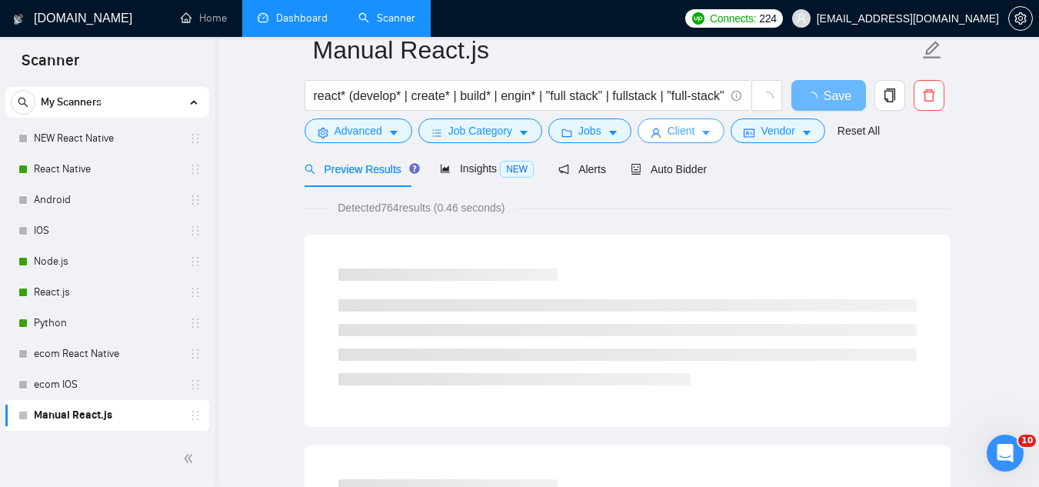
scroll to position [0, 0]
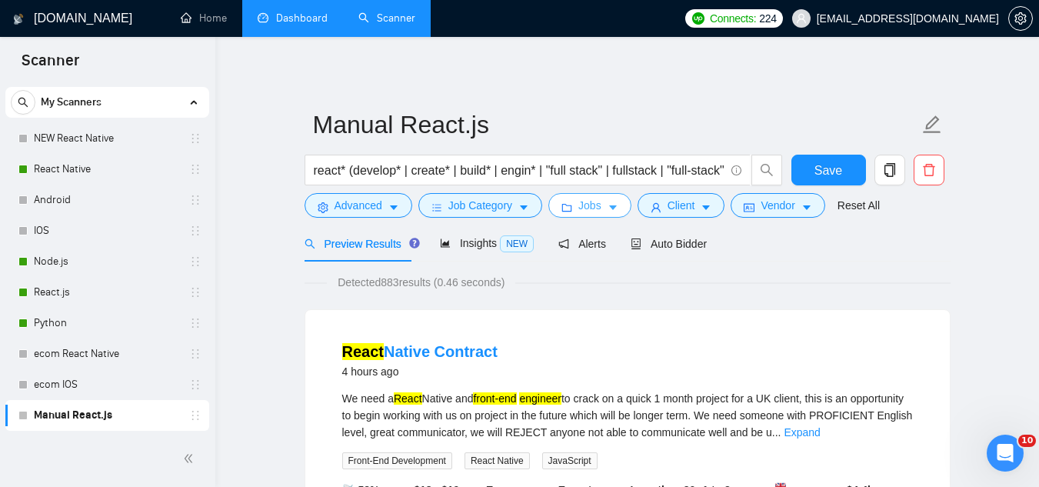
click at [585, 211] on span "Jobs" at bounding box center [589, 205] width 23 height 17
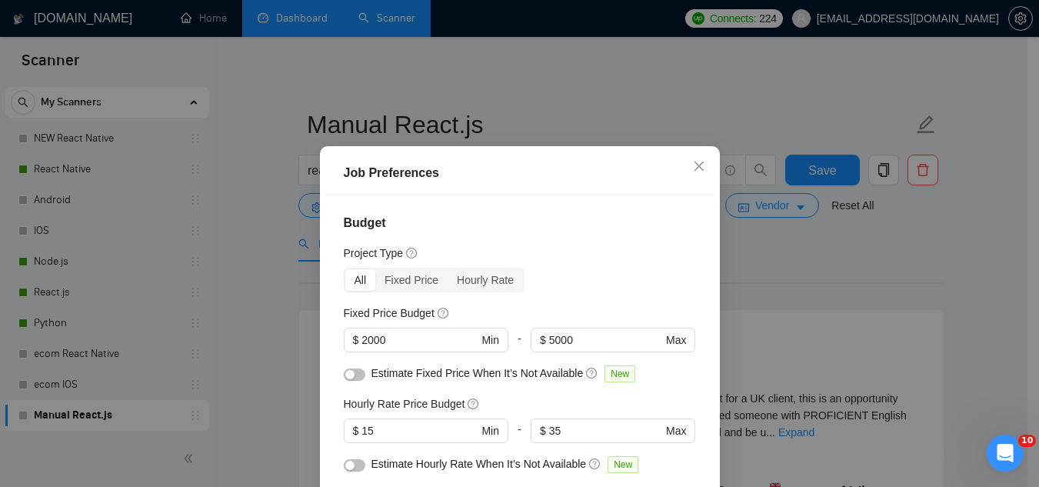
scroll to position [77, 0]
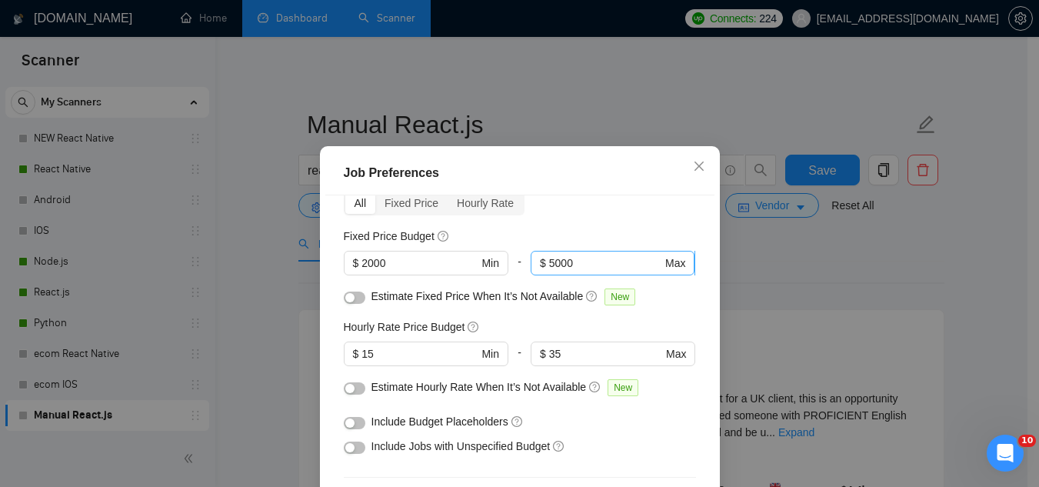
click at [589, 262] on input "5000" at bounding box center [605, 263] width 113 height 17
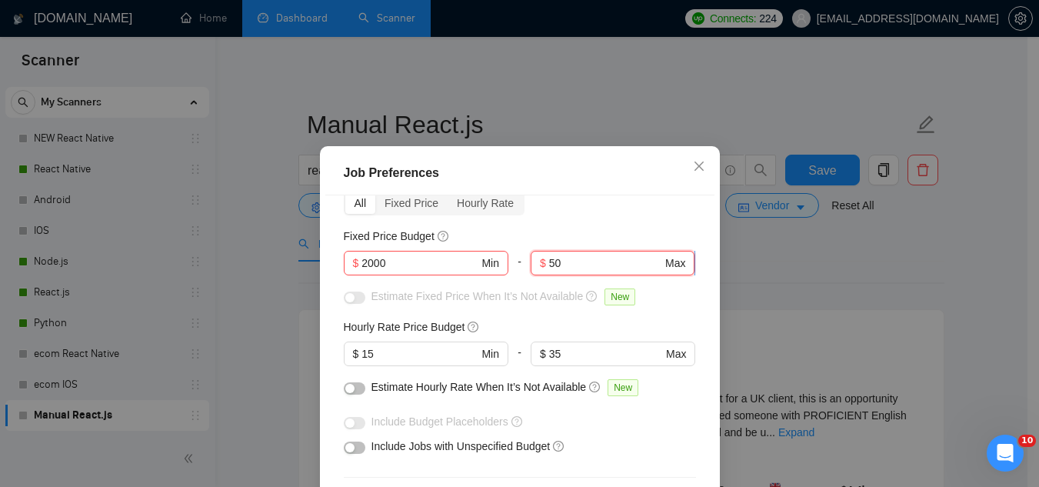
type input "5"
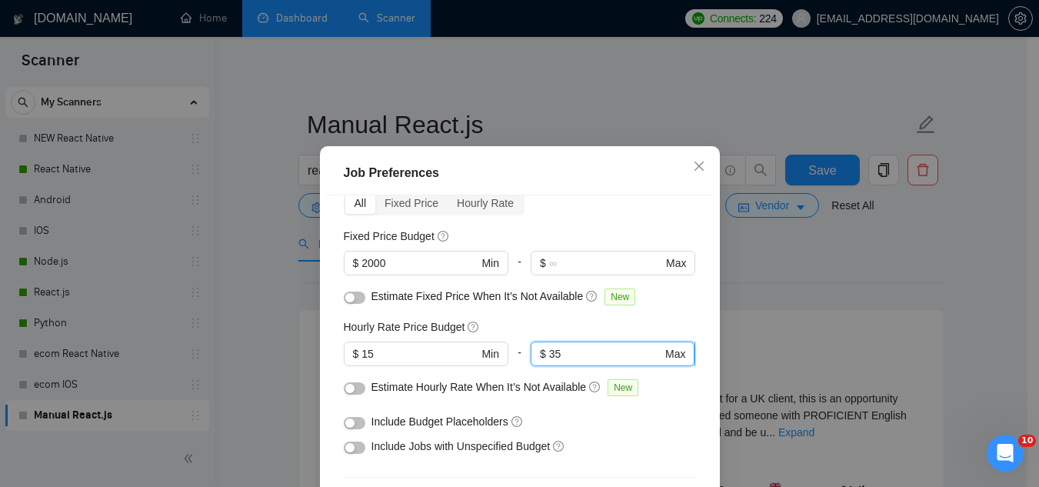
click at [573, 358] on input "35" at bounding box center [605, 353] width 113 height 17
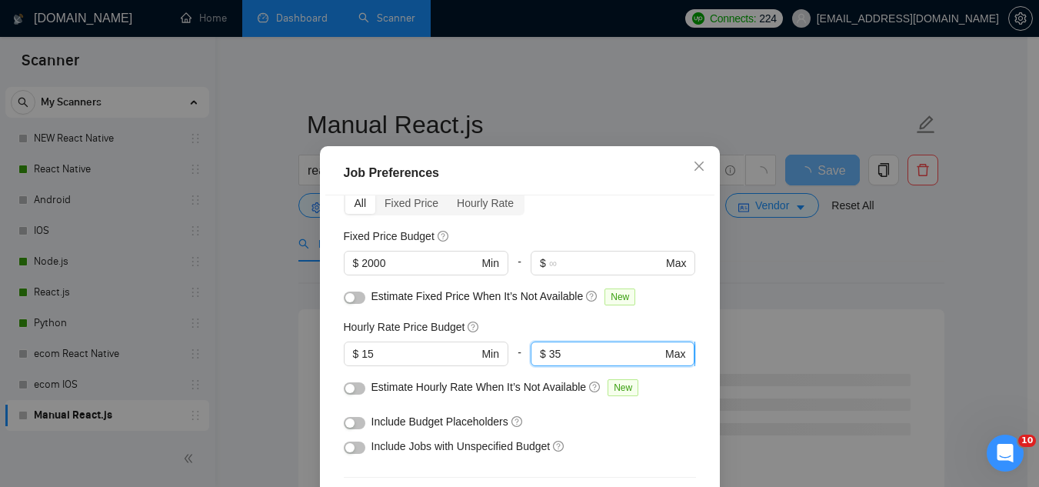
type input "3"
click at [351, 388] on button "button" at bounding box center [355, 388] width 22 height 12
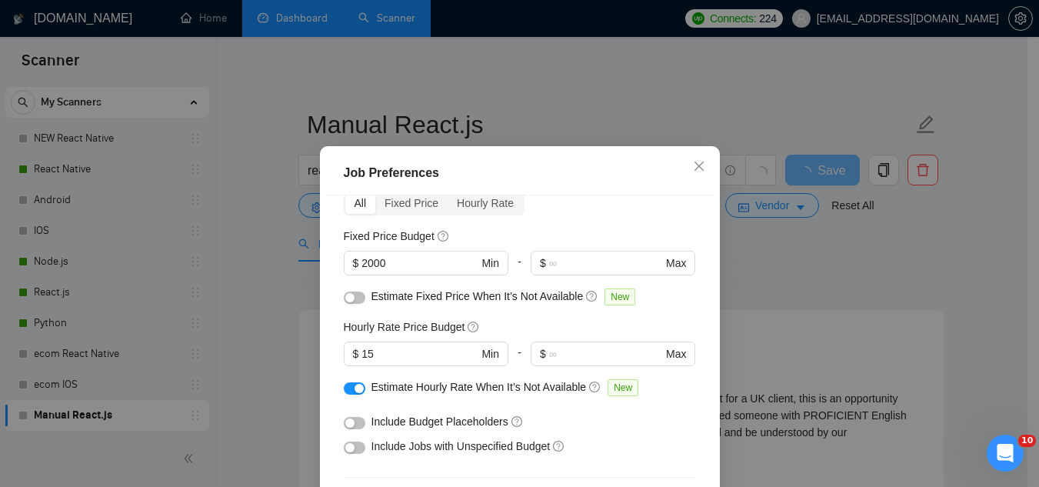
click at [356, 425] on button "button" at bounding box center [355, 423] width 22 height 12
click at [355, 445] on button "button" at bounding box center [355, 447] width 22 height 12
click at [354, 297] on button "button" at bounding box center [355, 298] width 22 height 12
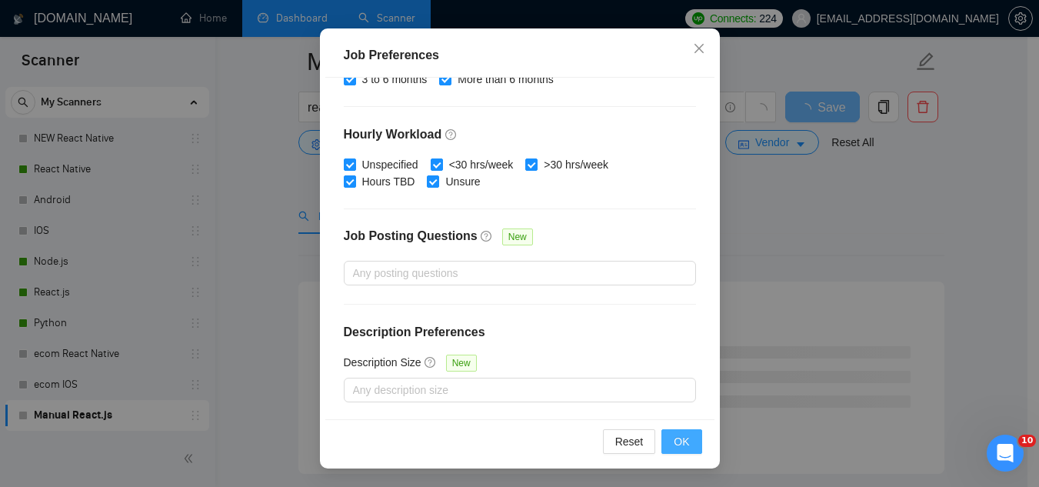
scroll to position [231, 0]
click at [678, 446] on span "OK" at bounding box center [681, 441] width 15 height 17
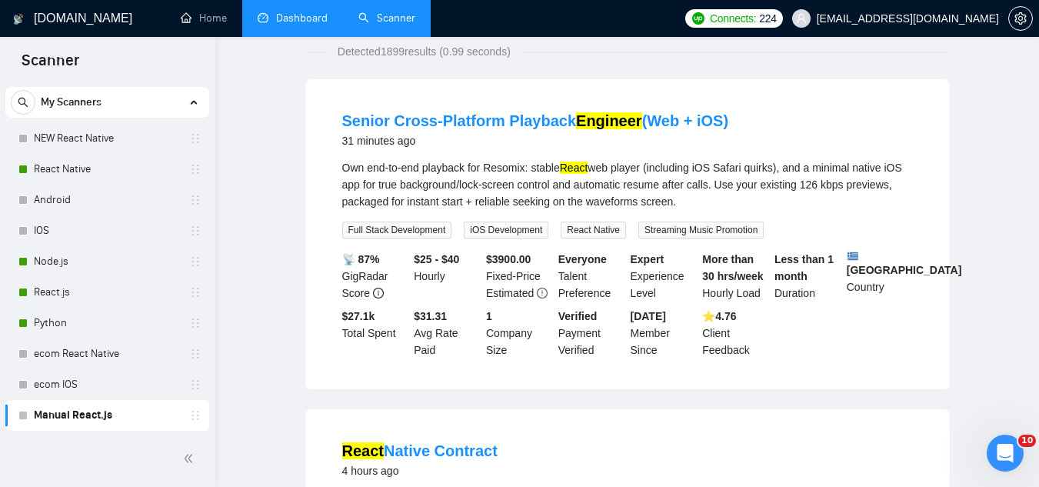
scroll to position [0, 0]
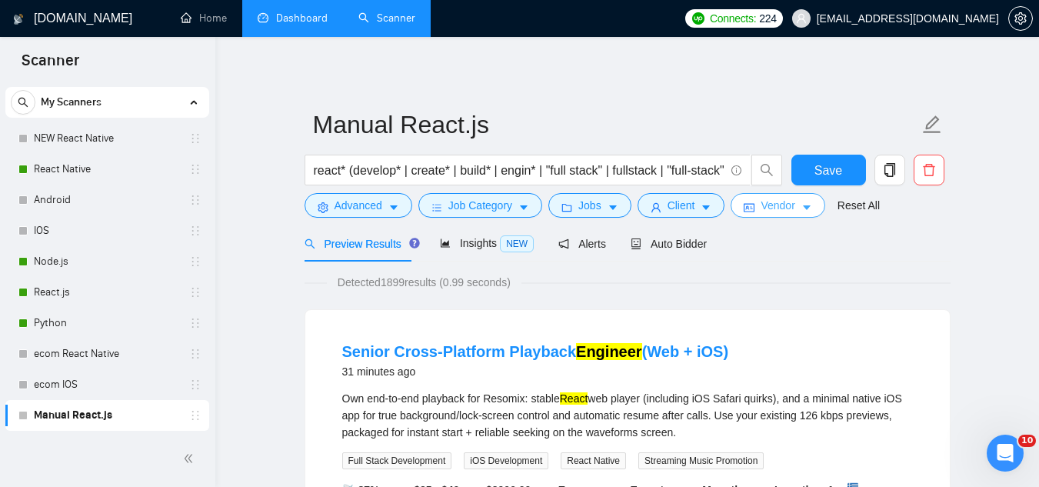
click at [775, 211] on span "Vendor" at bounding box center [778, 205] width 34 height 17
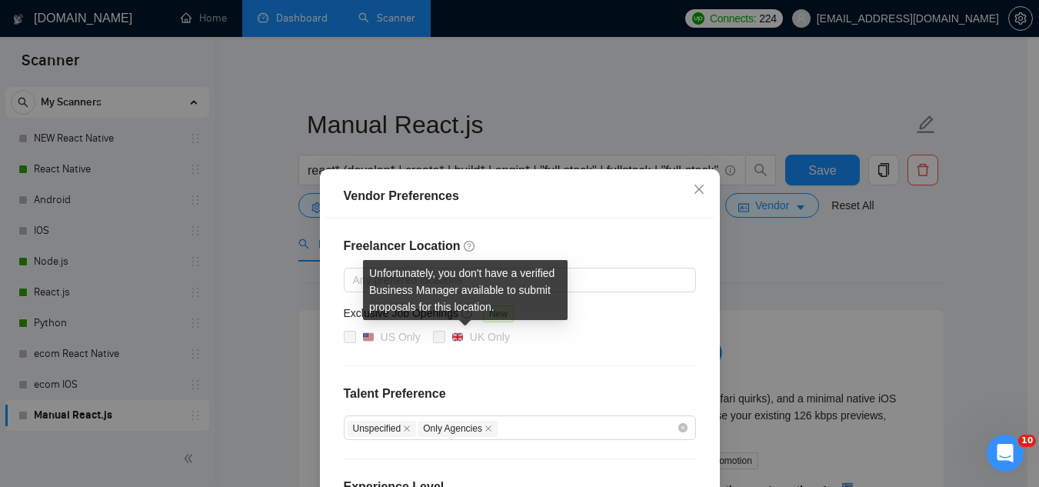
scroll to position [77, 0]
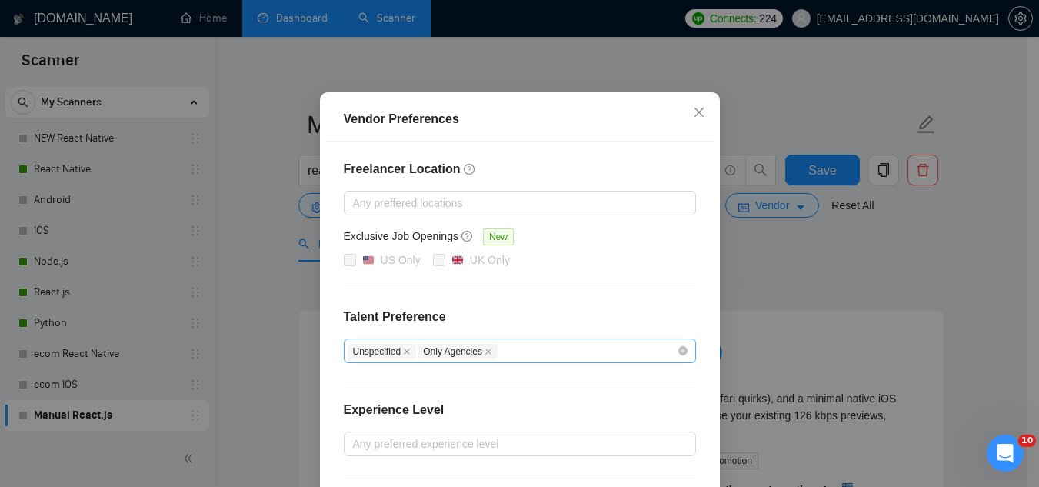
click at [539, 346] on div "Unspecified Only Agencies" at bounding box center [512, 350] width 329 height 18
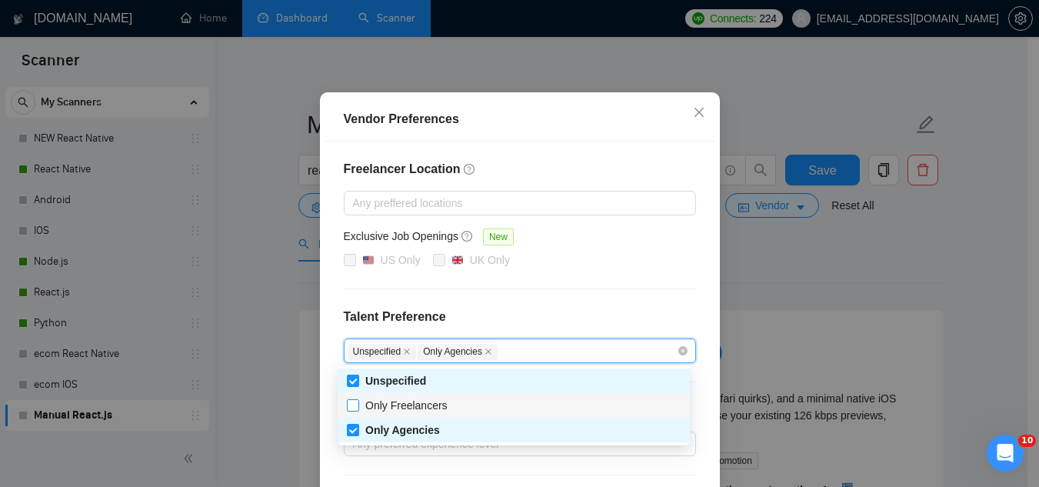
click at [356, 406] on input "Only Freelancers" at bounding box center [352, 404] width 11 height 11
checkbox input "true"
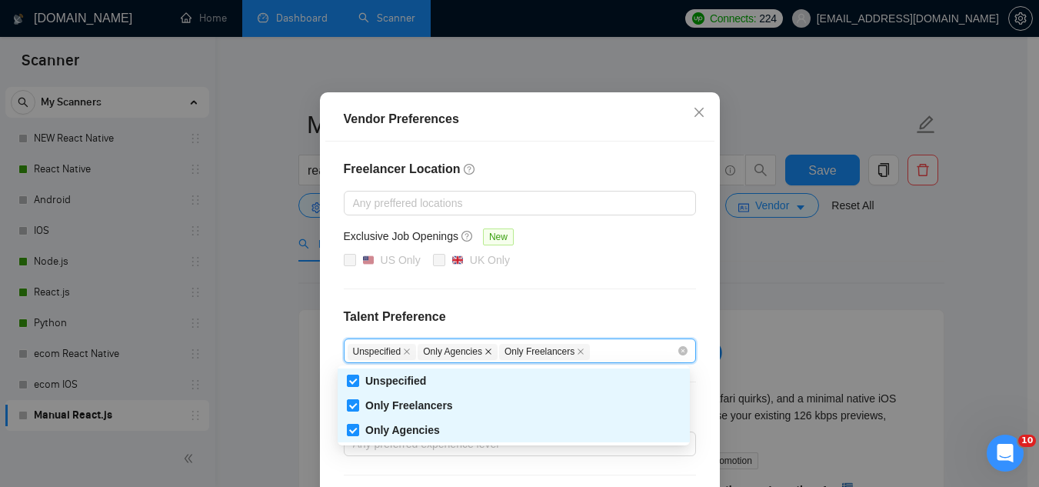
click at [485, 354] on icon "close" at bounding box center [489, 352] width 8 height 8
checkbox input "false"
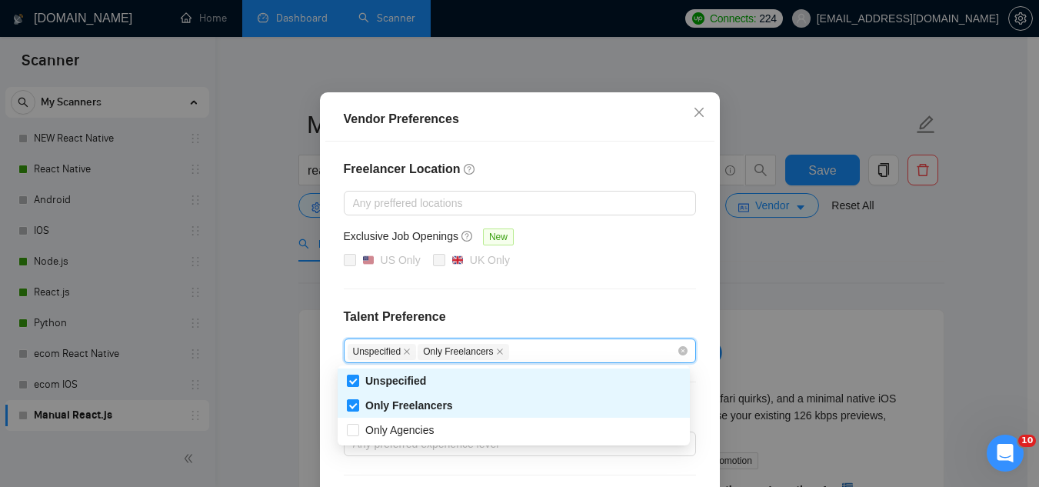
click at [537, 309] on h4 "Talent Preference" at bounding box center [520, 317] width 352 height 18
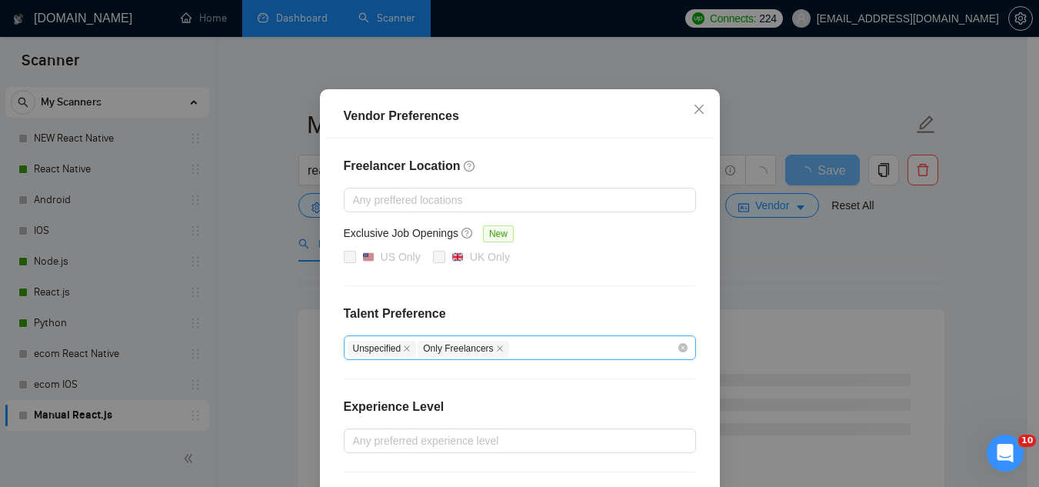
scroll to position [225, 0]
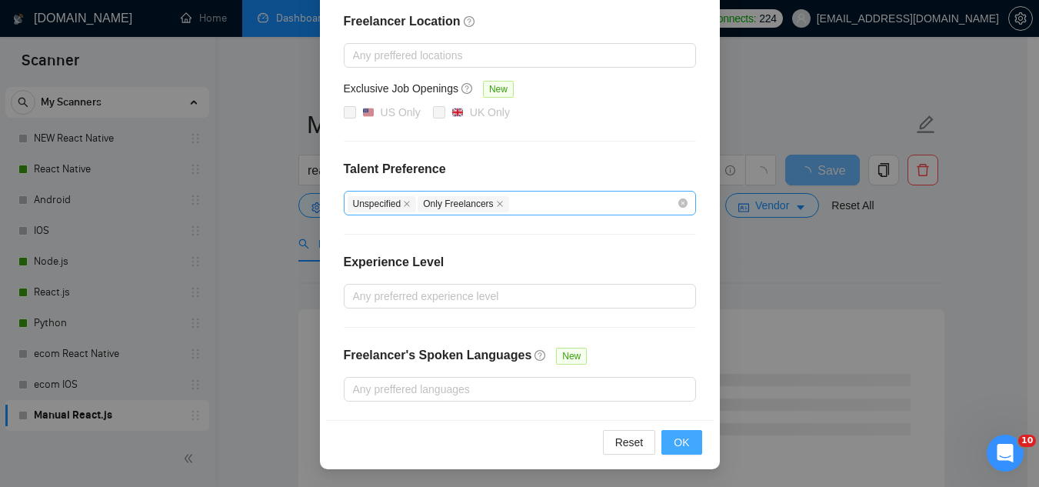
click at [668, 448] on button "OK" at bounding box center [681, 442] width 40 height 25
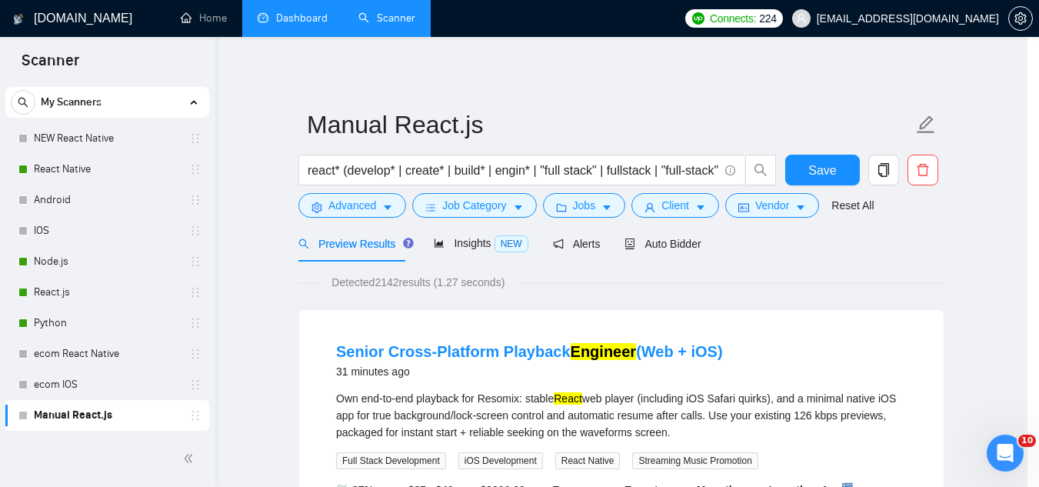
scroll to position [148, 0]
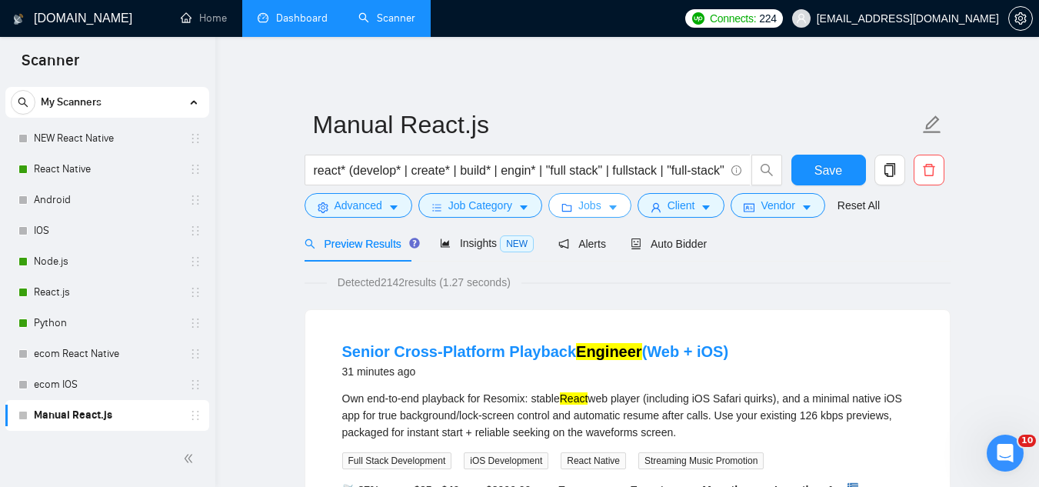
click at [582, 214] on button "Jobs" at bounding box center [589, 205] width 83 height 25
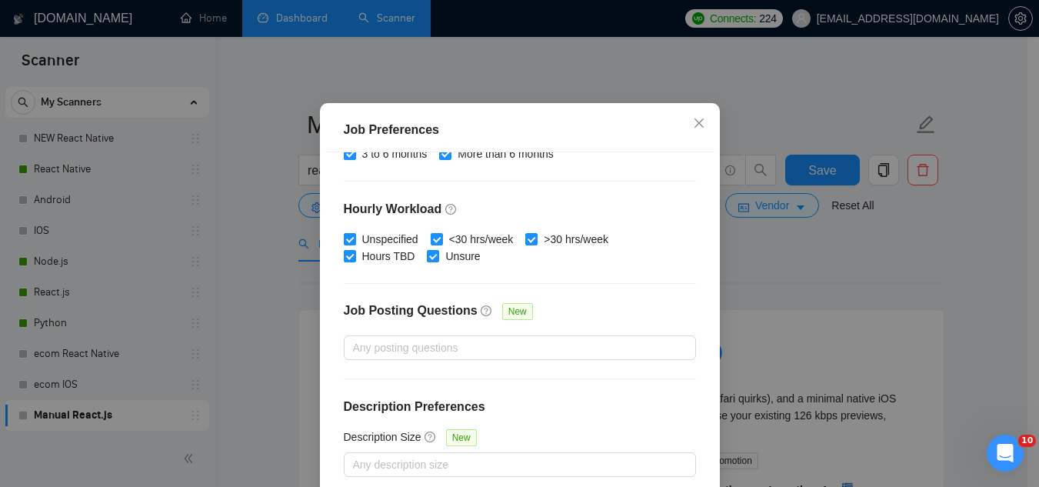
scroll to position [77, 0]
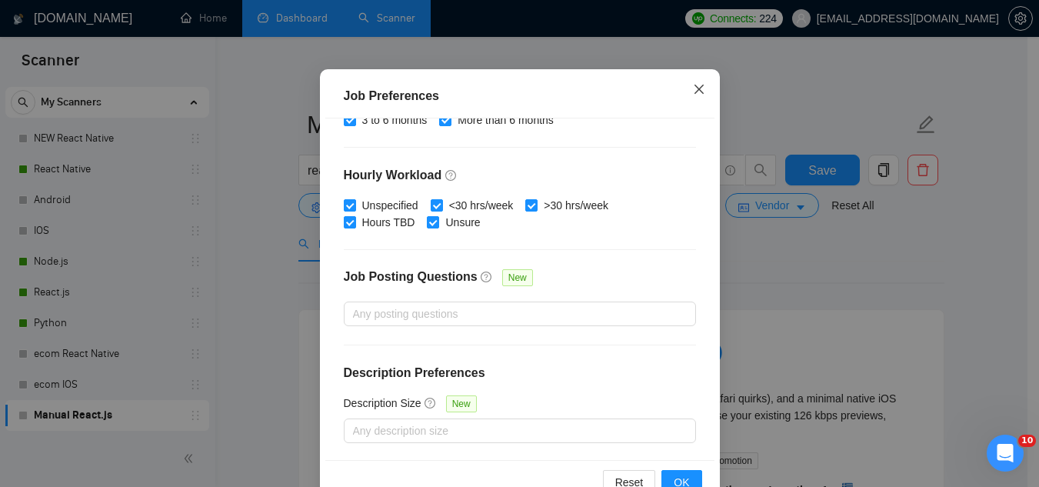
click at [697, 85] on icon "close" at bounding box center [699, 89] width 12 height 12
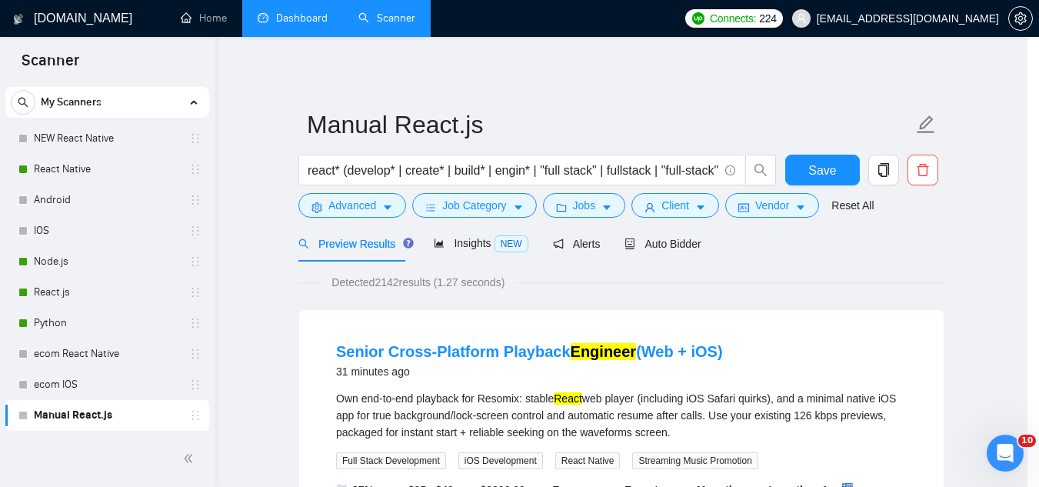
scroll to position [63, 0]
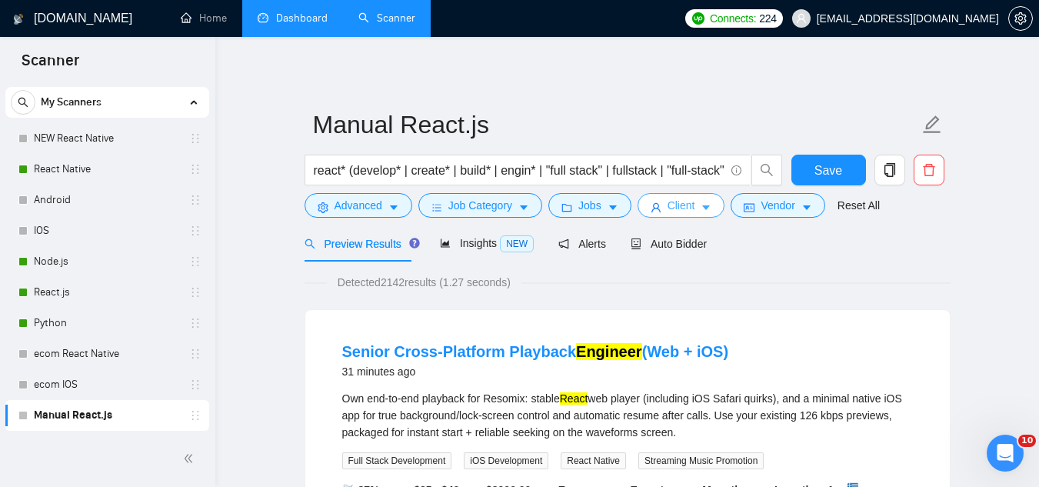
click at [673, 214] on span "Client" at bounding box center [682, 205] width 28 height 17
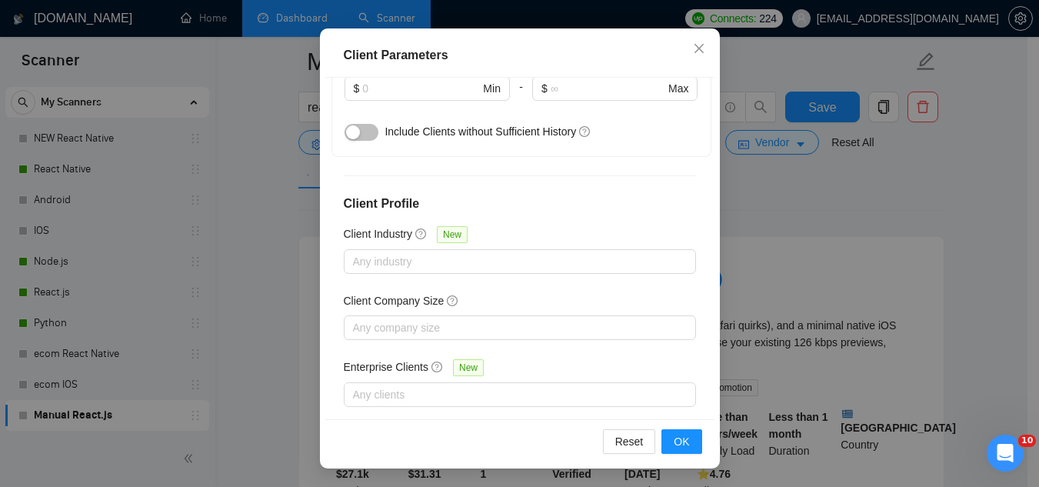
scroll to position [154, 0]
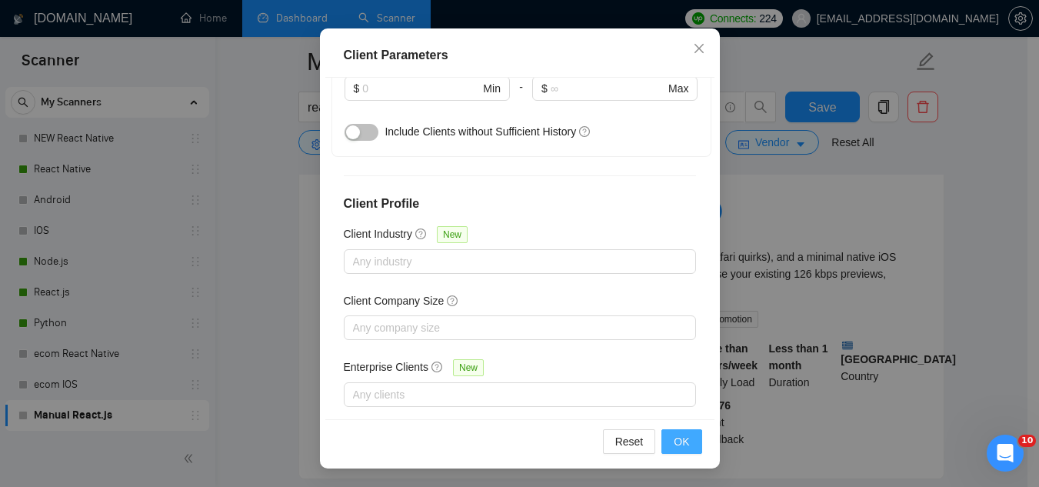
click at [685, 444] on button "OK" at bounding box center [681, 441] width 40 height 25
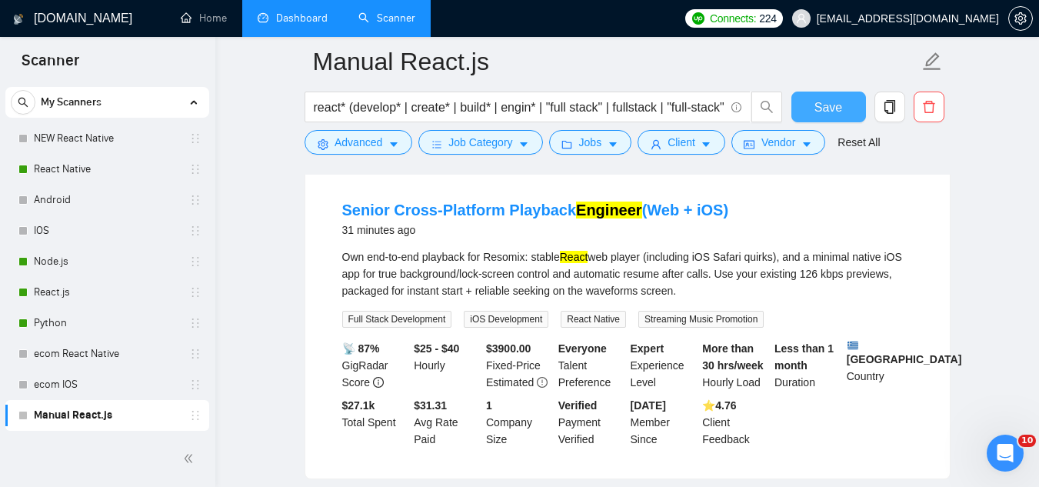
click at [814, 109] on button "Save" at bounding box center [828, 107] width 75 height 31
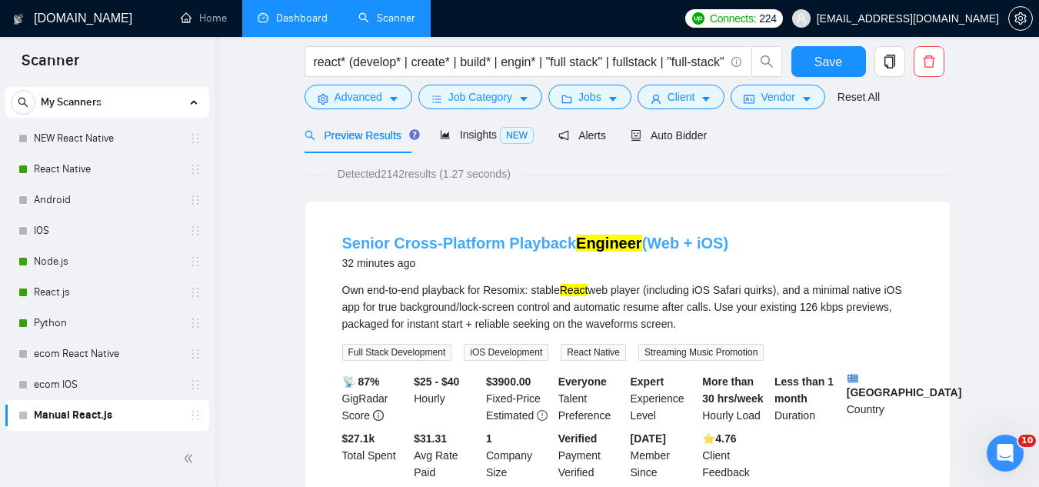
scroll to position [0, 0]
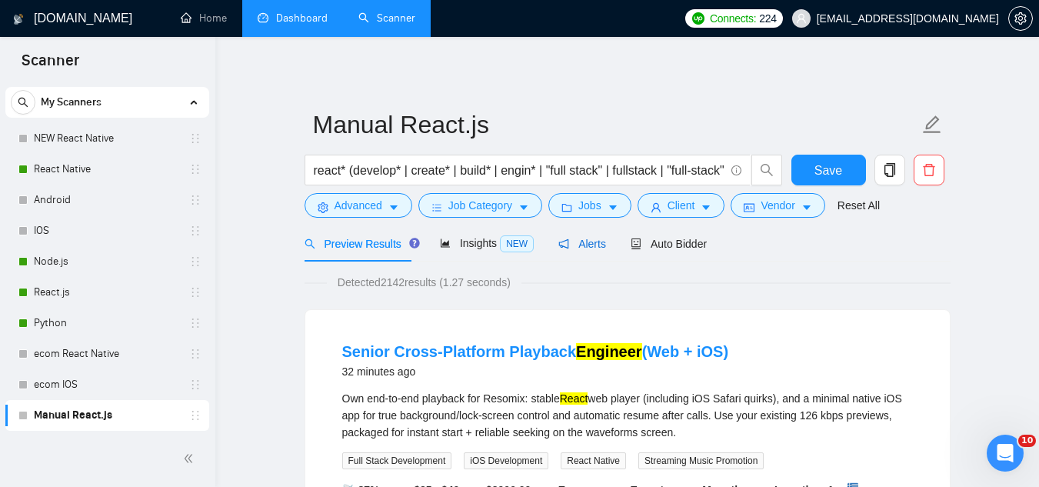
click at [590, 247] on span "Alerts" at bounding box center [582, 244] width 48 height 12
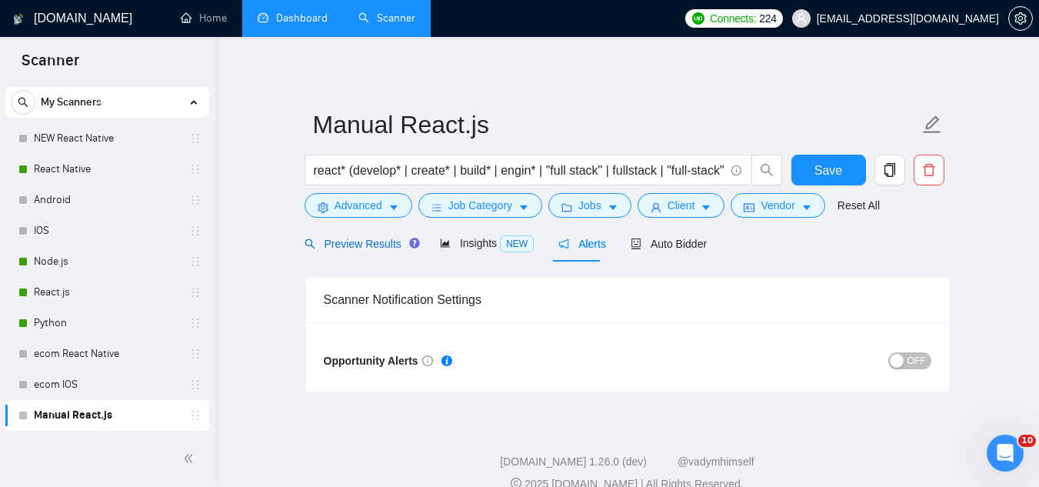
click at [351, 245] on span "Preview Results" at bounding box center [360, 244] width 111 height 12
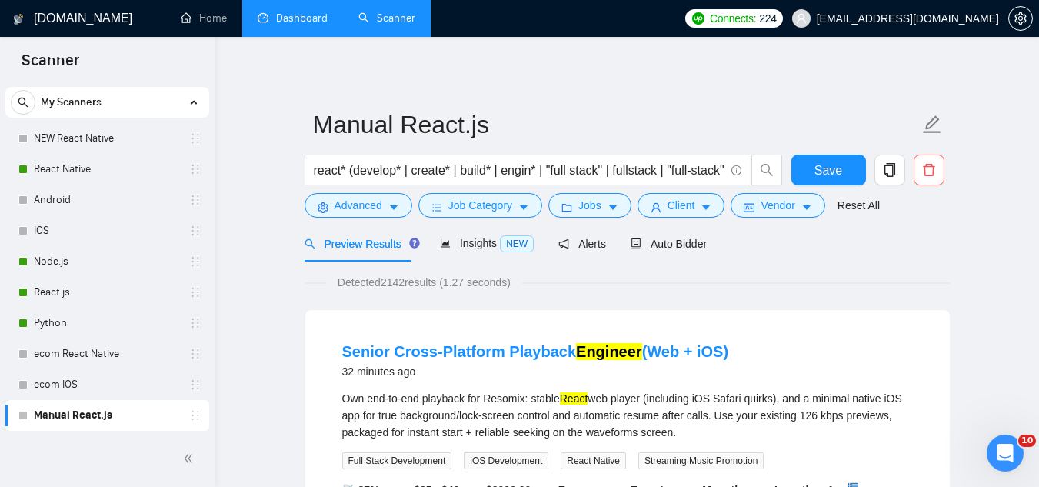
click at [601, 247] on div "Preview Results Insights NEW Alerts Auto Bidder" at bounding box center [506, 243] width 403 height 36
click at [589, 250] on span "Alerts" at bounding box center [582, 244] width 48 height 12
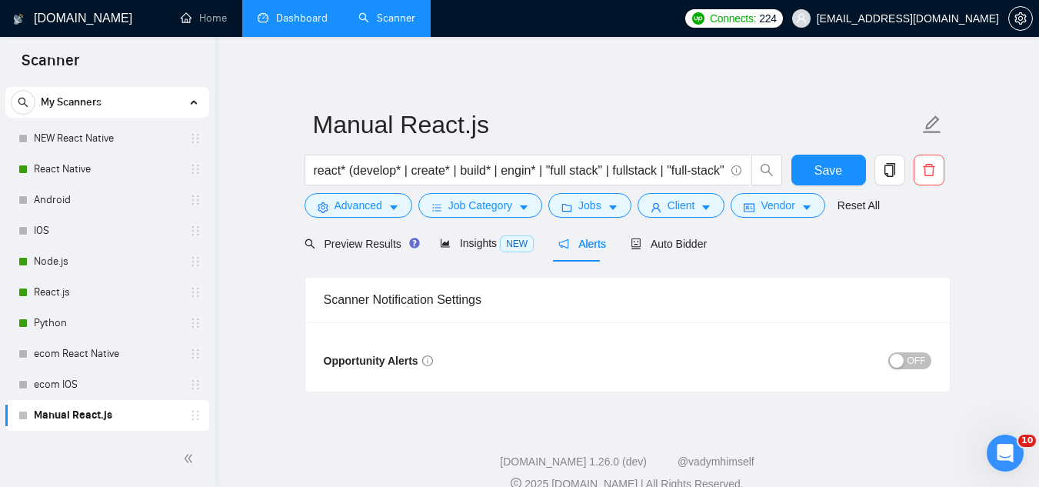
click at [922, 361] on span "OFF" at bounding box center [917, 360] width 18 height 17
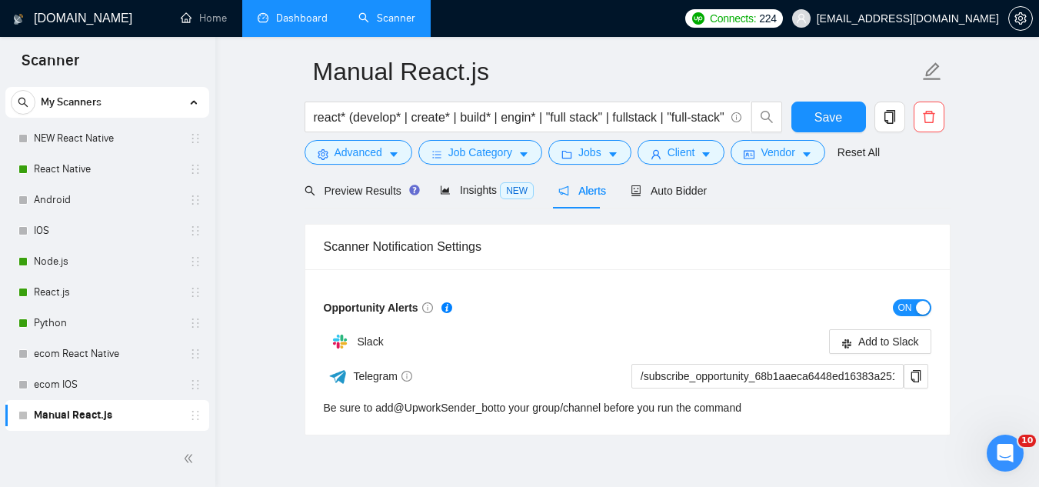
scroll to position [77, 0]
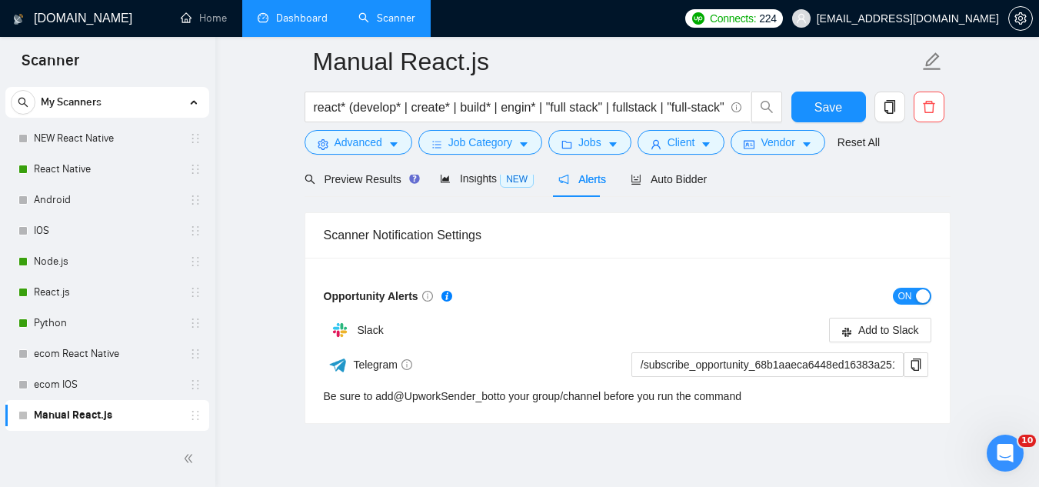
click at [898, 298] on span "ON" at bounding box center [905, 296] width 14 height 17
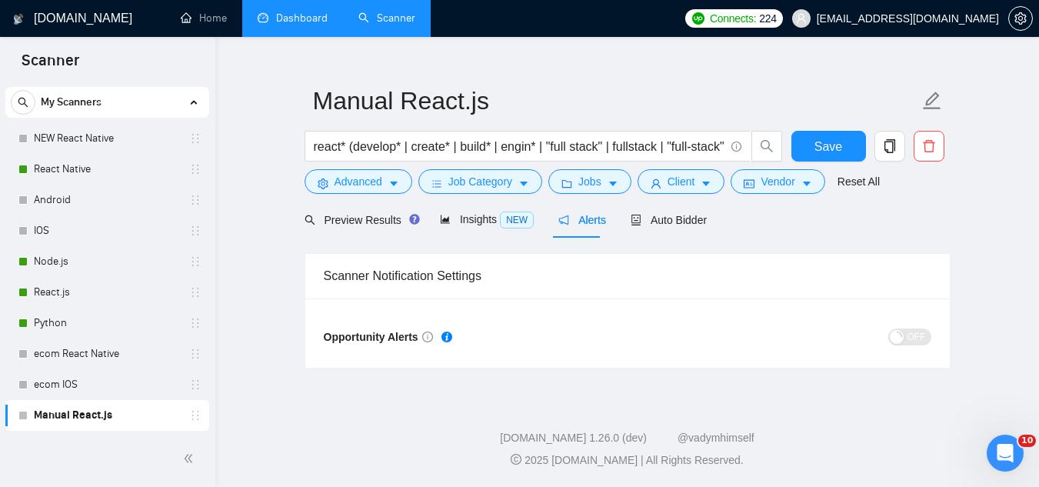
scroll to position [23, 0]
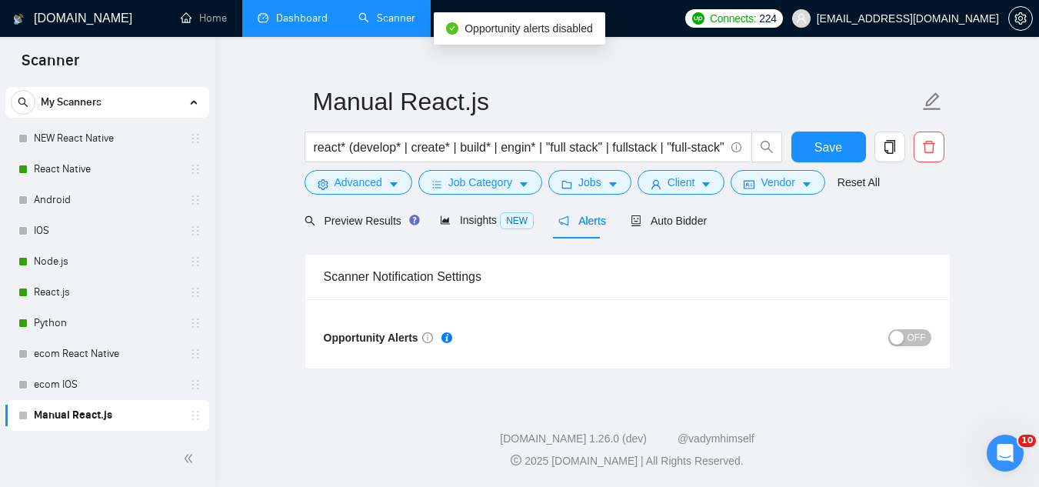
click at [924, 339] on span "OFF" at bounding box center [917, 337] width 18 height 17
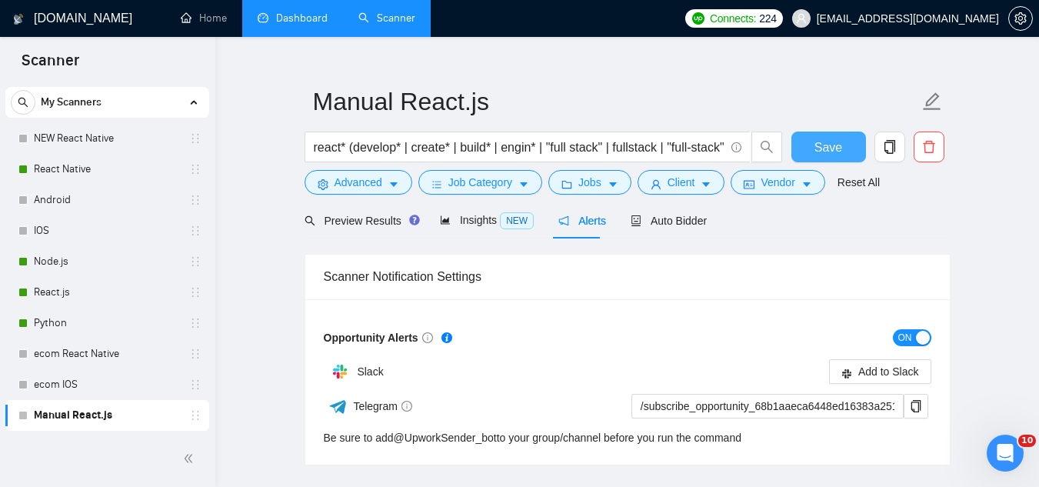
click at [808, 147] on button "Save" at bounding box center [828, 147] width 75 height 31
click at [351, 224] on span "Preview Results" at bounding box center [360, 221] width 111 height 12
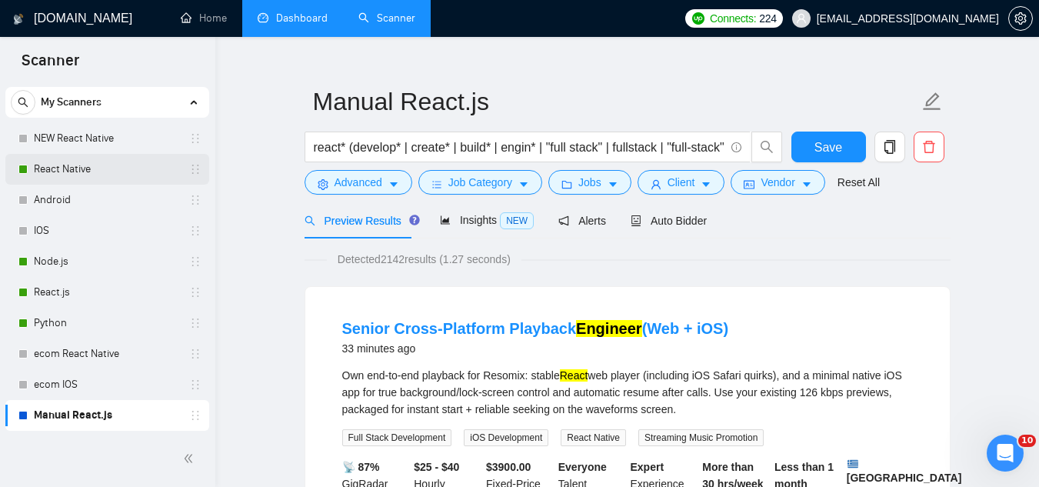
click at [106, 172] on link "React Native" at bounding box center [107, 169] width 146 height 31
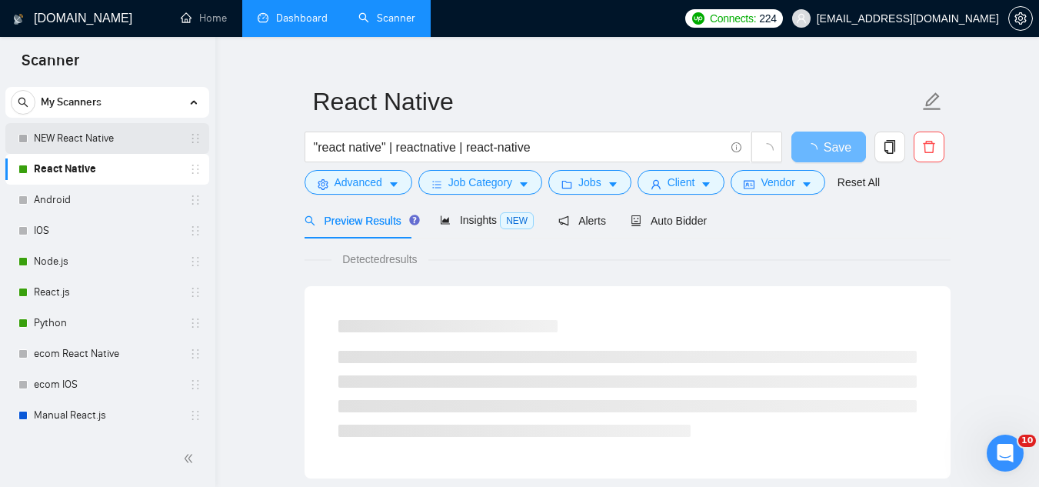
click at [113, 142] on link "NEW React Native" at bounding box center [107, 138] width 146 height 31
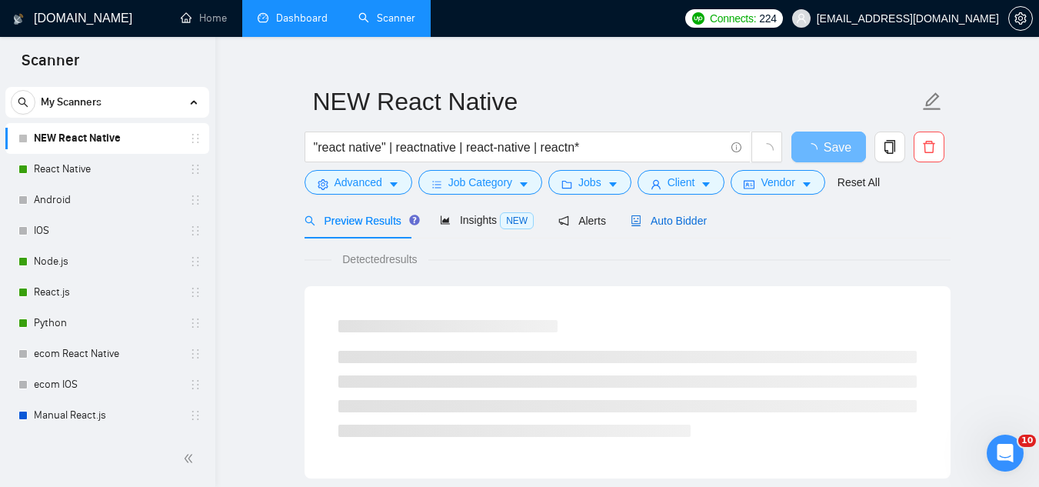
click at [685, 218] on span "Auto Bidder" at bounding box center [669, 221] width 76 height 12
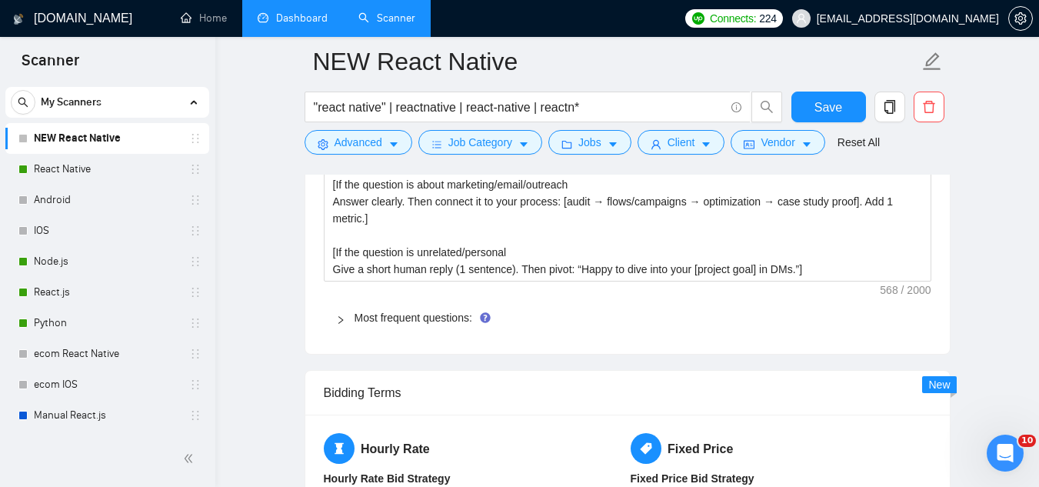
scroll to position [2484, 0]
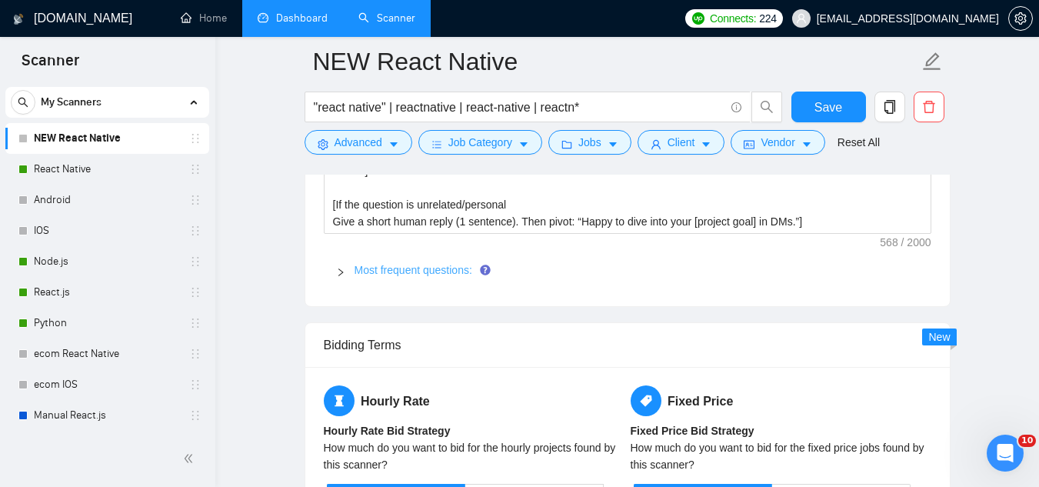
click at [391, 270] on link "Most frequent questions:" at bounding box center [414, 270] width 118 height 12
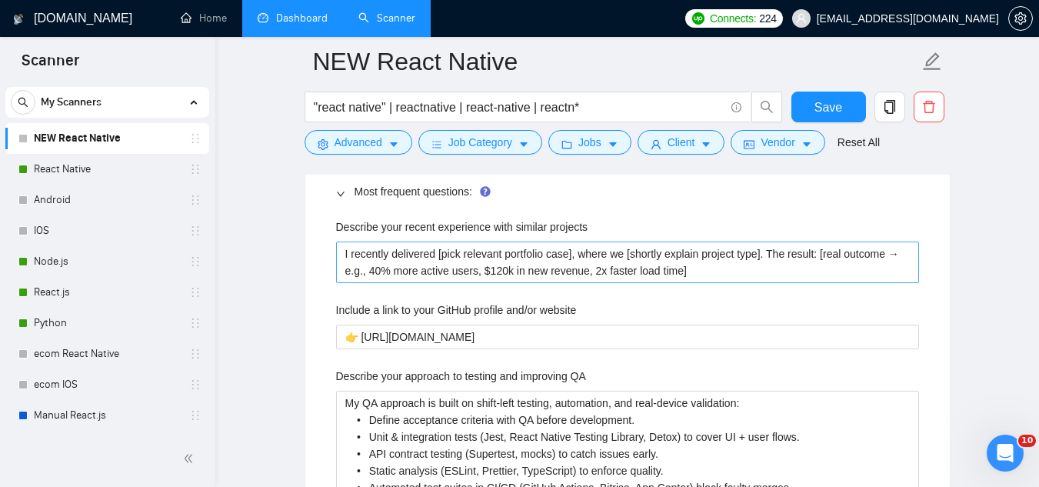
scroll to position [2561, 0]
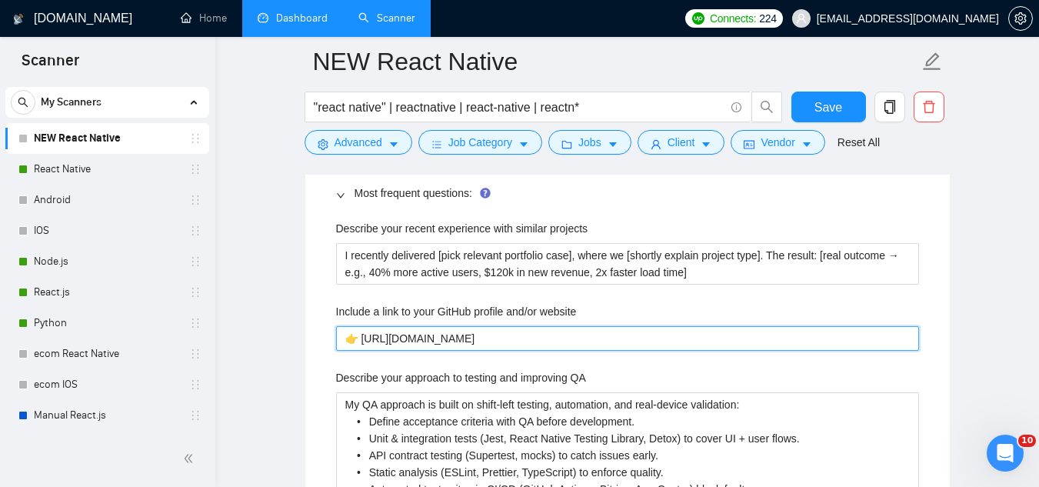
click at [395, 331] on website "👉 [URL][DOMAIN_NAME]" at bounding box center [627, 338] width 583 height 25
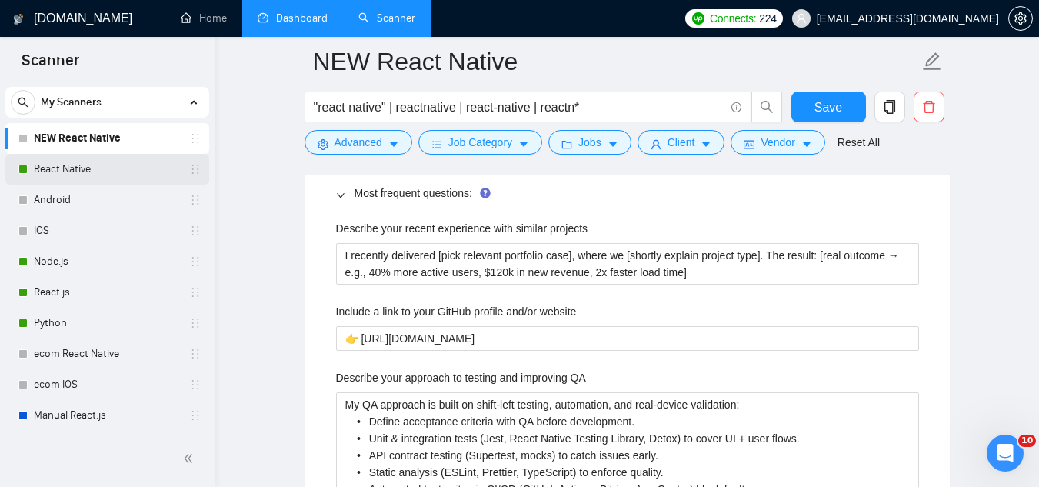
click at [98, 173] on link "React Native" at bounding box center [107, 169] width 146 height 31
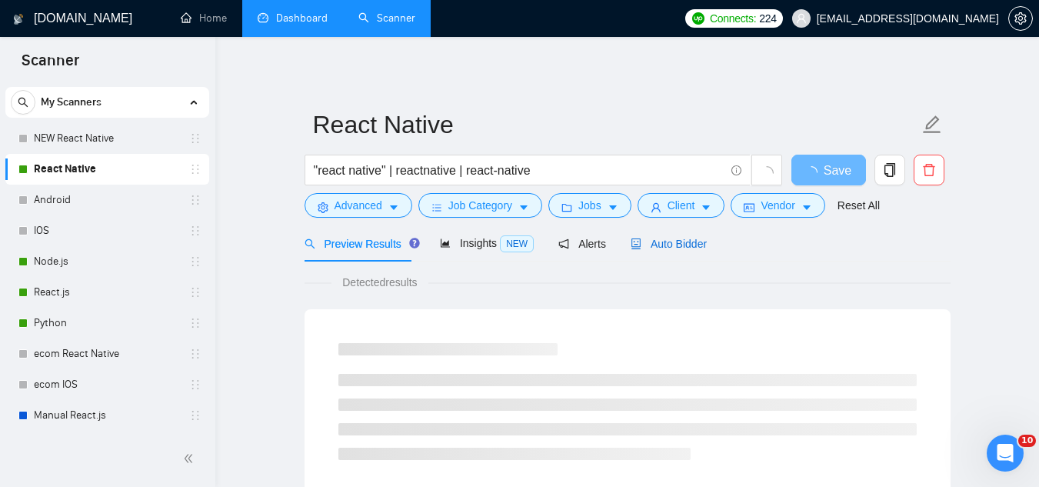
click at [679, 243] on span "Auto Bidder" at bounding box center [669, 244] width 76 height 12
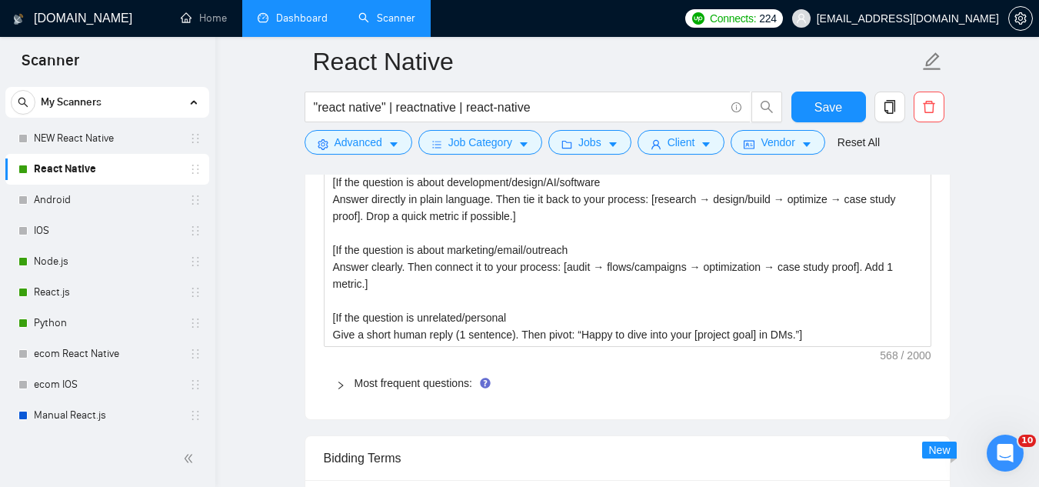
scroll to position [2384, 0]
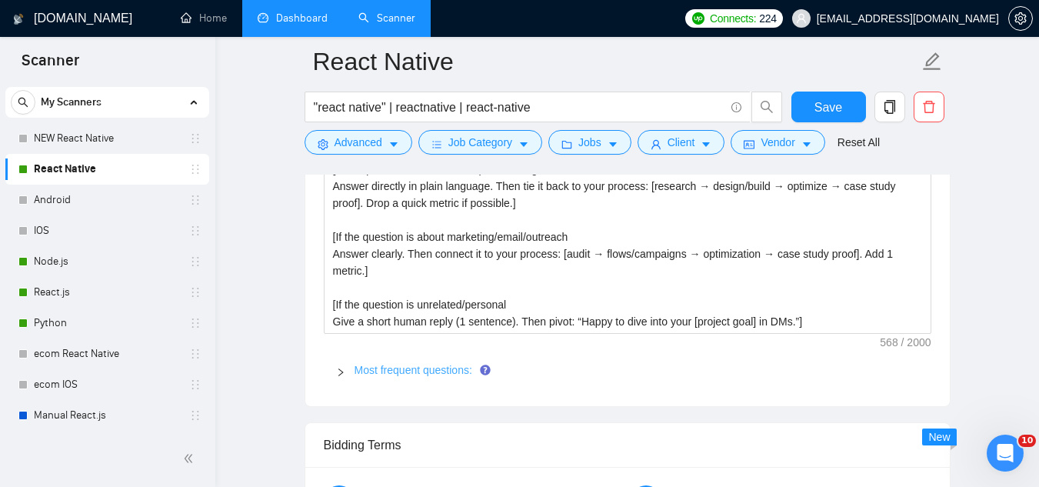
click at [417, 364] on link "Most frequent questions:" at bounding box center [414, 370] width 118 height 12
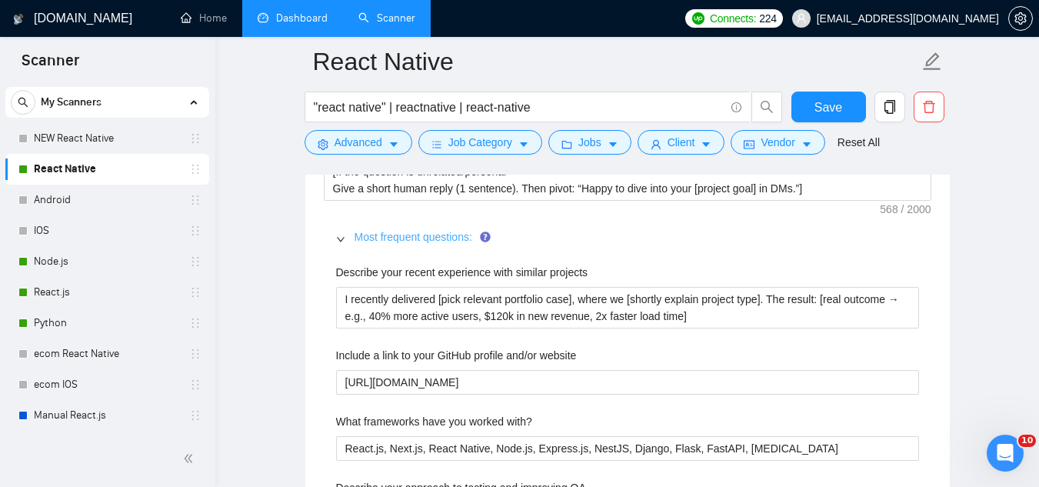
scroll to position [2538, 0]
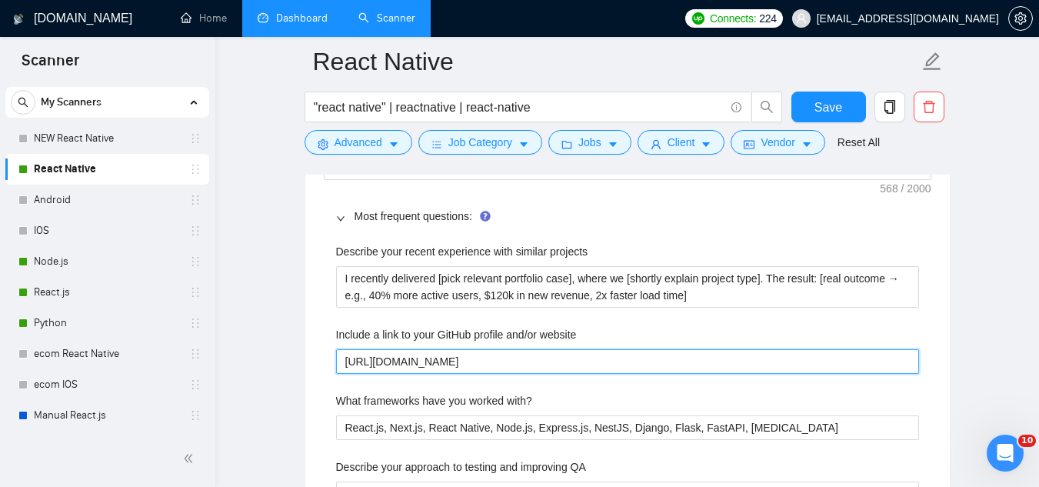
click at [405, 349] on website "[URL][DOMAIN_NAME]" at bounding box center [627, 361] width 583 height 25
paste website "👉"
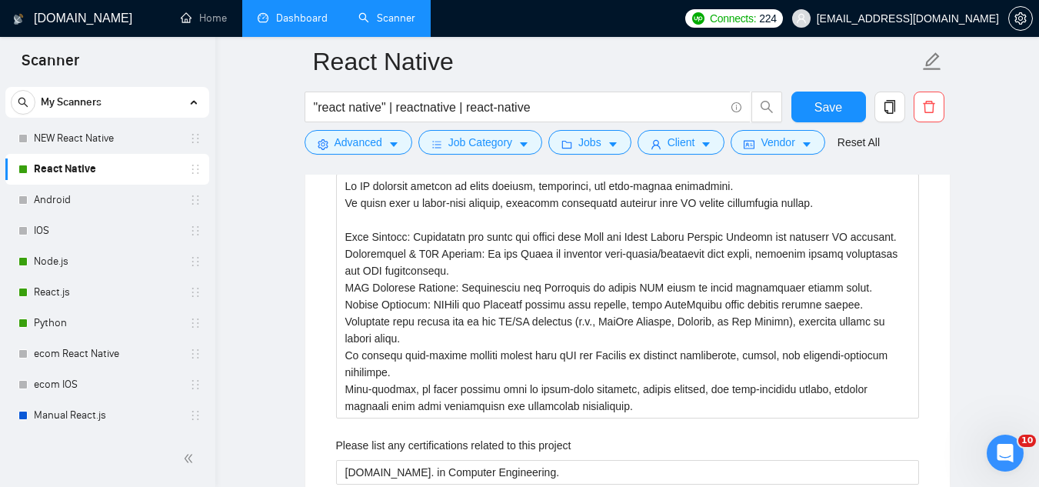
scroll to position [2923, 0]
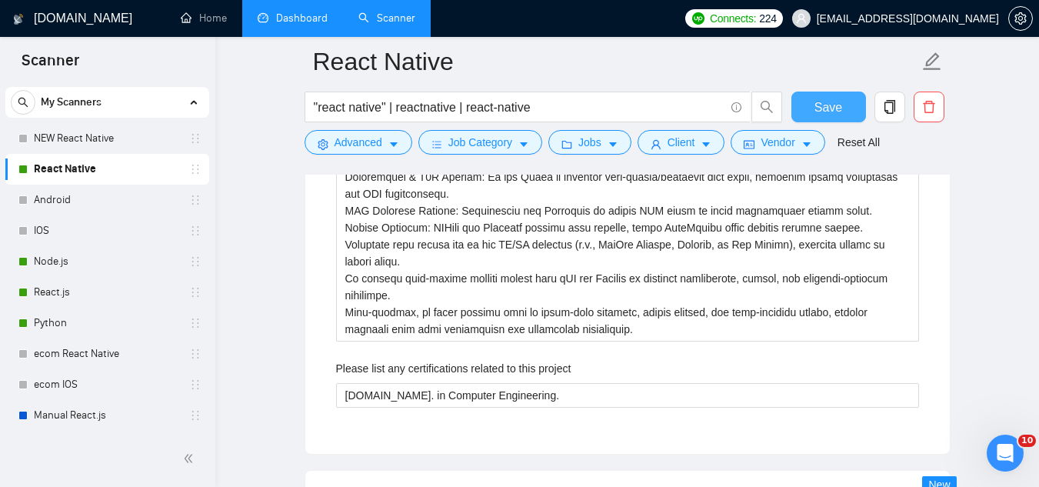
type website "👉 [URL][DOMAIN_NAME]"
click at [809, 108] on button "Save" at bounding box center [828, 107] width 75 height 31
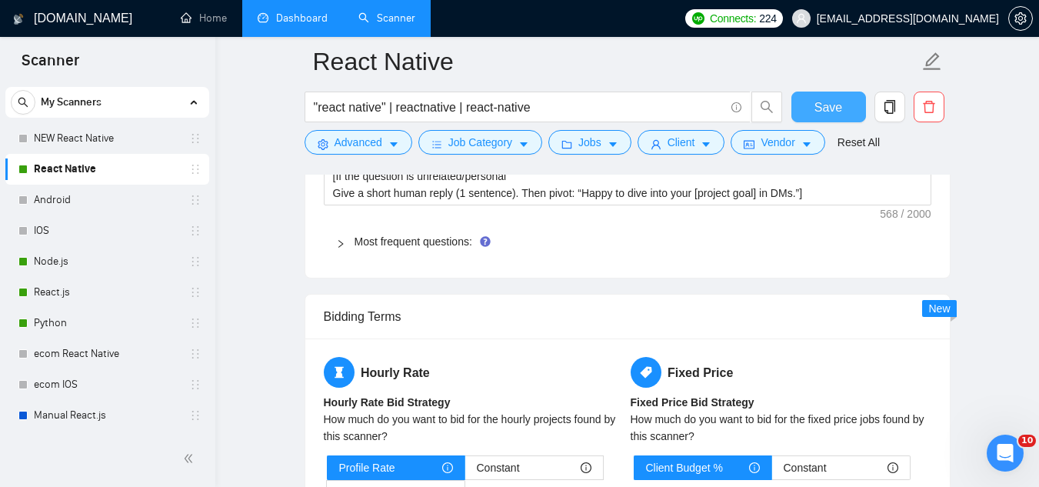
scroll to position [2538, 0]
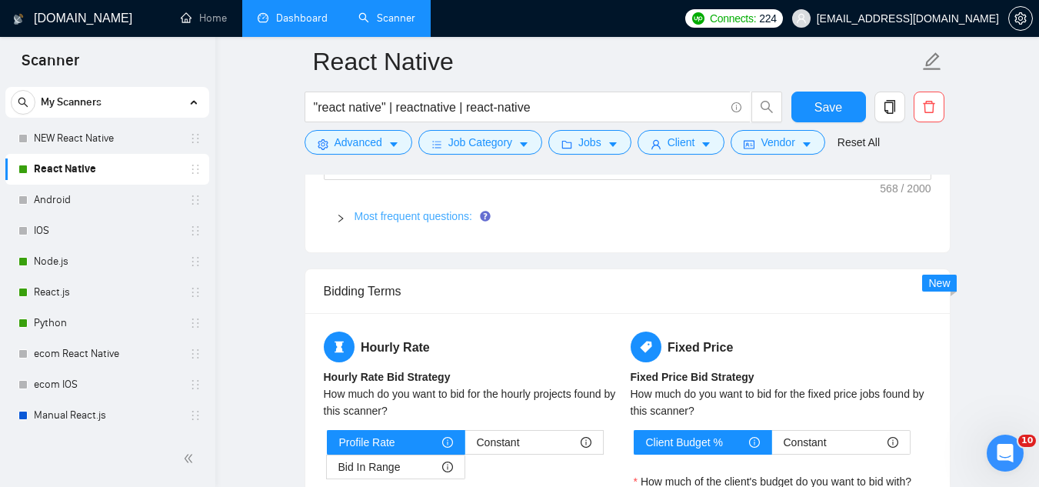
click at [450, 210] on link "Most frequent questions:" at bounding box center [414, 216] width 118 height 12
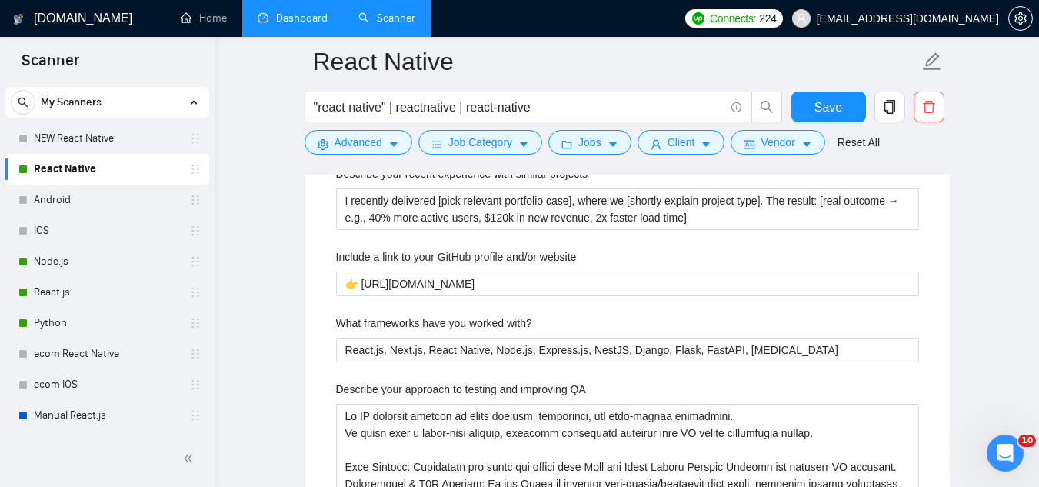
scroll to position [2615, 0]
click at [115, 138] on link "NEW React Native" at bounding box center [107, 138] width 146 height 31
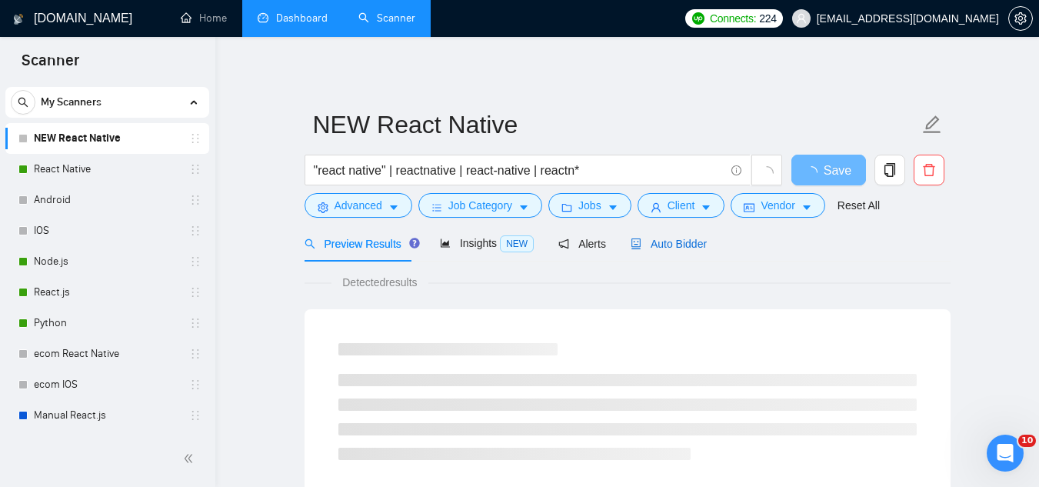
click at [684, 243] on span "Auto Bidder" at bounding box center [669, 244] width 76 height 12
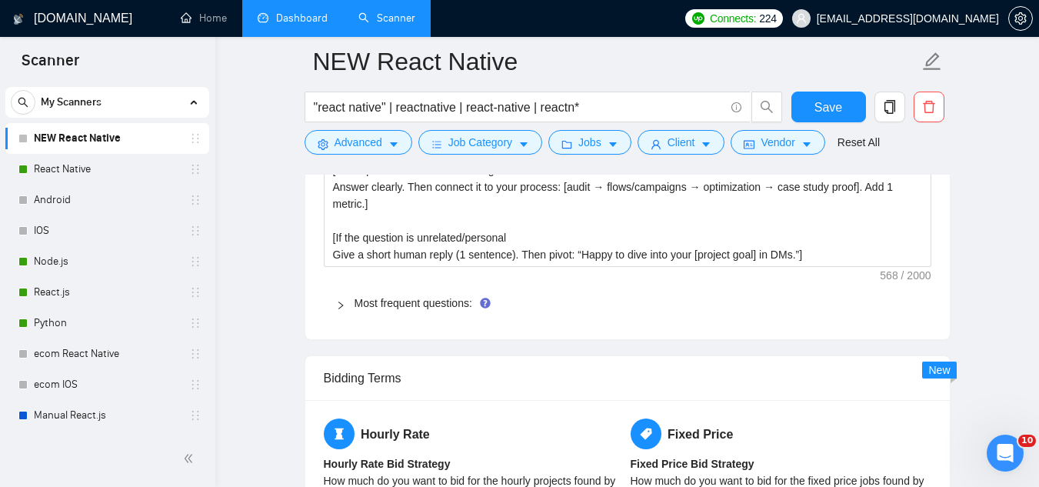
scroll to position [2461, 0]
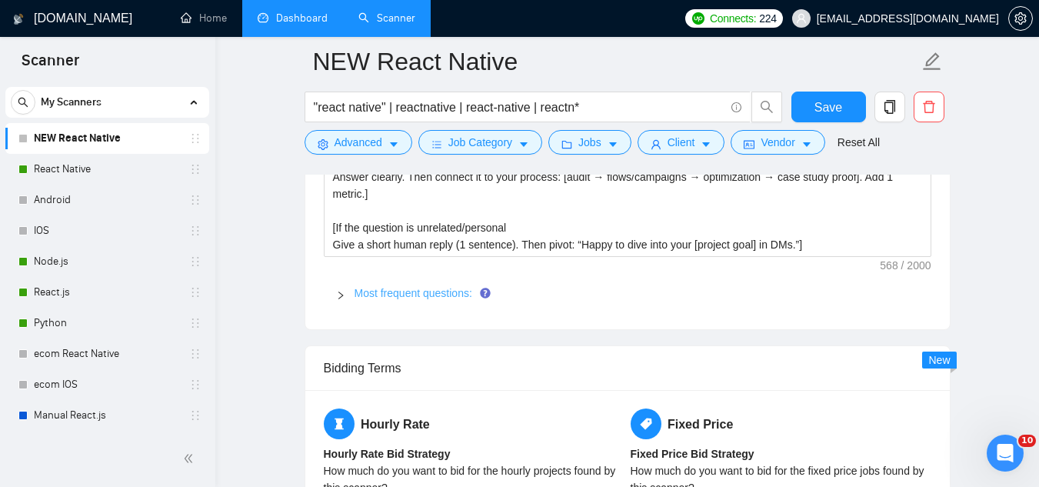
click at [439, 291] on link "Most frequent questions:" at bounding box center [414, 293] width 118 height 12
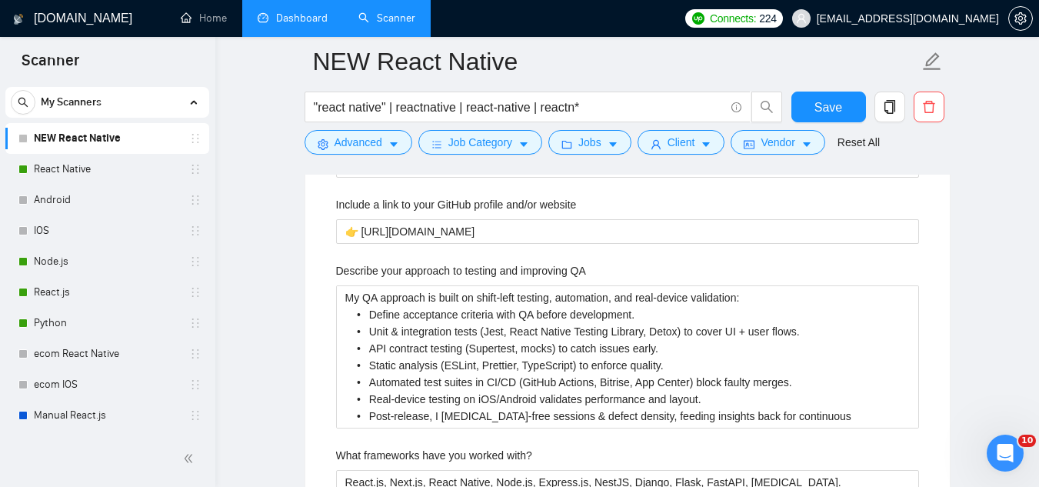
scroll to position [2692, 0]
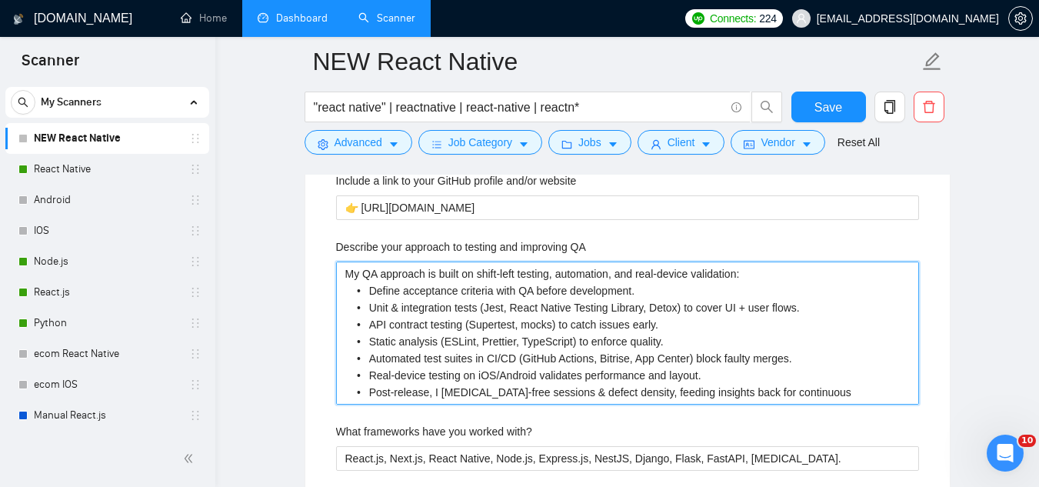
drag, startPoint x: 345, startPoint y: 275, endPoint x: 884, endPoint y: 400, distance: 552.8
click at [884, 400] on QA "My QA approach is built on shift-left testing, automation, and real-device vali…" at bounding box center [627, 333] width 583 height 143
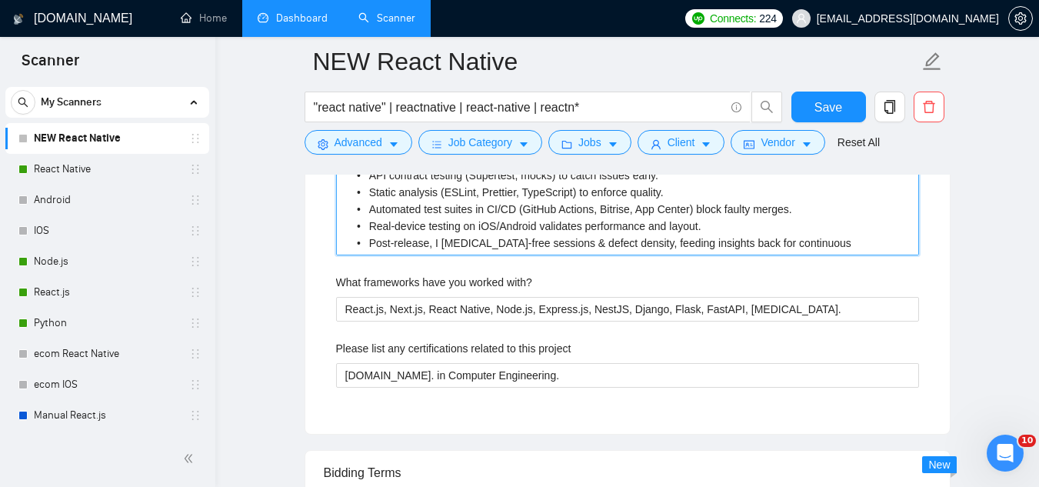
scroll to position [2846, 0]
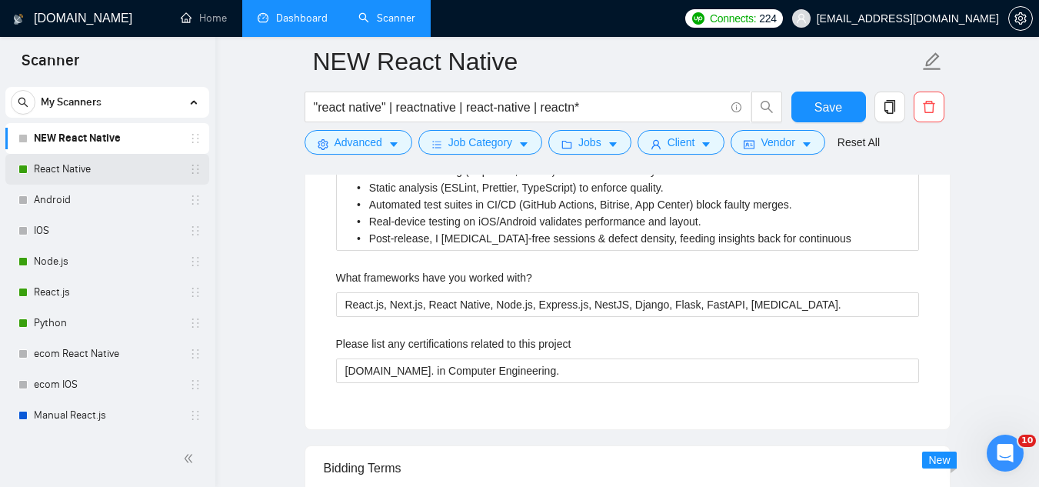
click at [86, 172] on link "React Native" at bounding box center [107, 169] width 146 height 31
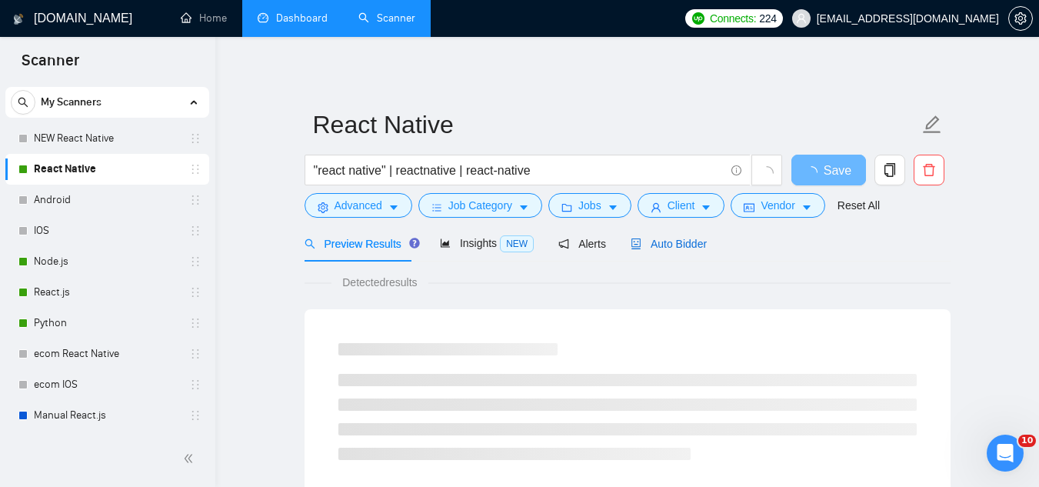
click at [669, 250] on span "Auto Bidder" at bounding box center [669, 244] width 76 height 12
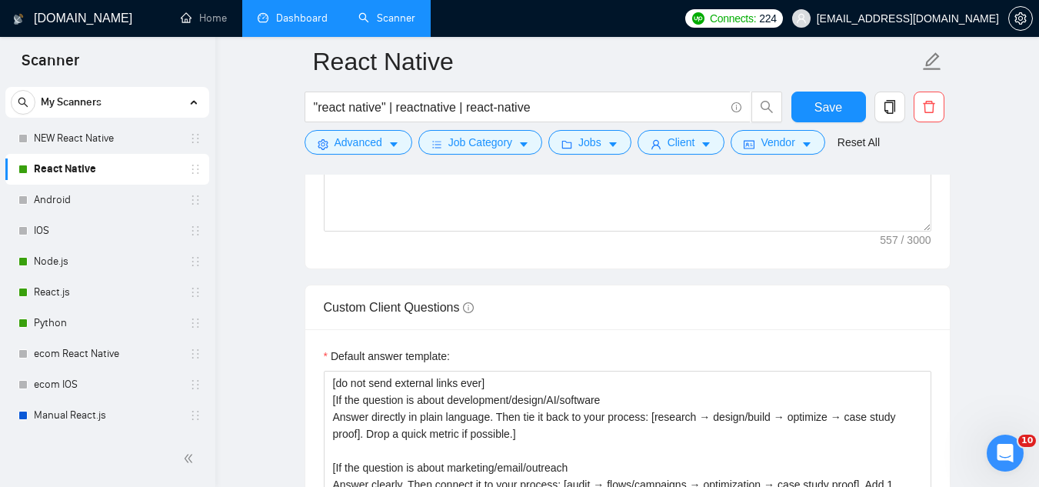
scroll to position [2384, 0]
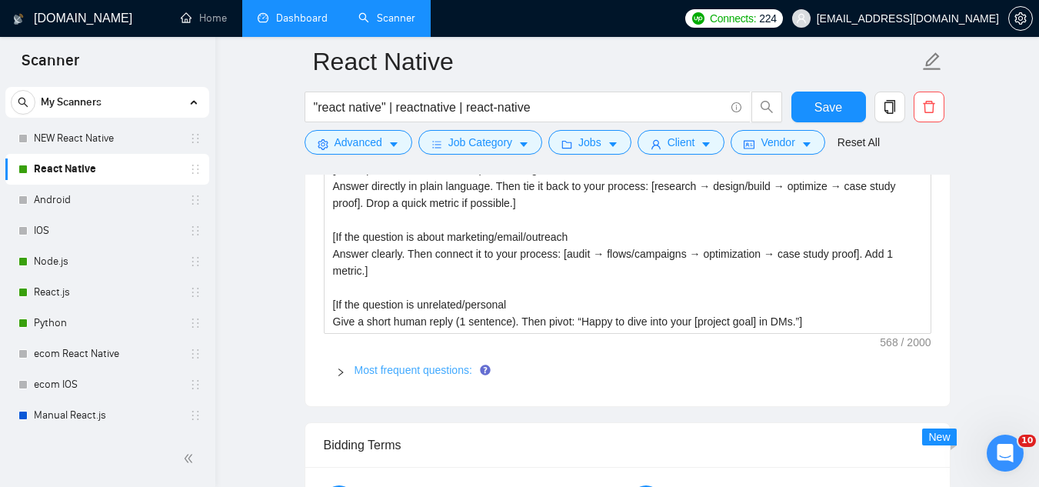
click at [411, 364] on link "Most frequent questions:" at bounding box center [414, 370] width 118 height 12
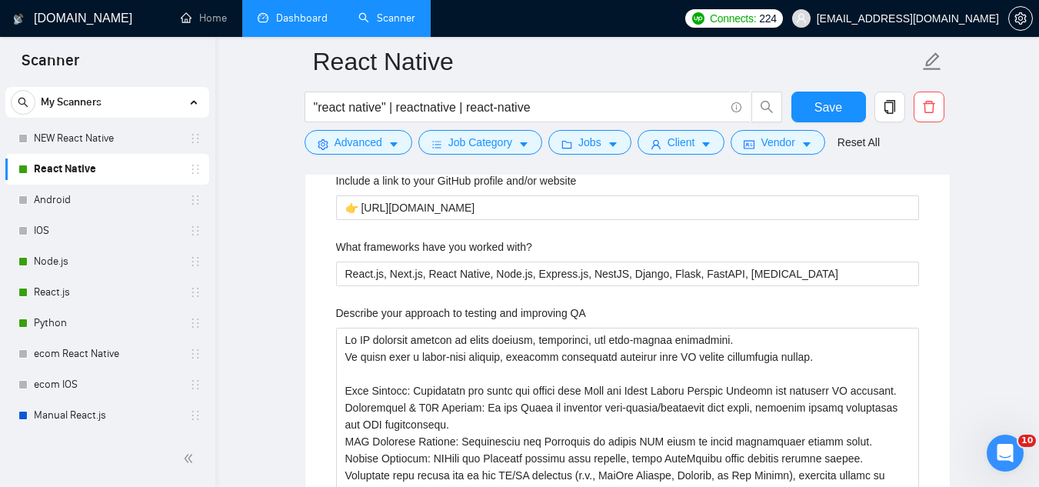
scroll to position [2769, 0]
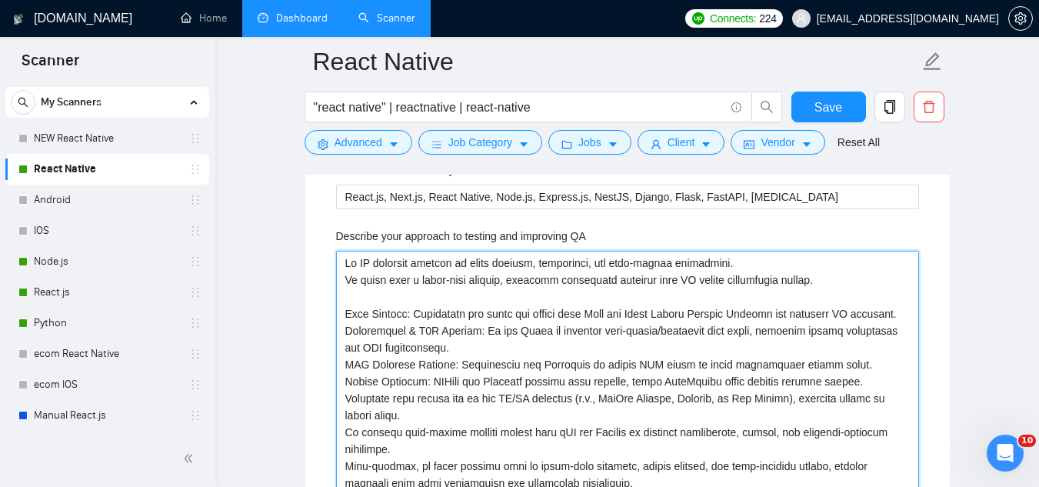
drag, startPoint x: 345, startPoint y: 238, endPoint x: 705, endPoint y: 463, distance: 424.3
click at [705, 463] on QA "Describe your approach to testing and improving QA" at bounding box center [627, 373] width 583 height 245
paste QA "is built on shift-left testing, automation, and real-device validation: • Defin…"
type QA "My QA approach is built on shift-left testing, automation, and real-device vali…"
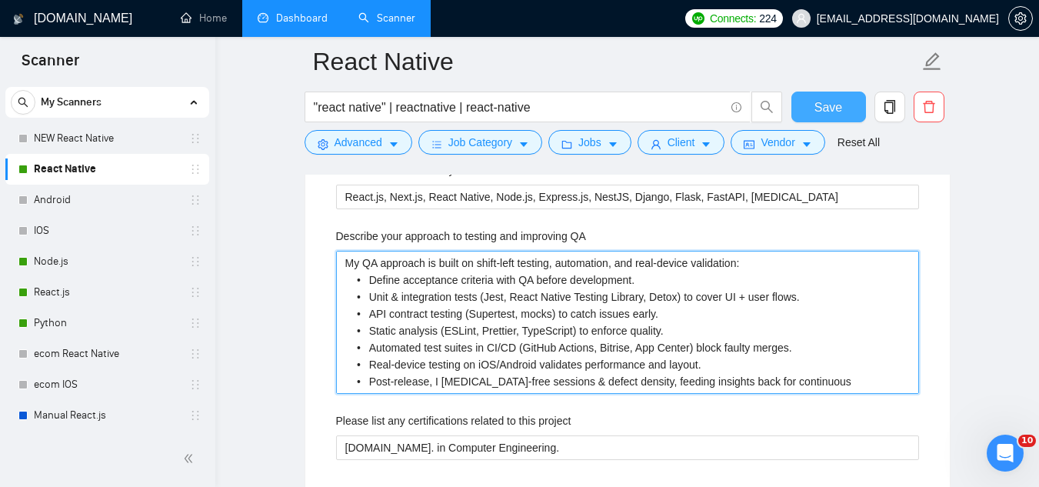
type QA "My QA approach is built on shift-left testing, automation, and real-device vali…"
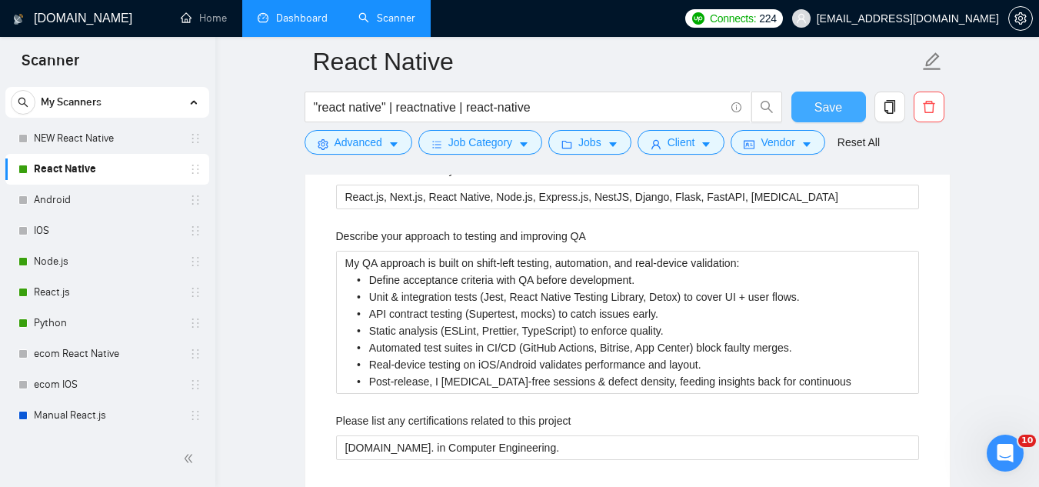
click at [836, 108] on span "Save" at bounding box center [829, 107] width 28 height 19
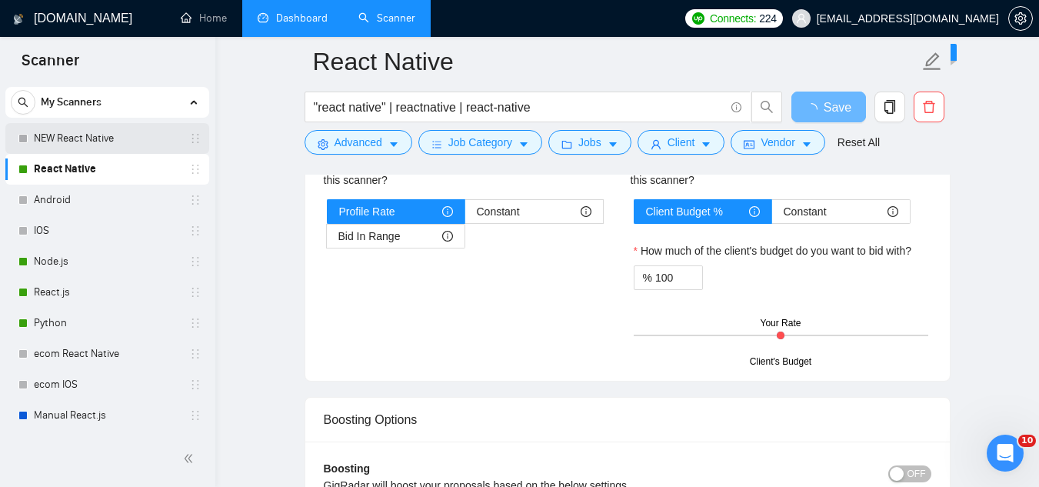
click at [133, 145] on link "NEW React Native" at bounding box center [107, 138] width 146 height 31
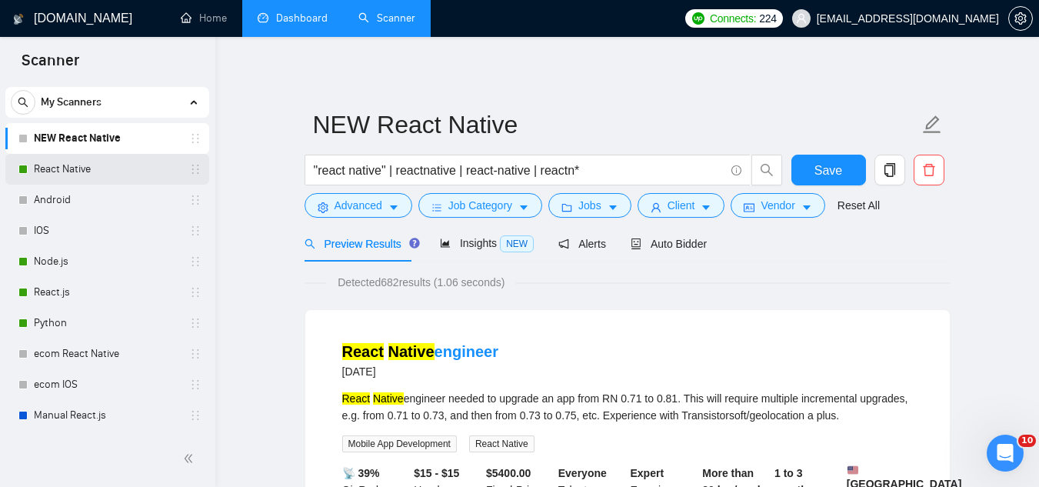
click at [110, 168] on link "React Native" at bounding box center [107, 169] width 146 height 31
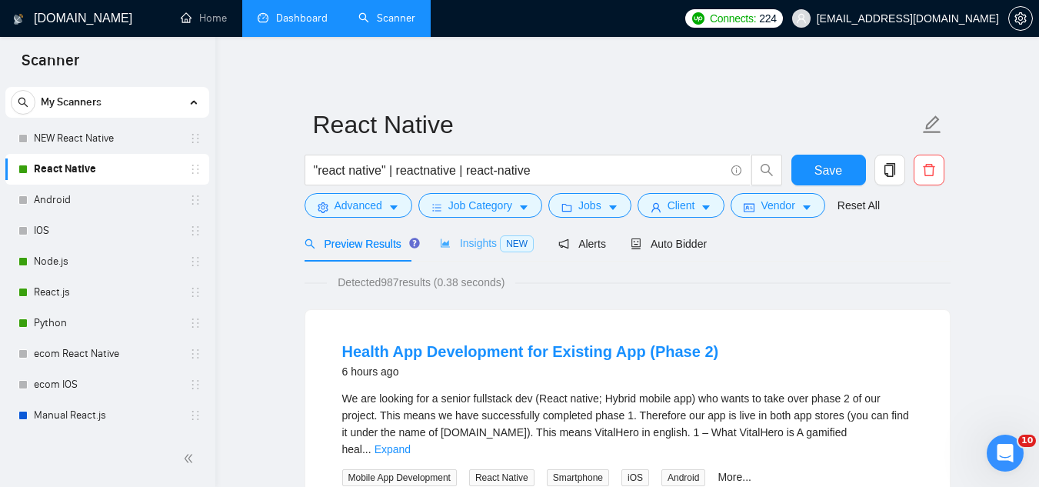
click at [464, 253] on div "Insights NEW" at bounding box center [487, 243] width 94 height 36
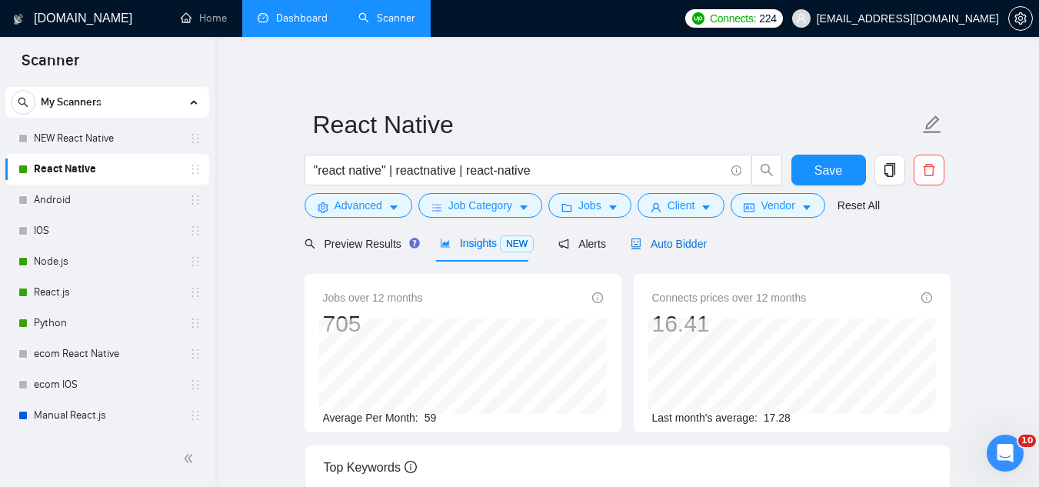
click at [663, 245] on span "Auto Bidder" at bounding box center [669, 244] width 76 height 12
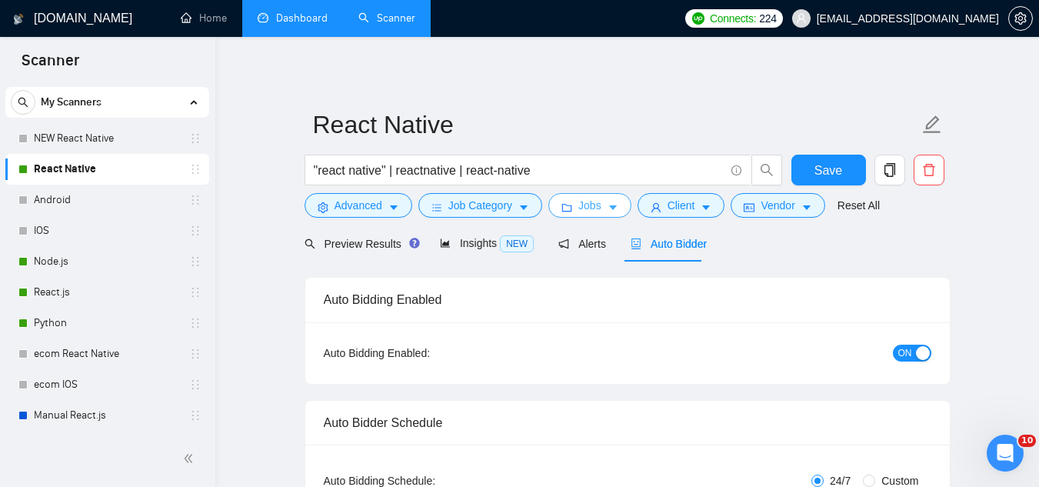
click at [584, 205] on span "Jobs" at bounding box center [589, 205] width 23 height 17
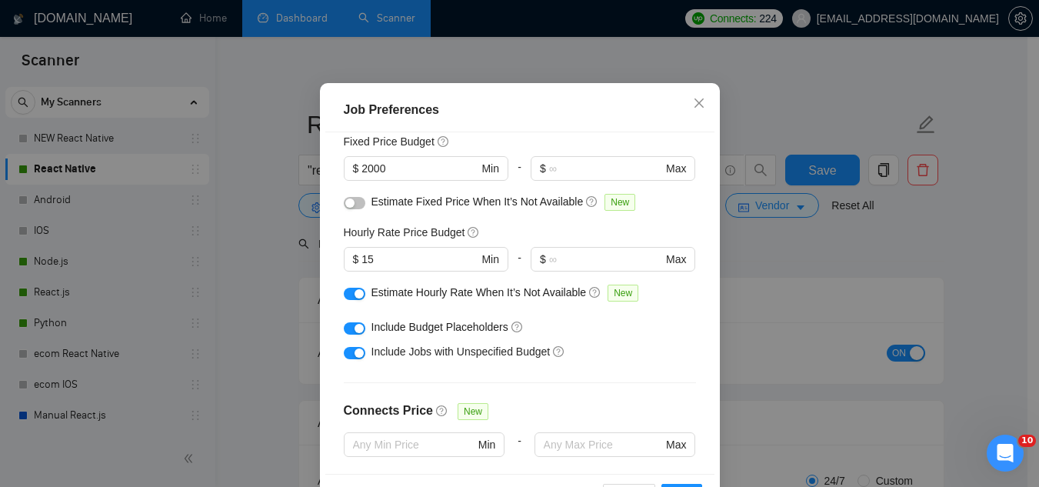
scroll to position [154, 0]
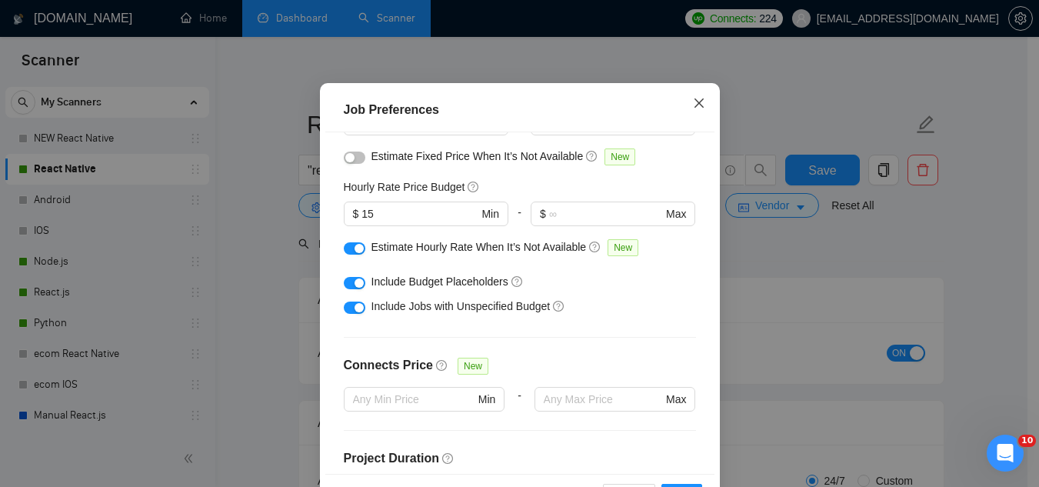
drag, startPoint x: 692, startPoint y: 168, endPoint x: 675, endPoint y: 165, distance: 18.1
click at [694, 108] on icon "close" at bounding box center [698, 102] width 9 height 9
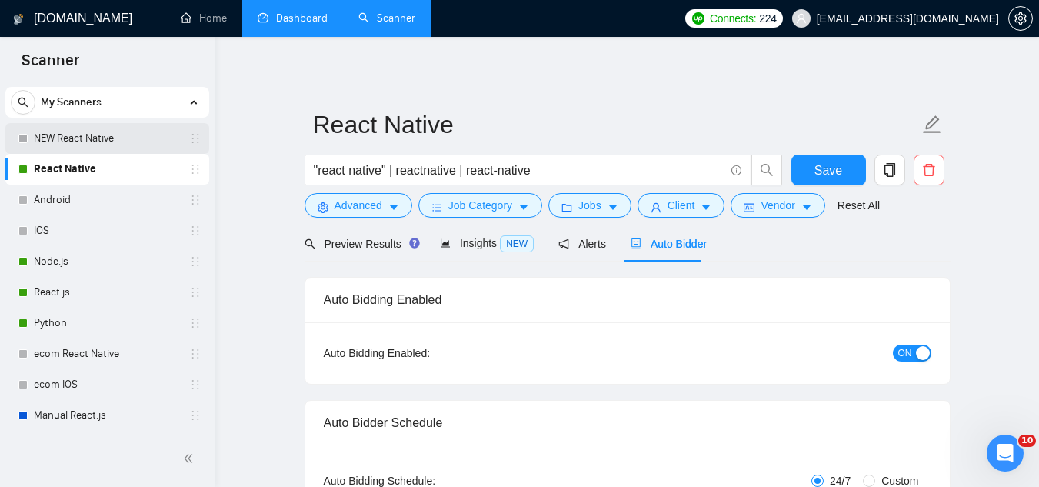
click at [87, 135] on link "NEW React Native" at bounding box center [107, 138] width 146 height 31
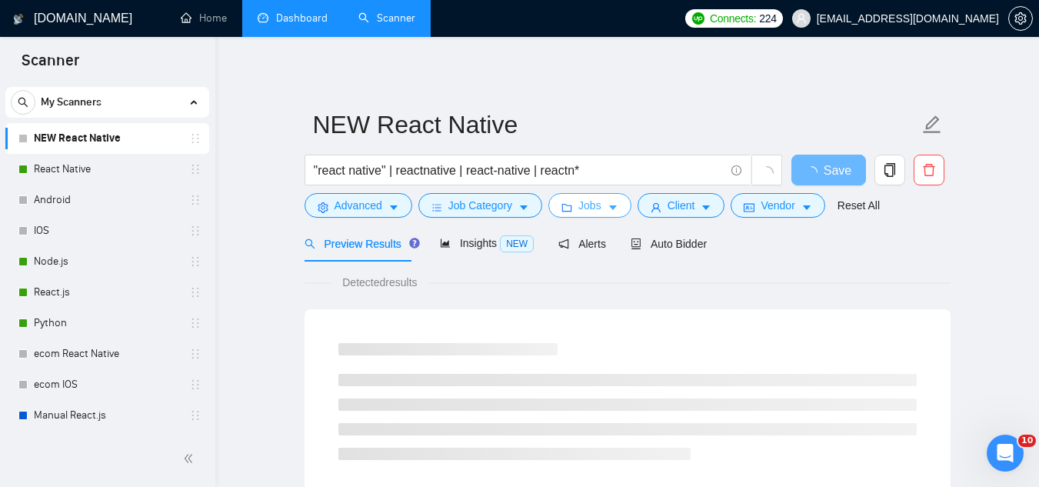
click at [578, 210] on span "Jobs" at bounding box center [589, 205] width 23 height 17
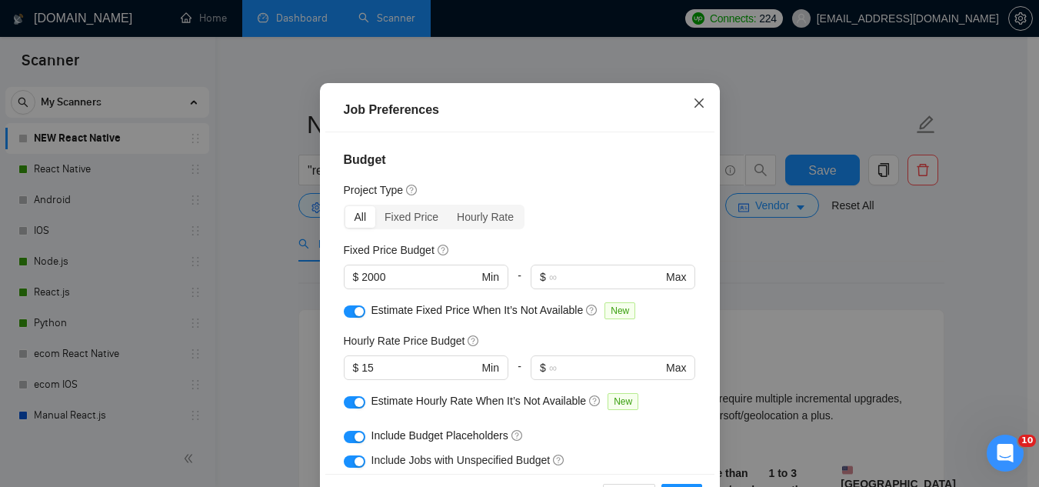
click at [695, 109] on icon "close" at bounding box center [699, 103] width 12 height 12
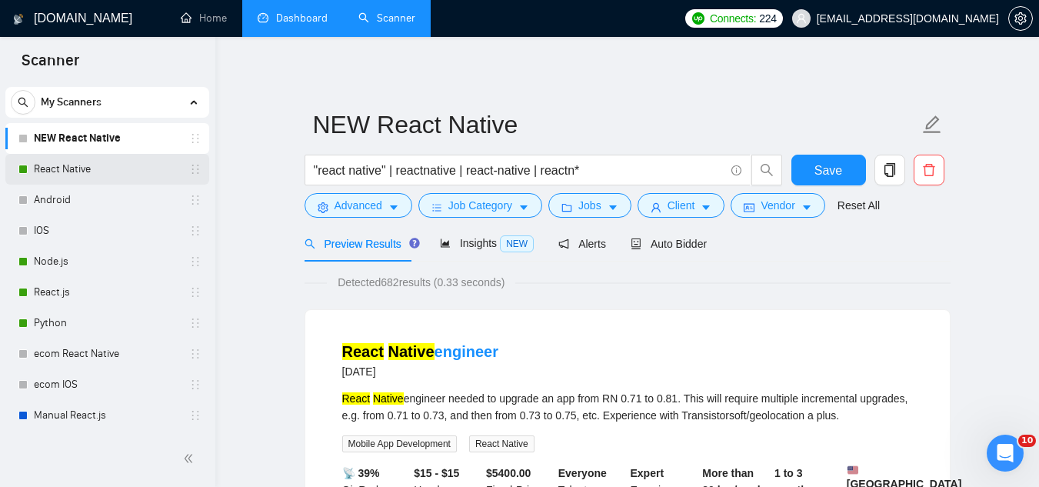
click at [112, 171] on link "React Native" at bounding box center [107, 169] width 146 height 31
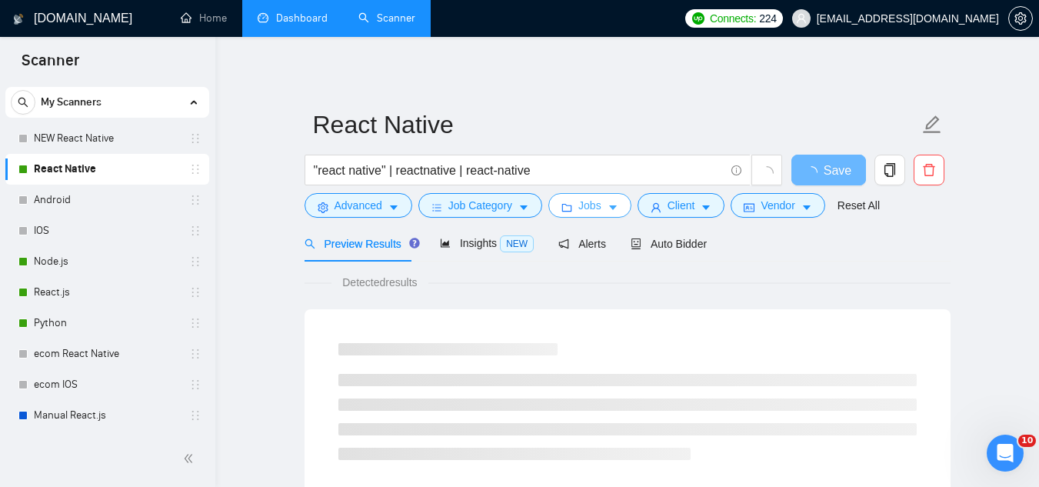
click at [585, 208] on span "Jobs" at bounding box center [589, 205] width 23 height 17
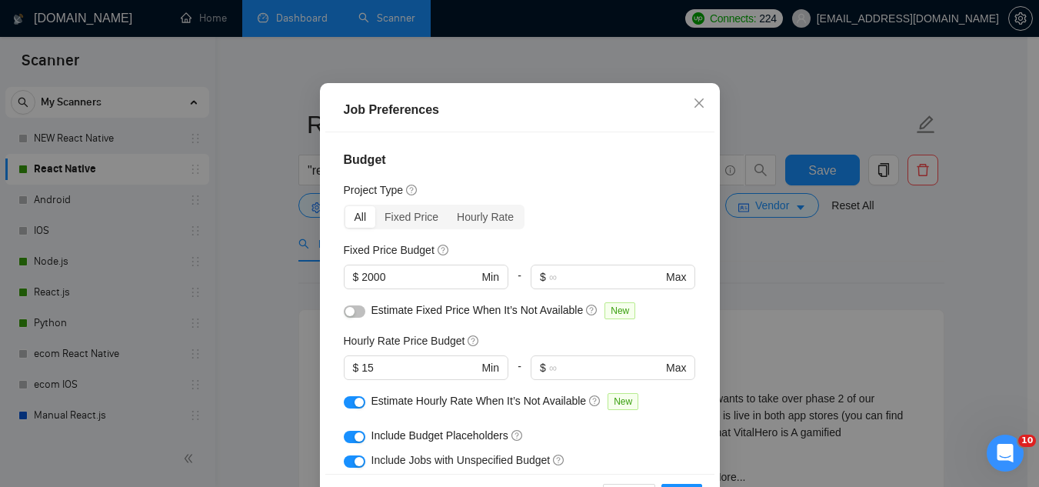
click at [359, 326] on div "Estimate Fixed Price When It’s Not Available New" at bounding box center [520, 314] width 352 height 25
click at [354, 318] on button "button" at bounding box center [355, 311] width 22 height 12
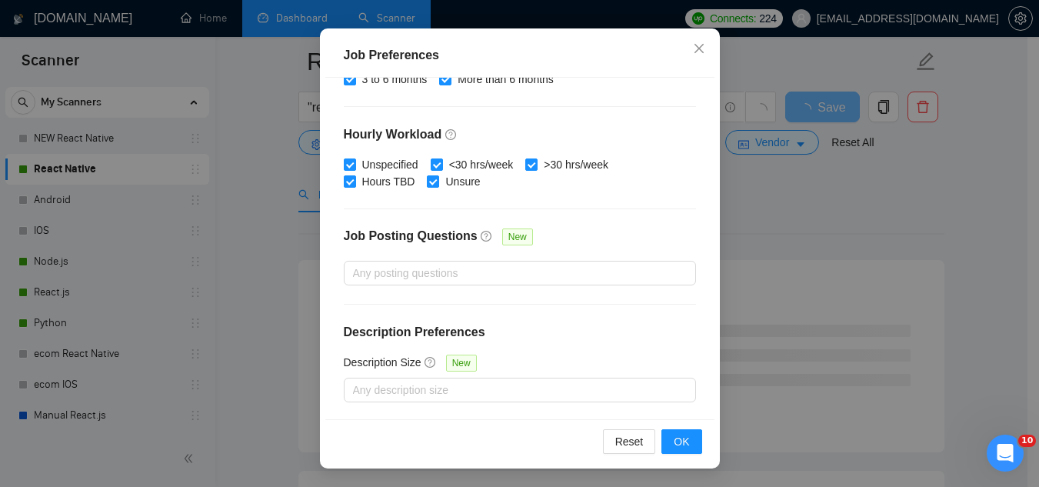
scroll to position [154, 0]
click at [674, 441] on span "OK" at bounding box center [681, 441] width 15 height 17
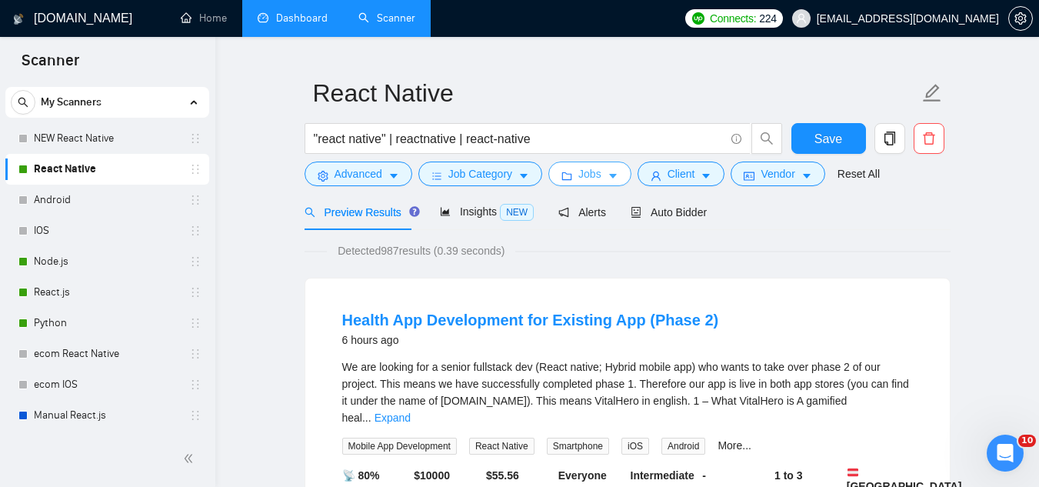
scroll to position [0, 0]
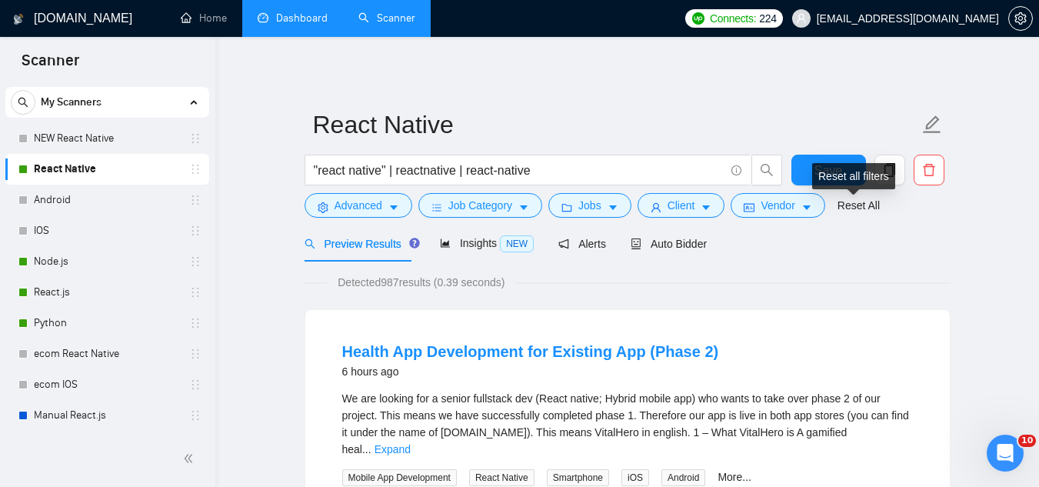
click at [838, 175] on div "Reset all filters" at bounding box center [853, 176] width 83 height 26
click at [831, 176] on span "Save" at bounding box center [829, 170] width 28 height 19
click at [473, 242] on span "Insights NEW" at bounding box center [487, 243] width 94 height 12
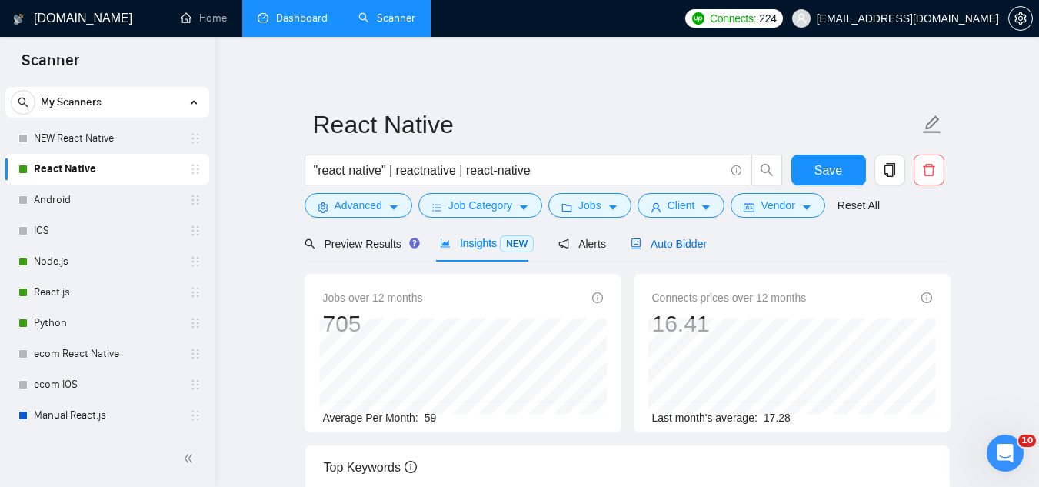
click at [667, 246] on span "Auto Bidder" at bounding box center [669, 244] width 76 height 12
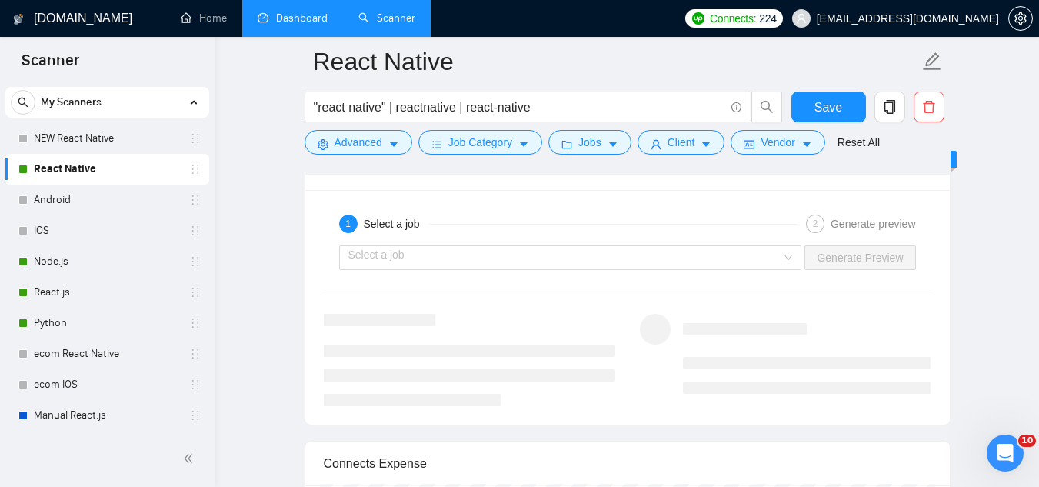
scroll to position [3077, 0]
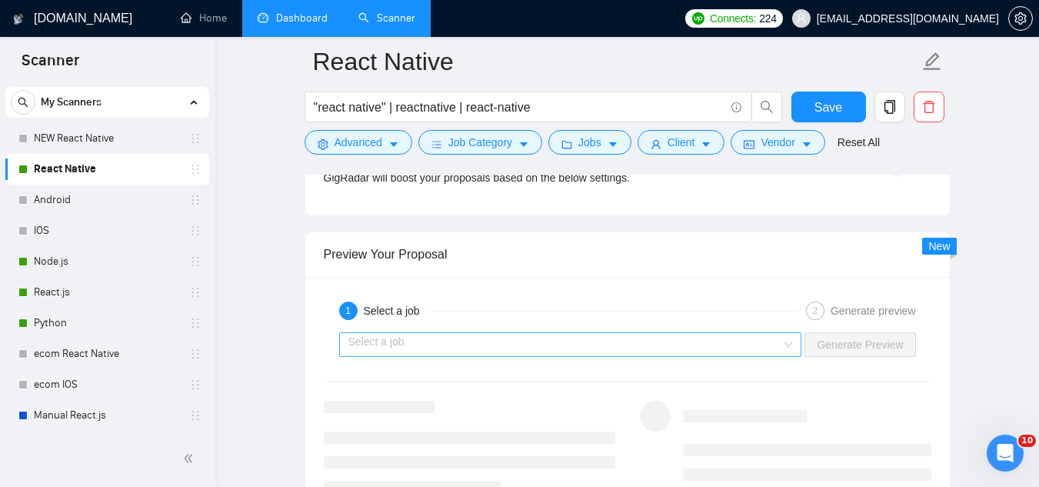
click at [510, 333] on input "search" at bounding box center [565, 344] width 434 height 23
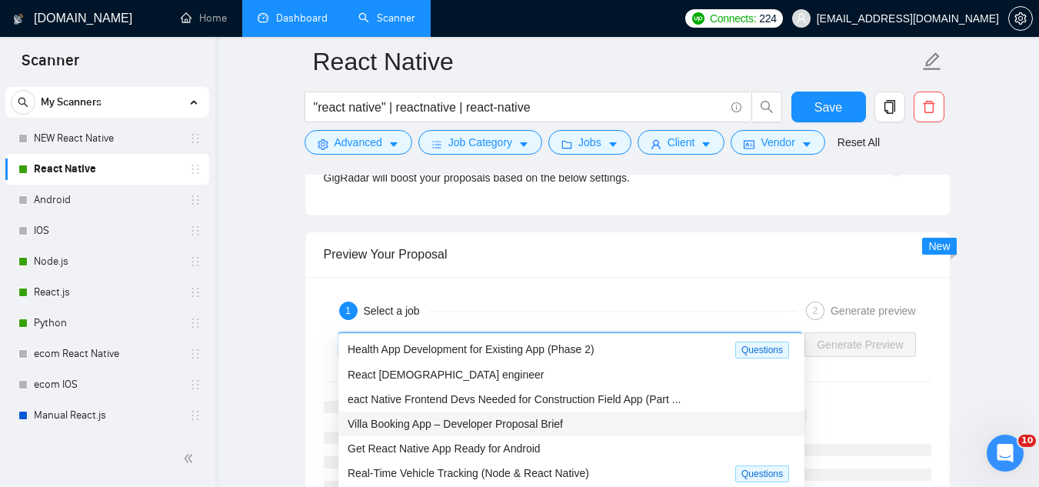
click at [538, 422] on span "Villa Booking App – Developer Proposal Brief" at bounding box center [455, 424] width 215 height 12
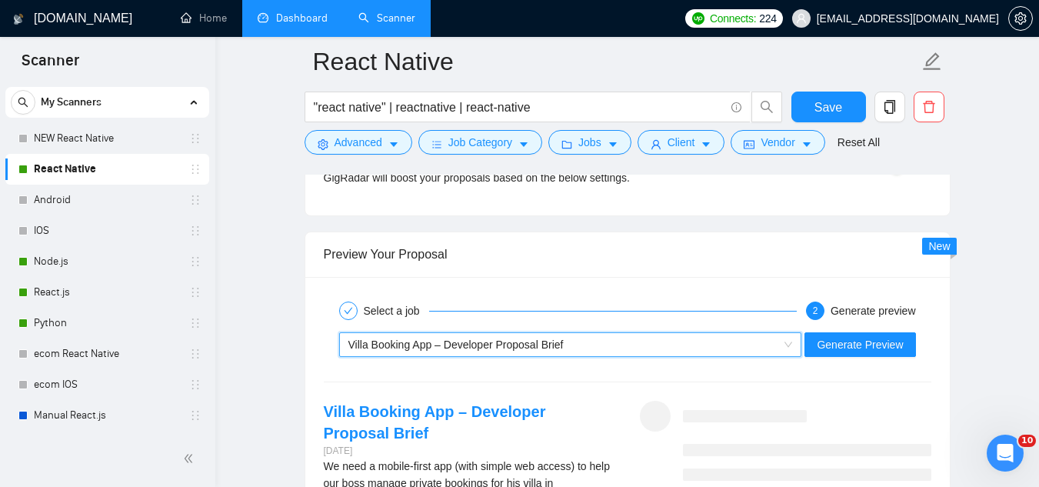
click at [835, 326] on div "~021960274066170270117 Villa Booking App – Developer Proposal Brief Generate Pr…" at bounding box center [627, 344] width 611 height 37
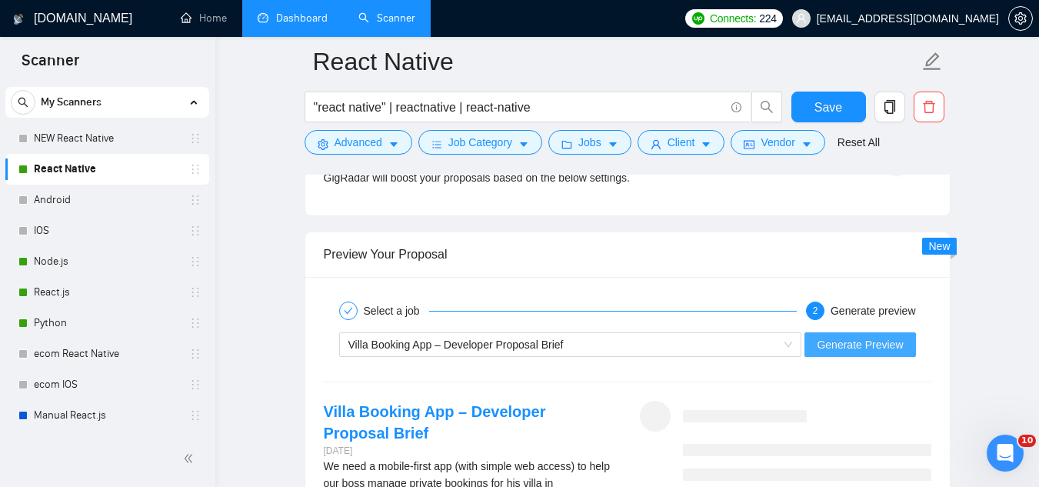
click at [839, 336] on span "Generate Preview" at bounding box center [860, 344] width 86 height 17
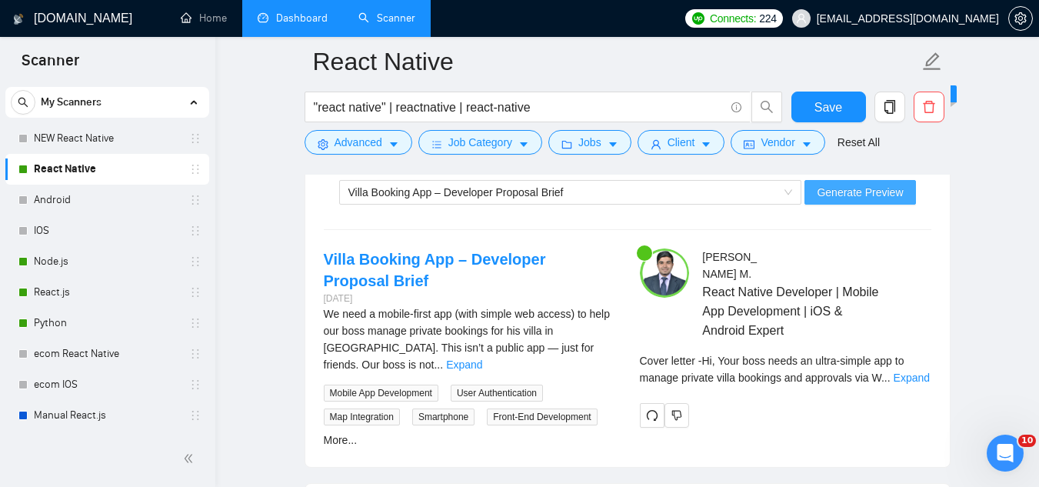
scroll to position [3230, 0]
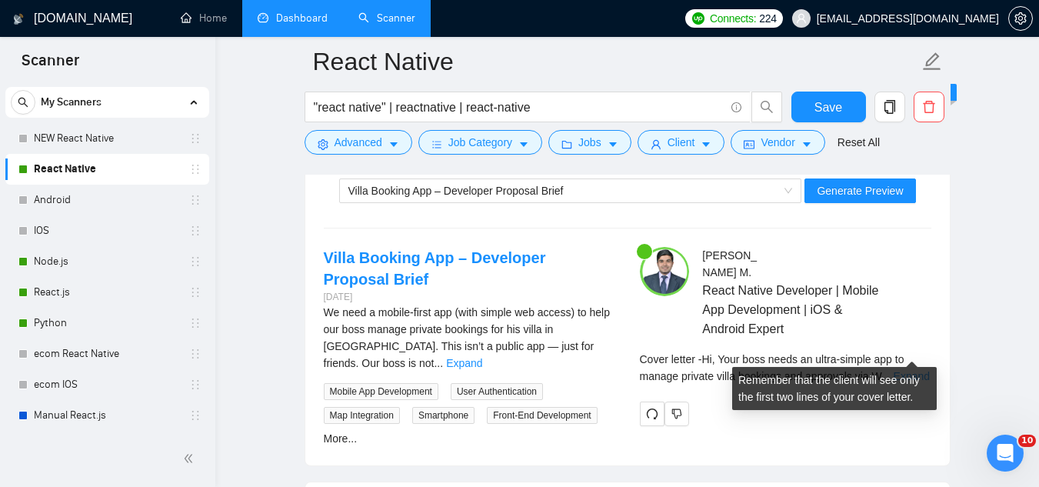
click at [914, 370] on link "Expand" at bounding box center [912, 376] width 36 height 12
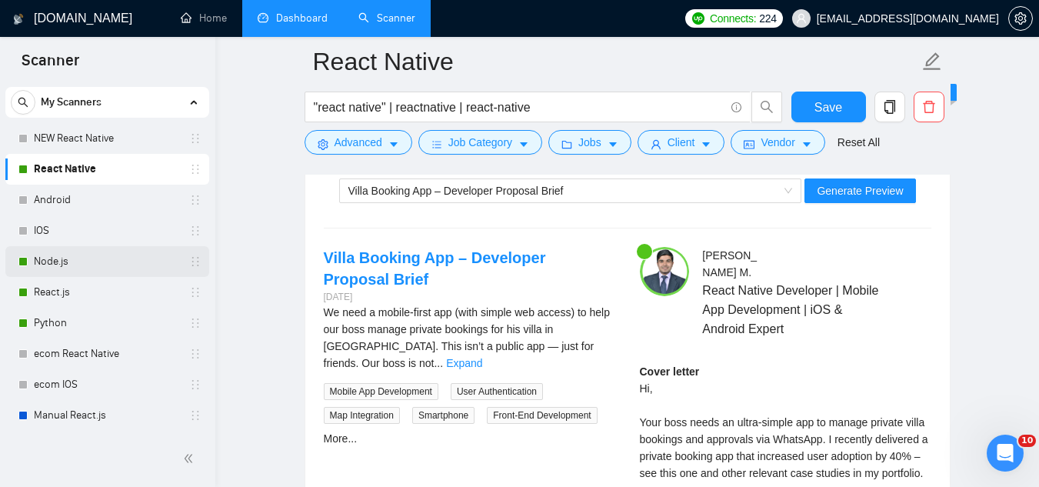
click at [79, 267] on link "Node.js" at bounding box center [107, 261] width 146 height 31
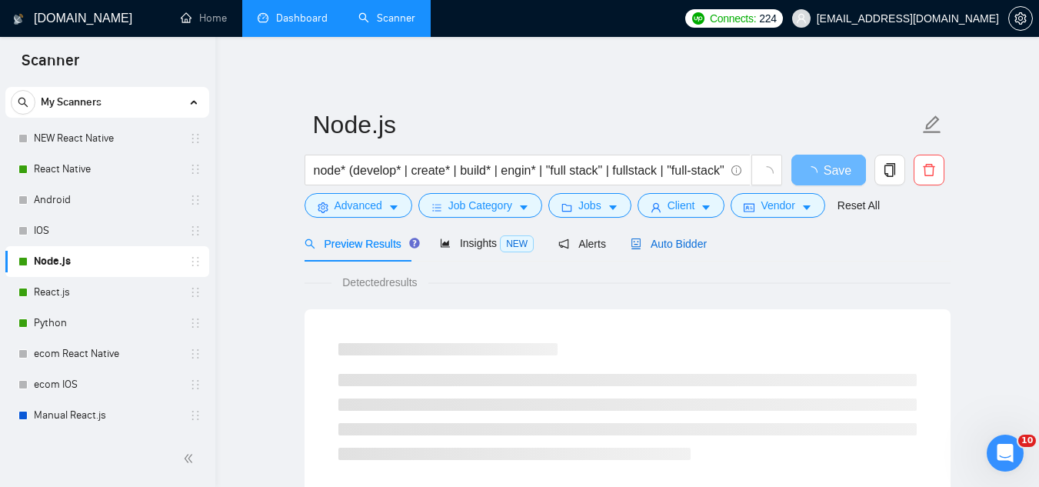
click at [671, 249] on span "Auto Bidder" at bounding box center [669, 244] width 76 height 12
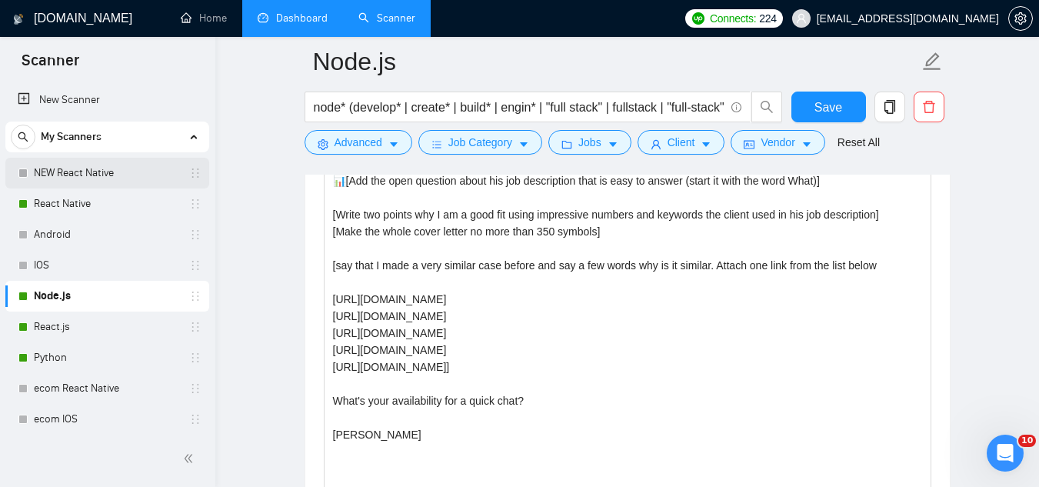
click at [94, 177] on link "NEW React Native" at bounding box center [107, 173] width 146 height 31
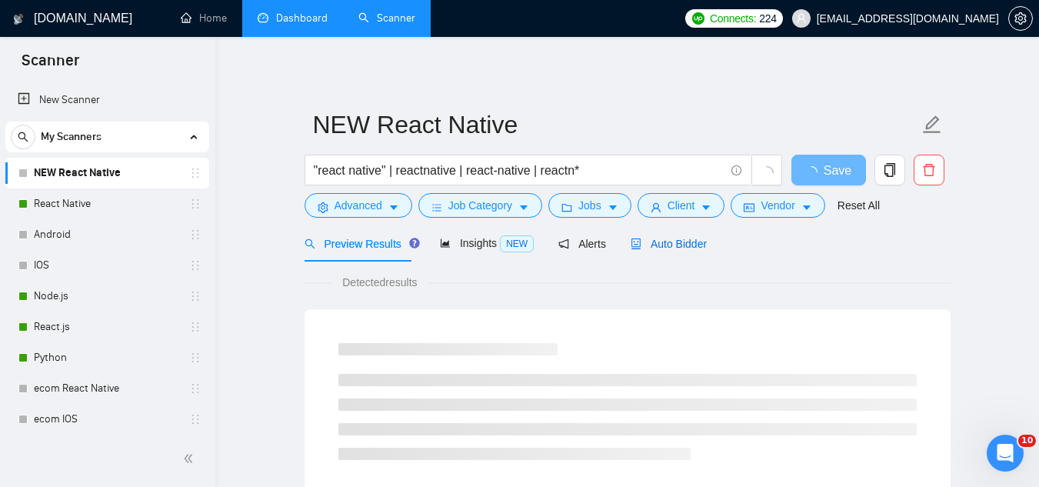
click at [631, 244] on icon "robot" at bounding box center [636, 243] width 11 height 11
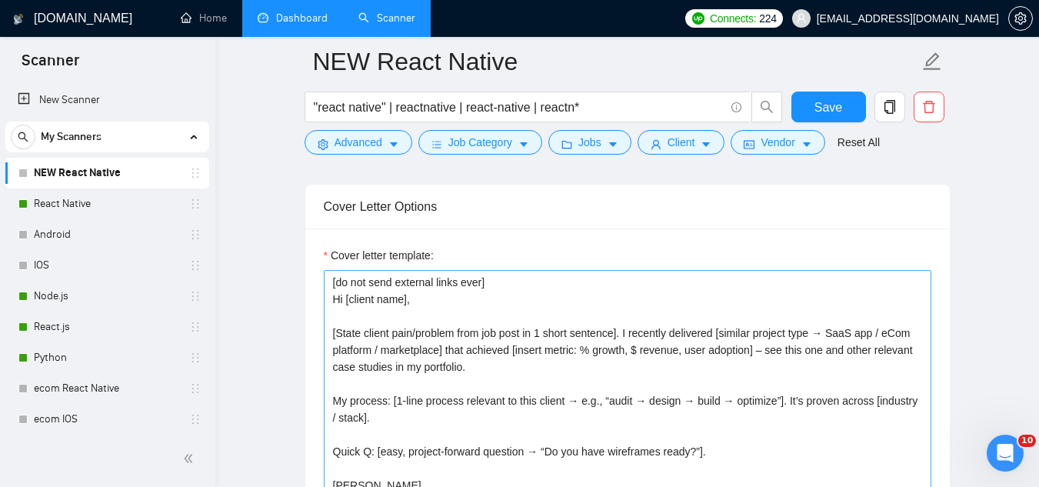
scroll to position [1846, 0]
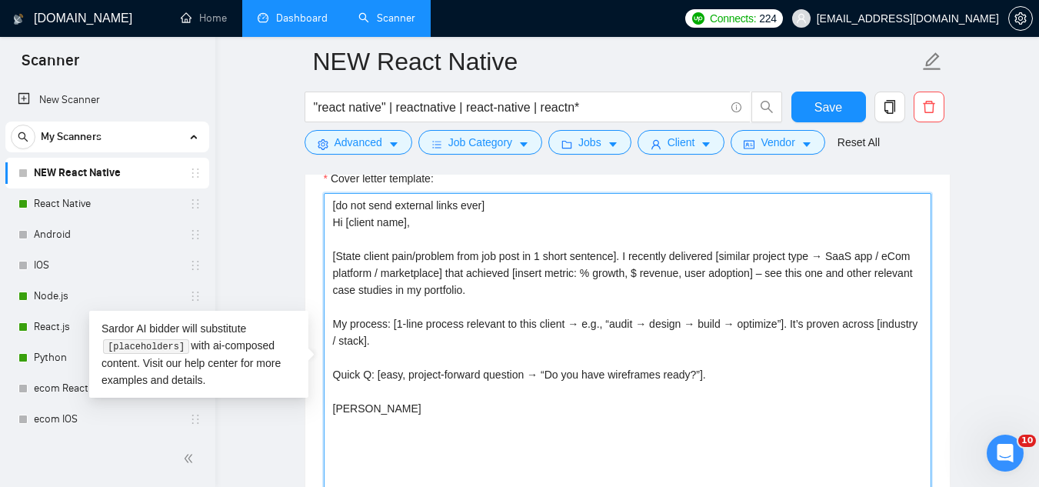
drag, startPoint x: 334, startPoint y: 202, endPoint x: 497, endPoint y: 419, distance: 272.0
click at [497, 419] on textarea "[do not send external links ever] Hi [client name], [State client pain/problem …" at bounding box center [628, 366] width 608 height 346
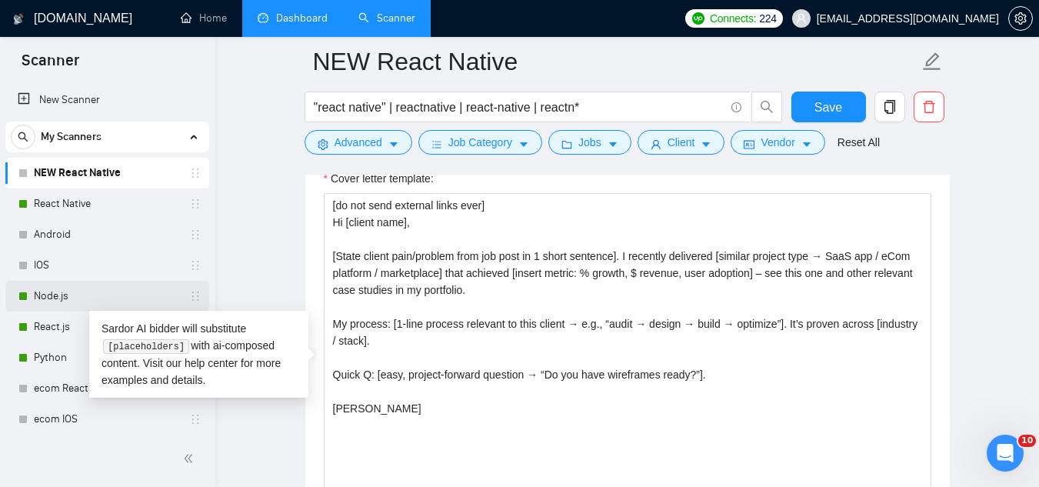
click at [100, 295] on link "Node.js" at bounding box center [107, 296] width 146 height 31
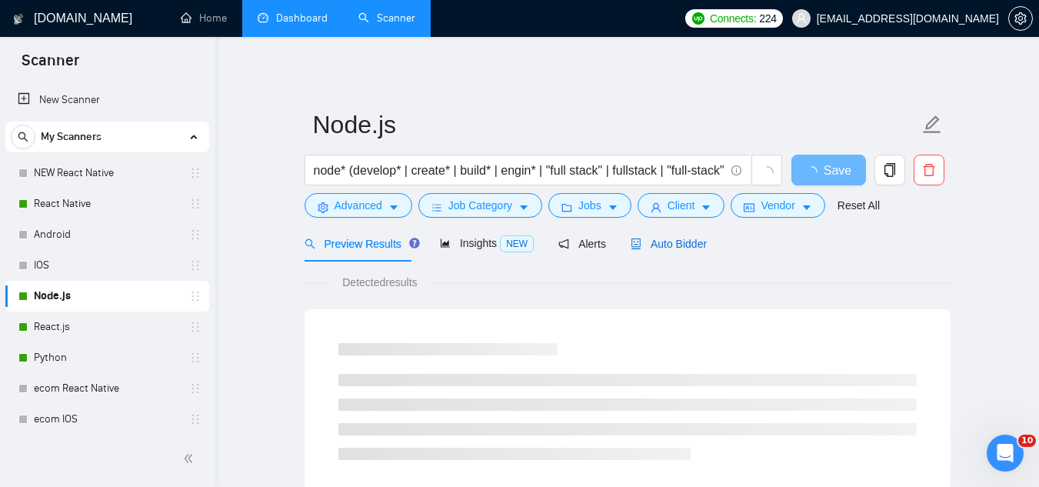
click at [691, 248] on span "Auto Bidder" at bounding box center [669, 244] width 76 height 12
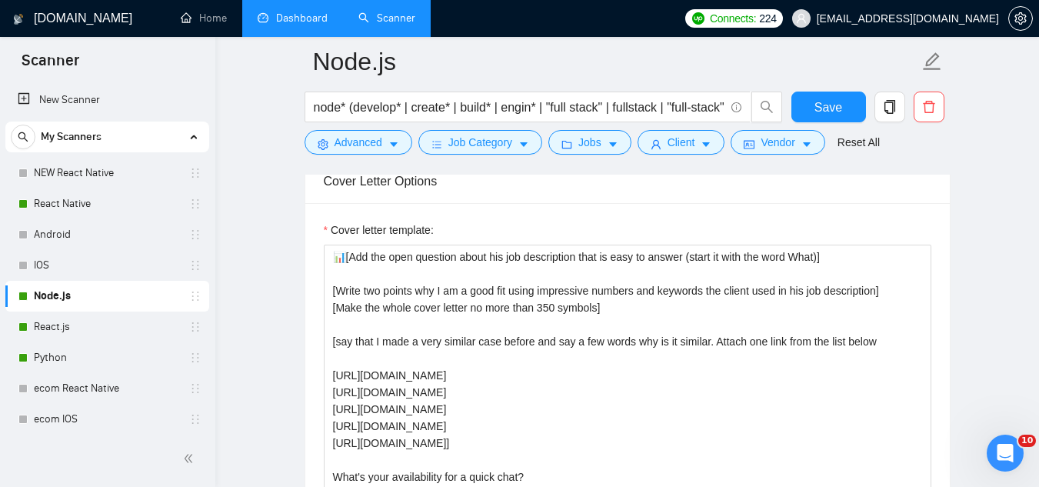
scroll to position [1769, 0]
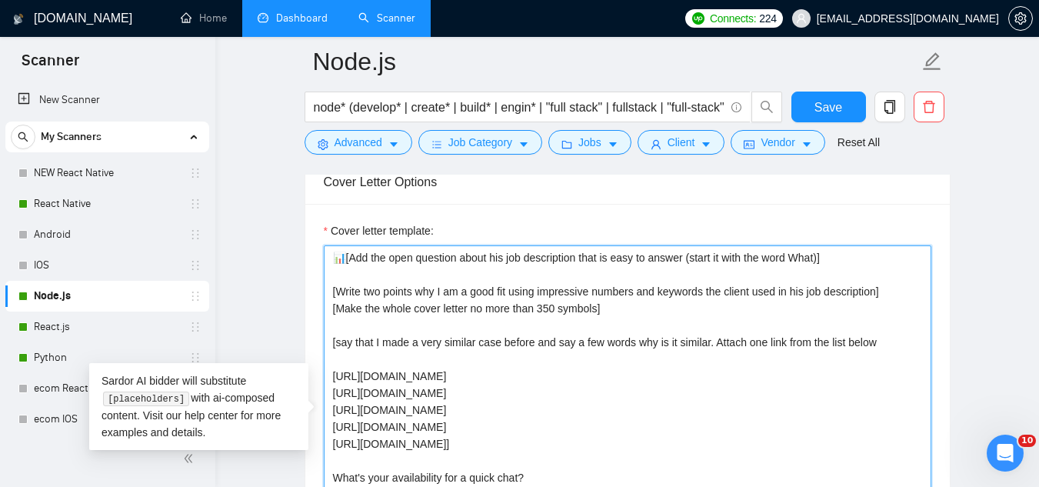
drag, startPoint x: 336, startPoint y: 261, endPoint x: 614, endPoint y: 318, distance: 283.4
click at [614, 318] on textarea "📊[Add the open question about his job description that is easy to answer (start…" at bounding box center [628, 418] width 608 height 346
paste textarea "[do not send external links ever] Hi [client name], [State client pain/problem …"
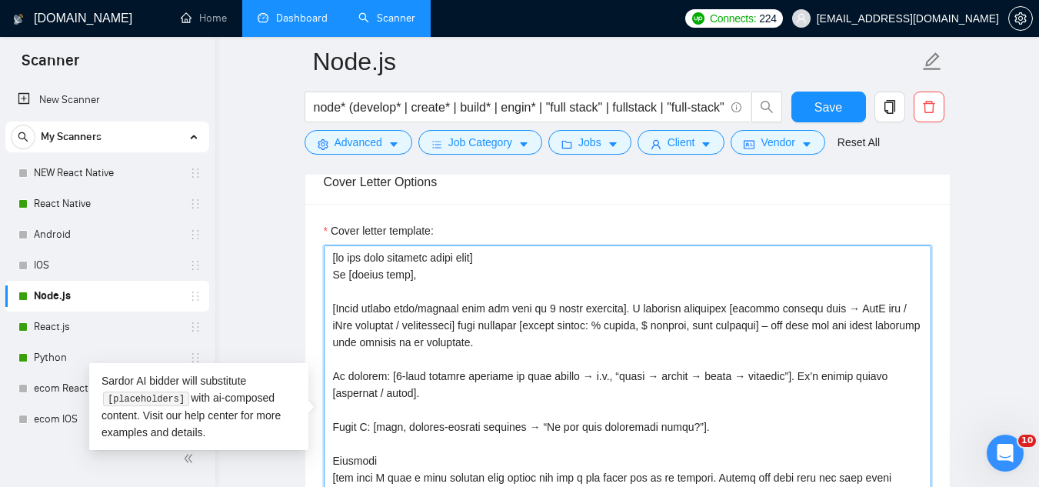
click at [508, 260] on textarea "Cover letter template:" at bounding box center [628, 418] width 608 height 346
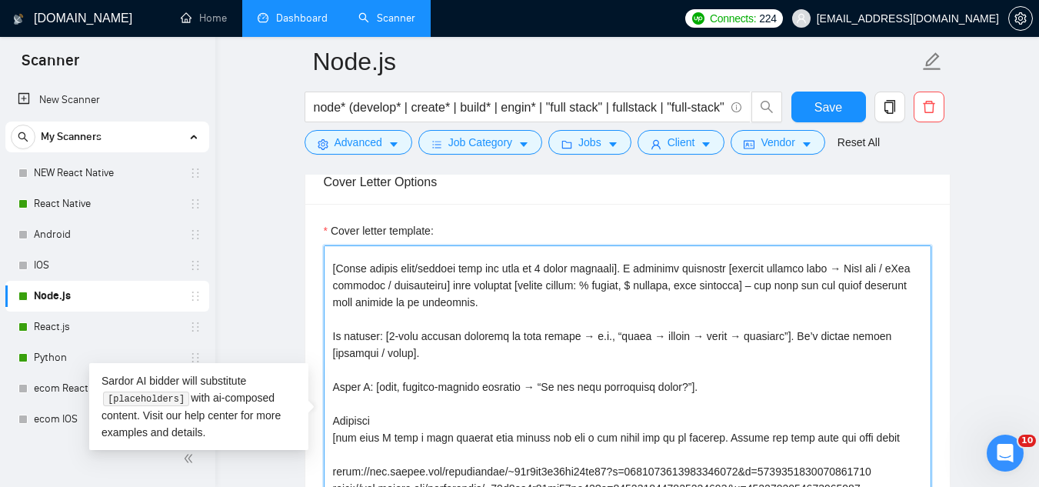
scroll to position [0, 0]
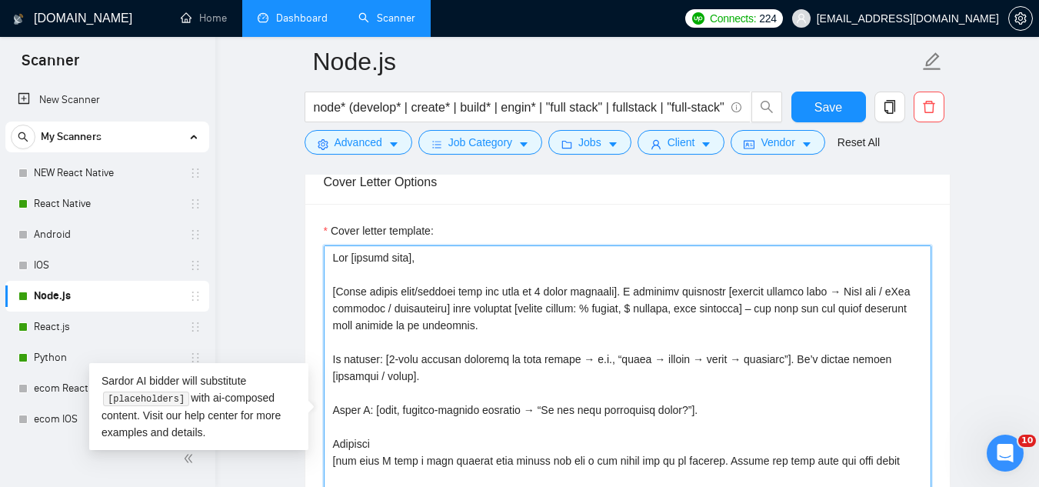
drag, startPoint x: 758, startPoint y: 310, endPoint x: 788, endPoint y: 328, distance: 34.2
click at [788, 328] on textarea "Cover letter template:" at bounding box center [628, 418] width 608 height 346
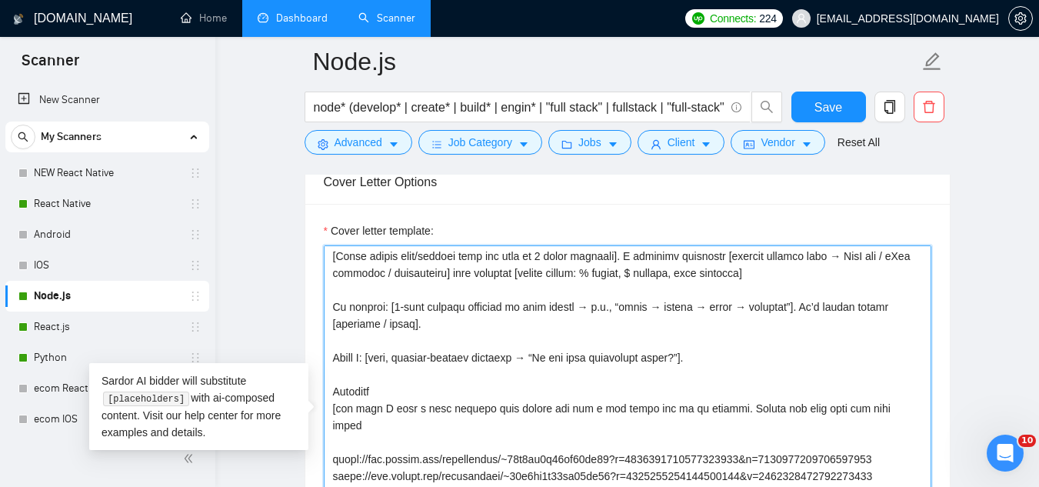
scroll to position [51, 0]
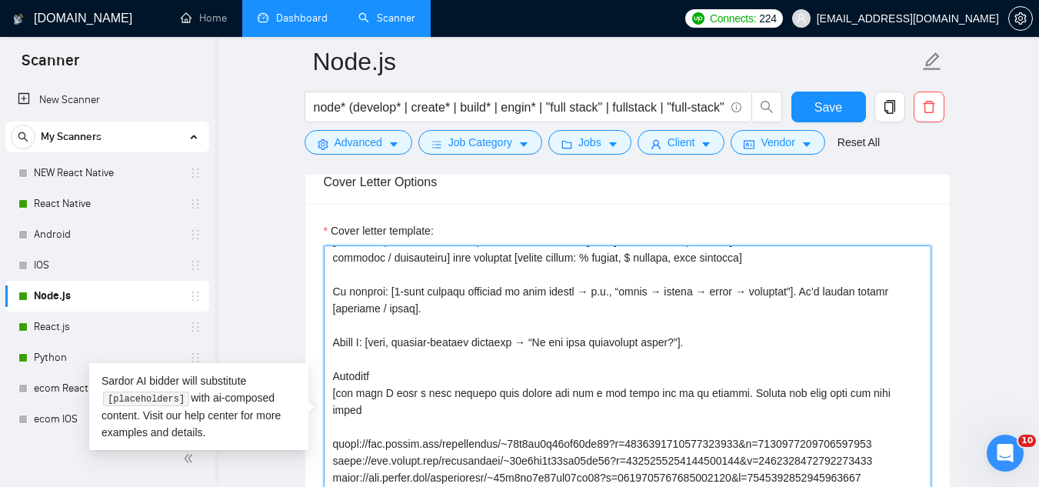
drag, startPoint x: 335, startPoint y: 373, endPoint x: 885, endPoint y: 398, distance: 550.5
click at [885, 398] on textarea "Cover letter template:" at bounding box center [628, 418] width 608 height 346
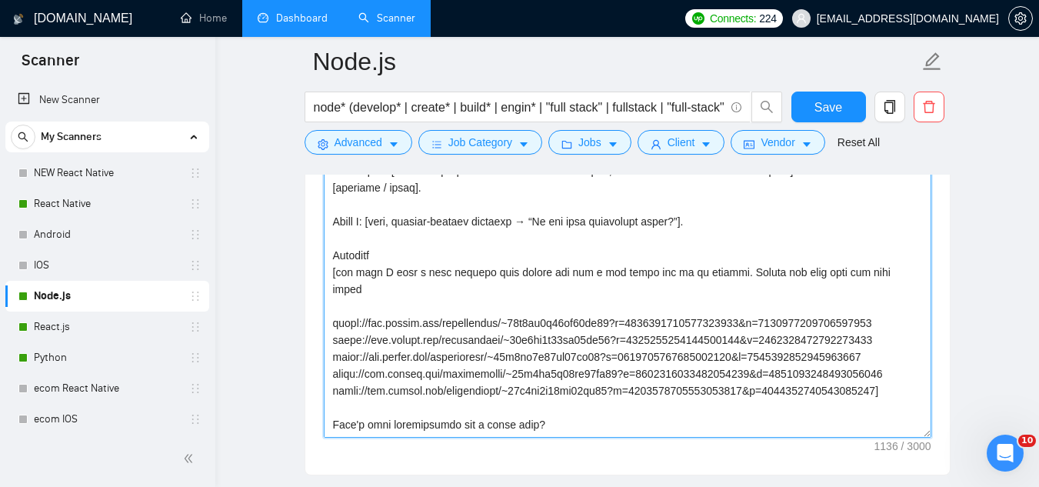
scroll to position [0, 0]
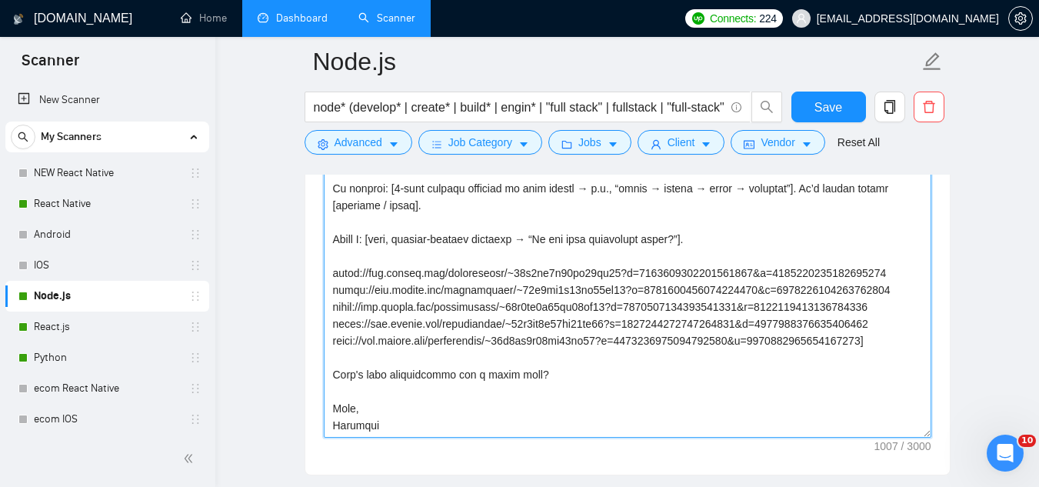
drag, startPoint x: 718, startPoint y: 242, endPoint x: 324, endPoint y: 241, distance: 393.8
click at [324, 241] on textarea "Cover letter template:" at bounding box center [628, 265] width 608 height 346
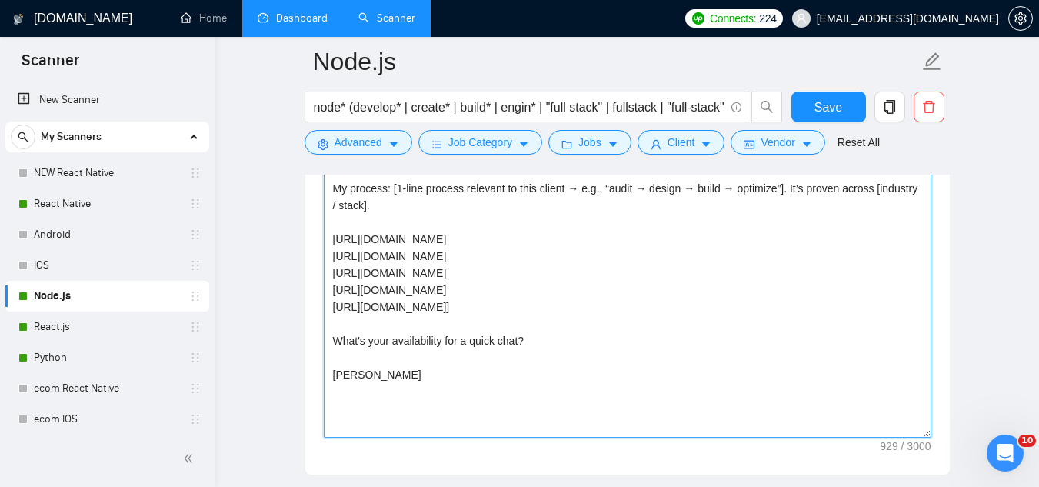
drag, startPoint x: 548, startPoint y: 345, endPoint x: 334, endPoint y: 341, distance: 213.9
click at [334, 341] on textarea "Hey [client name], [State client pain/problem from job post in 1 short sentence…" at bounding box center [628, 265] width 608 height 346
paste textarea "Quick Q: [easy, project-forward question → “Do you have wireframes ready?”]."
click at [359, 367] on textarea "Hey [client name], [State client pain/problem from job post in 1 short sentence…" at bounding box center [628, 265] width 608 height 346
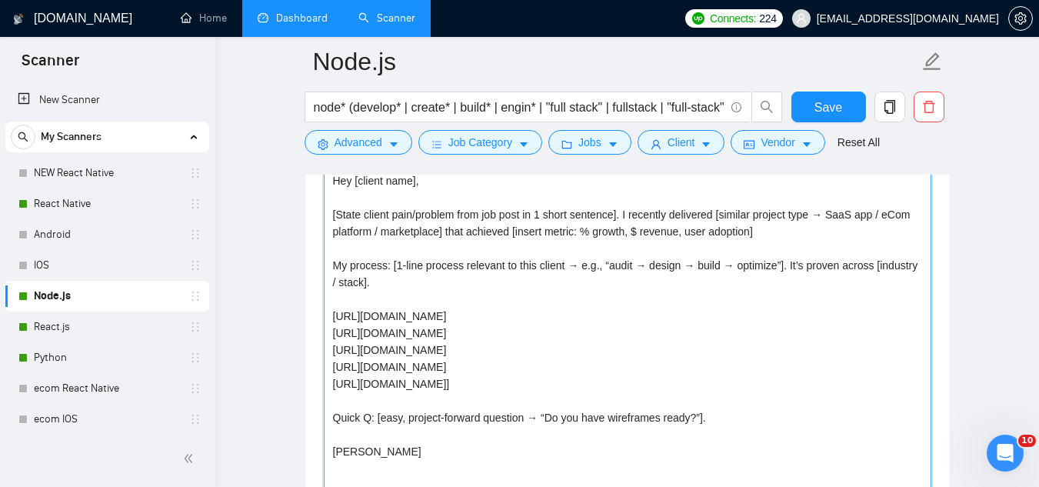
click at [418, 279] on textarea "Hey [client name], [State client pain/problem from job post in 1 short sentence…" at bounding box center [628, 341] width 608 height 346
drag, startPoint x: 405, startPoint y: 288, endPoint x: 333, endPoint y: 266, distance: 74.9
click at [333, 266] on textarea "Hey [client name], [State client pain/problem from job post in 1 short sentence…" at bounding box center [628, 341] width 608 height 346
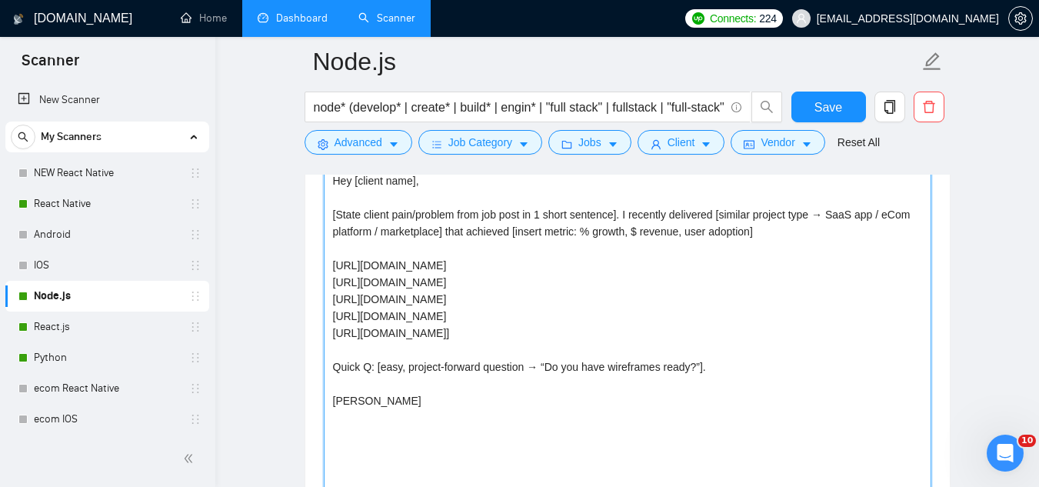
click at [778, 235] on textarea "Hey [client name], [State client pain/problem from job post in 1 short sentence…" at bounding box center [628, 341] width 608 height 346
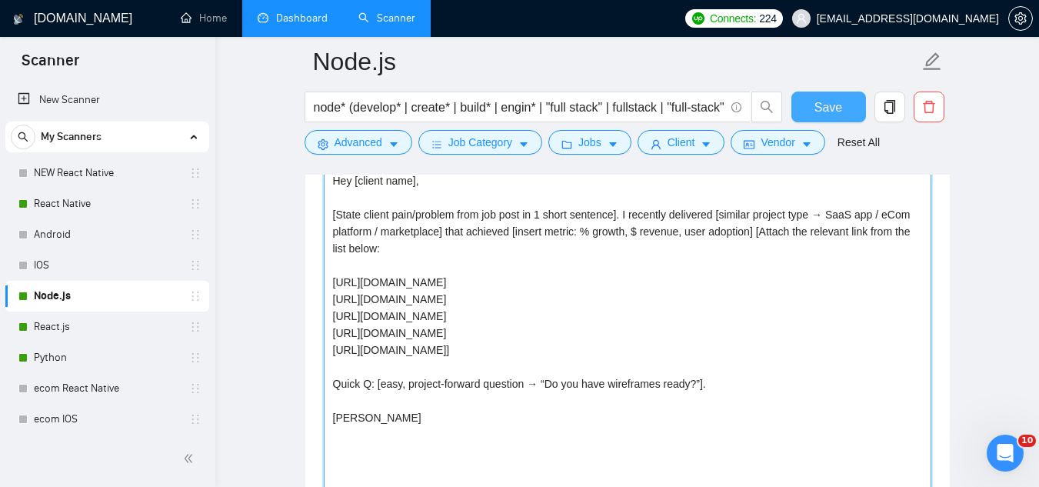
type textarea "Hey [client name], [State client pain/problem from job post in 1 short sentence…"
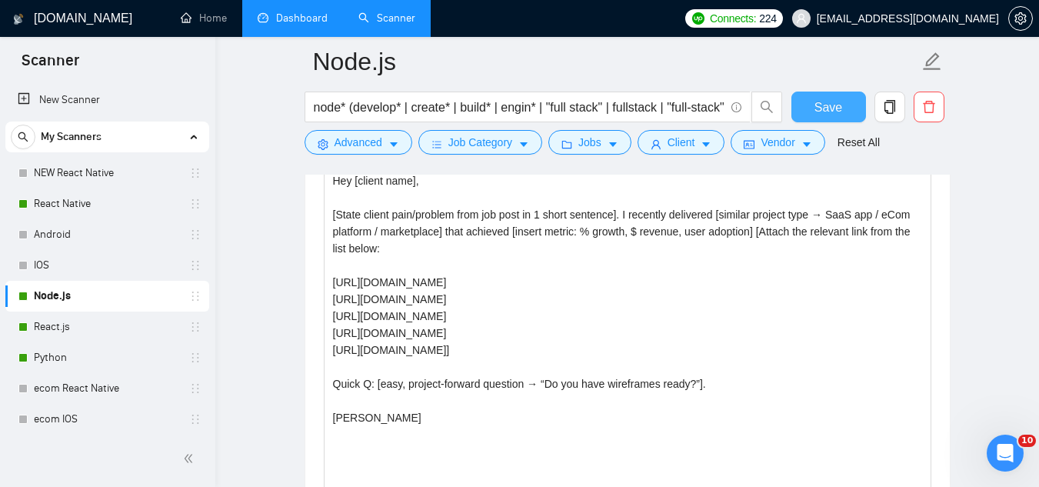
click at [835, 109] on span "Save" at bounding box center [829, 107] width 28 height 19
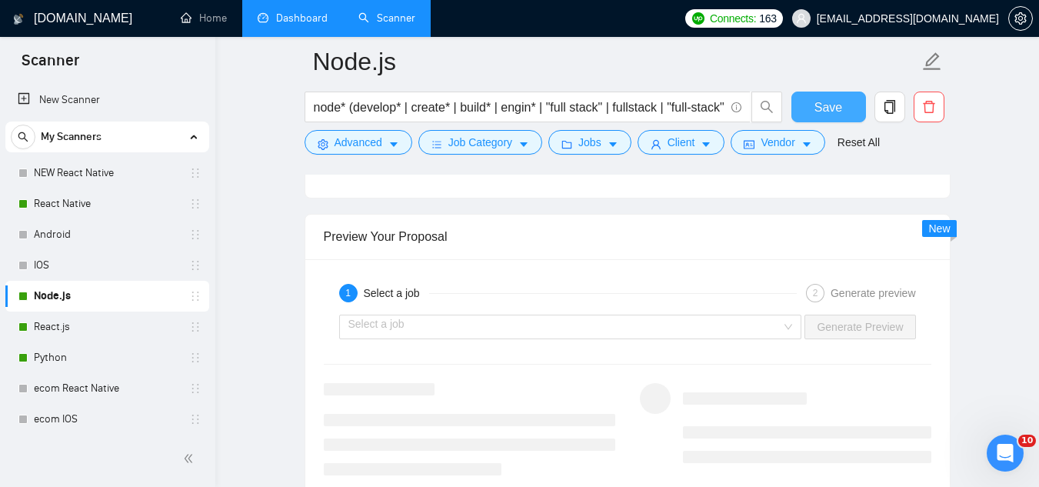
scroll to position [3153, 0]
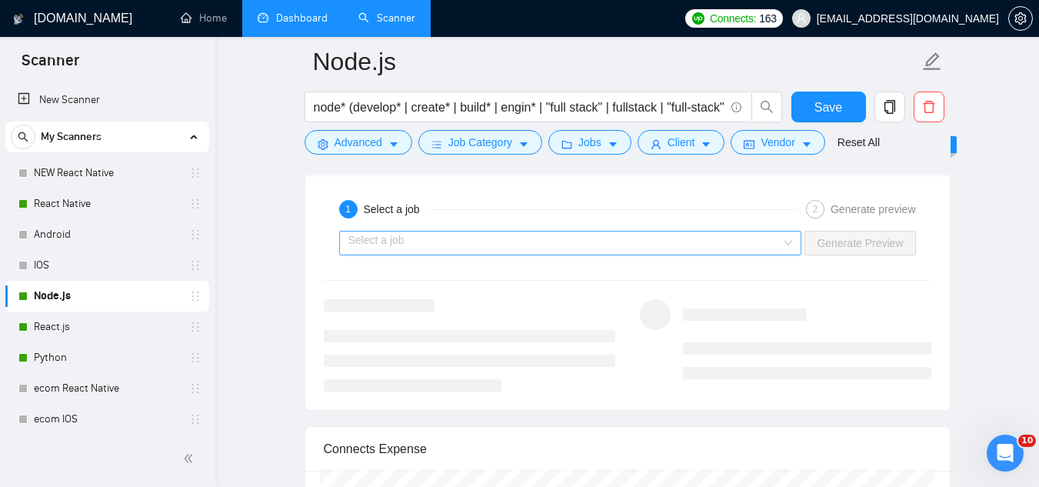
click at [509, 252] on input "search" at bounding box center [565, 243] width 434 height 23
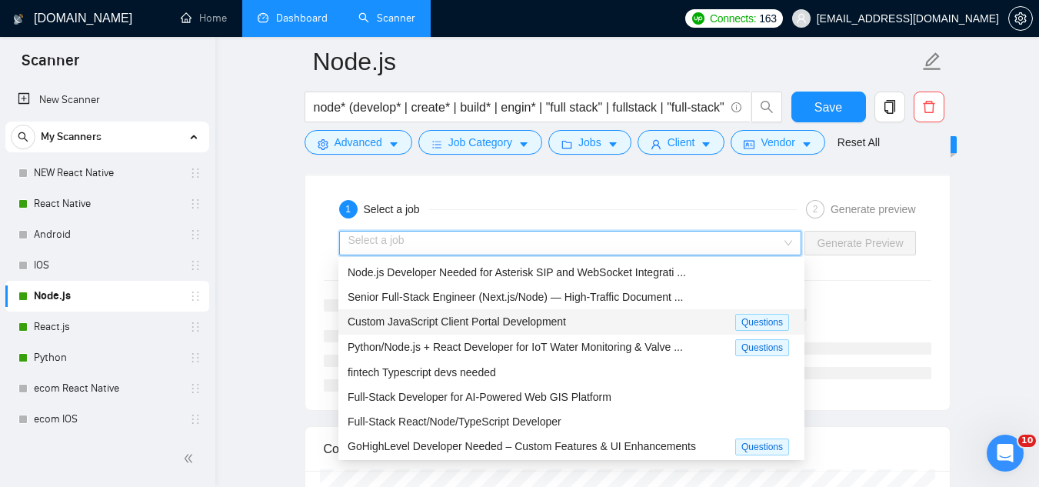
click at [526, 328] on div "Custom JavaScript Client Portal Development" at bounding box center [542, 322] width 388 height 18
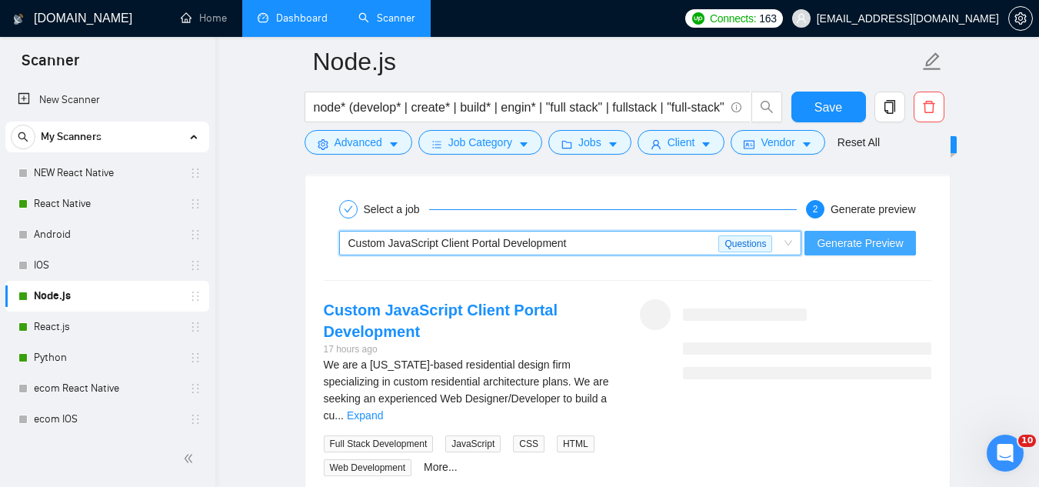
click at [831, 251] on button "Generate Preview" at bounding box center [860, 243] width 111 height 25
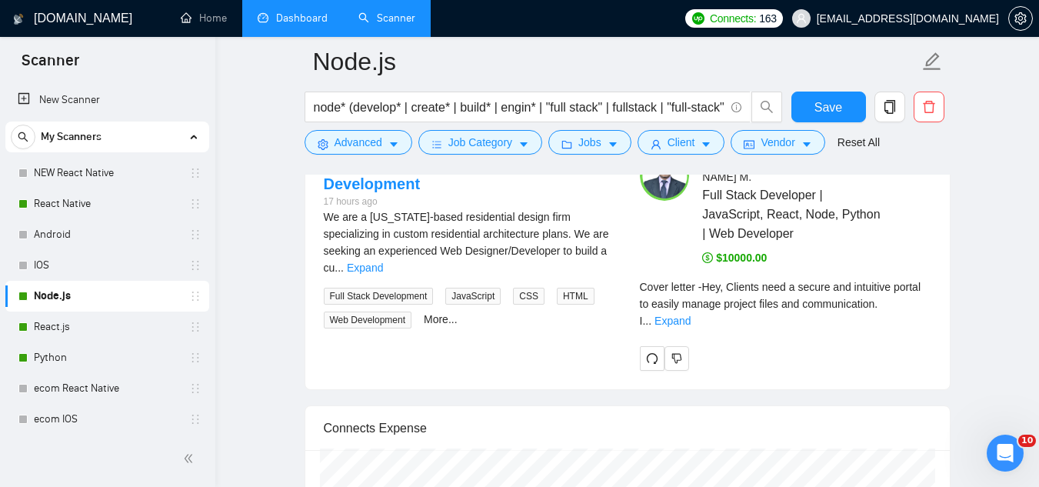
scroll to position [3307, 0]
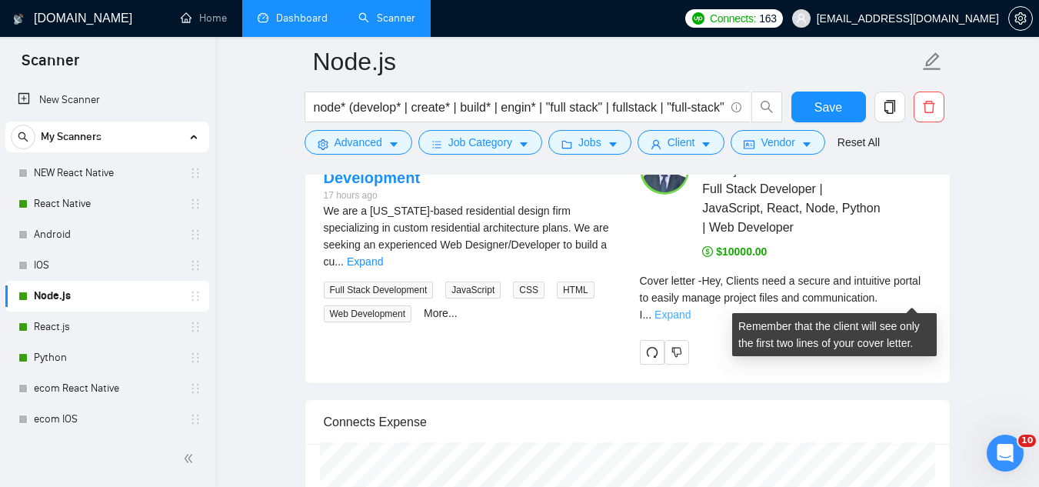
click at [691, 308] on link "Expand" at bounding box center [673, 314] width 36 height 12
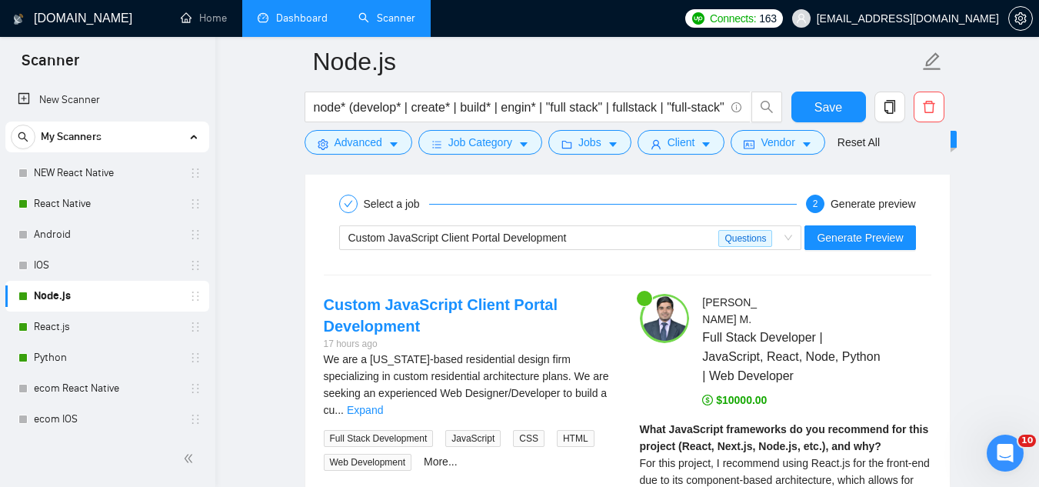
scroll to position [3153, 0]
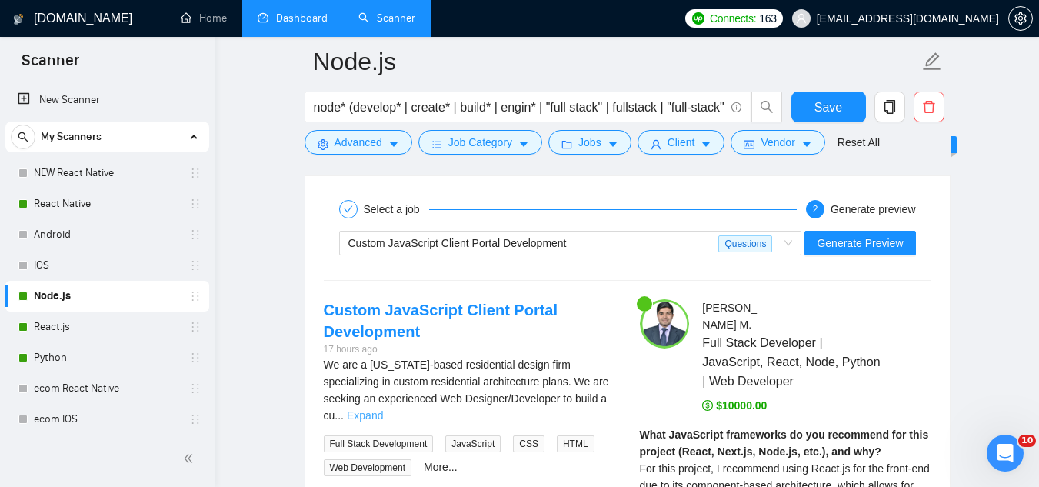
click at [383, 409] on link "Expand" at bounding box center [365, 415] width 36 height 12
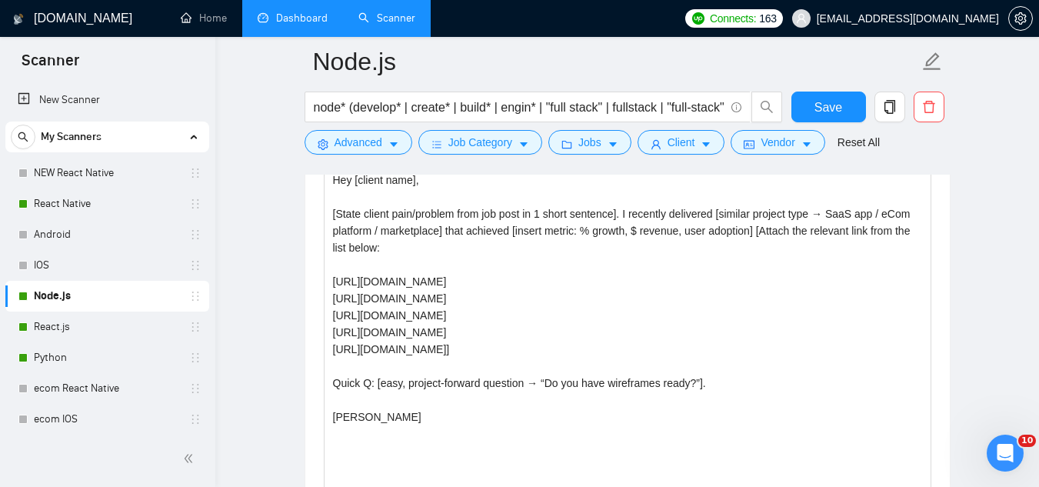
scroll to position [1846, 0]
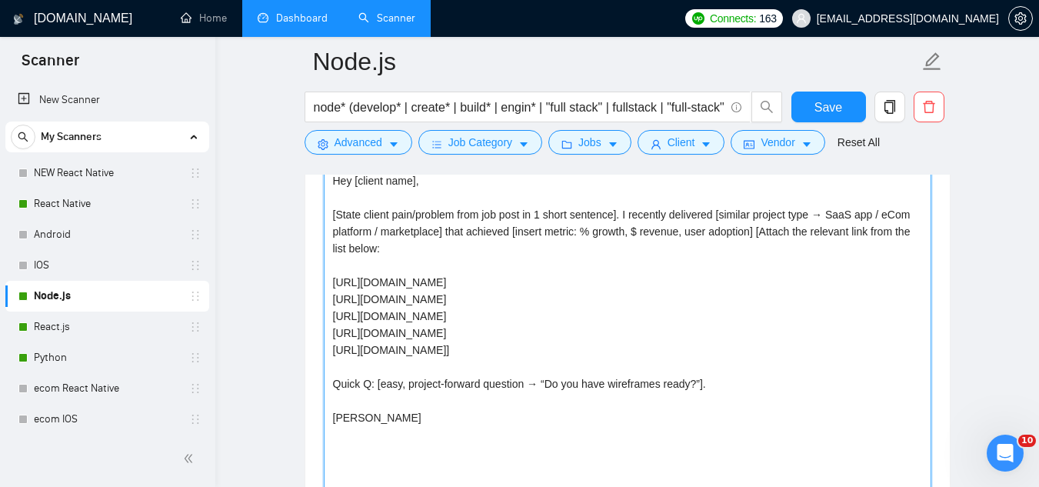
click at [527, 388] on textarea "Hey [client name], [State client pain/problem from job post in 1 short sentence…" at bounding box center [628, 341] width 608 height 346
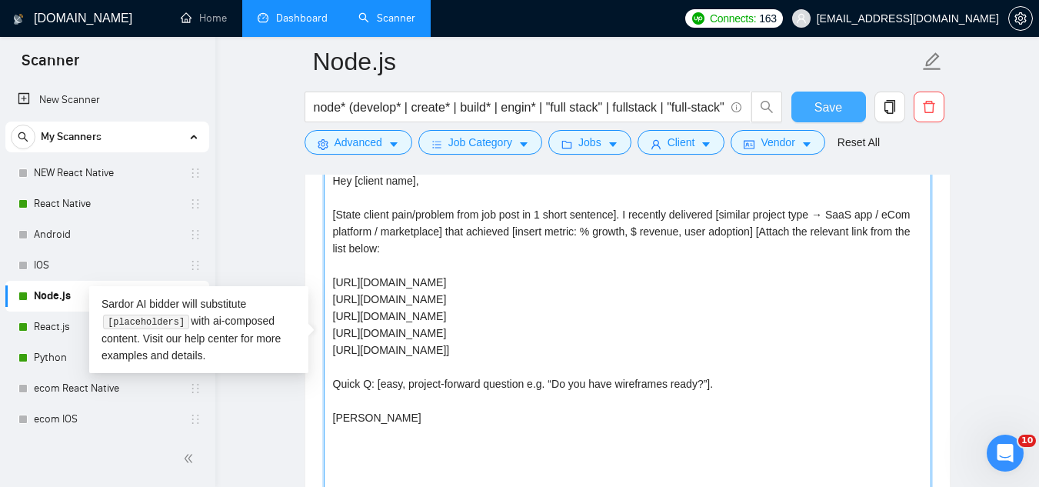
type textarea "Hey [client name], [State client pain/problem from job post in 1 short sentence…"
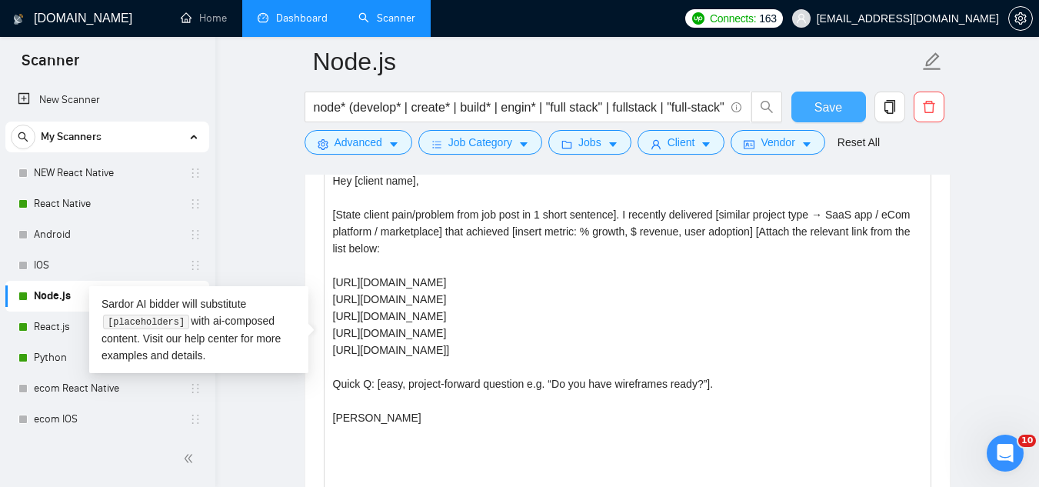
click at [807, 113] on button "Save" at bounding box center [828, 107] width 75 height 31
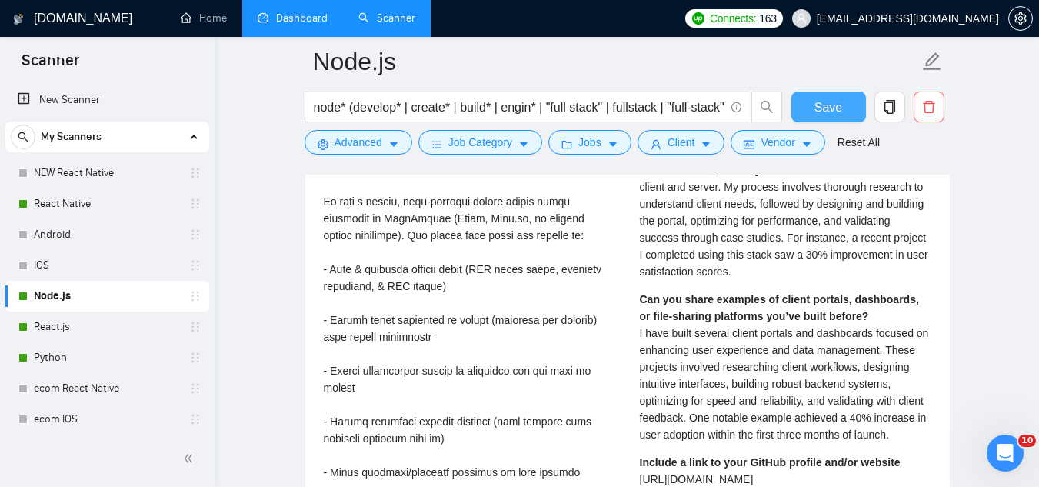
scroll to position [3230, 0]
